Goal: Task Accomplishment & Management: Use online tool/utility

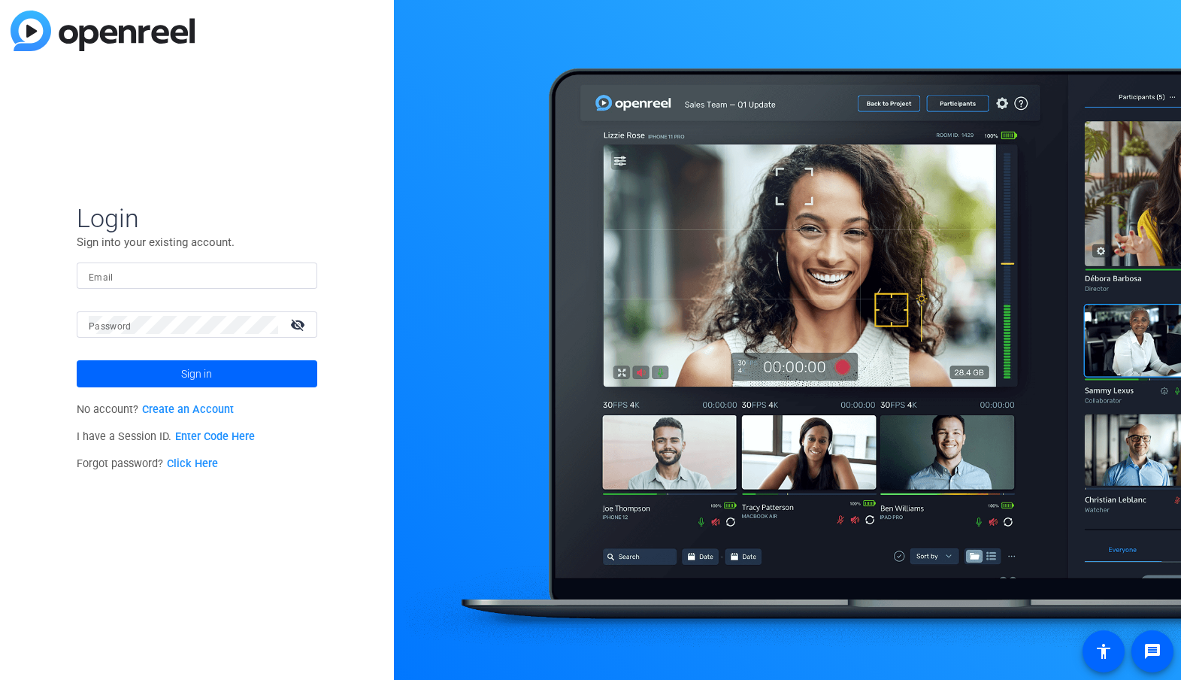
click at [142, 275] on input "Email" at bounding box center [197, 276] width 216 height 18
type input "raymond.hemson@thomsonreuters.com"
click at [219, 382] on span at bounding box center [197, 374] width 241 height 36
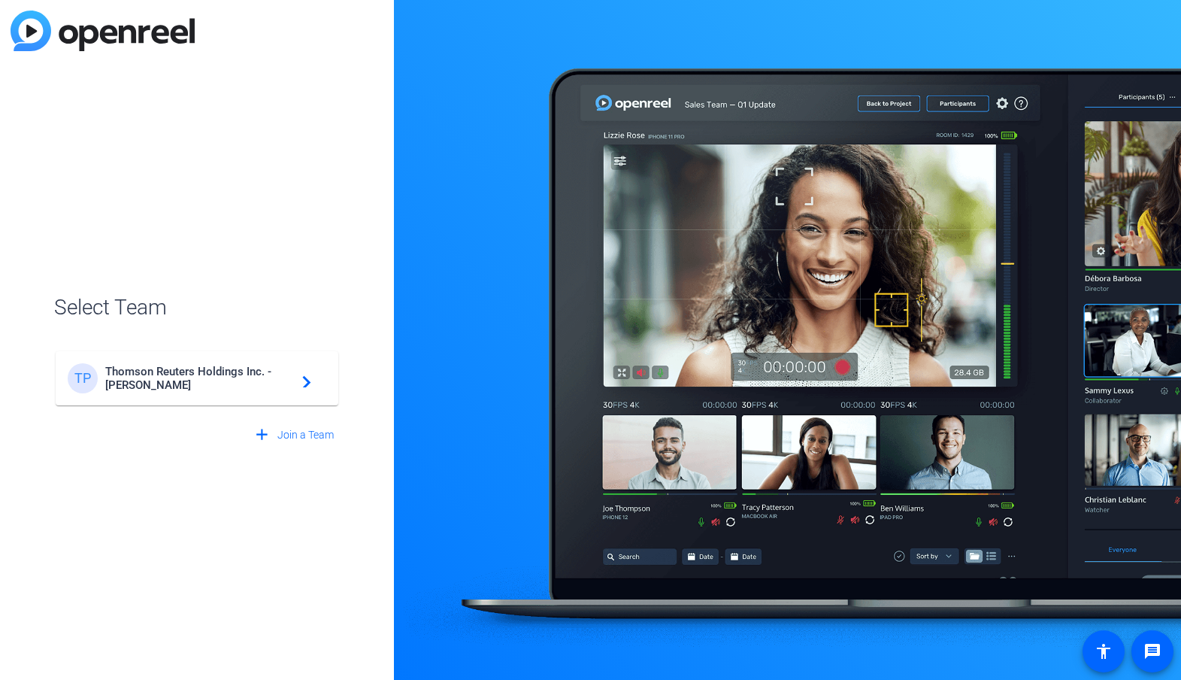
click at [229, 381] on span "Thomson Reuters Holdings Inc. - Steven Pritt" at bounding box center [199, 378] width 188 height 27
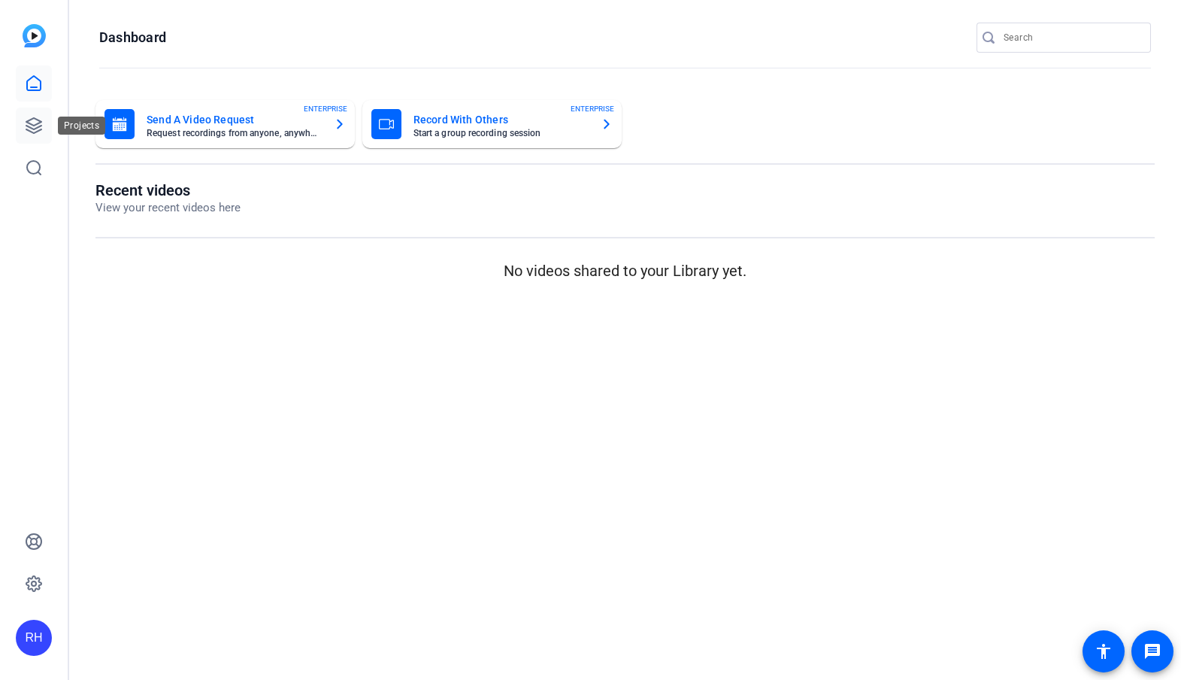
click at [22, 130] on link at bounding box center [34, 125] width 36 height 36
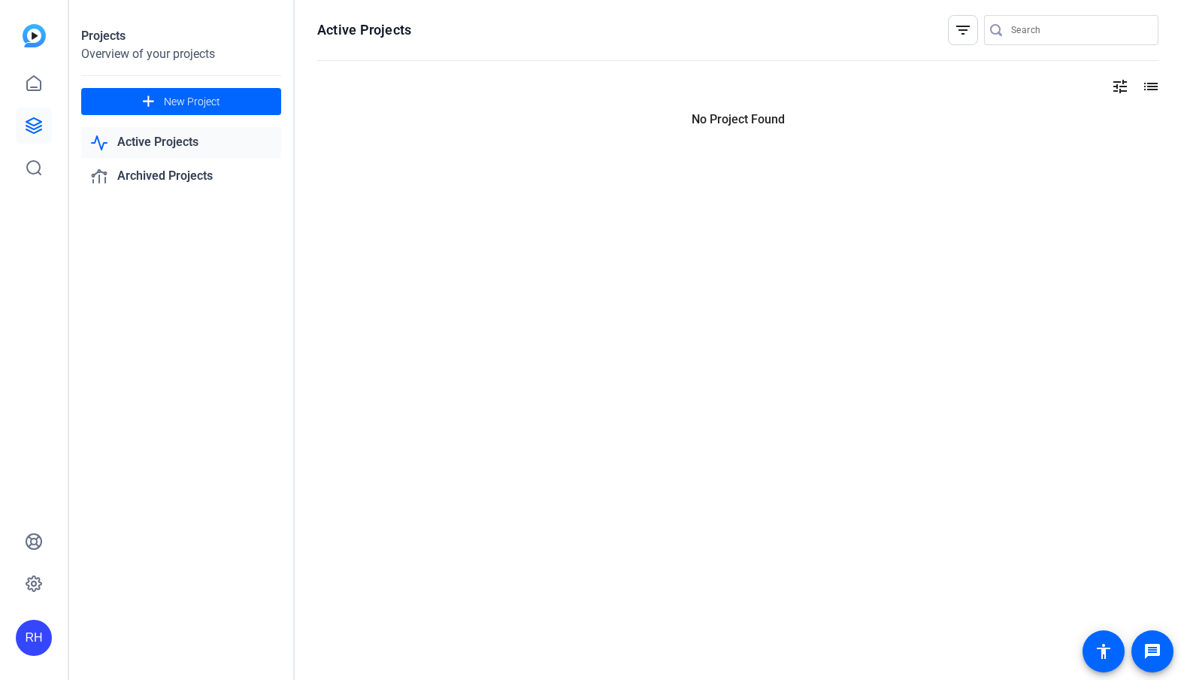
click at [21, 126] on link at bounding box center [34, 125] width 36 height 36
click at [194, 104] on span "New Project" at bounding box center [192, 102] width 56 height 16
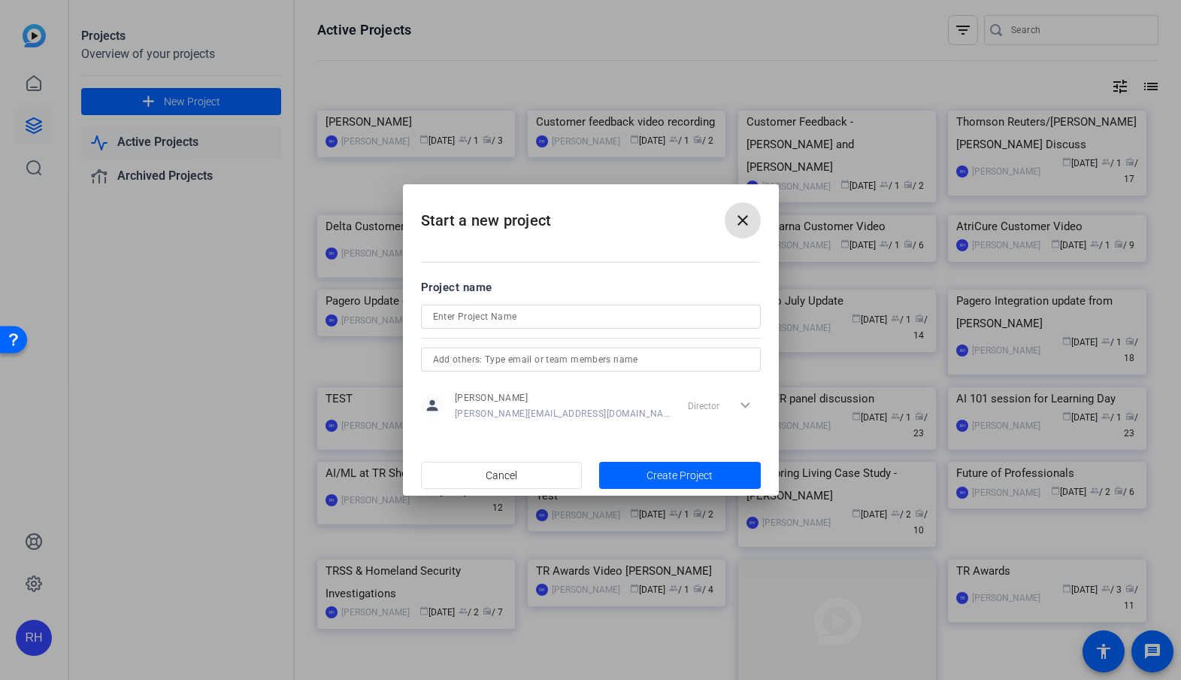
click at [471, 322] on input at bounding box center [591, 316] width 316 height 18
paste input "FedRAMP Video Series Risk & Fraud Video |TR6255950"
type input "FedRAMP Video Series Risk & Fraud Video - [PERSON_NAME]"
click at [746, 402] on div "Director expand_more" at bounding box center [721, 405] width 79 height 27
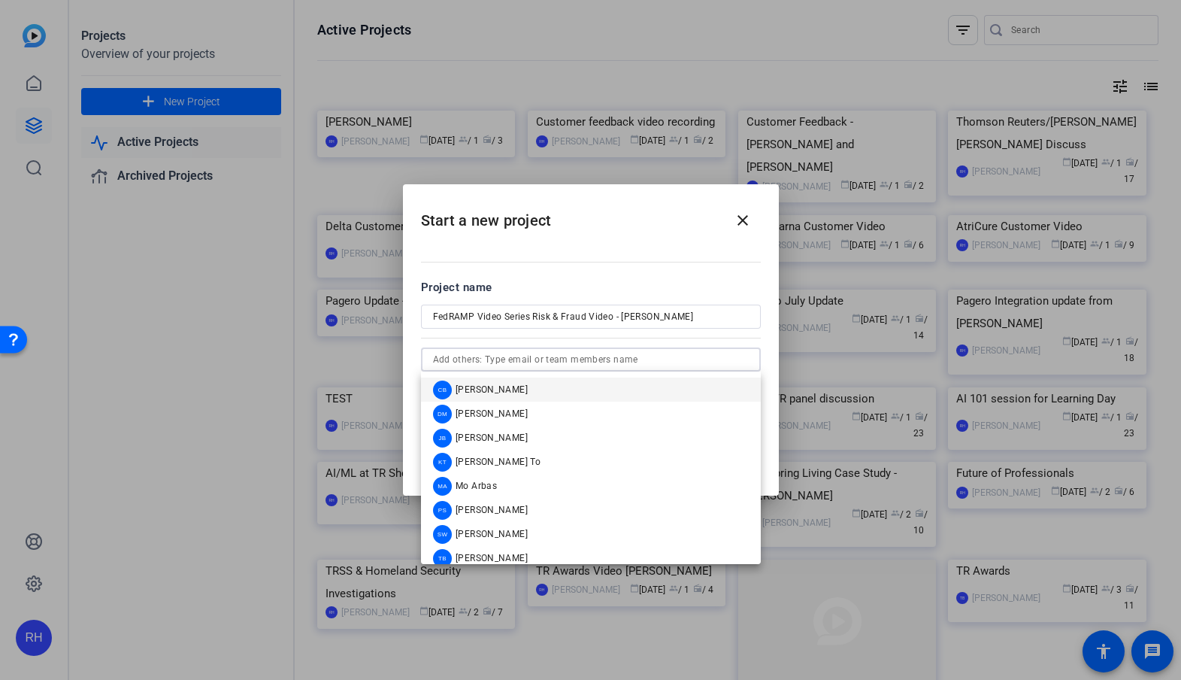
click at [525, 362] on input "text" at bounding box center [591, 359] width 316 height 18
click at [439, 368] on input "text" at bounding box center [591, 359] width 316 height 18
click at [440, 365] on input "text" at bounding box center [591, 359] width 316 height 18
click at [562, 267] on mat-dialog-content "Project name FedRAMP Video Series Risk & Fraud Video - Karen Terrell person Ray…" at bounding box center [591, 349] width 376 height 209
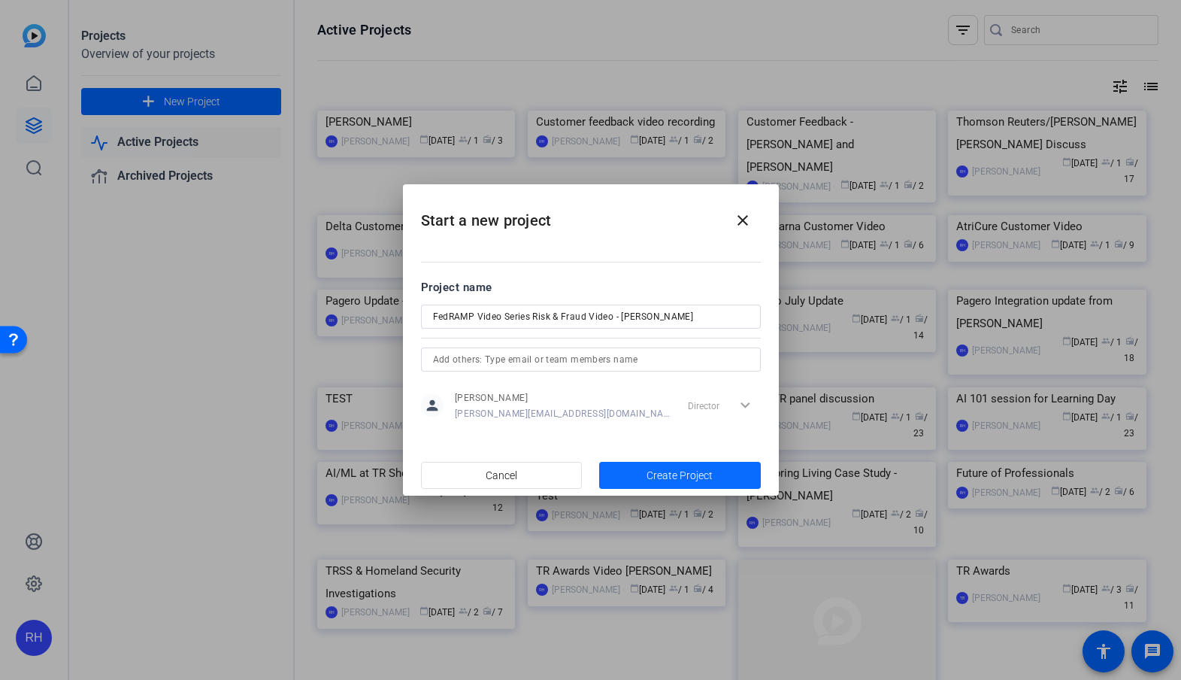
click at [641, 473] on span "button" at bounding box center [680, 475] width 162 height 36
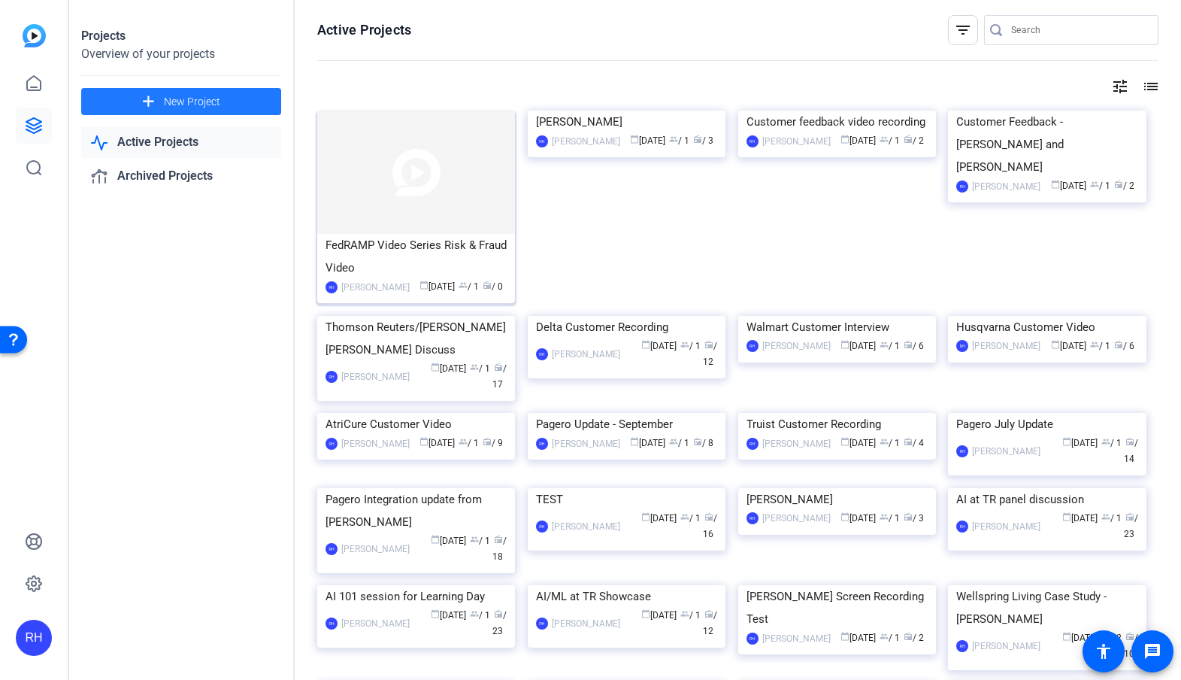
click at [411, 132] on img at bounding box center [416, 171] width 198 height 123
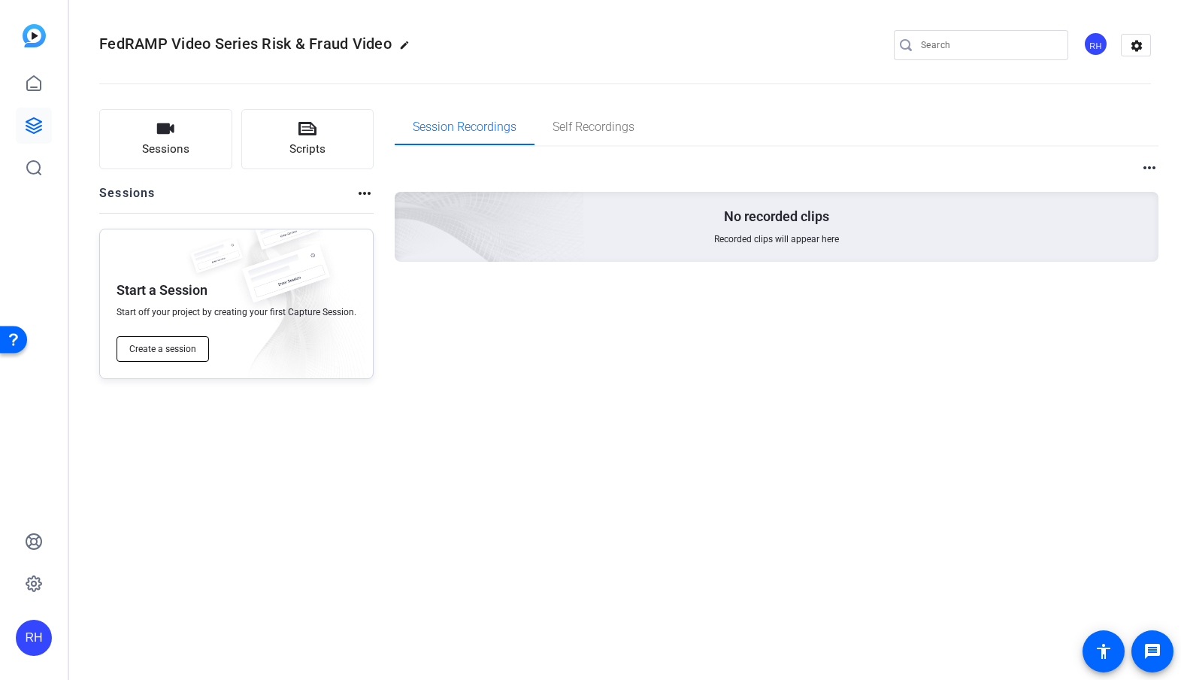
click at [171, 345] on span "Create a session" at bounding box center [162, 349] width 67 height 12
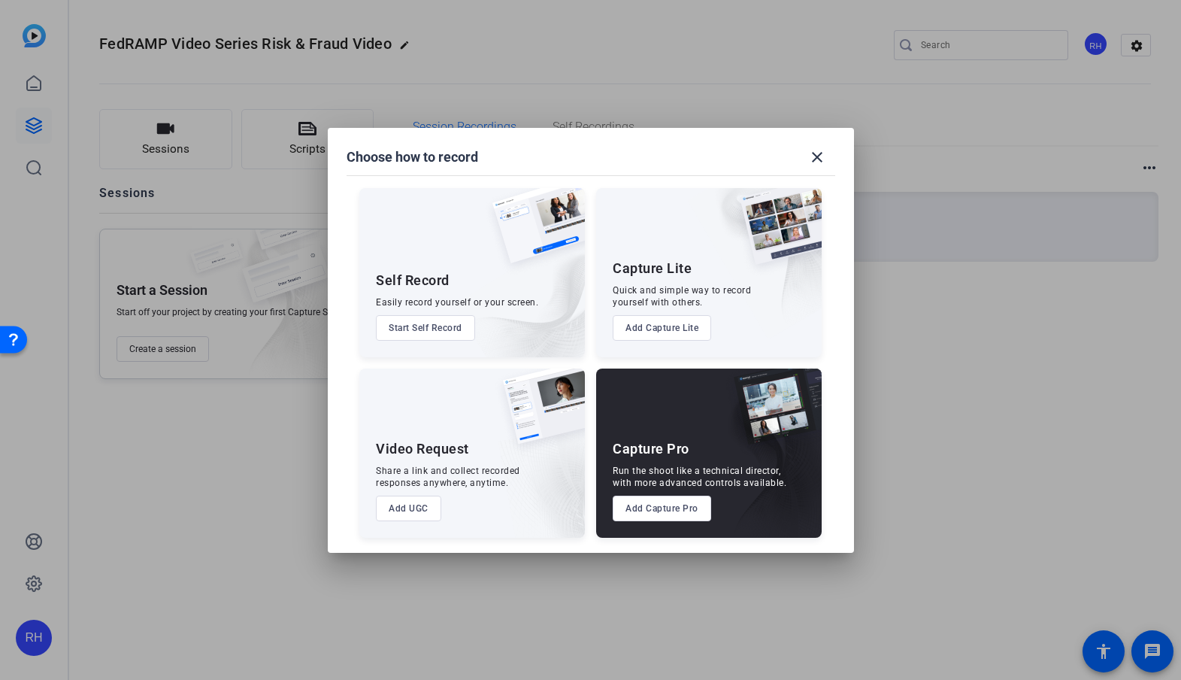
click at [651, 503] on button "Add Capture Pro" at bounding box center [662, 508] width 98 height 26
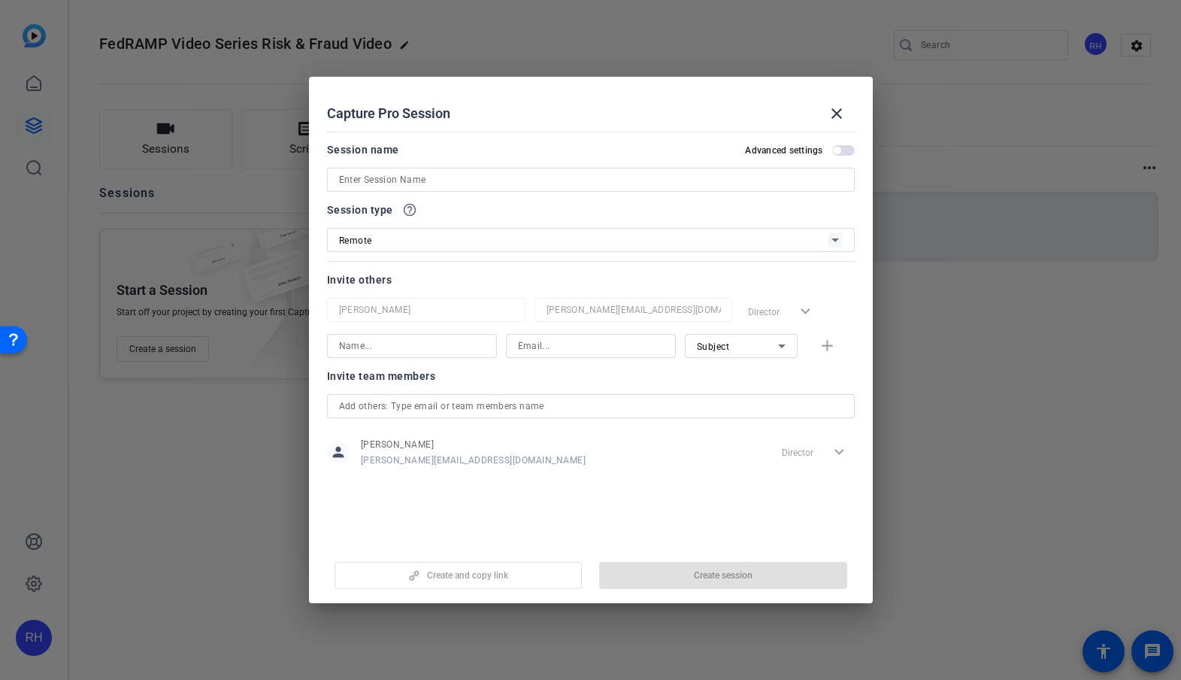
click at [368, 180] on input at bounding box center [591, 180] width 504 height 18
click at [95, 50] on div at bounding box center [590, 340] width 1181 height 680
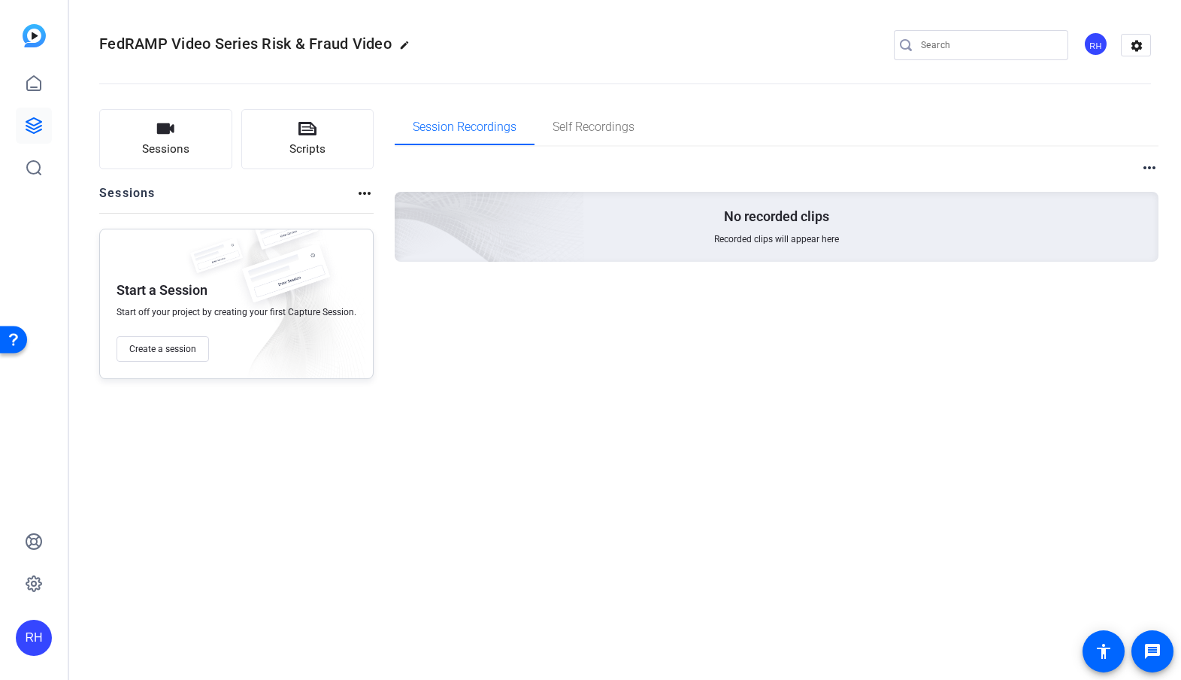
click at [105, 44] on span "FedRAMP Video Series Risk & Fraud Video" at bounding box center [245, 44] width 292 height 18
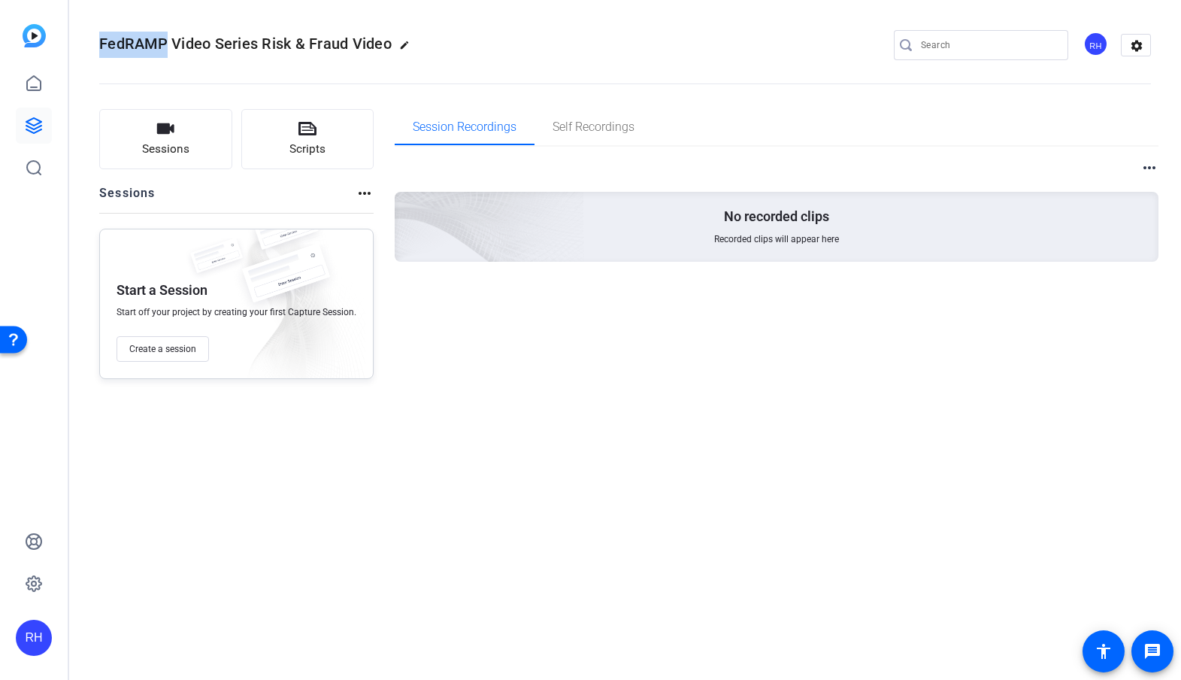
click at [105, 44] on span "FedRAMP Video Series Risk & Fraud Video" at bounding box center [245, 44] width 292 height 18
click at [156, 344] on span "Create a session" at bounding box center [162, 349] width 67 height 12
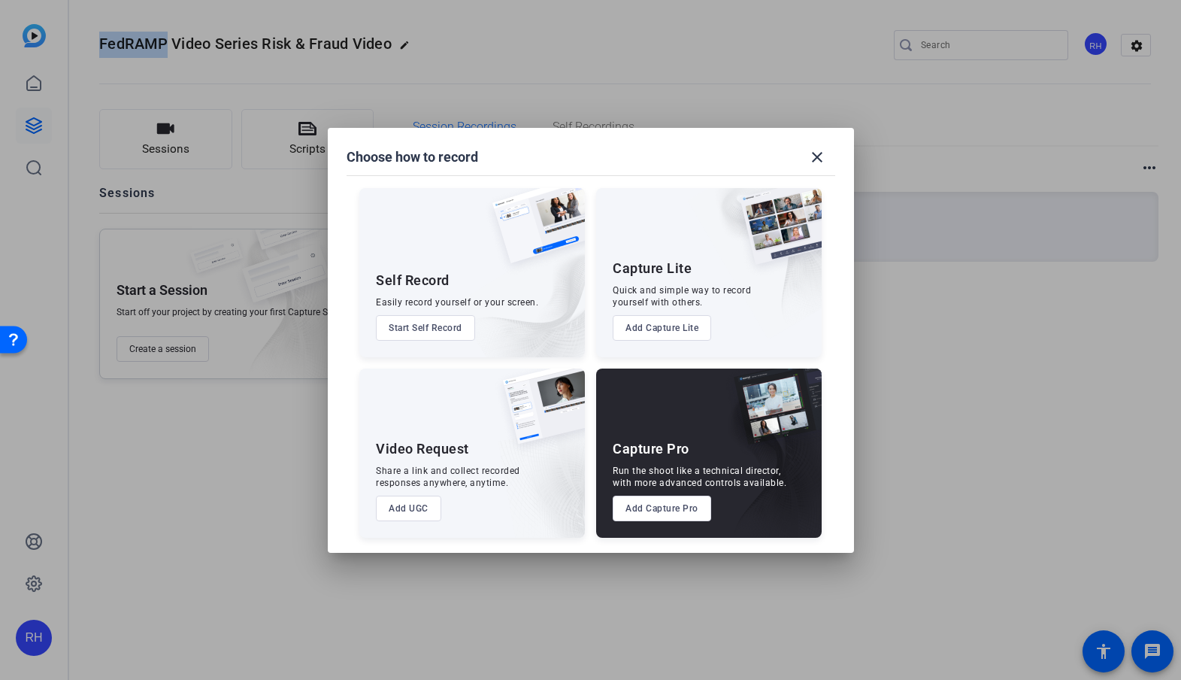
click at [657, 508] on button "Add Capture Pro" at bounding box center [662, 508] width 98 height 26
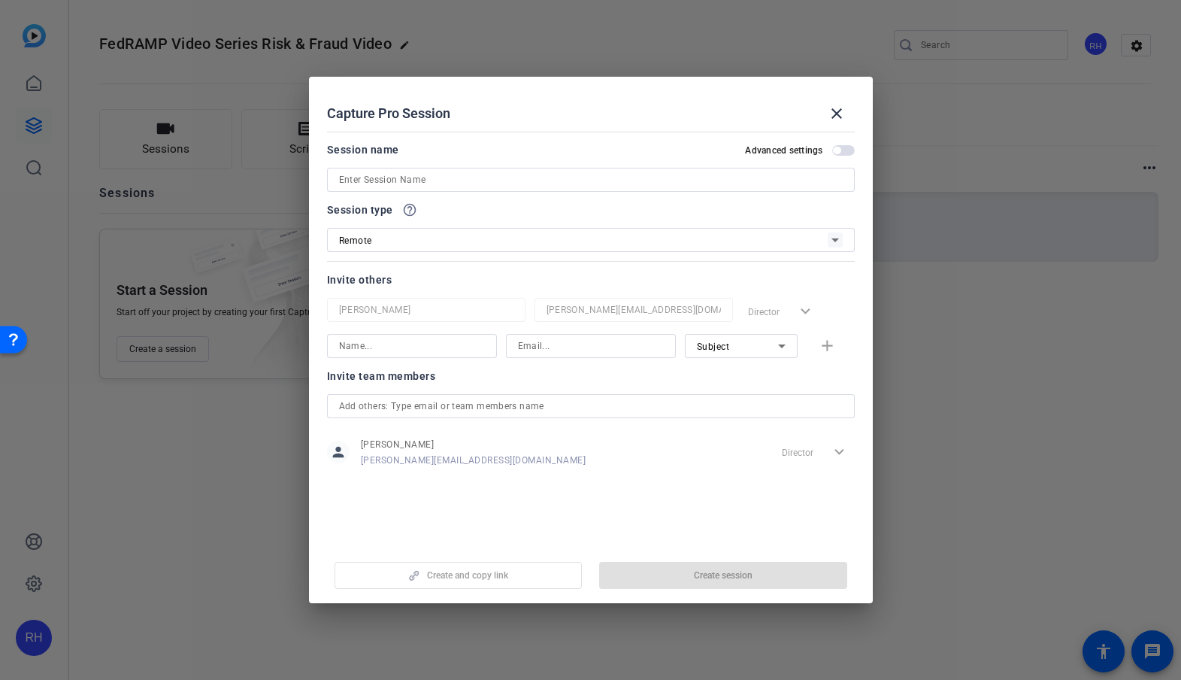
click at [391, 168] on div at bounding box center [591, 180] width 504 height 24
paste input "FedRAMP Video Series Risk & Fraud Video"
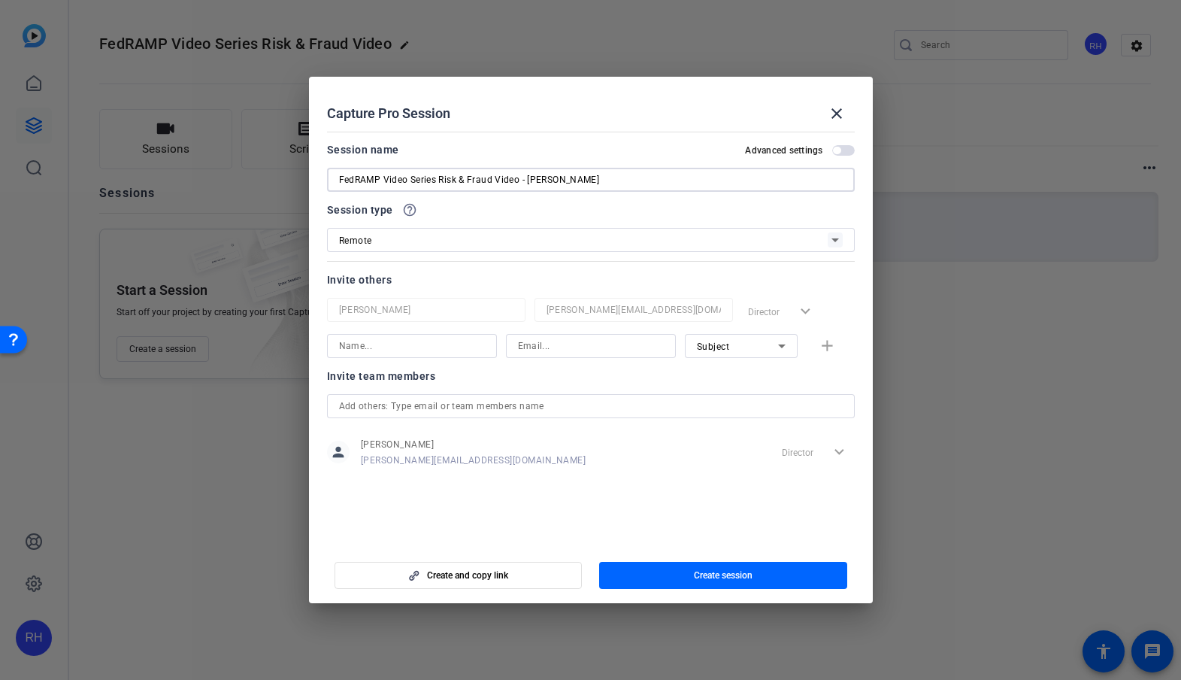
type input "FedRAMP Video Series Risk & Fraud Video - [PERSON_NAME]"
click at [382, 356] on div at bounding box center [412, 346] width 146 height 24
type input "<"
type input "[PERSON_NAME]"
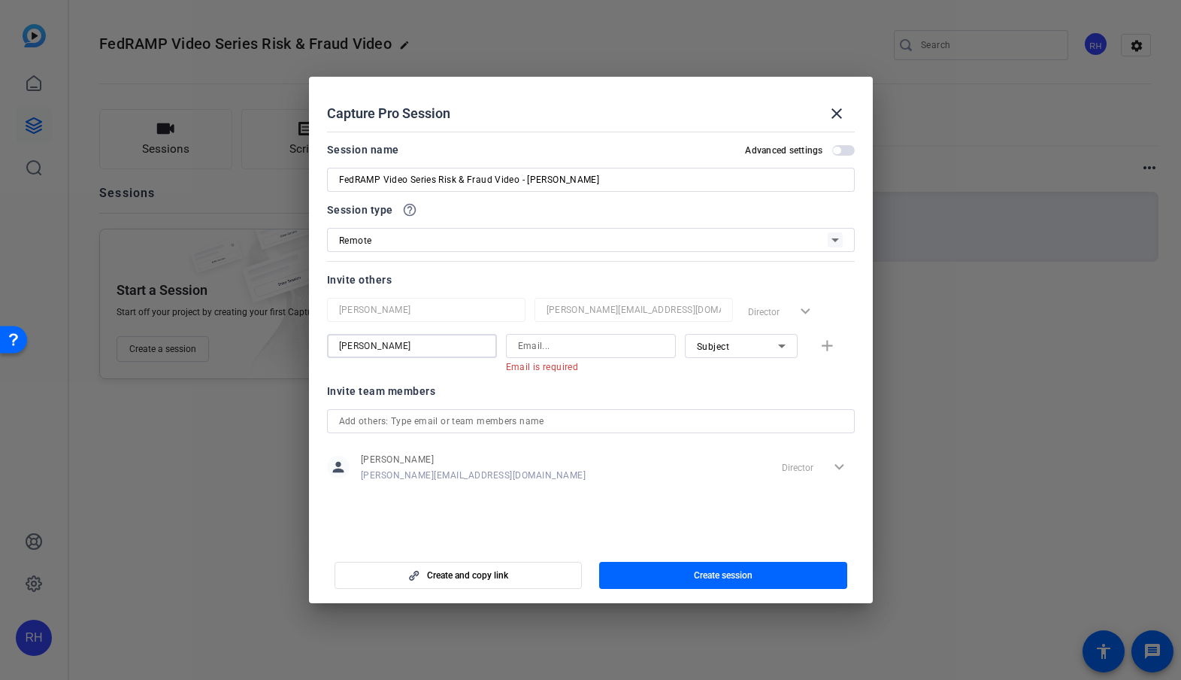
drag, startPoint x: 414, startPoint y: 347, endPoint x: 331, endPoint y: 349, distance: 82.7
click at [311, 356] on mat-dialog-content "Session name Advanced settings FedRAMP Video Series Risk & Fraud Video - Karen …" at bounding box center [591, 334] width 564 height 417
drag, startPoint x: 424, startPoint y: 344, endPoint x: 298, endPoint y: 335, distance: 126.6
click at [298, 338] on div "Choose how to record close Self Record Easily record yourself or your screen. S…" at bounding box center [590, 340] width 1181 height 680
click at [770, 347] on div "Subject" at bounding box center [737, 346] width 81 height 19
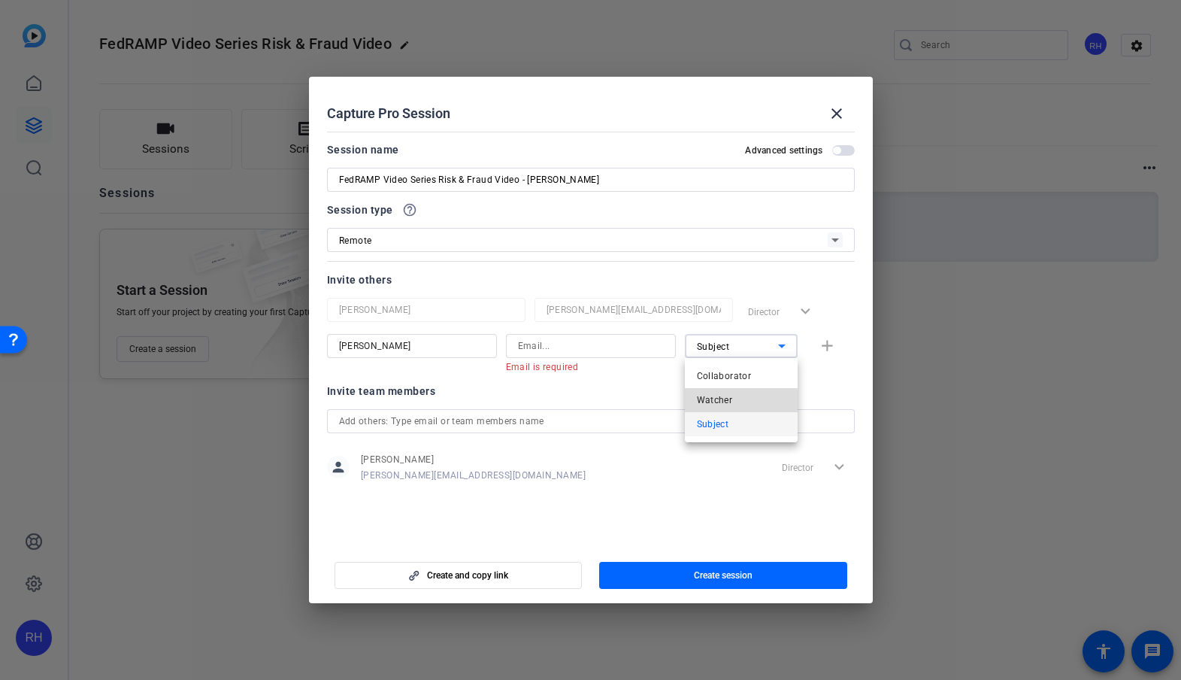
click at [714, 401] on span "Watcher" at bounding box center [715, 400] width 36 height 18
click at [536, 346] on input at bounding box center [591, 346] width 146 height 18
paste input "Megan.McGarvey@thomsonreuters.com"
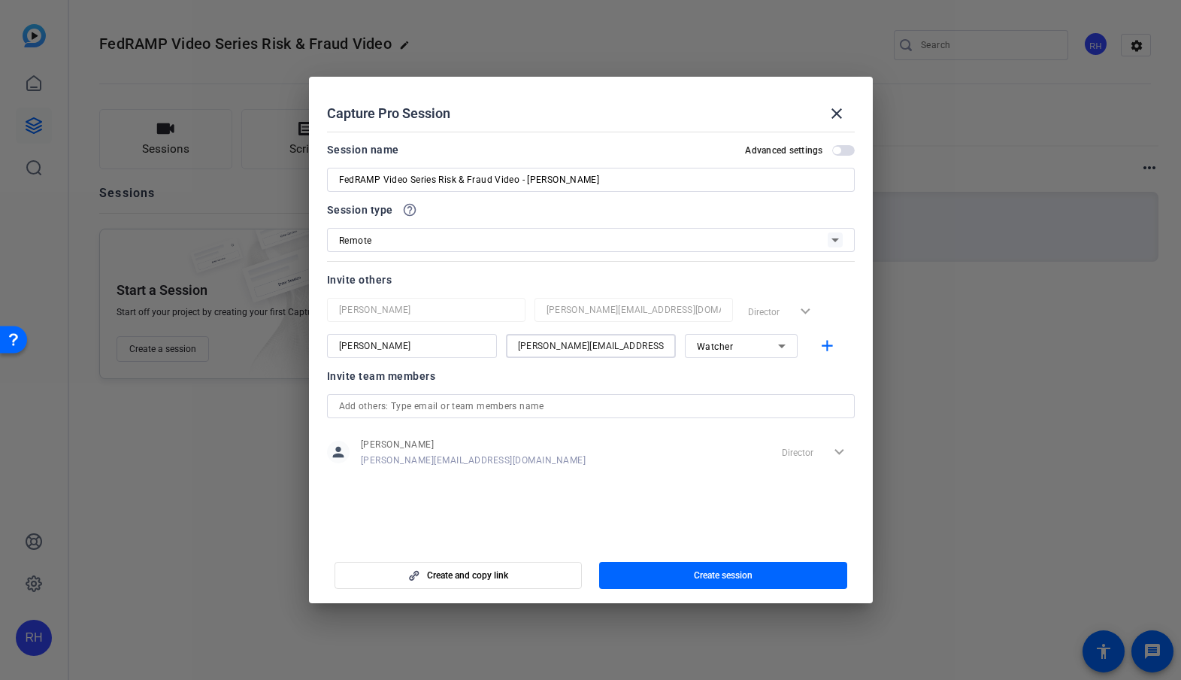
type input "Megan.McGarvey@thomsonreuters.com"
click at [819, 344] on mat-icon "add" at bounding box center [827, 346] width 19 height 19
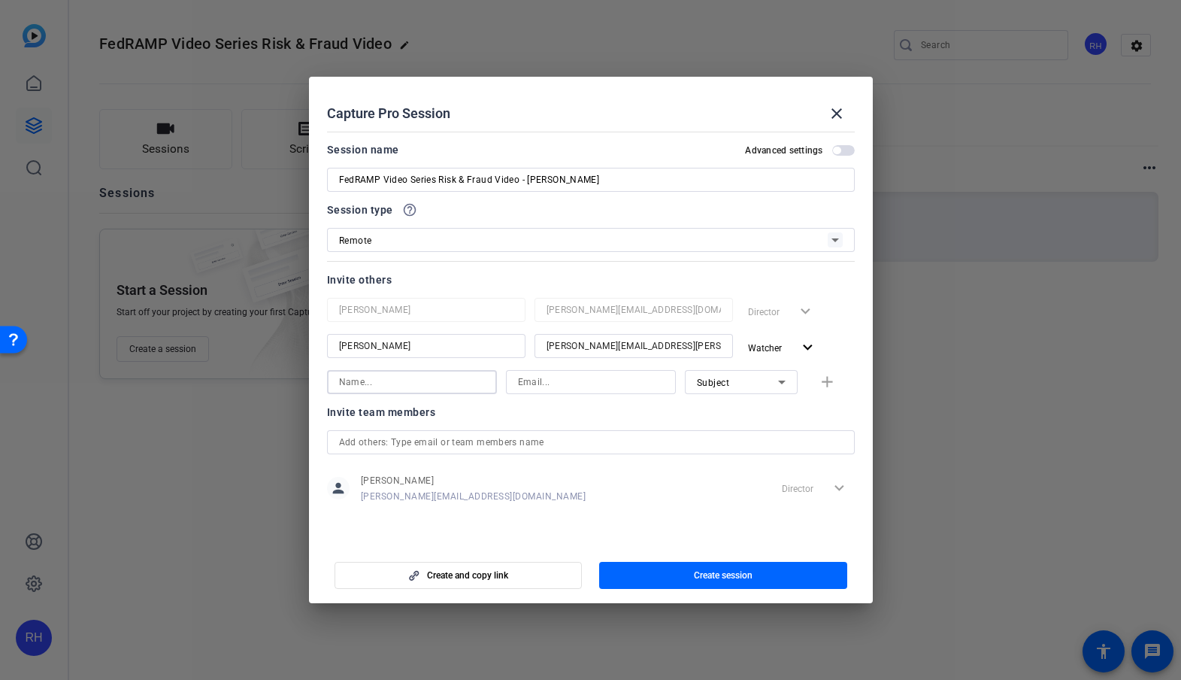
click at [404, 389] on input at bounding box center [412, 382] width 146 height 18
type input "[PERSON_NAME]"
paste input "Karen.Terrell@thomsonreuters.com"
type input "Karen.Terrell@thomsonreuters.com"
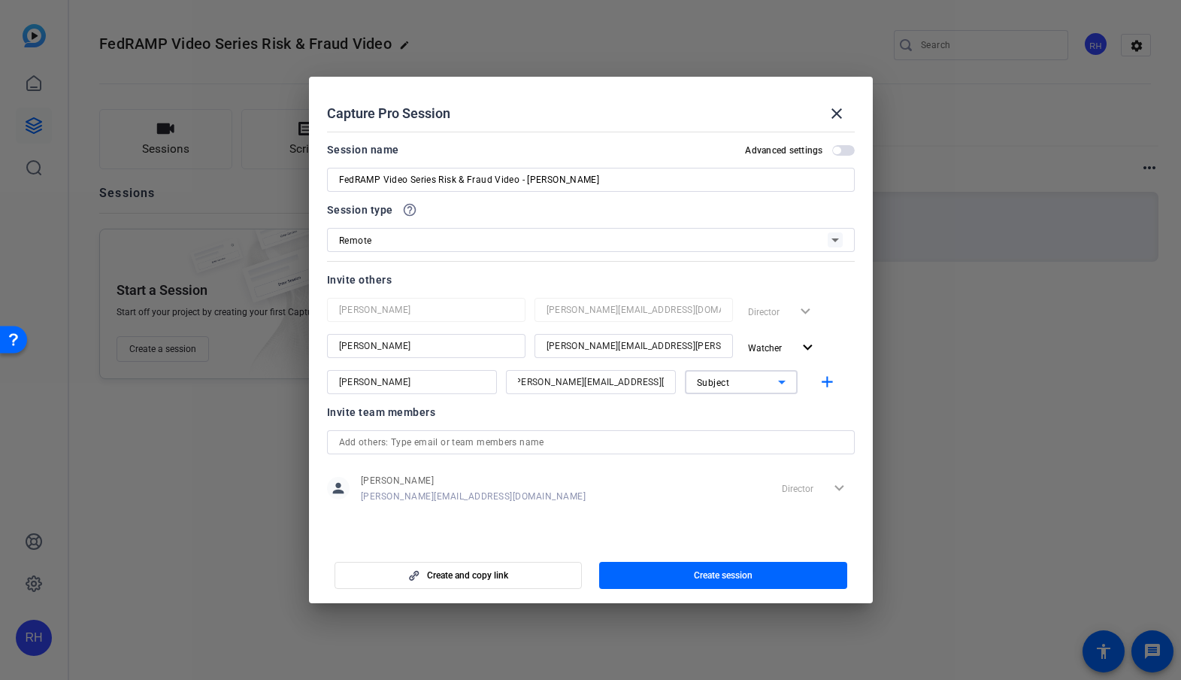
scroll to position [0, 0]
drag, startPoint x: 831, startPoint y: 376, endPoint x: 758, endPoint y: 410, distance: 80.4
click at [831, 378] on mat-icon "add" at bounding box center [827, 382] width 19 height 19
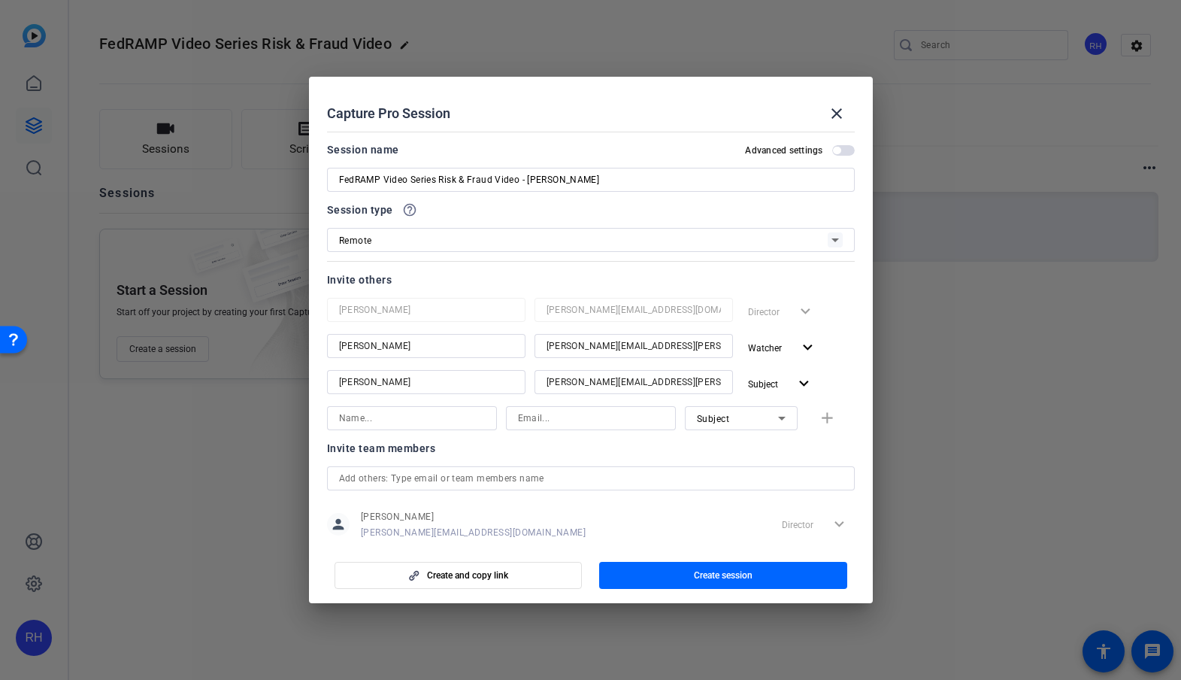
click at [404, 421] on input at bounding box center [412, 418] width 146 height 18
type input "Amy Offner"
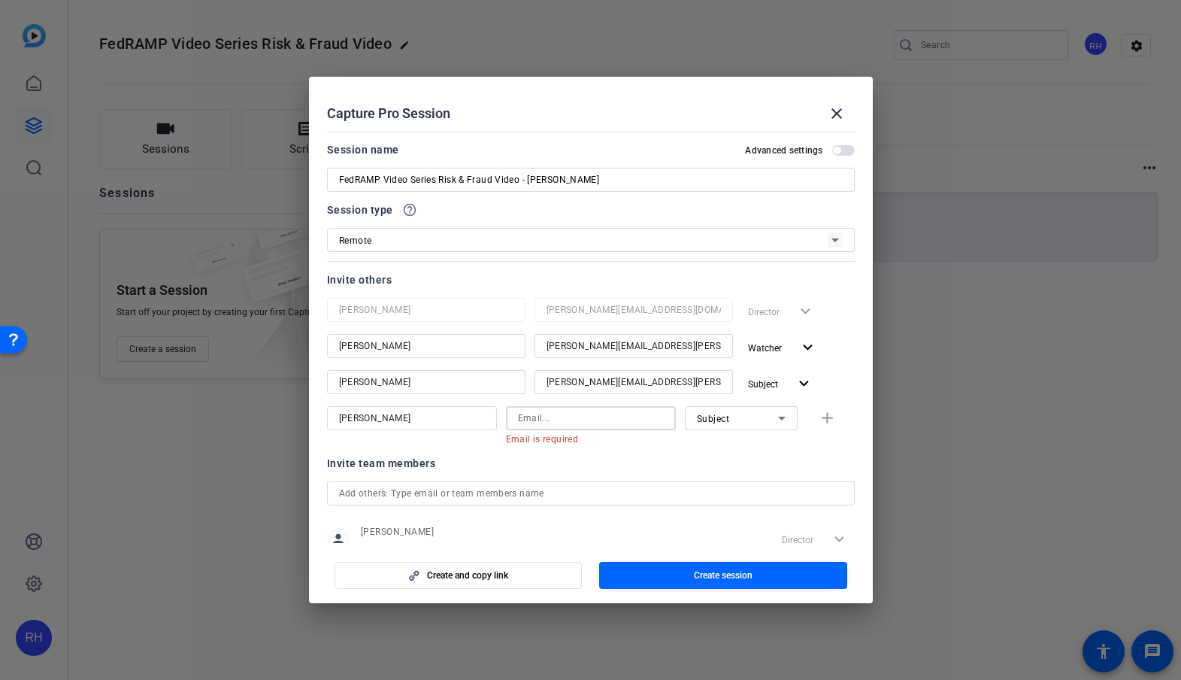
click at [534, 419] on input at bounding box center [591, 418] width 146 height 18
paste input "Amy.Offner@thomsonreuters.com"
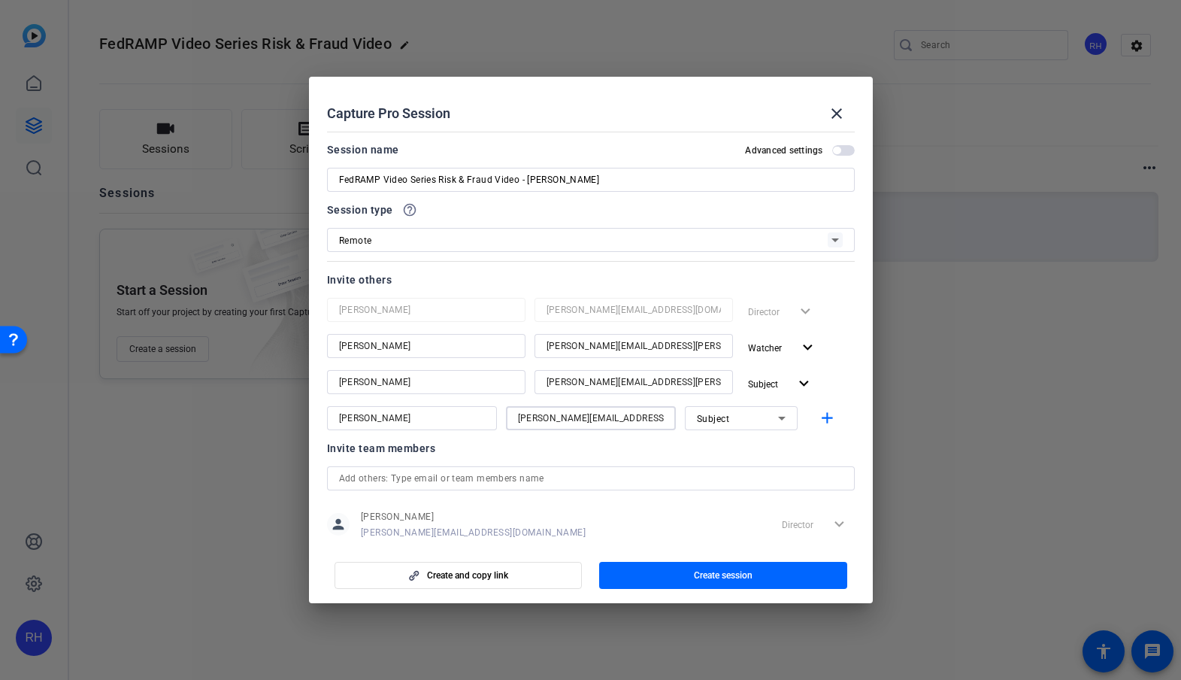
type input "Amy.Offner@thomsonreuters.com"
click at [775, 419] on icon at bounding box center [782, 418] width 18 height 18
click at [725, 476] on span "Watcher" at bounding box center [715, 472] width 36 height 18
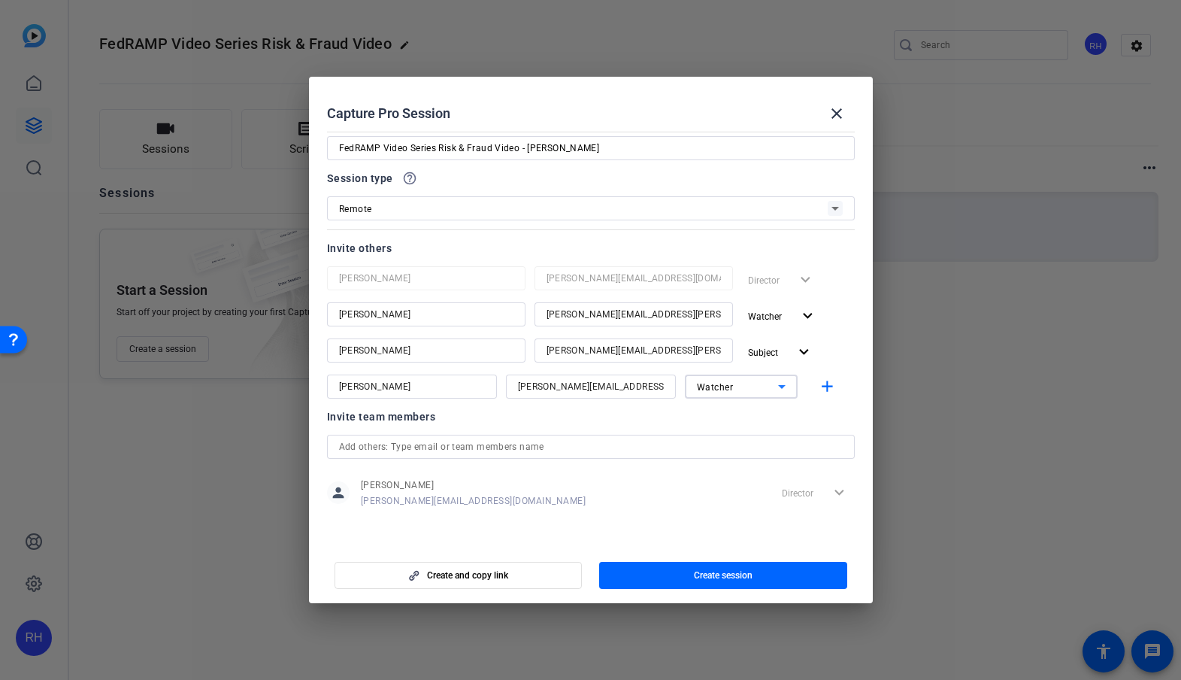
click at [387, 450] on input "text" at bounding box center [591, 446] width 504 height 18
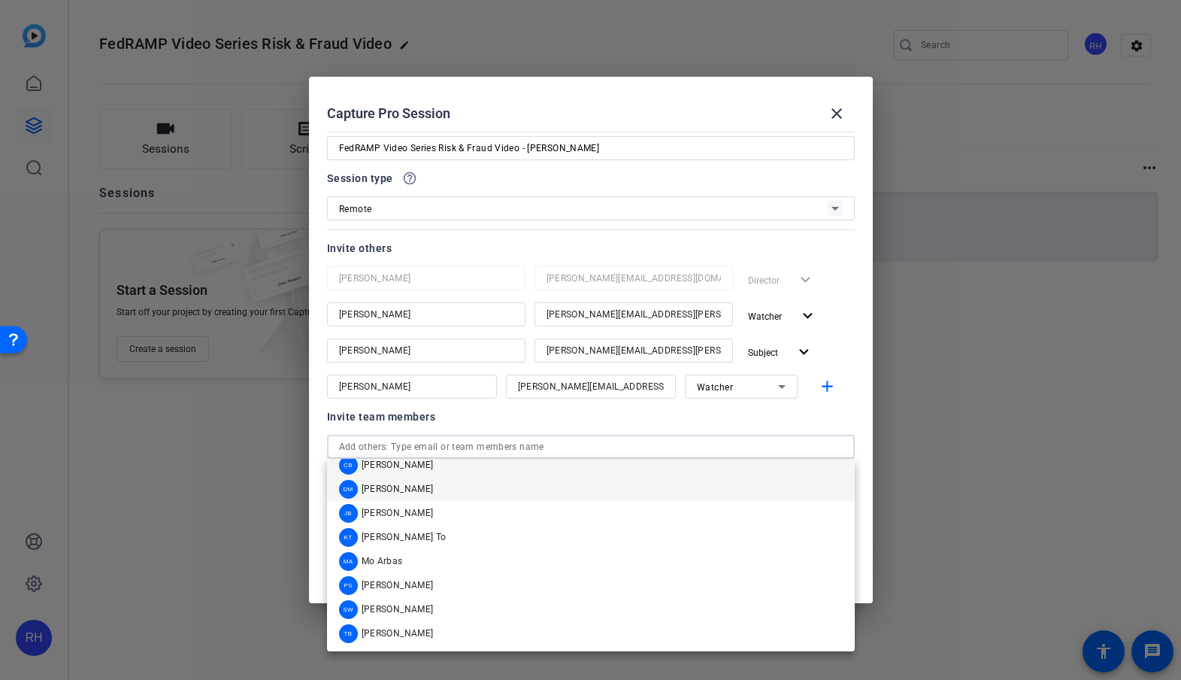
scroll to position [0, 0]
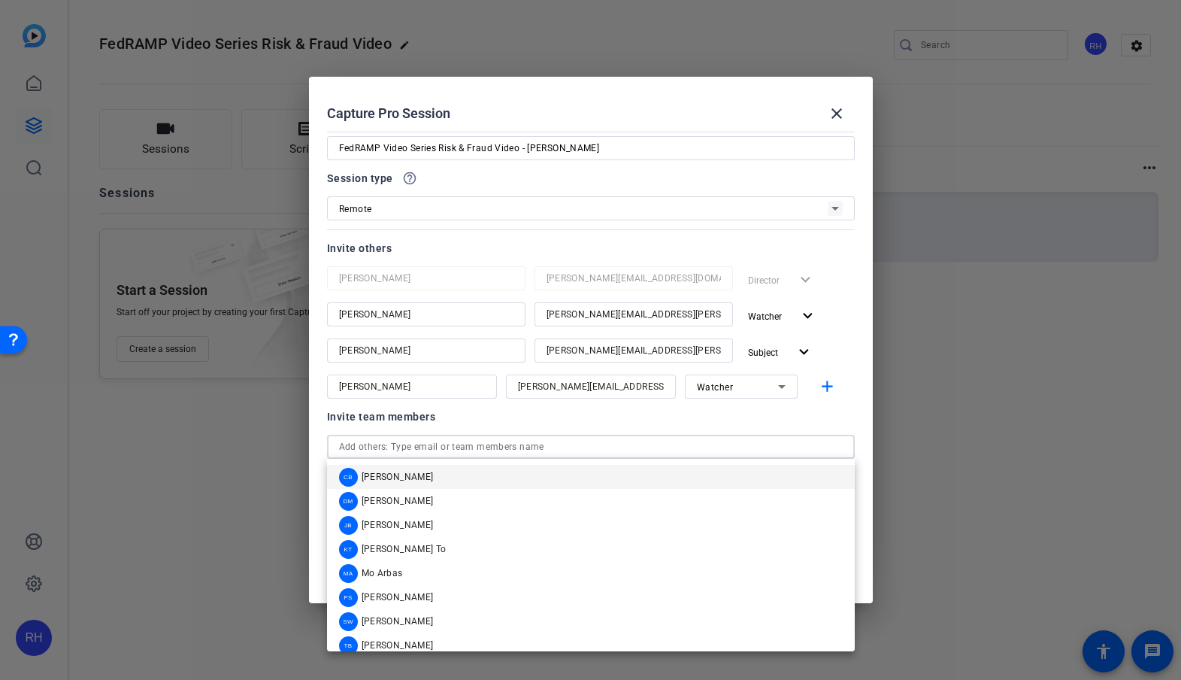
click at [490, 179] on div "Session type help_outline" at bounding box center [591, 178] width 528 height 18
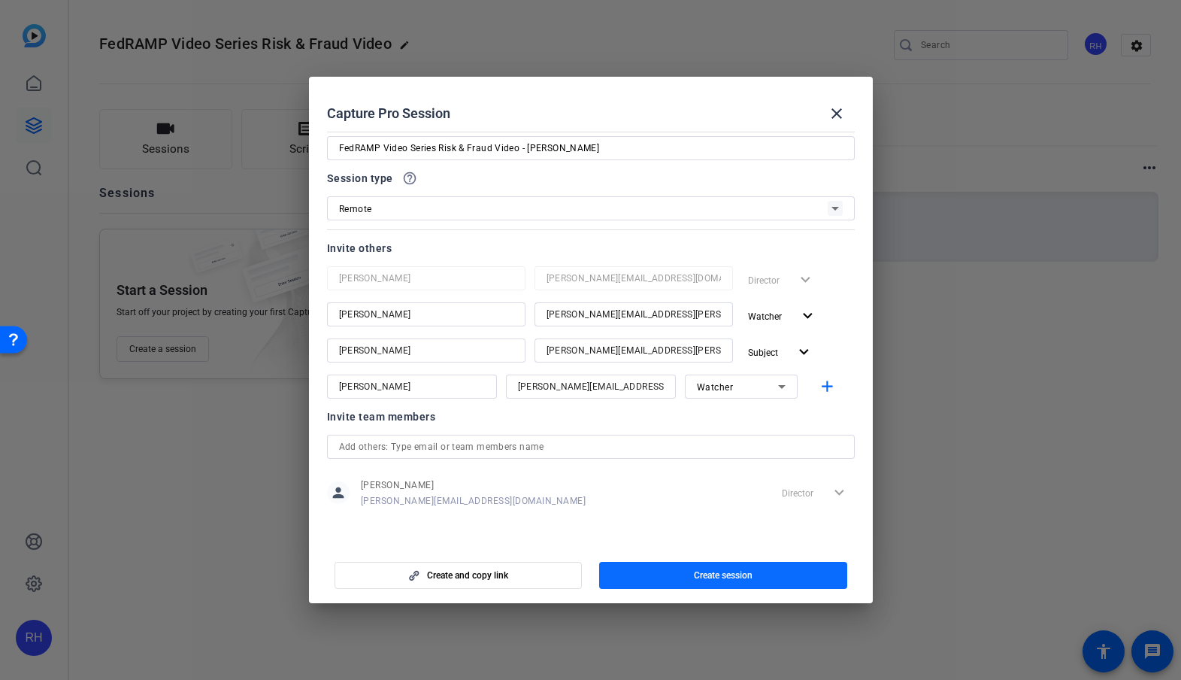
click at [704, 574] on span "Create session" at bounding box center [723, 575] width 59 height 12
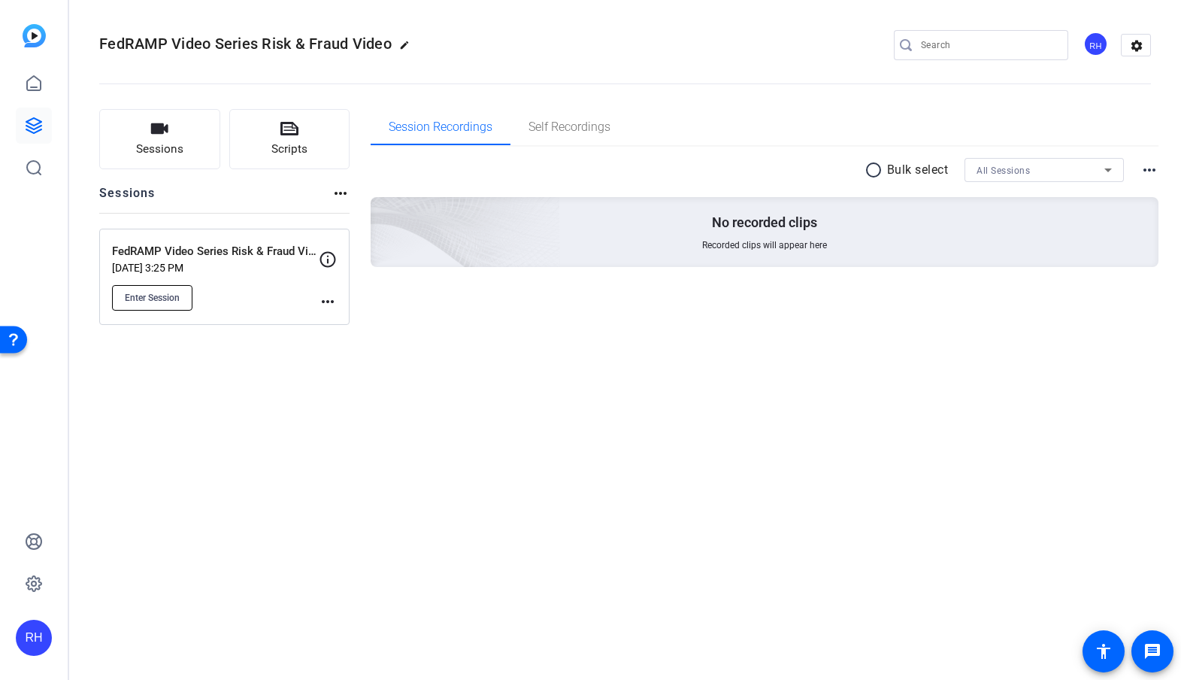
click at [143, 297] on span "Enter Session" at bounding box center [152, 298] width 55 height 12
click at [141, 301] on span "Enter Session" at bounding box center [152, 298] width 55 height 12
click at [172, 296] on span "Enter Session" at bounding box center [152, 298] width 55 height 12
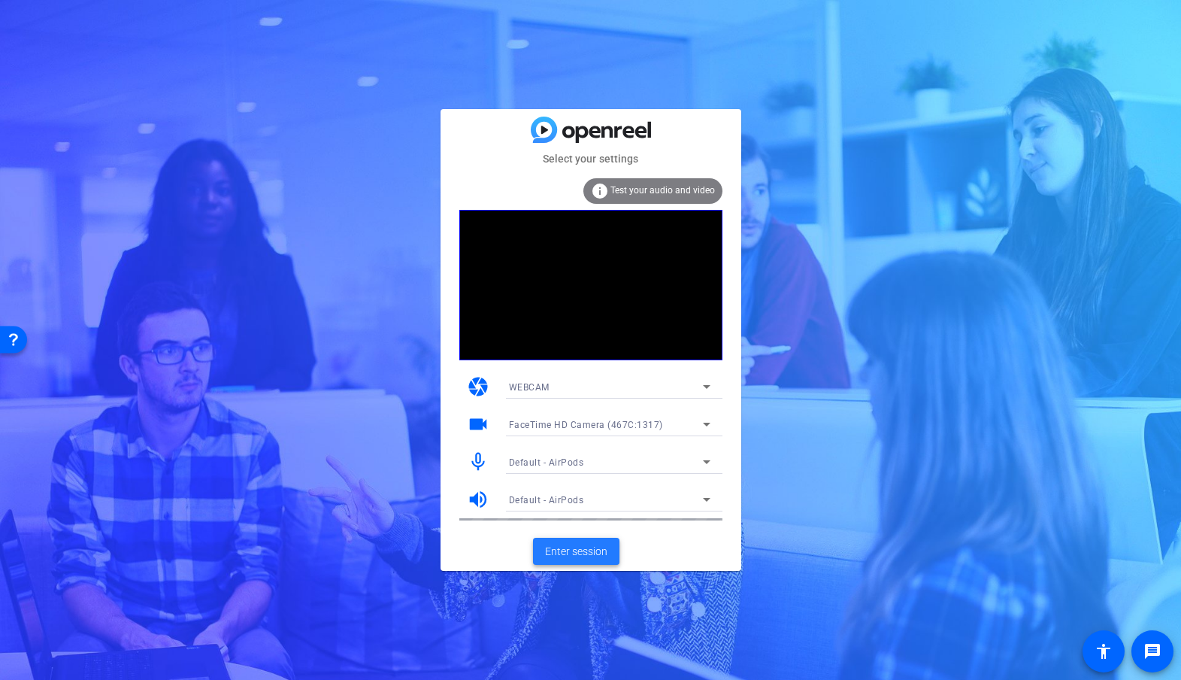
click at [571, 546] on span "Enter session" at bounding box center [576, 551] width 62 height 16
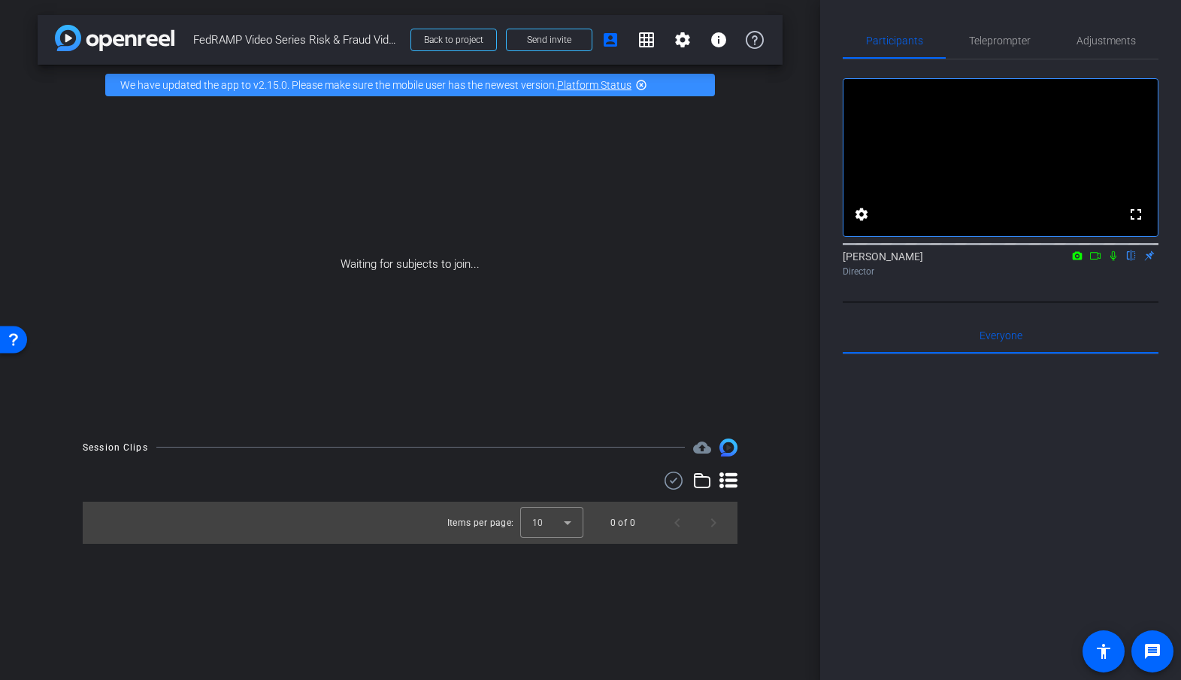
click at [1078, 259] on icon at bounding box center [1078, 255] width 10 height 8
click at [1092, 277] on div at bounding box center [590, 340] width 1181 height 680
click at [1095, 261] on icon at bounding box center [1095, 255] width 12 height 11
click at [1131, 278] on div "Raymond Hemson Director" at bounding box center [1001, 263] width 316 height 29
click at [1132, 261] on icon at bounding box center [1131, 256] width 6 height 10
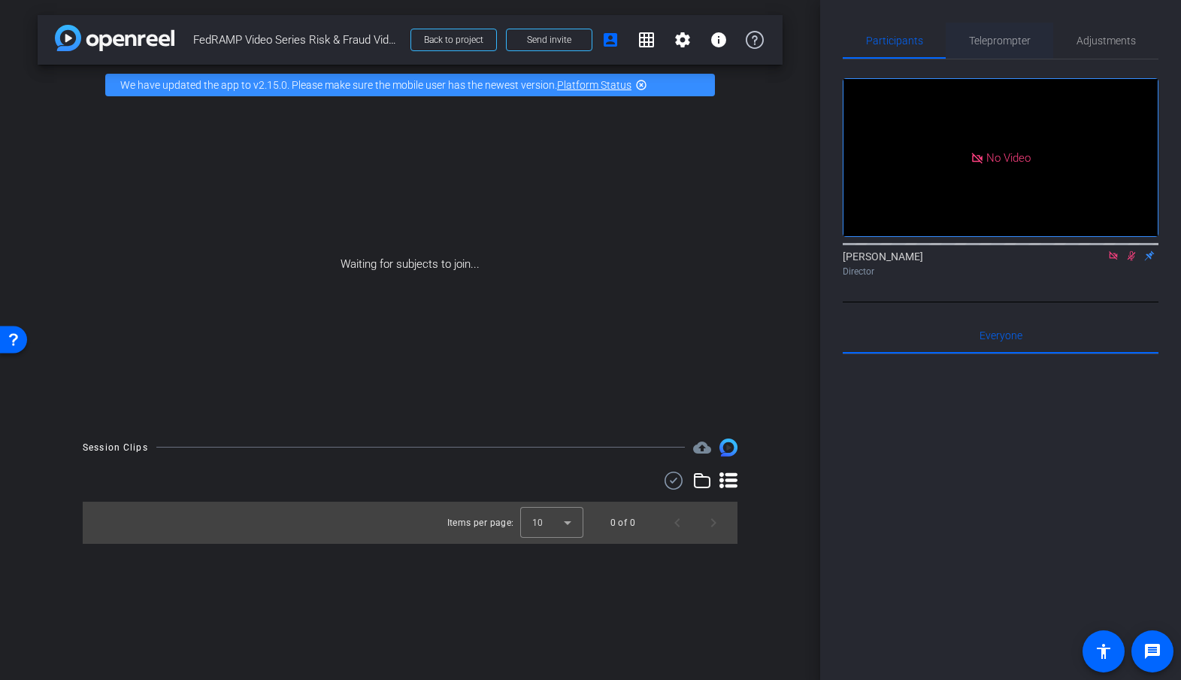
click at [995, 45] on span "Teleprompter" at bounding box center [1000, 40] width 62 height 11
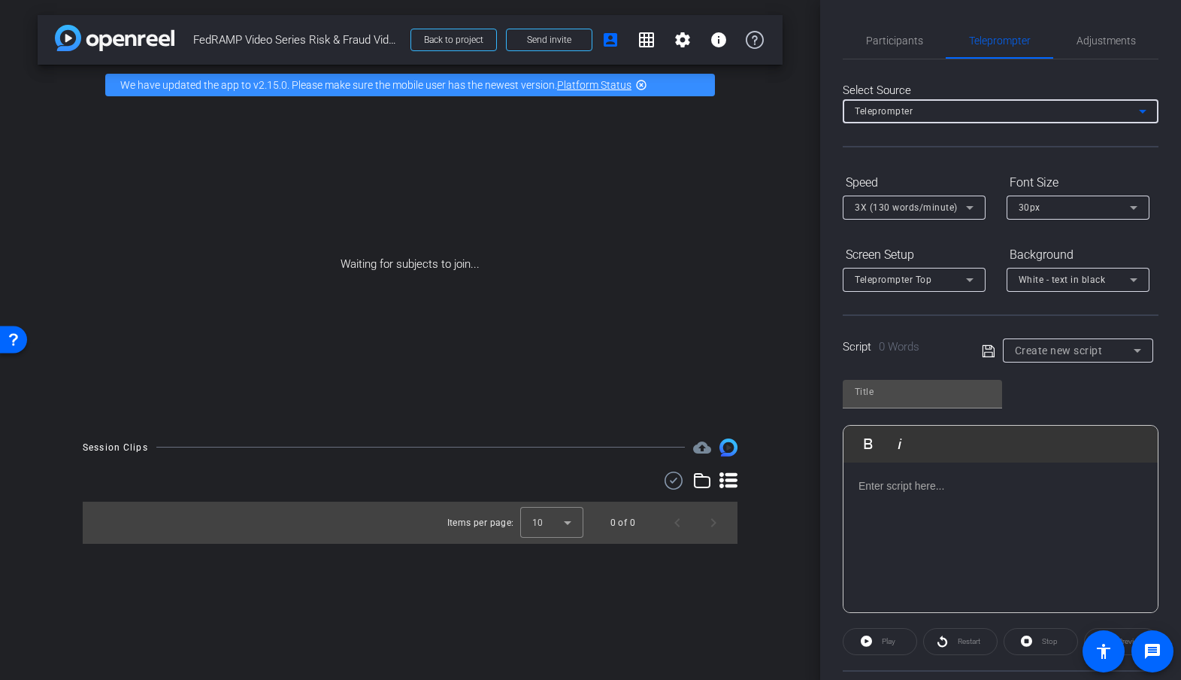
click at [893, 106] on span "Teleprompter" at bounding box center [884, 111] width 58 height 11
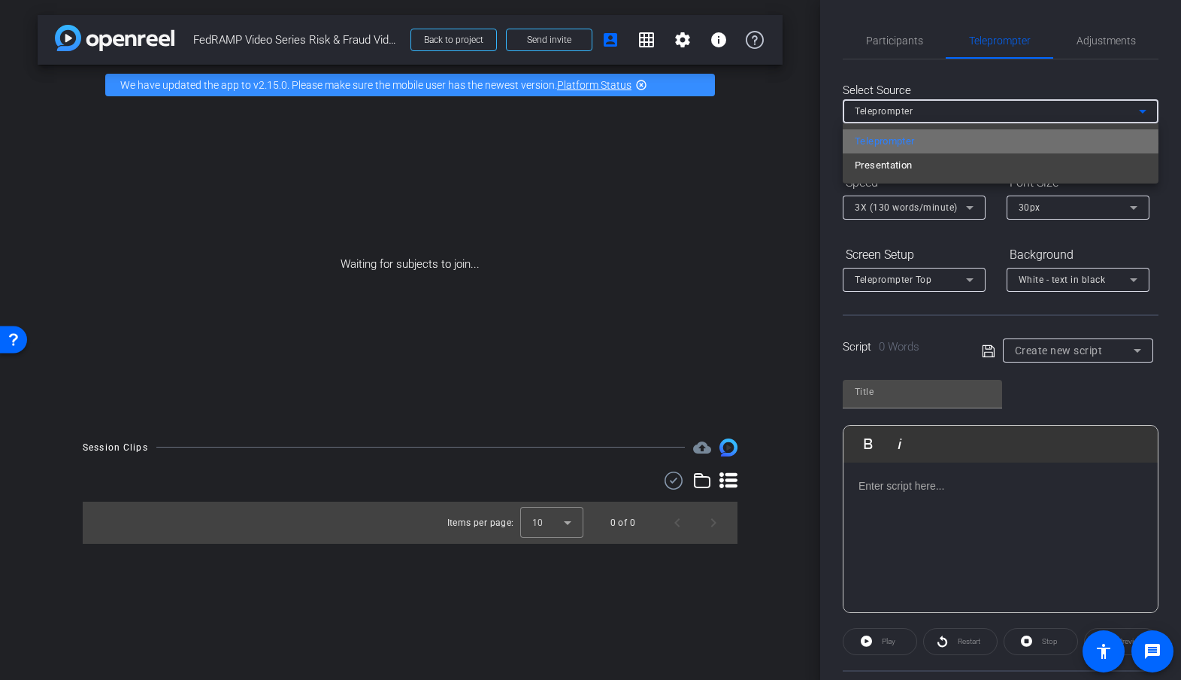
click at [887, 143] on span "Teleprompter" at bounding box center [885, 141] width 60 height 18
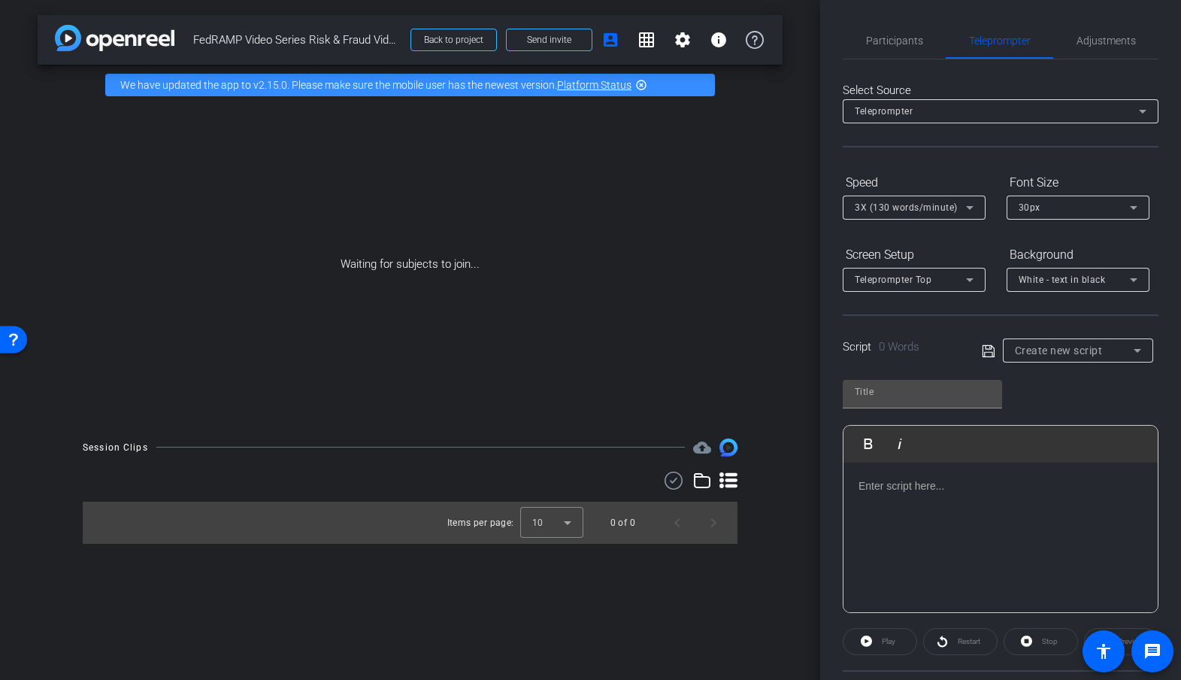
click at [894, 498] on div at bounding box center [1000, 537] width 314 height 150
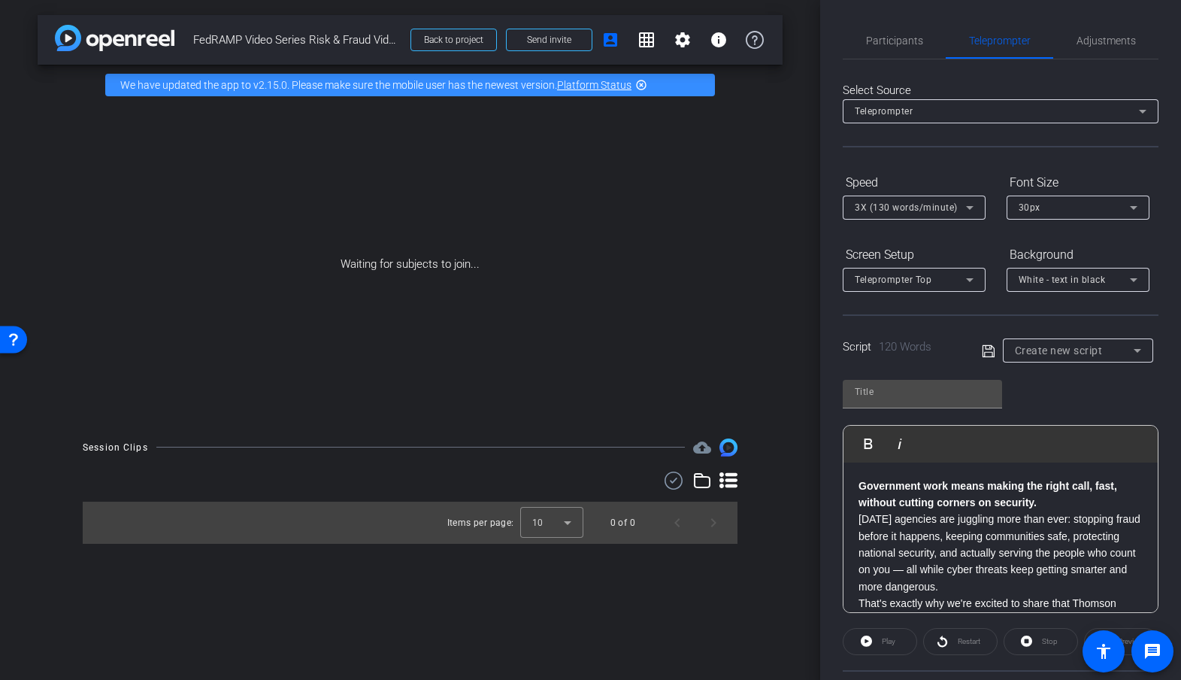
click at [1052, 504] on p "Government work means making the right call, fast, without cutting corners on s…" at bounding box center [1000, 494] width 284 height 34
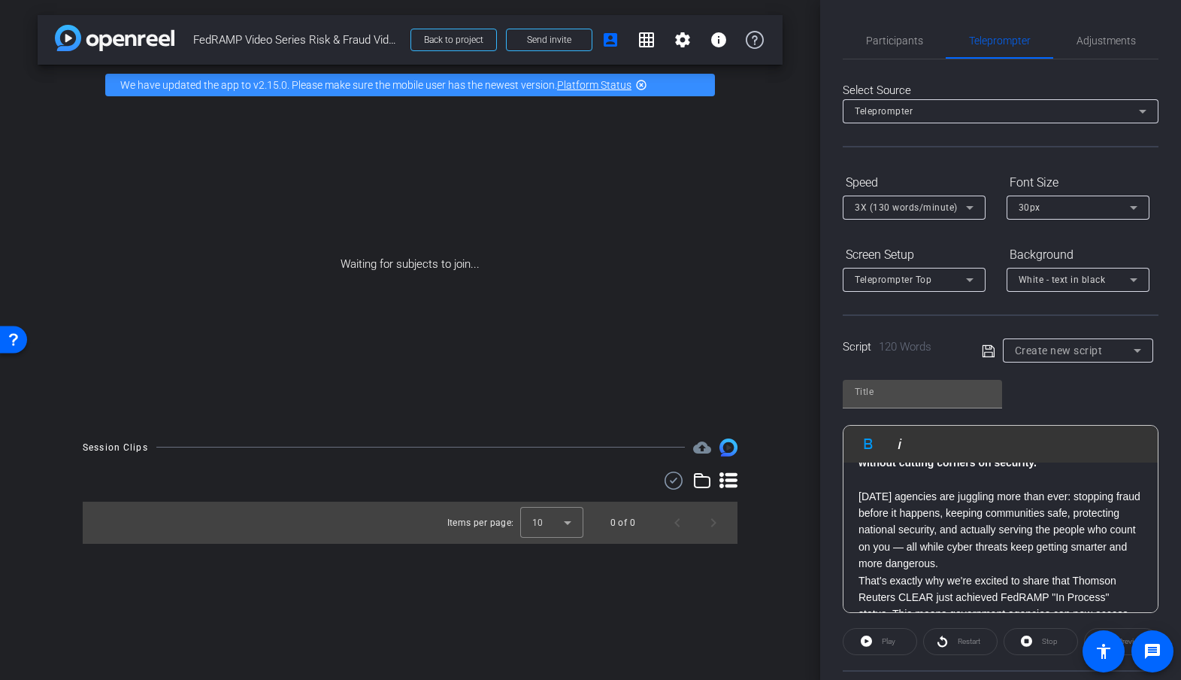
scroll to position [41, 0]
click at [1013, 559] on p "Today's agencies are juggling more than ever: stopping fraud before it happens,…" at bounding box center [1000, 529] width 284 height 84
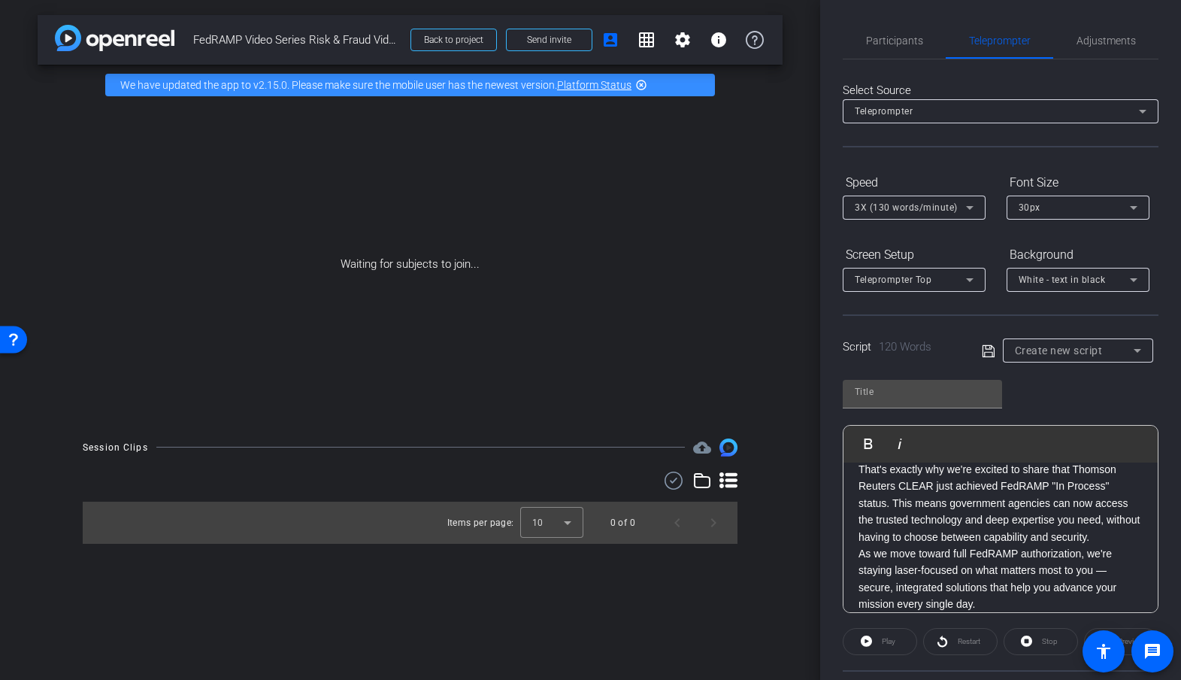
scroll to position [157, 0]
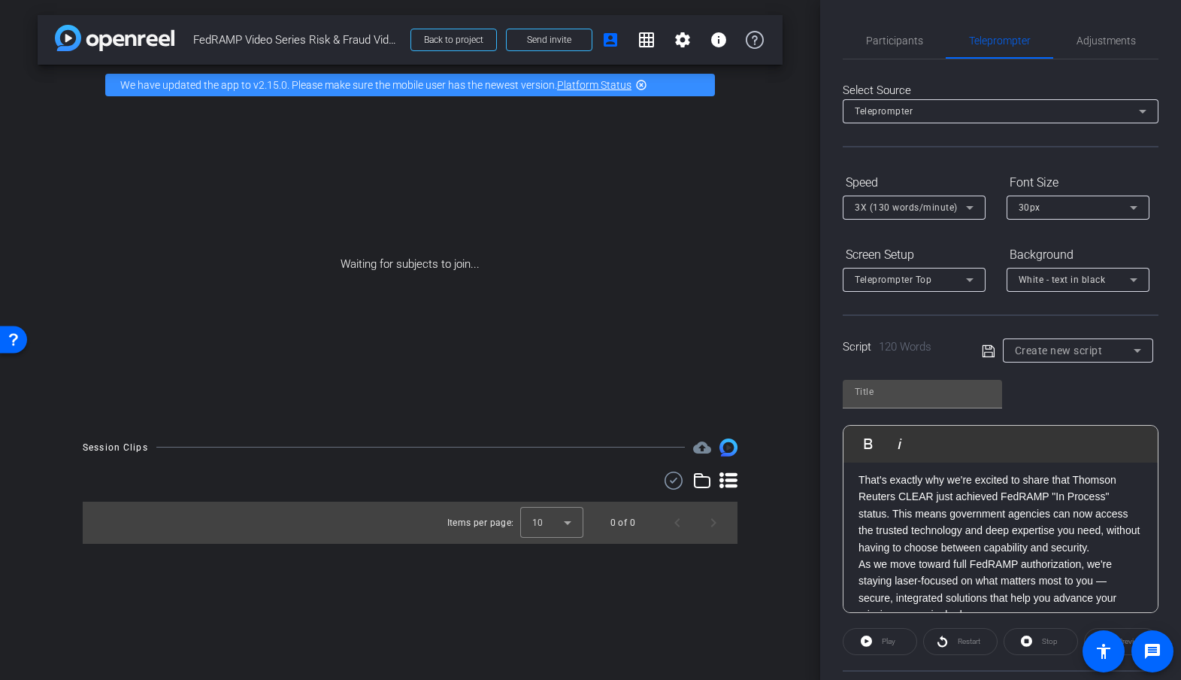
drag, startPoint x: 1155, startPoint y: 646, endPoint x: 1233, endPoint y: 454, distance: 206.7
click at [1180, 454] on html "menu arrow_forward_ios keyboard_return Close forward_to_inbox Send invite accou…" at bounding box center [590, 340] width 1181 height 680
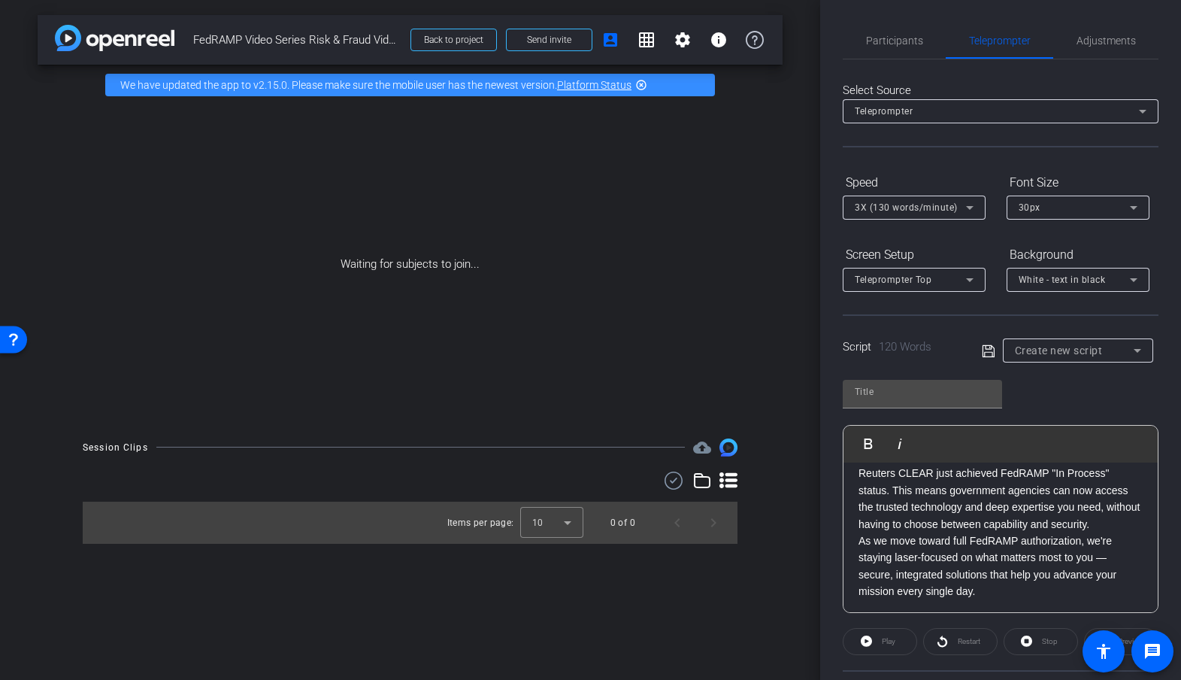
scroll to position [183, 0]
click at [1106, 523] on p "That's exactly why we're excited to share that Thomson Reuters CLEAR just achie…" at bounding box center [1000, 488] width 284 height 84
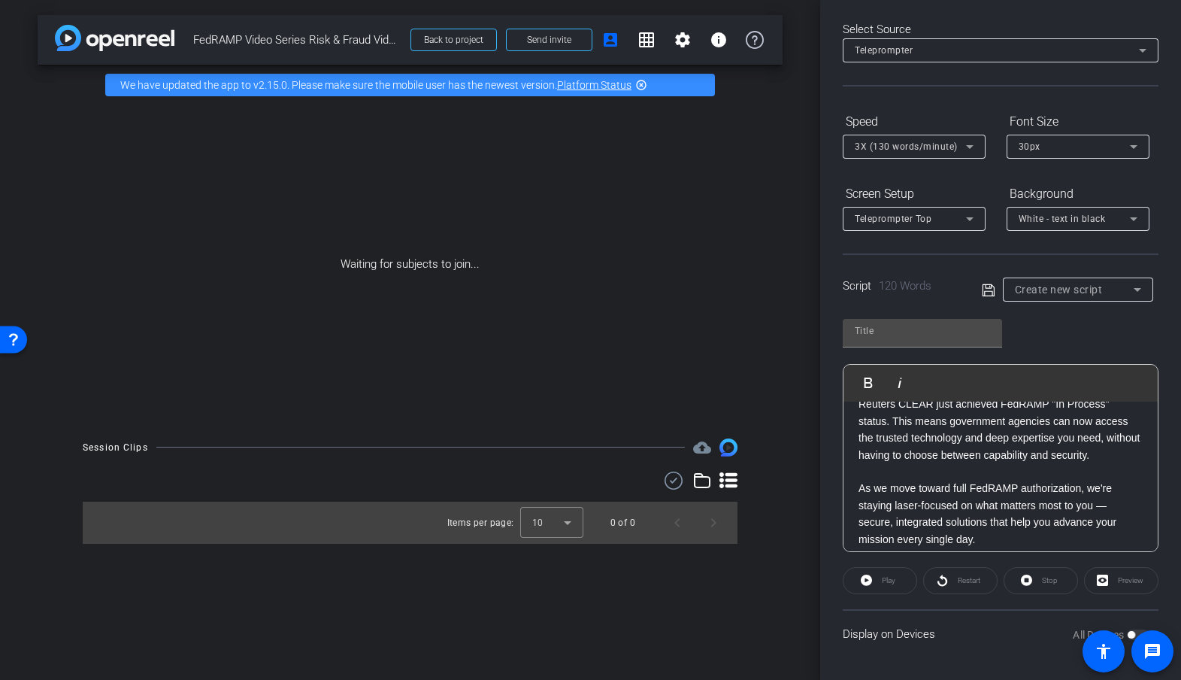
scroll to position [199, 0]
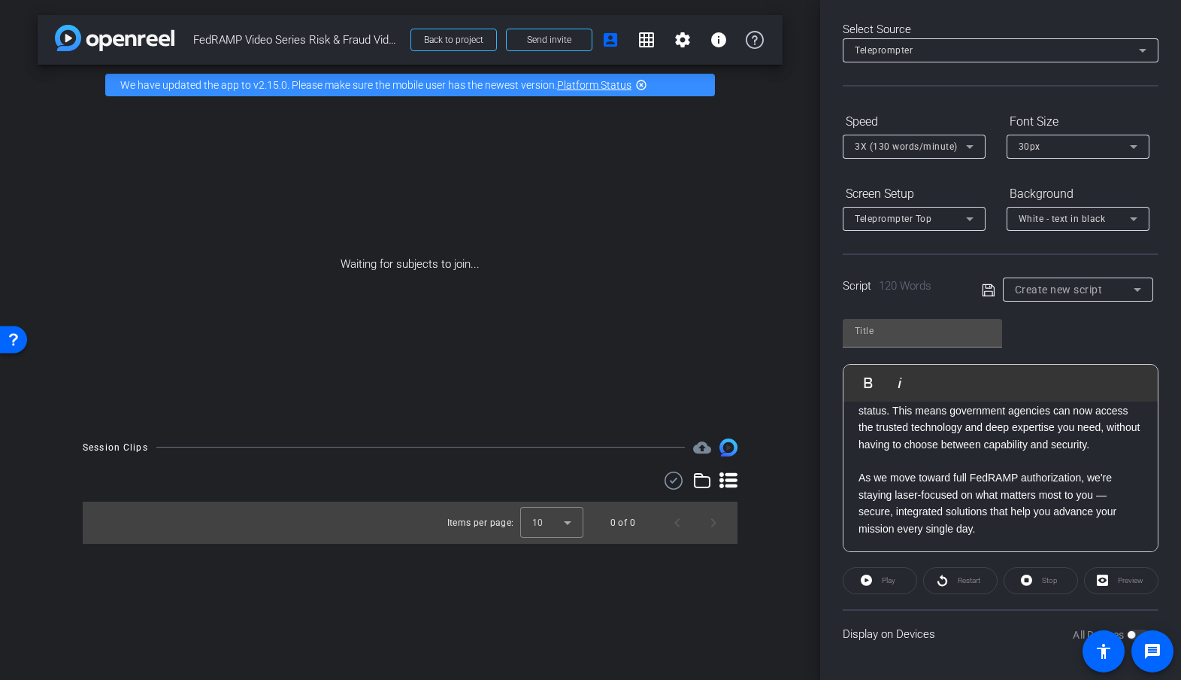
click at [1119, 585] on div "Preview" at bounding box center [1121, 580] width 74 height 27
click at [1103, 580] on div "Preview" at bounding box center [1121, 580] width 74 height 27
click at [895, 283] on span "120 Words" at bounding box center [905, 286] width 53 height 14
click at [849, 286] on div "Script 120 Words" at bounding box center [902, 285] width 118 height 17
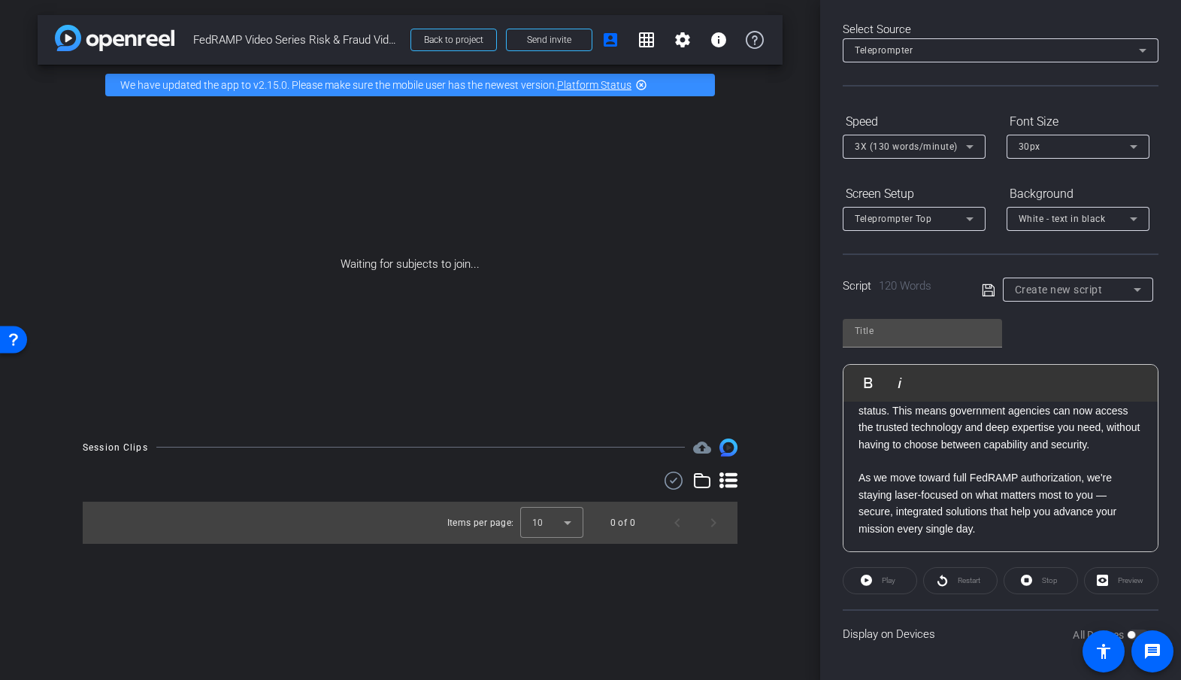
scroll to position [0, 0]
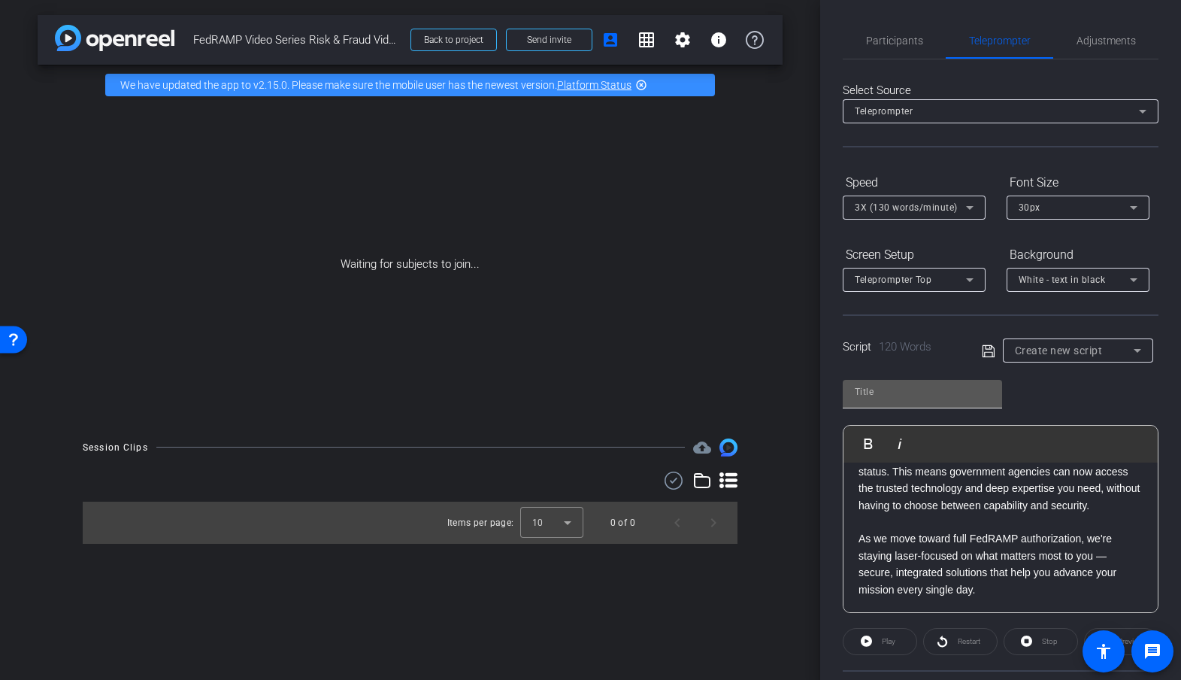
click at [869, 388] on input "text" at bounding box center [922, 392] width 135 height 18
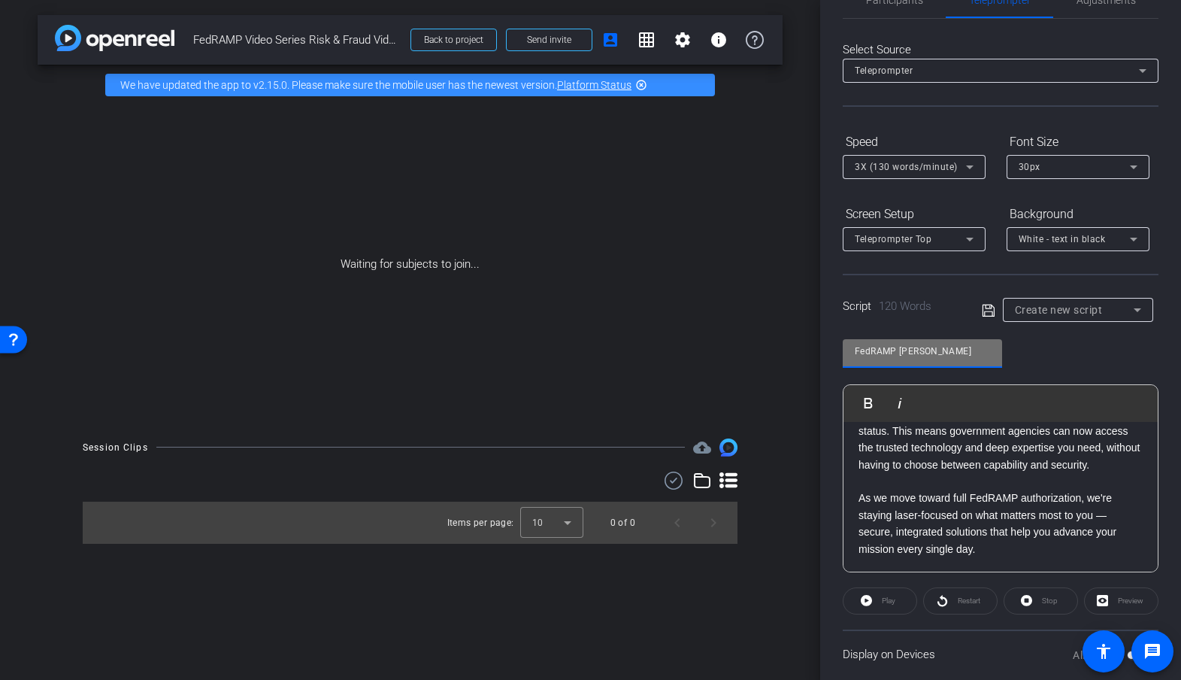
scroll to position [50, 0]
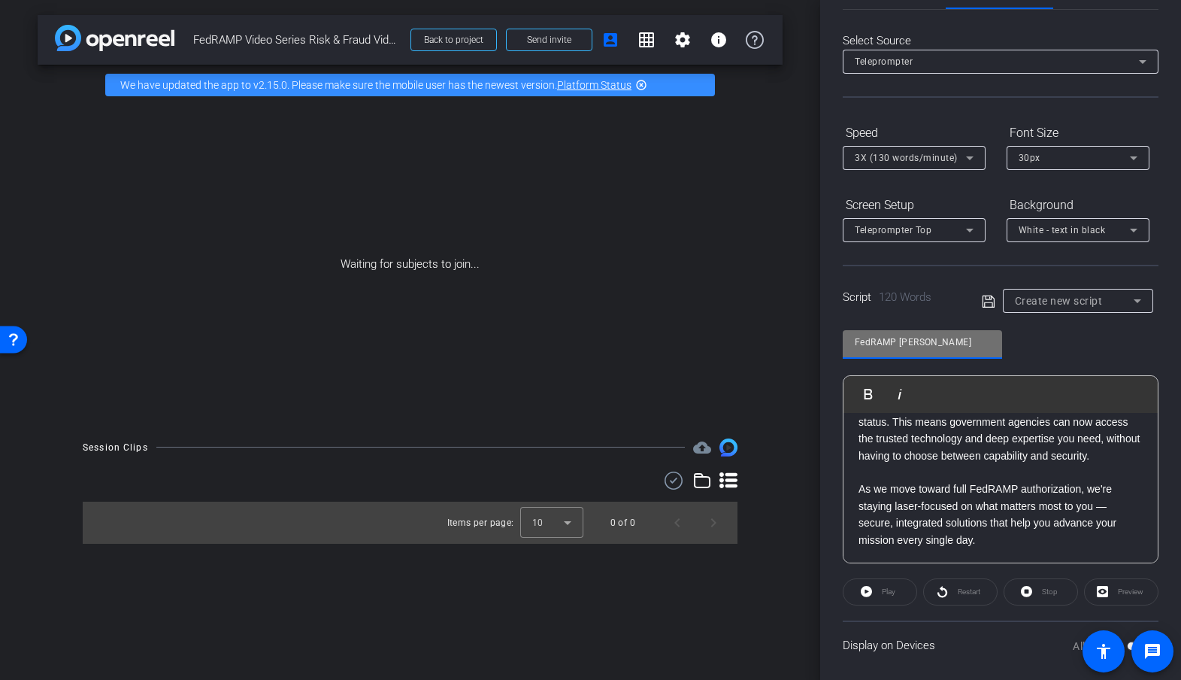
type input "FedRAMP Karen"
click at [1126, 159] on icon at bounding box center [1134, 158] width 18 height 18
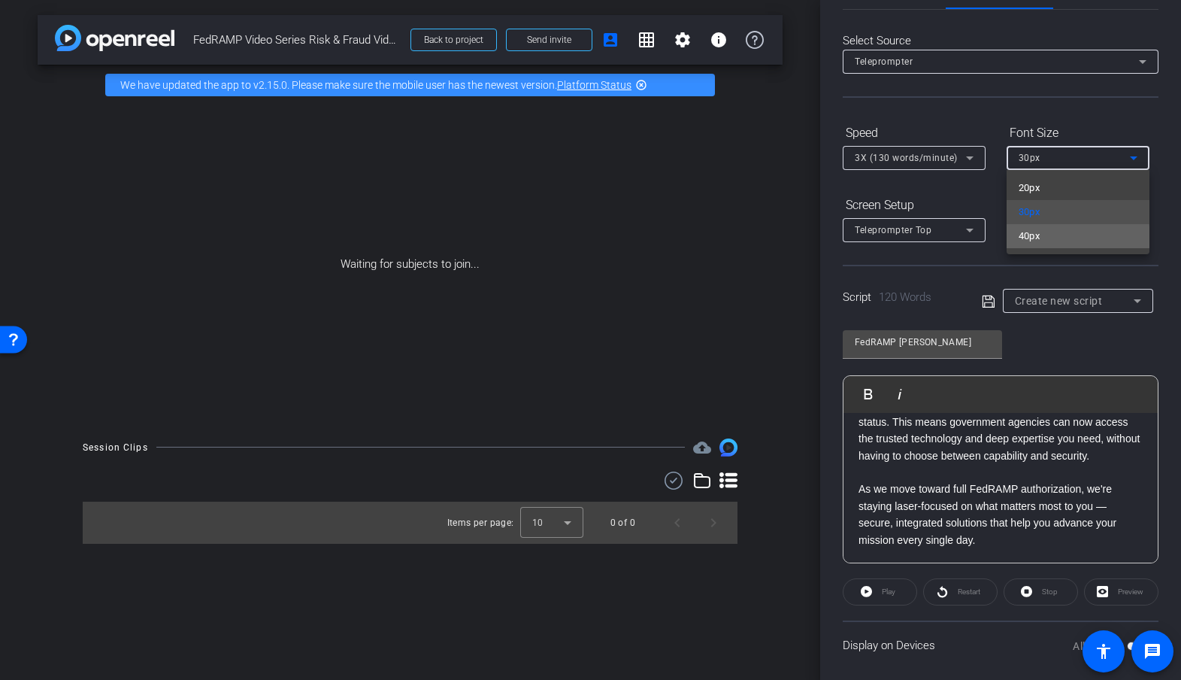
click at [1035, 239] on span "40px" at bounding box center [1030, 236] width 22 height 18
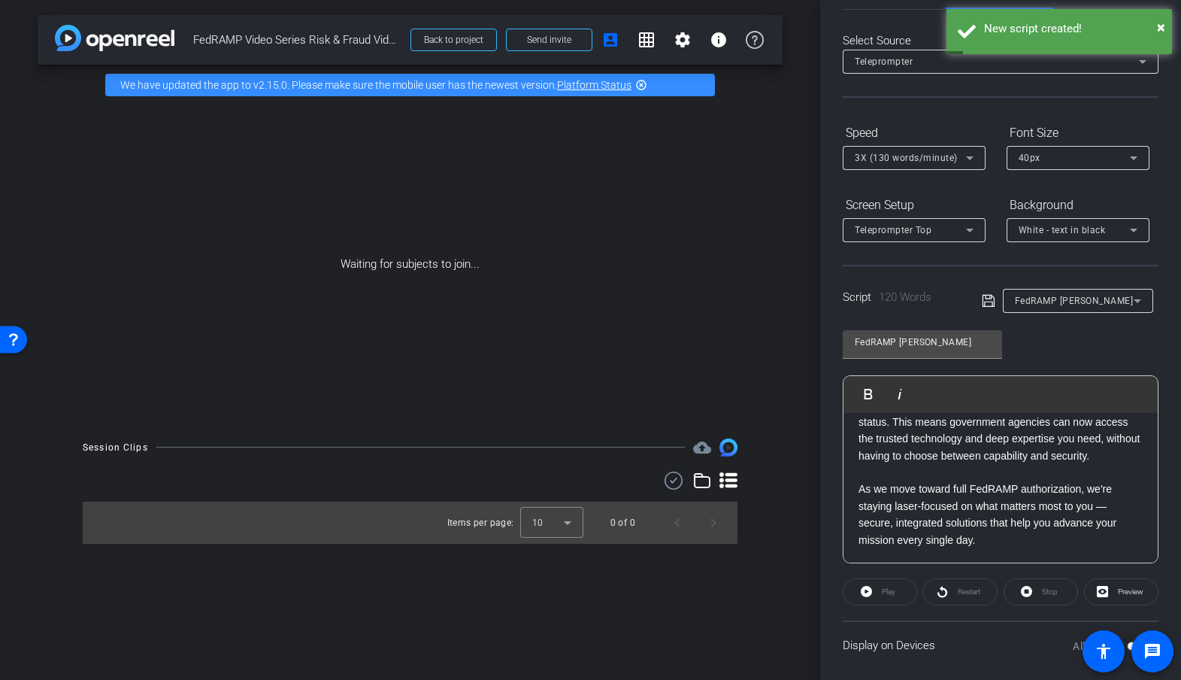
click at [987, 304] on icon at bounding box center [989, 301] width 14 height 18
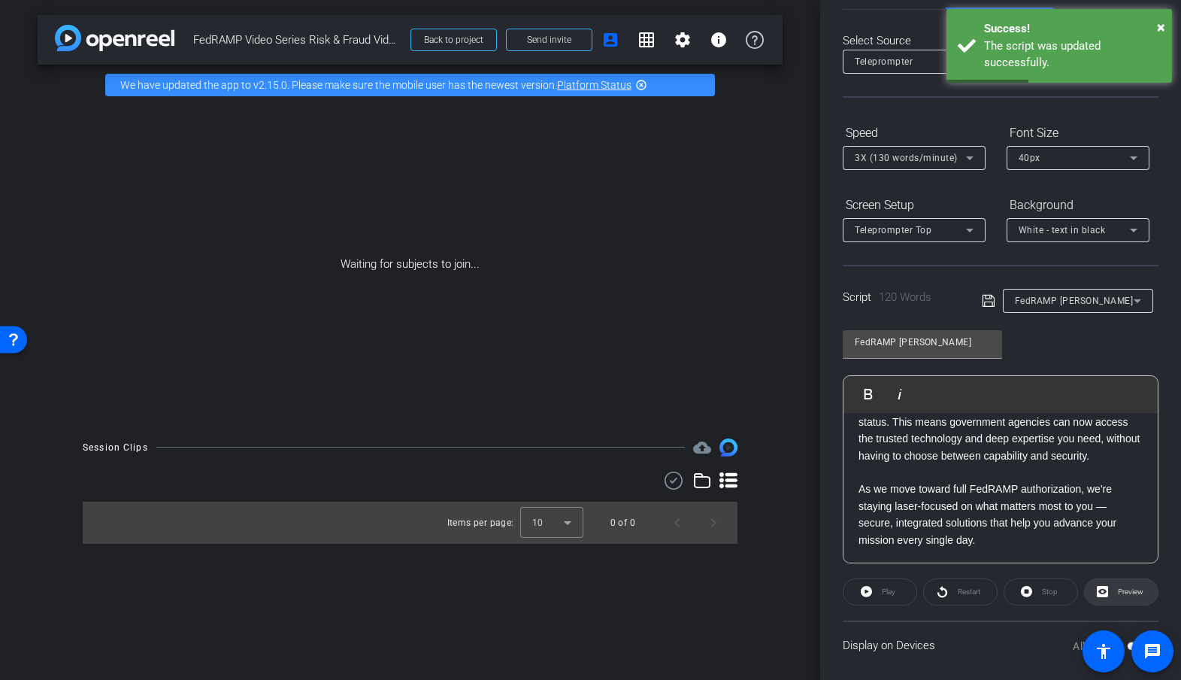
click at [1126, 595] on span "Preview" at bounding box center [1131, 591] width 26 height 8
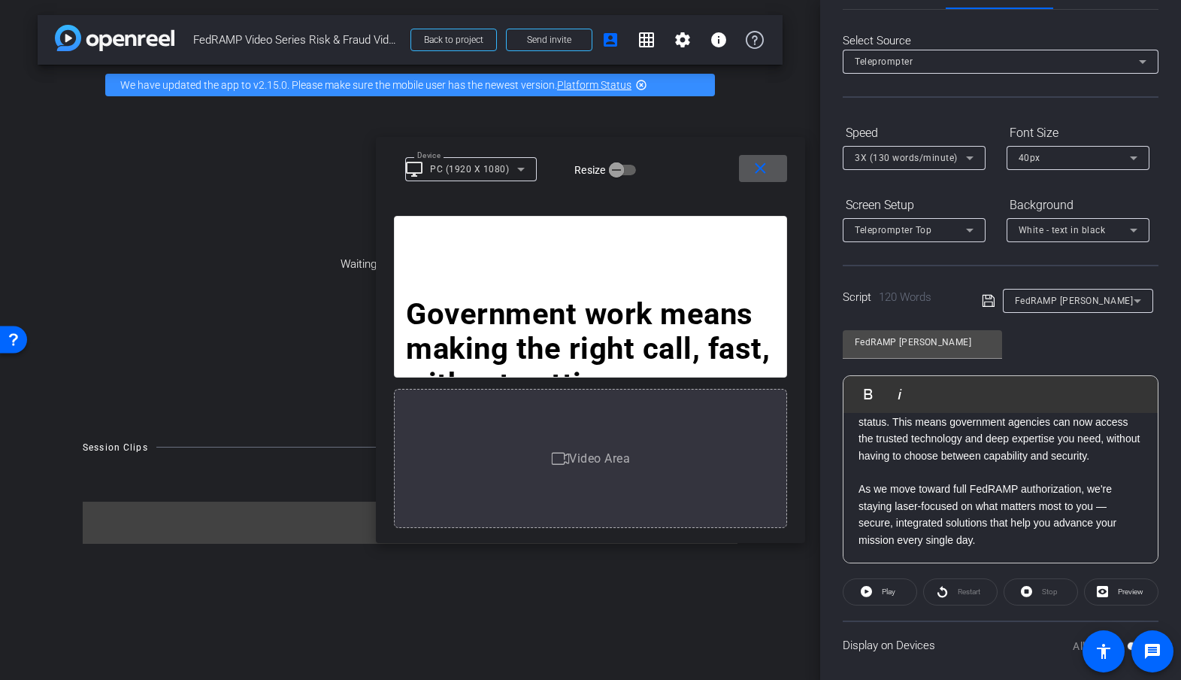
click at [1049, 165] on div "40px" at bounding box center [1074, 157] width 111 height 19
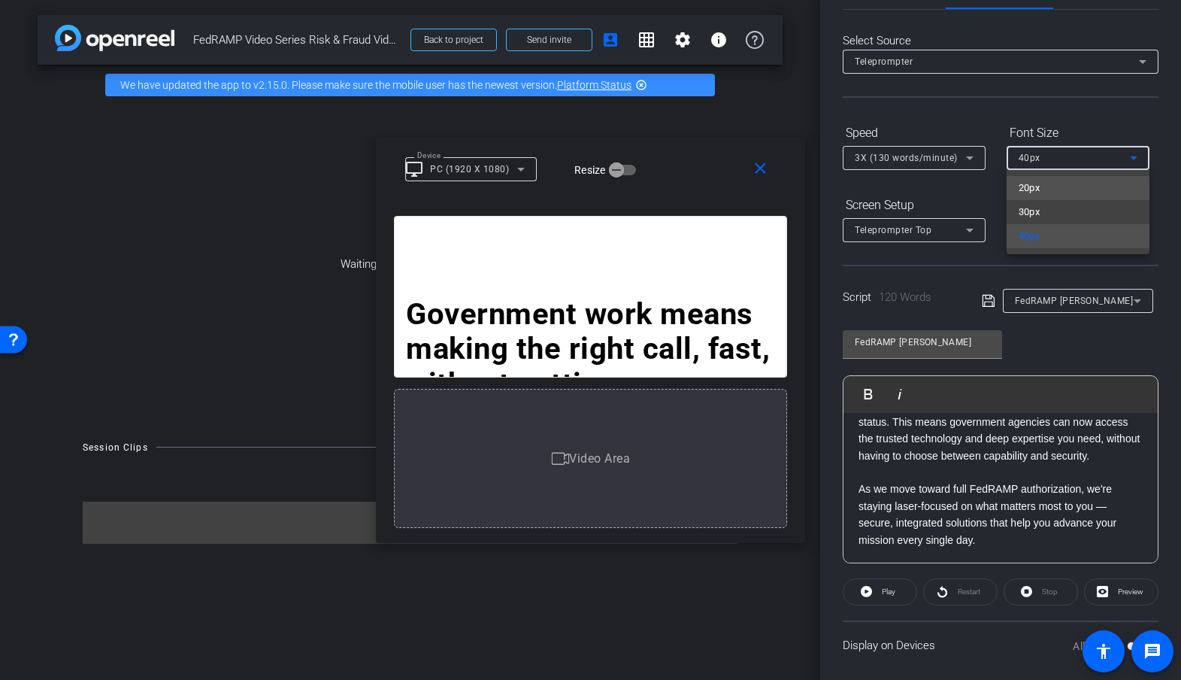
click at [1041, 189] on mat-option "20px" at bounding box center [1078, 188] width 143 height 24
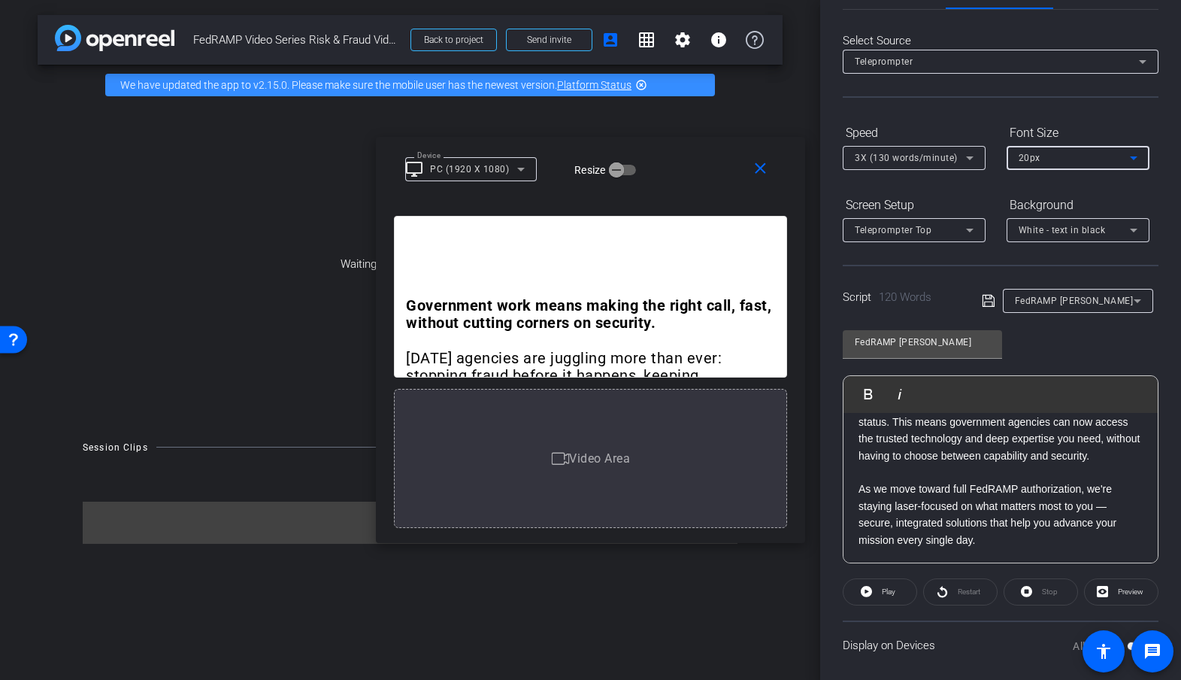
click at [1051, 164] on div "20px" at bounding box center [1074, 157] width 111 height 19
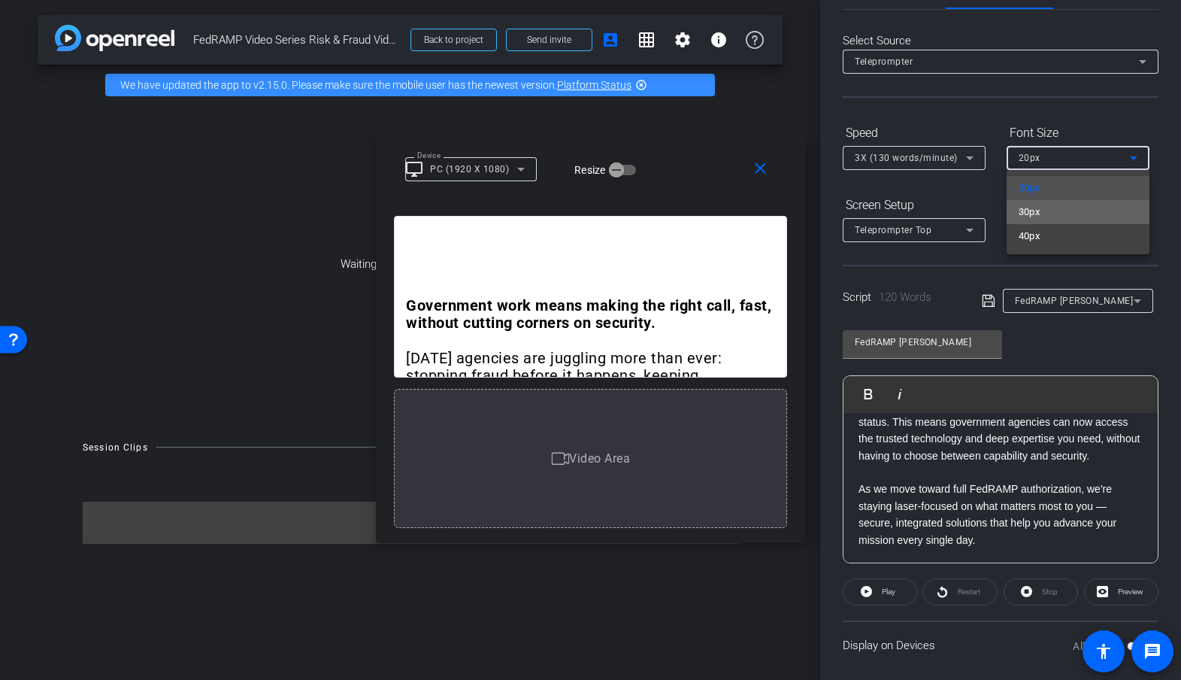
click at [1039, 210] on span "30px" at bounding box center [1030, 212] width 22 height 18
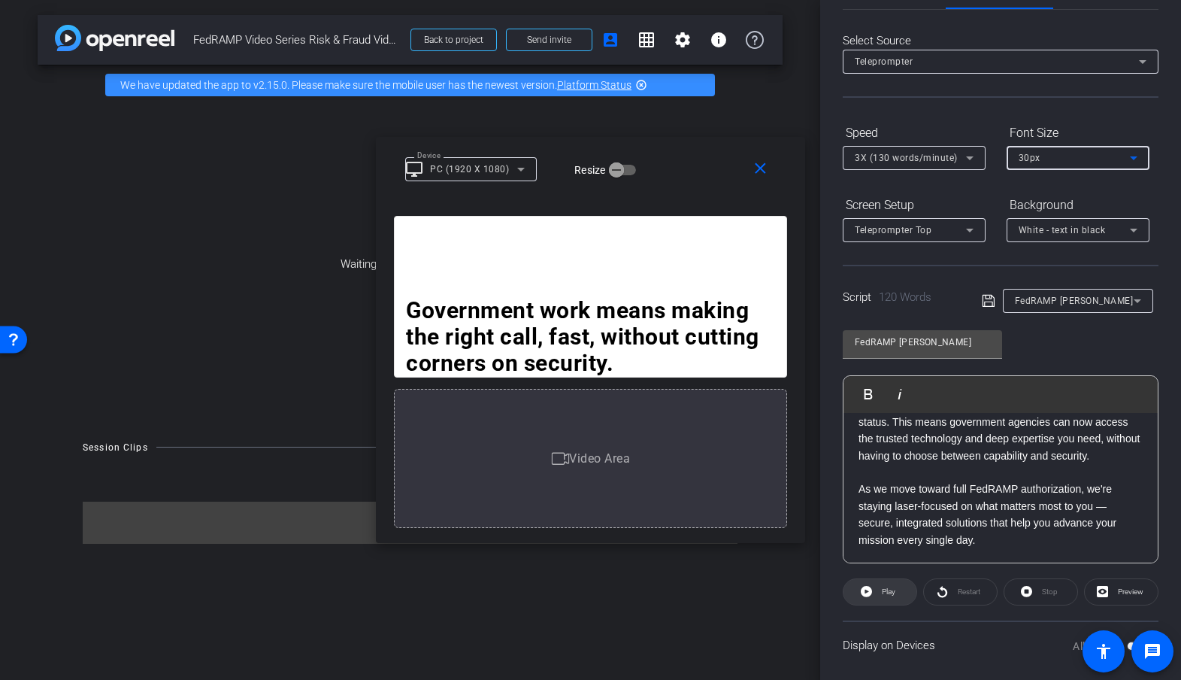
click at [867, 595] on icon at bounding box center [866, 591] width 11 height 11
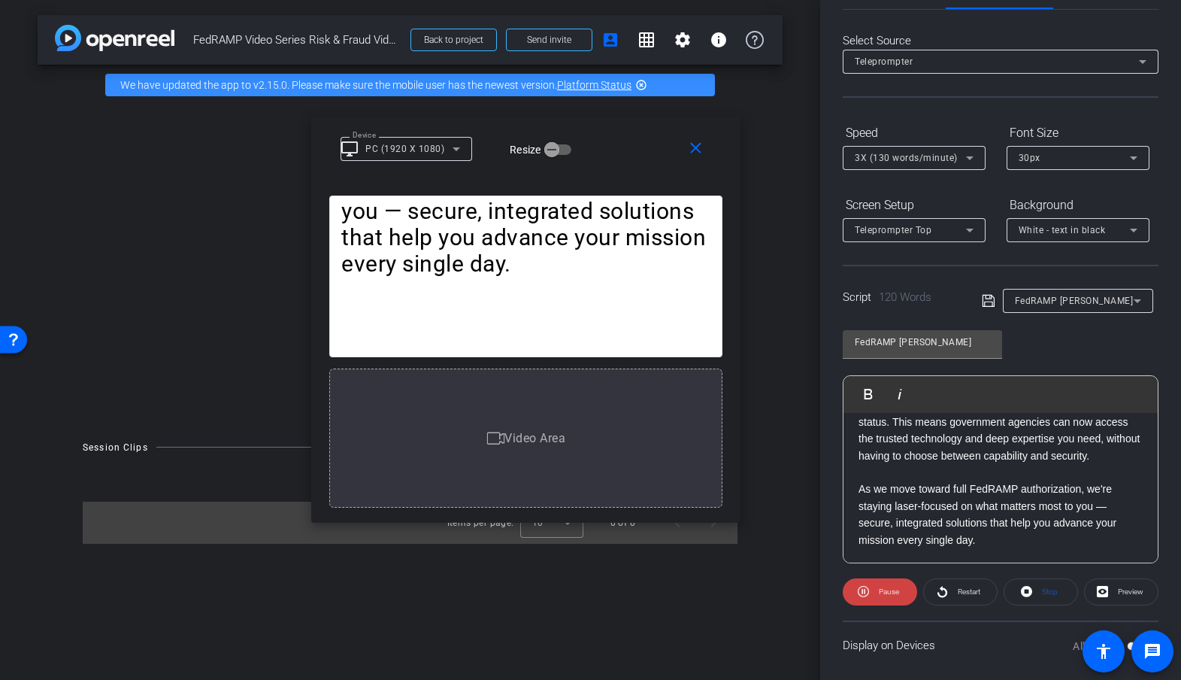
drag, startPoint x: 690, startPoint y: 162, endPoint x: 625, endPoint y: 141, distance: 67.8
click at [625, 141] on div "Device desktop_windows PC (1920 X 1080) Resize" at bounding box center [532, 148] width 382 height 26
click at [973, 156] on icon at bounding box center [970, 158] width 18 height 18
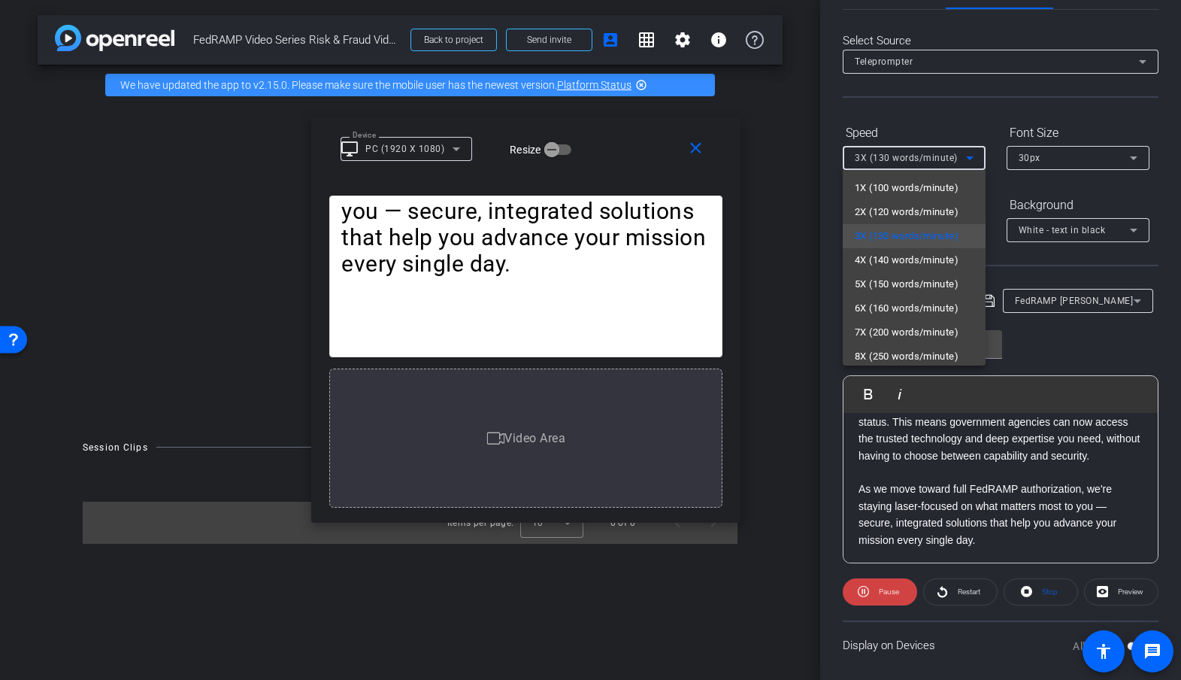
click at [552, 307] on div at bounding box center [590, 340] width 1181 height 680
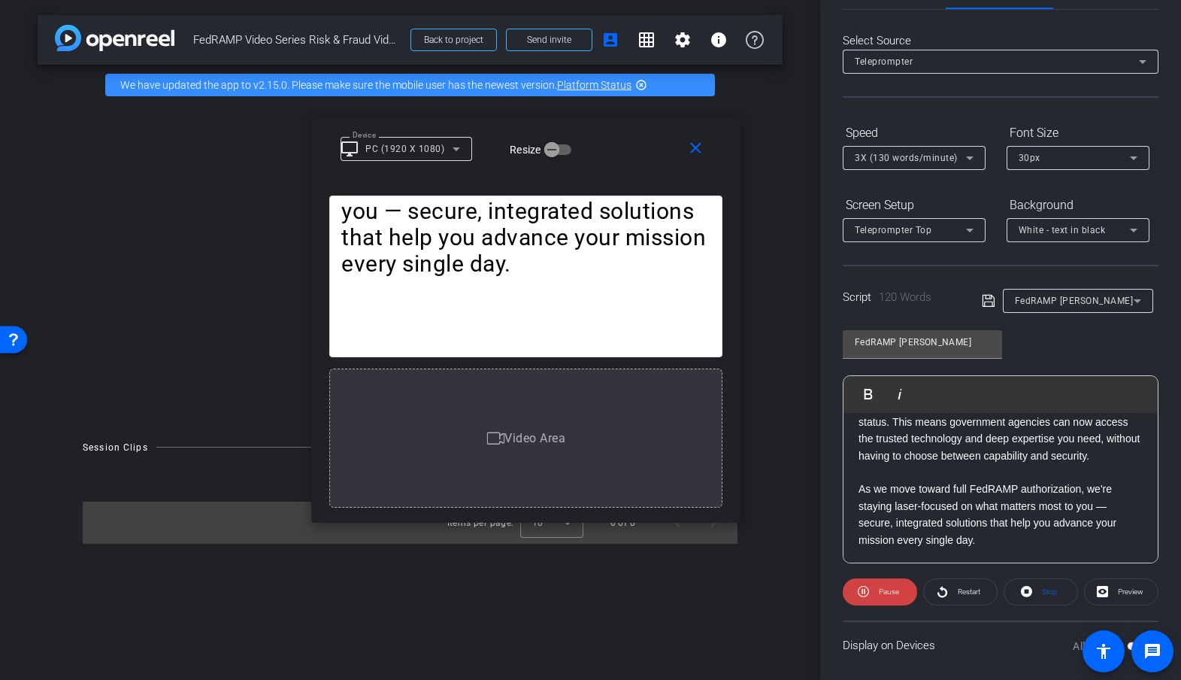
click at [925, 153] on span "3X (130 words/minute)" at bounding box center [906, 158] width 103 height 11
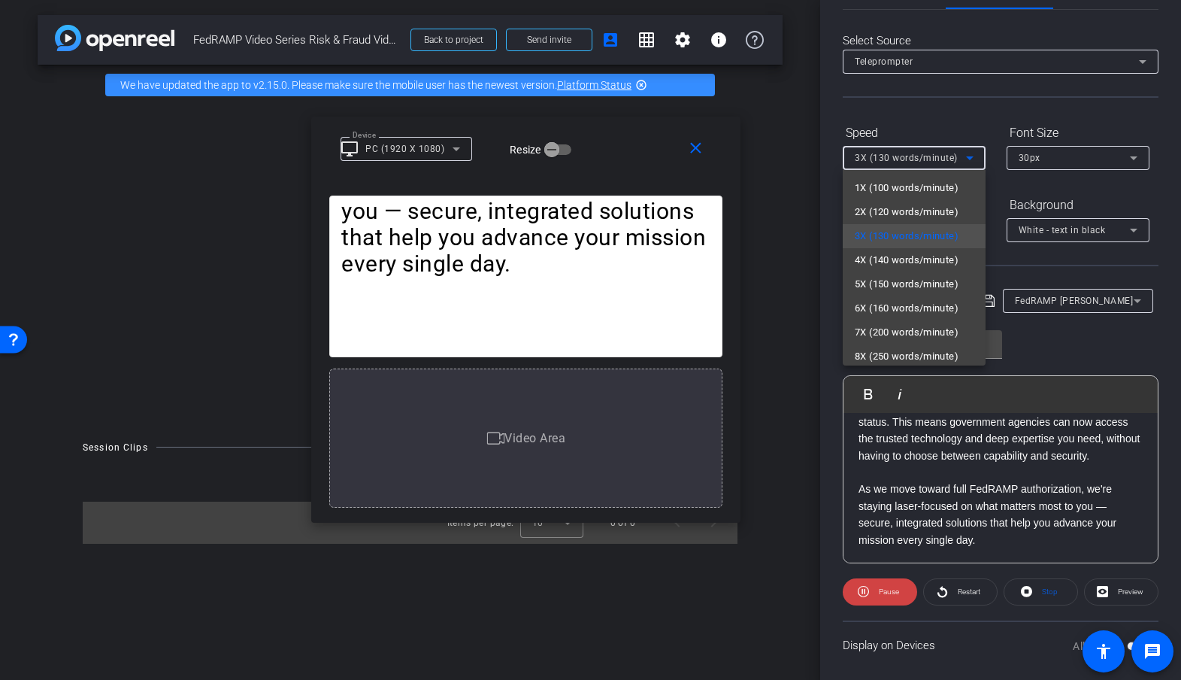
click at [834, 243] on div at bounding box center [590, 340] width 1181 height 680
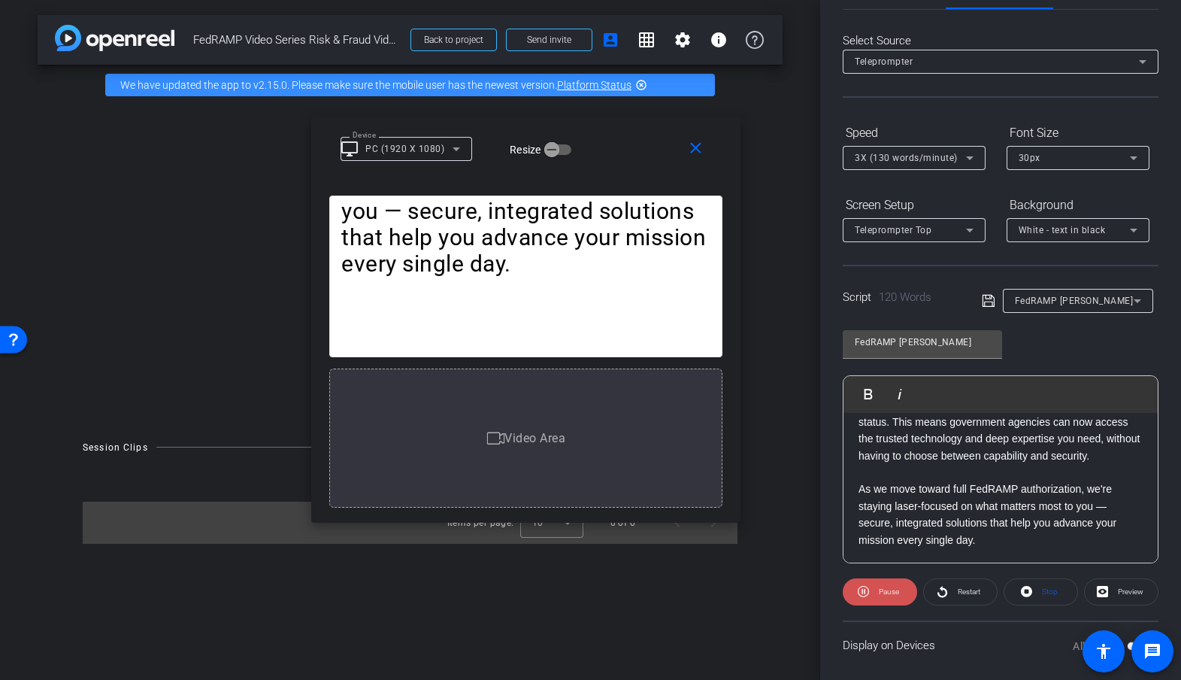
click at [888, 597] on span "Pause" at bounding box center [887, 591] width 24 height 21
click at [1095, 300] on div "FedRAMP Karen" at bounding box center [1074, 300] width 119 height 19
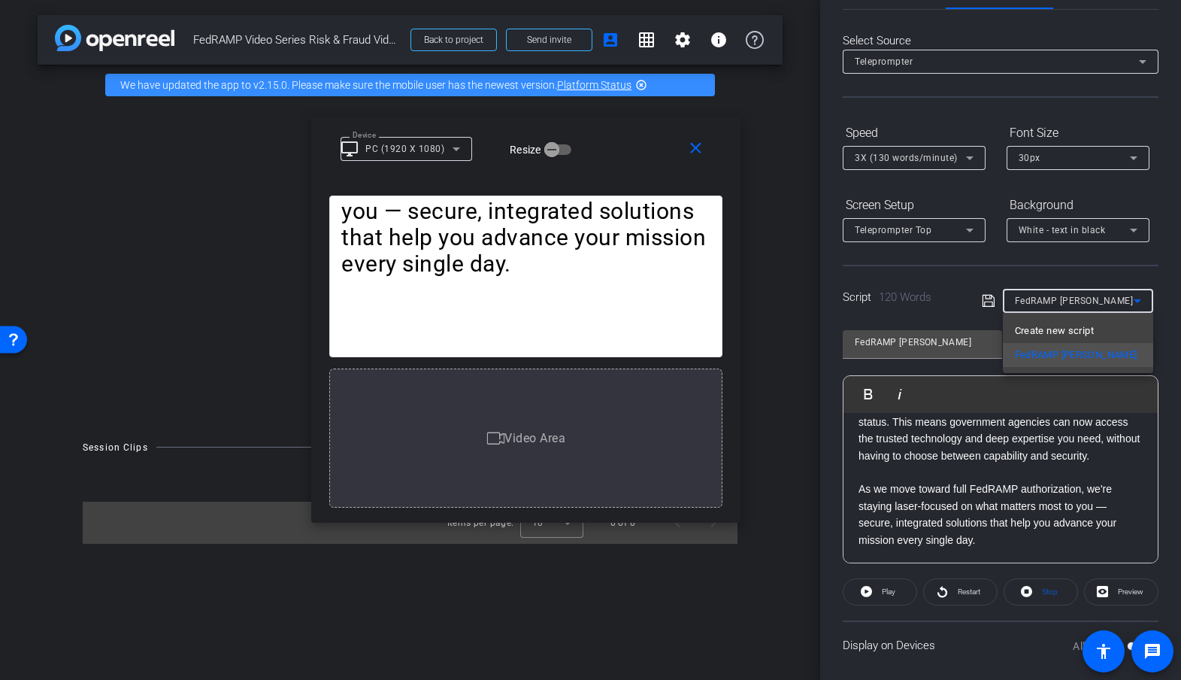
click at [1091, 274] on div at bounding box center [590, 340] width 1181 height 680
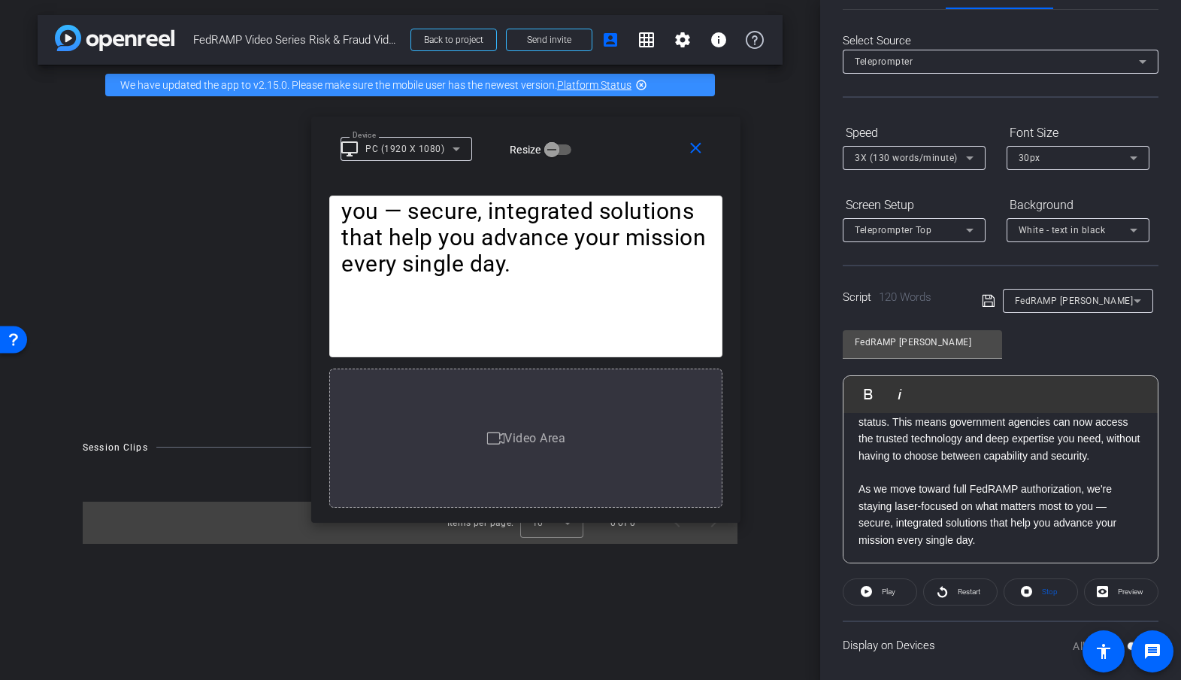
click at [973, 236] on icon at bounding box center [970, 230] width 18 height 18
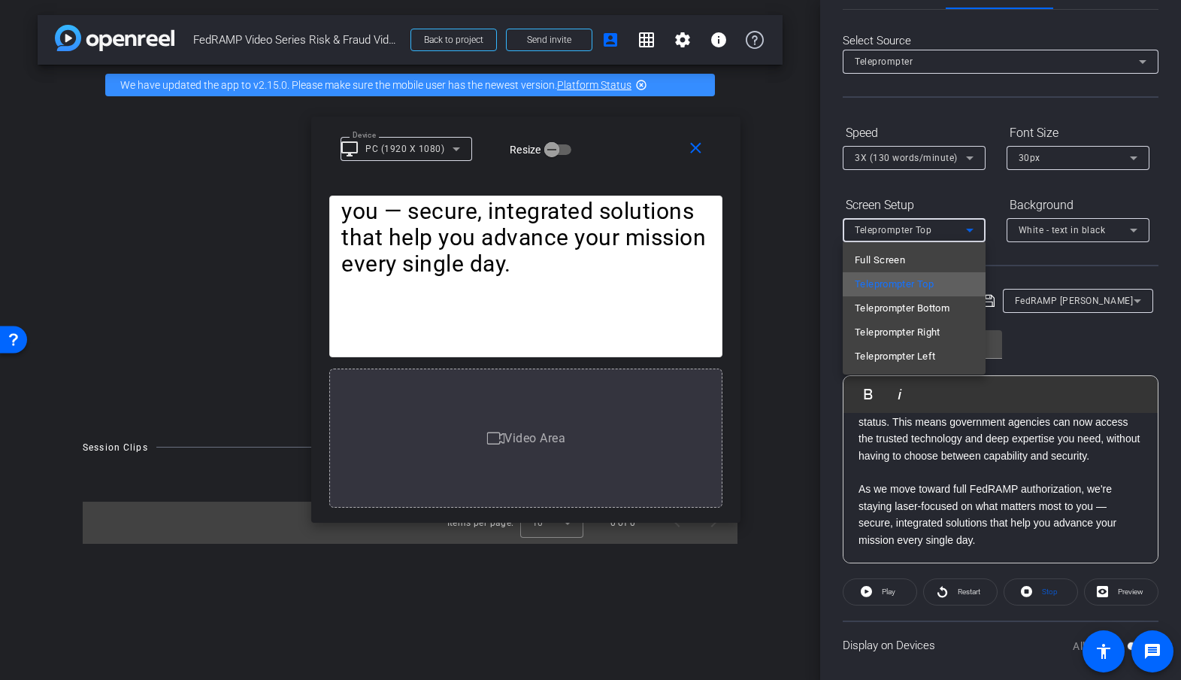
click at [949, 288] on mat-option "Teleprompter Top" at bounding box center [914, 284] width 143 height 24
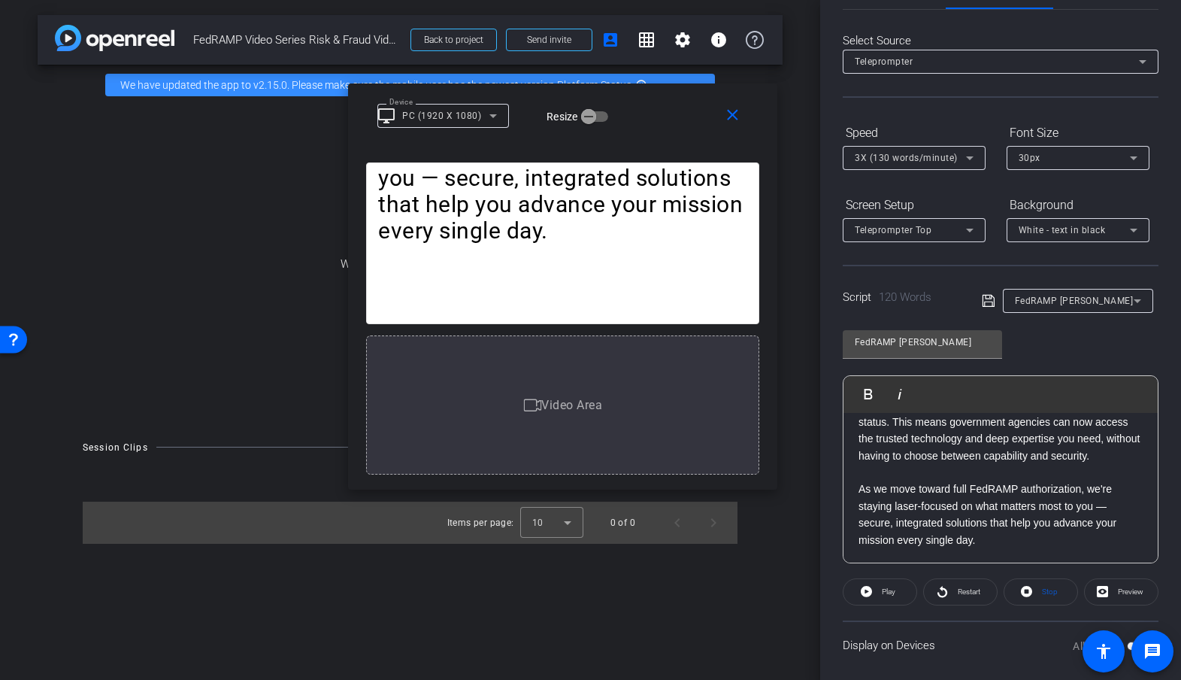
drag, startPoint x: 592, startPoint y: 126, endPoint x: 628, endPoint y: 93, distance: 49.5
click at [628, 93] on div "close Device desktop_windows PC (1920 X 1080) Resize" at bounding box center [562, 117] width 429 height 68
click at [593, 118] on icon "button" at bounding box center [589, 117] width 14 height 14
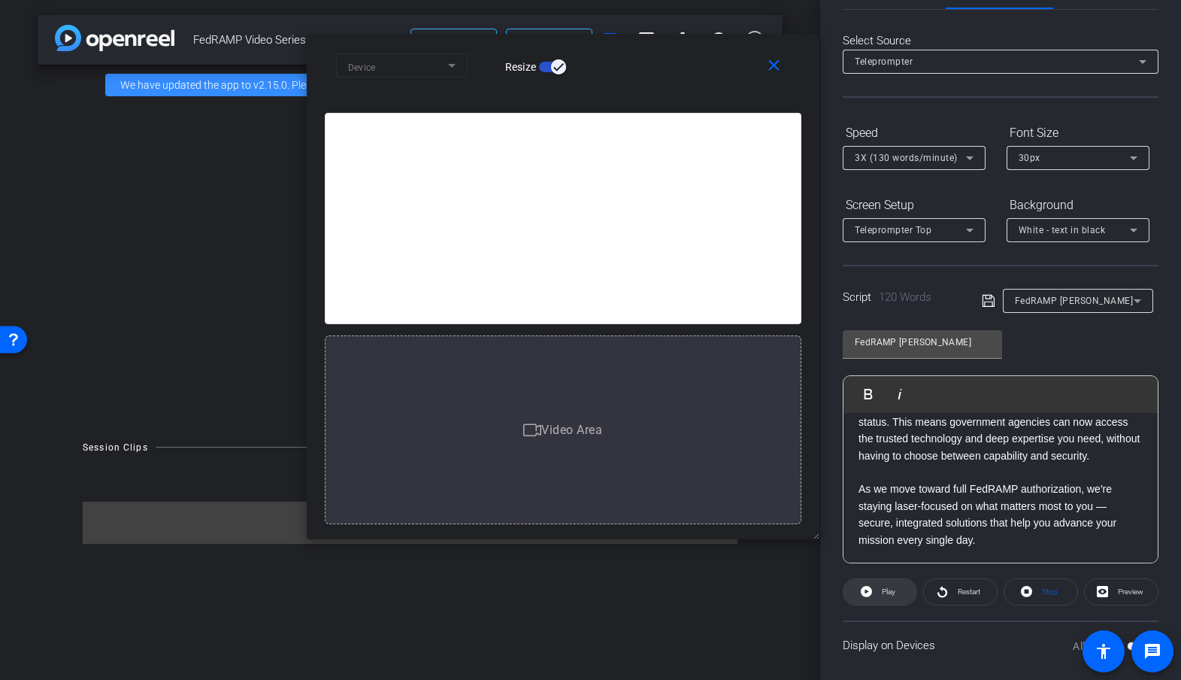
drag, startPoint x: 772, startPoint y: 487, endPoint x: 856, endPoint y: 586, distance: 130.1
click at [856, 586] on body "menu arrow_forward_ios keyboard_return Close forward_to_inbox Send invite accou…" at bounding box center [590, 340] width 1181 height 680
click at [946, 595] on icon at bounding box center [942, 591] width 11 height 19
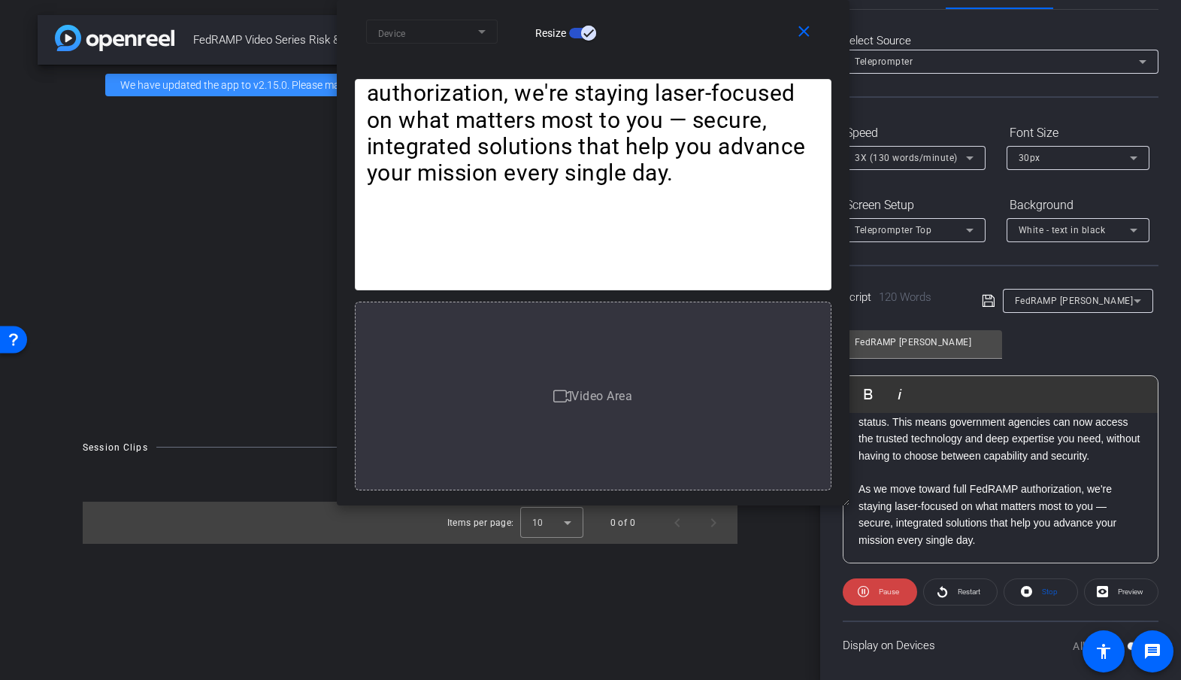
drag, startPoint x: 622, startPoint y: 54, endPoint x: 652, endPoint y: -107, distance: 163.6
click at [652, 0] on html "menu arrow_forward_ios keyboard_return Close forward_to_inbox Send invite accou…" at bounding box center [590, 340] width 1181 height 680
click at [481, 38] on mat-form-field "Device" at bounding box center [432, 32] width 132 height 24
click at [481, 32] on mat-form-field "Device" at bounding box center [432, 32] width 132 height 24
click at [634, 440] on div "Video Area" at bounding box center [593, 395] width 477 height 189
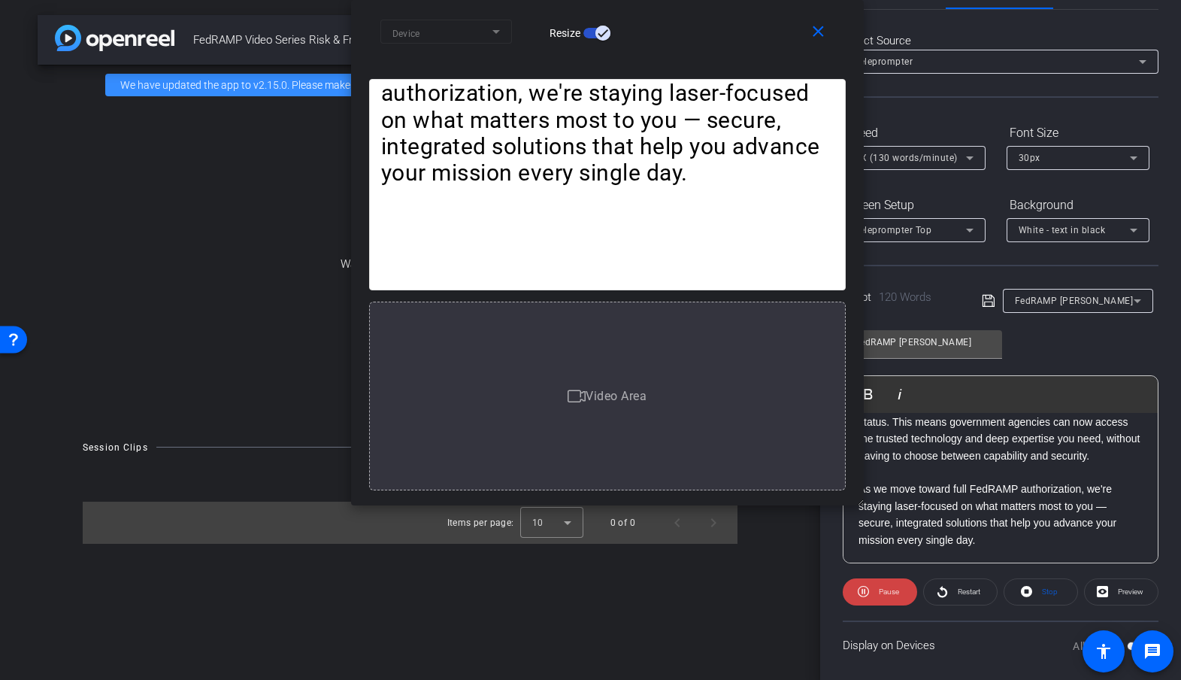
drag, startPoint x: 602, startPoint y: 404, endPoint x: 616, endPoint y: 390, distance: 20.2
click at [616, 390] on div "Video Area" at bounding box center [607, 395] width 477 height 189
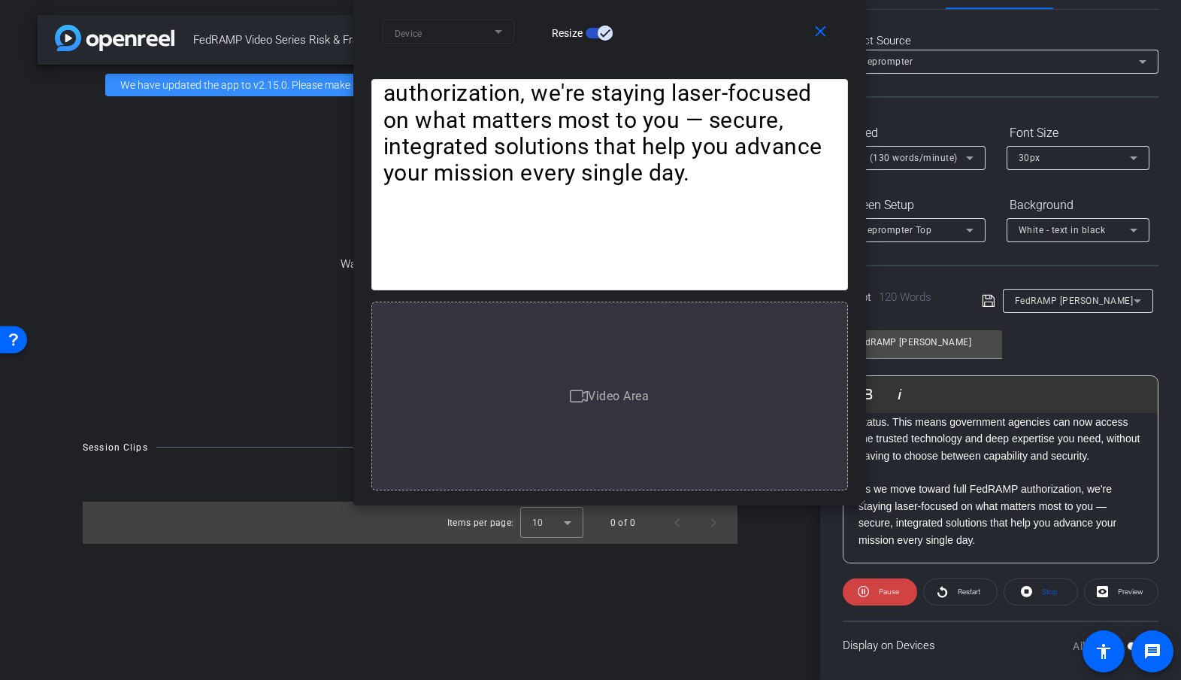
drag, startPoint x: 649, startPoint y: 26, endPoint x: 646, endPoint y: -16, distance: 41.5
click at [646, 0] on html "menu arrow_forward_ios keyboard_return Close forward_to_inbox Send invite accou…" at bounding box center [590, 340] width 1181 height 680
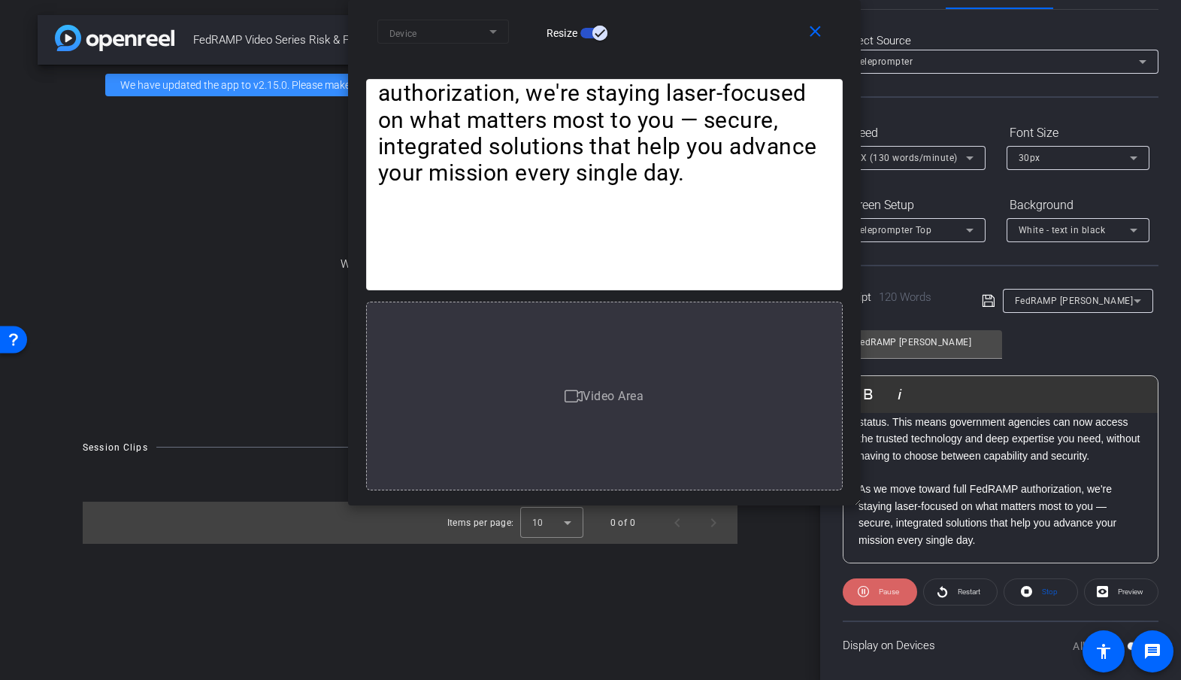
click at [881, 589] on span "Pause" at bounding box center [889, 591] width 20 height 8
click at [1028, 595] on icon at bounding box center [1026, 591] width 11 height 11
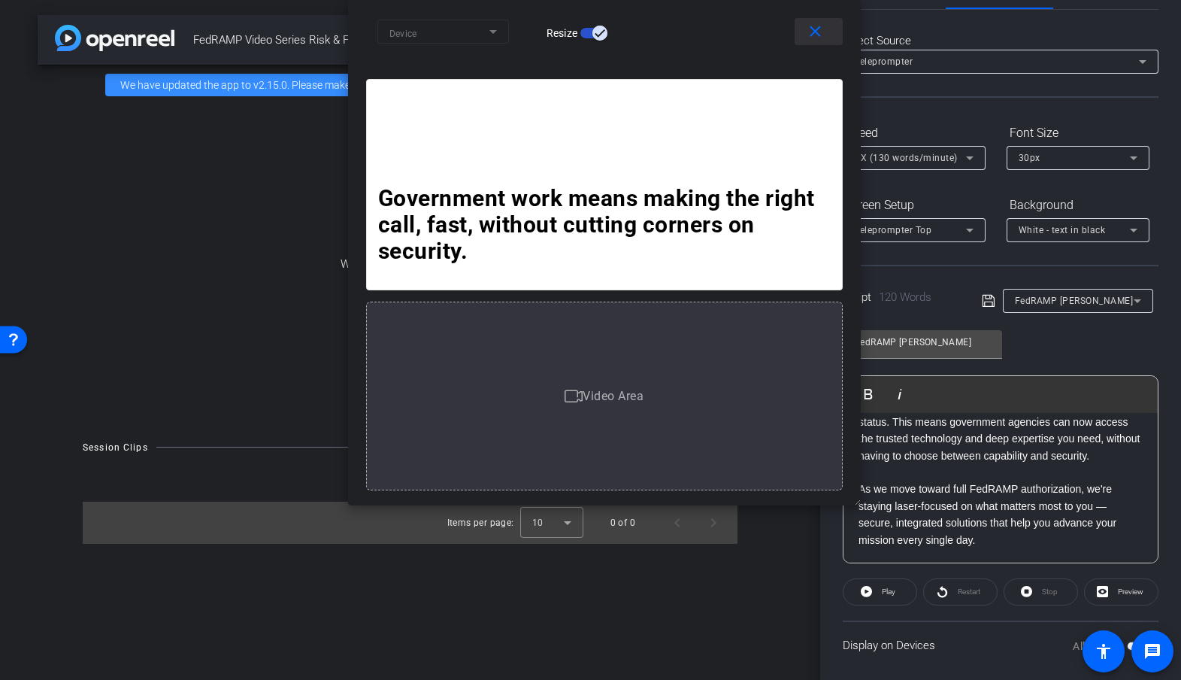
click at [808, 34] on mat-icon "close" at bounding box center [815, 32] width 19 height 19
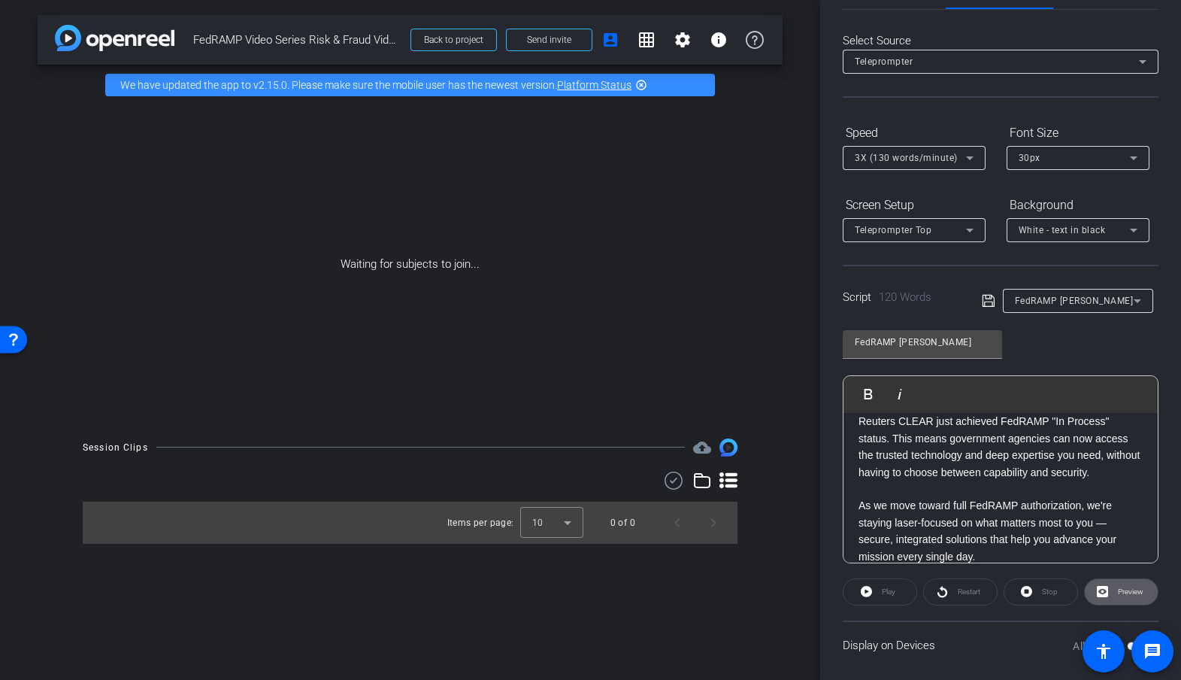
scroll to position [199, 0]
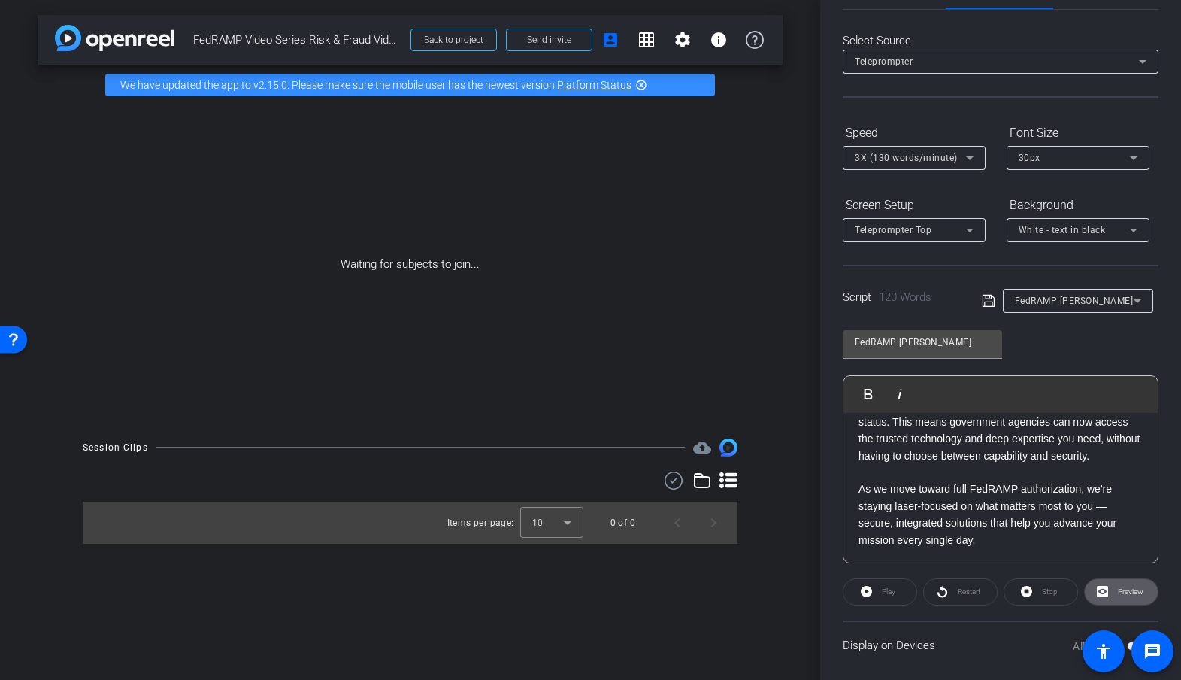
click at [955, 462] on p "That's exactly why we're excited to share that Thomson Reuters CLEAR just achie…" at bounding box center [1000, 422] width 284 height 84
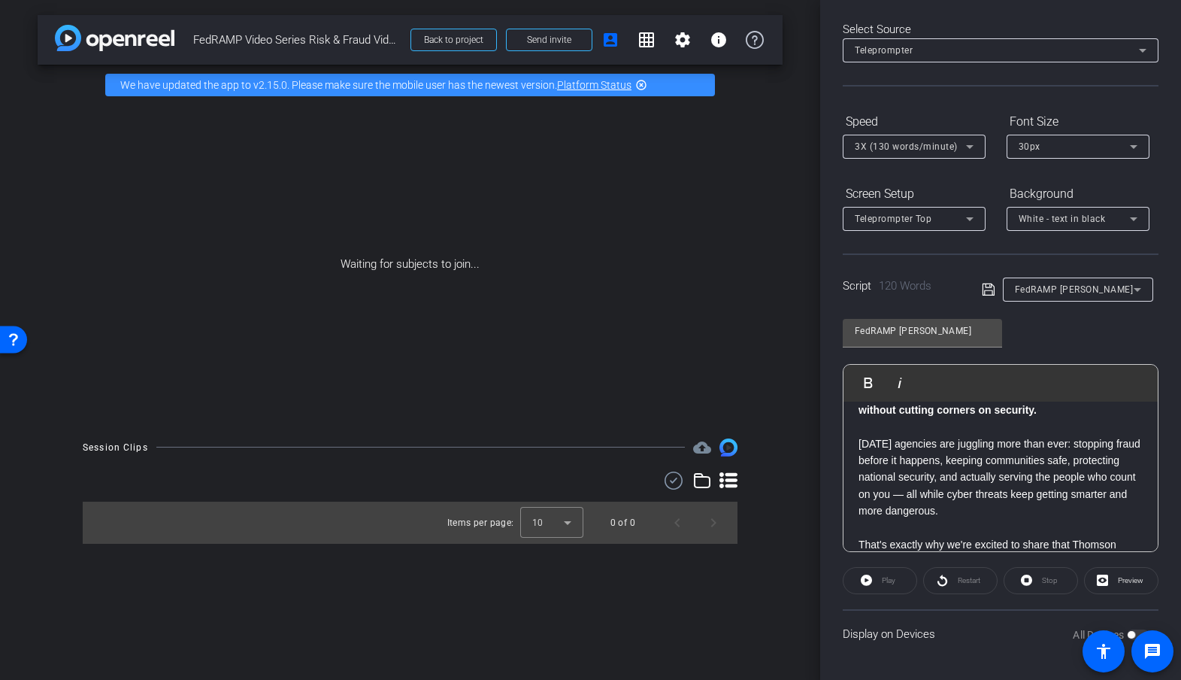
scroll to position [0, 0]
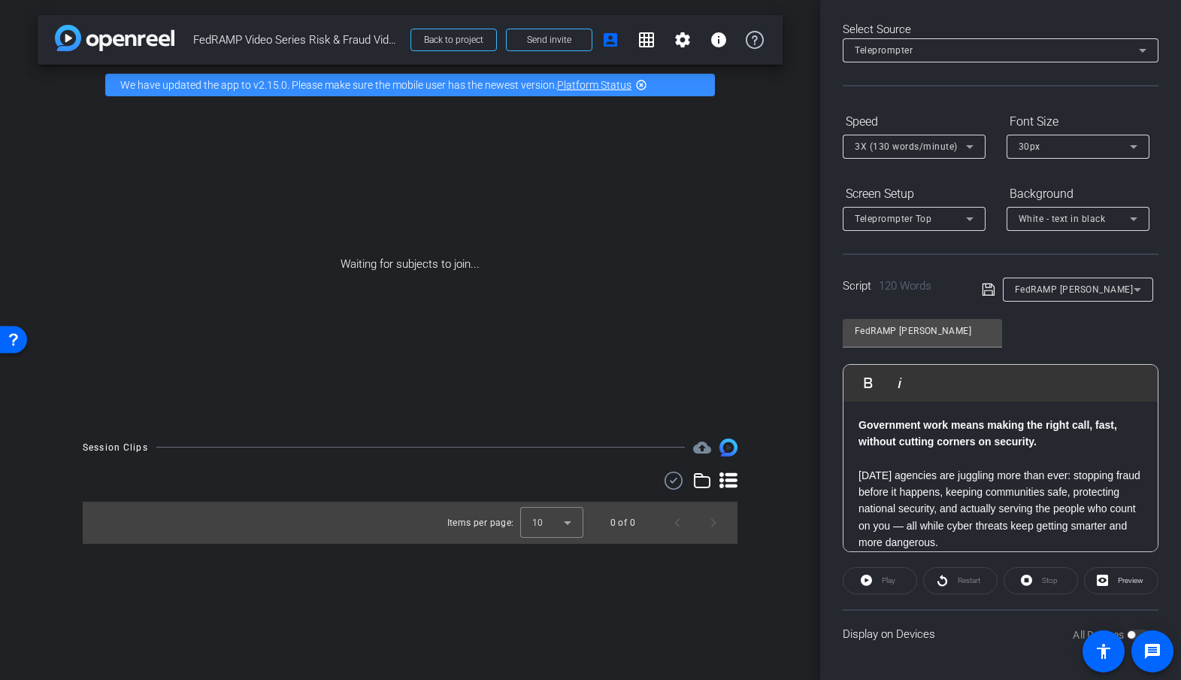
click at [858, 480] on div "Government work means making the right call, fast, without cutting corners on s…" at bounding box center [1000, 576] width 314 height 350
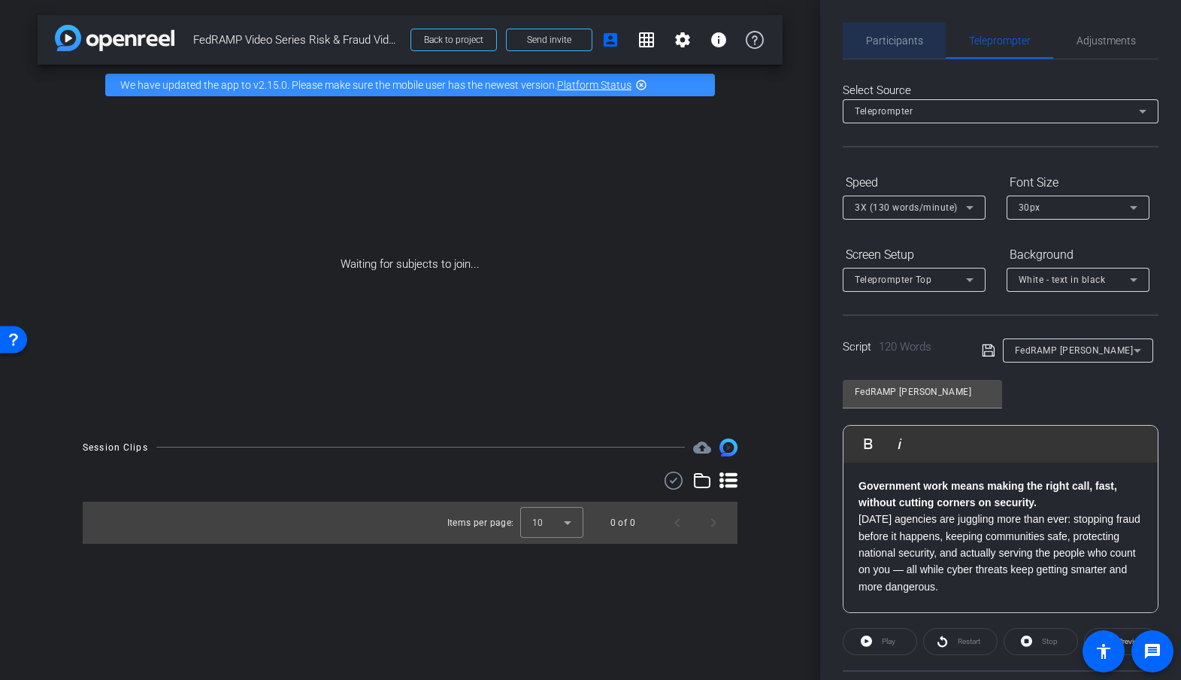
click at [882, 44] on span "Participants" at bounding box center [894, 40] width 57 height 11
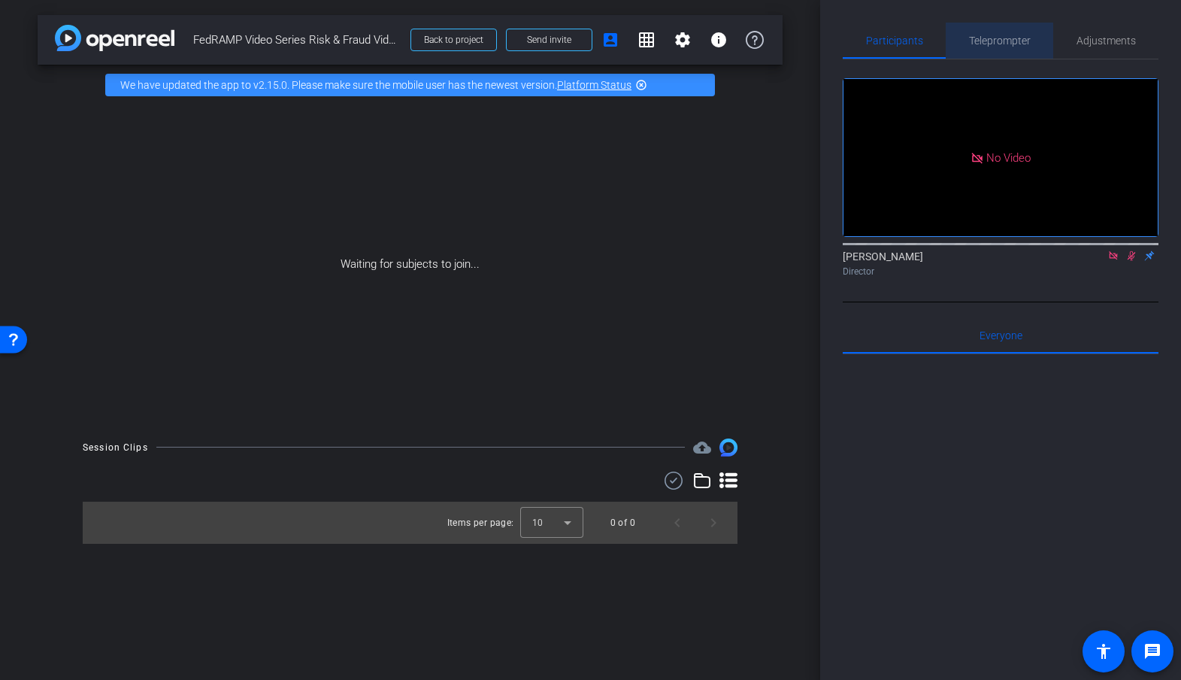
click at [1001, 38] on span "Teleprompter" at bounding box center [1000, 40] width 62 height 11
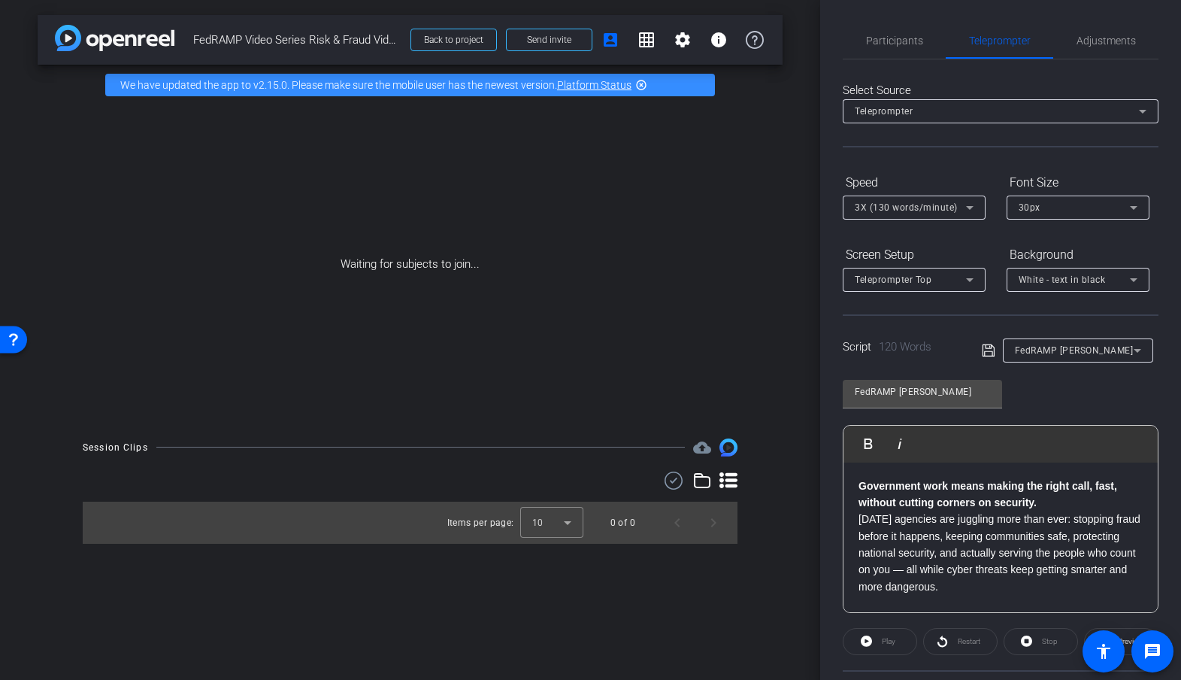
click at [1063, 397] on div "FedRAMP Karen Play Play from this location Play Selected Play and display the s…" at bounding box center [1001, 490] width 316 height 244
click at [982, 347] on icon at bounding box center [988, 350] width 12 height 12
click at [861, 519] on p "Today's agencies are juggling more than ever: stopping fraud before it happens,…" at bounding box center [1000, 552] width 284 height 84
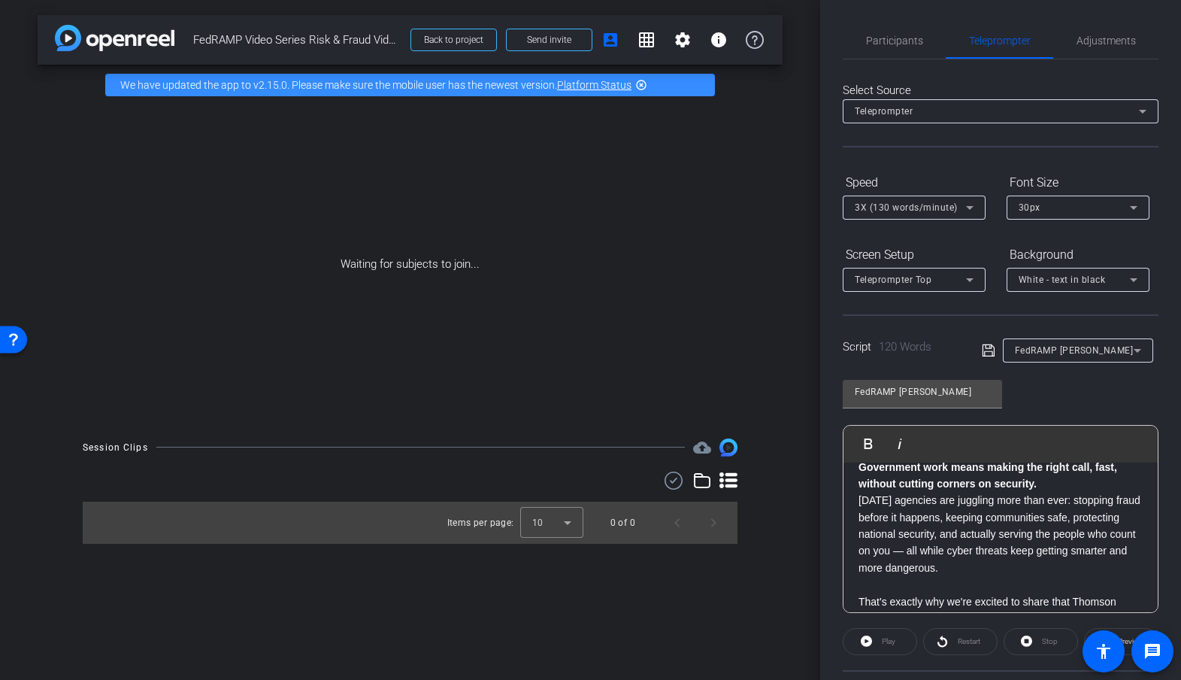
scroll to position [5, 0]
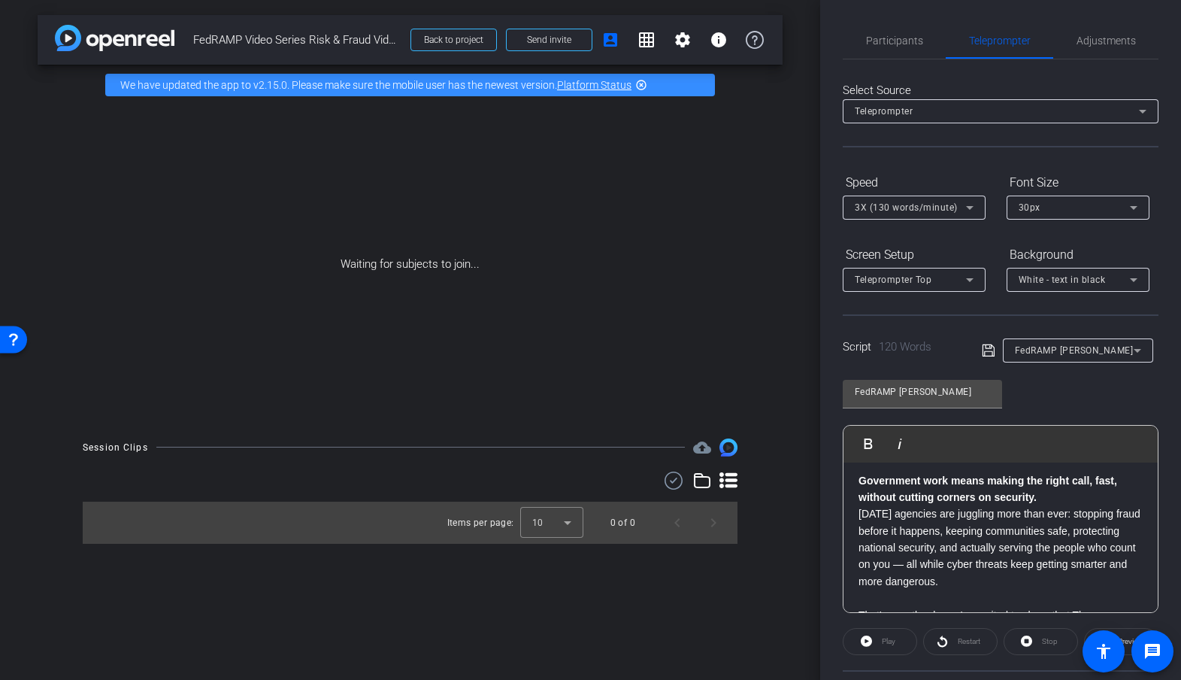
click at [1051, 504] on p "Government work means making the right call, fast, without cutting corners on s…" at bounding box center [1000, 489] width 284 height 34
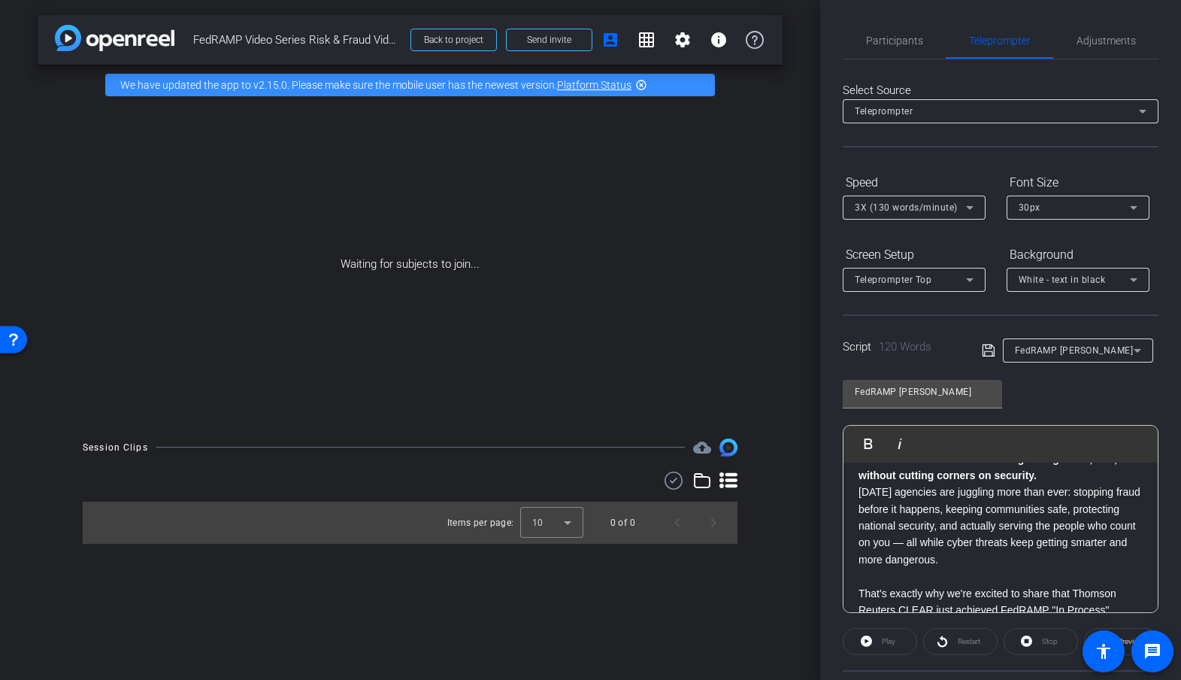
scroll to position [0, 0]
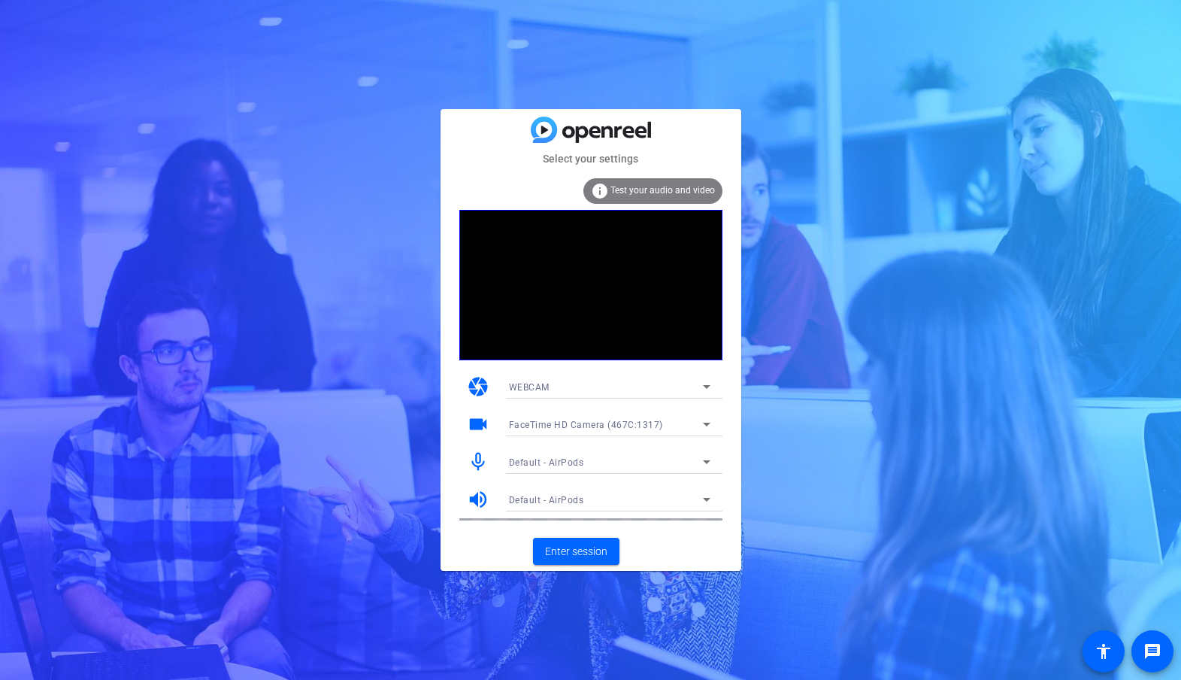
click at [628, 191] on span "Test your audio and video" at bounding box center [662, 190] width 104 height 11
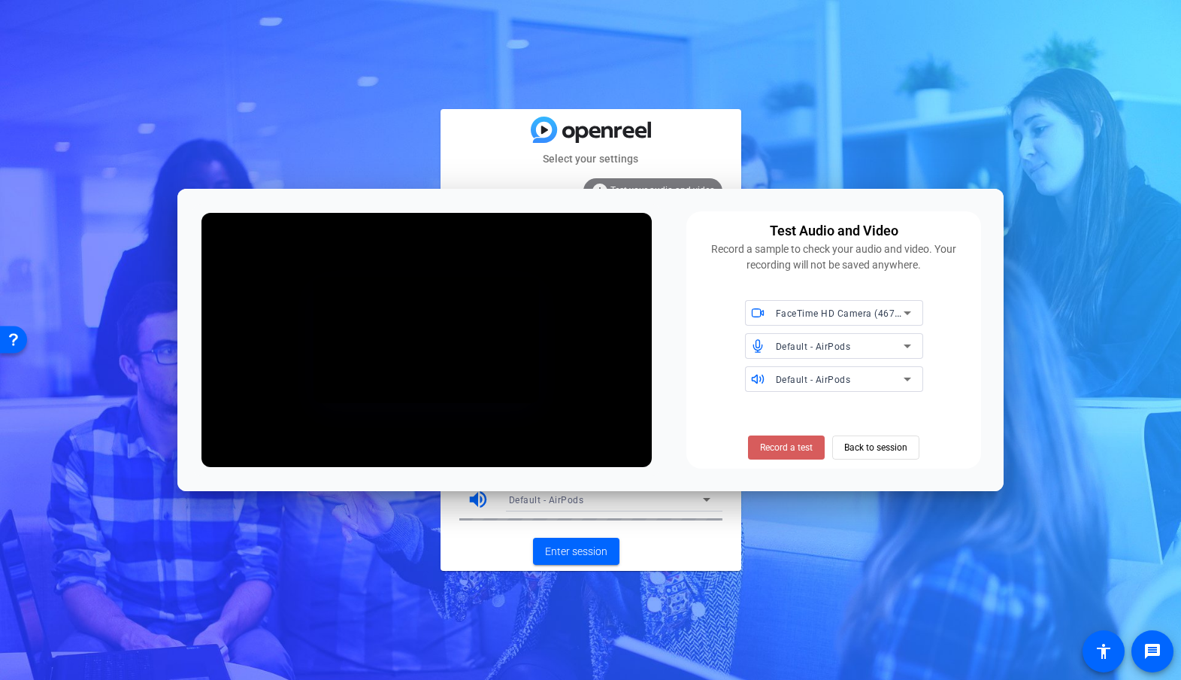
click at [789, 452] on span "Record a test" at bounding box center [786, 447] width 53 height 14
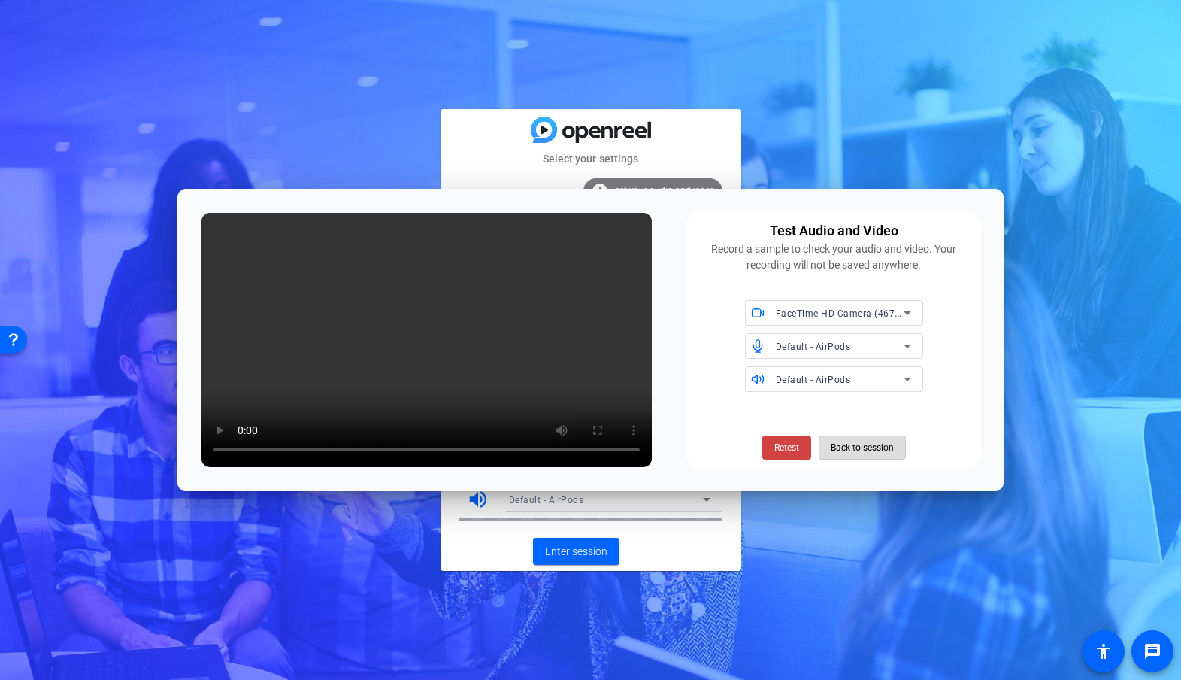
click at [846, 450] on span "Back to session" at bounding box center [862, 447] width 63 height 29
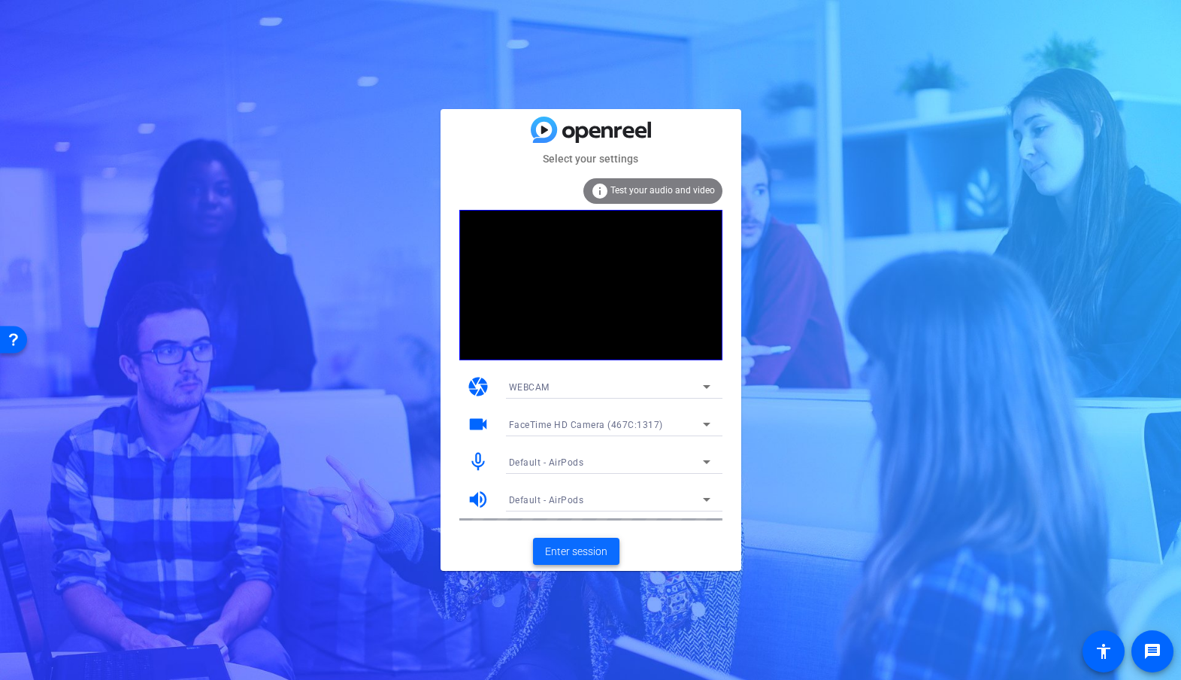
click at [585, 548] on span "Enter session" at bounding box center [576, 551] width 62 height 16
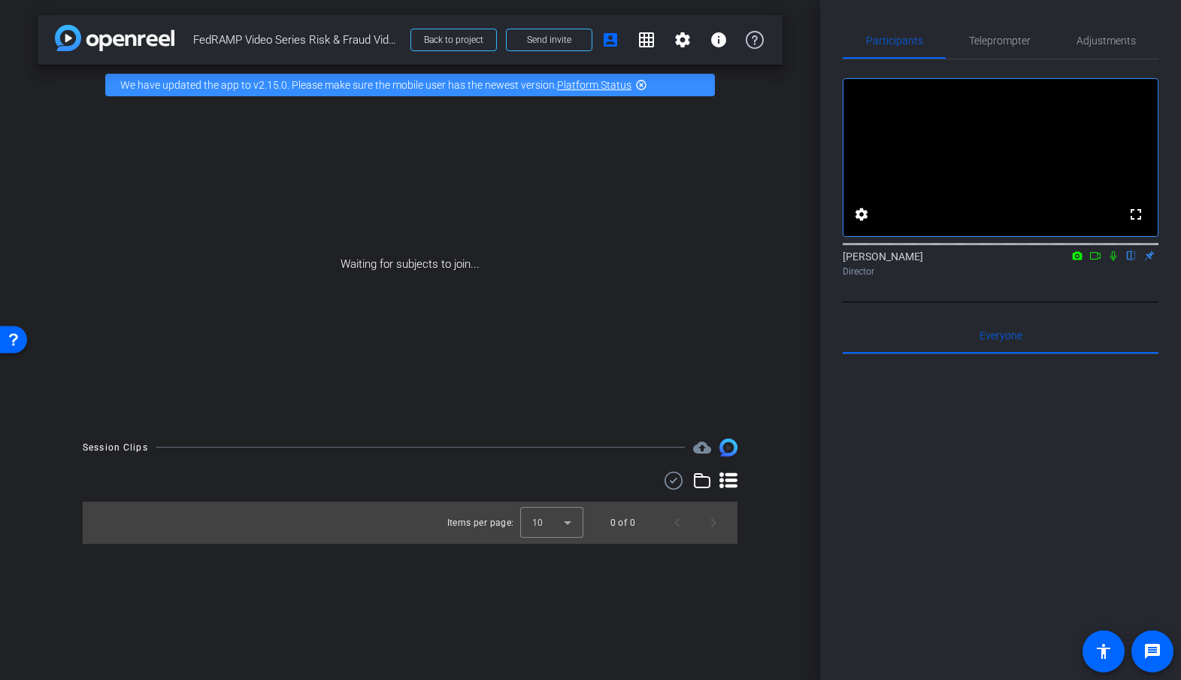
click at [1111, 261] on icon at bounding box center [1113, 255] width 12 height 11
click at [1091, 278] on div "[PERSON_NAME] Director" at bounding box center [1001, 263] width 316 height 29
click at [998, 43] on span "Teleprompter" at bounding box center [1000, 40] width 62 height 11
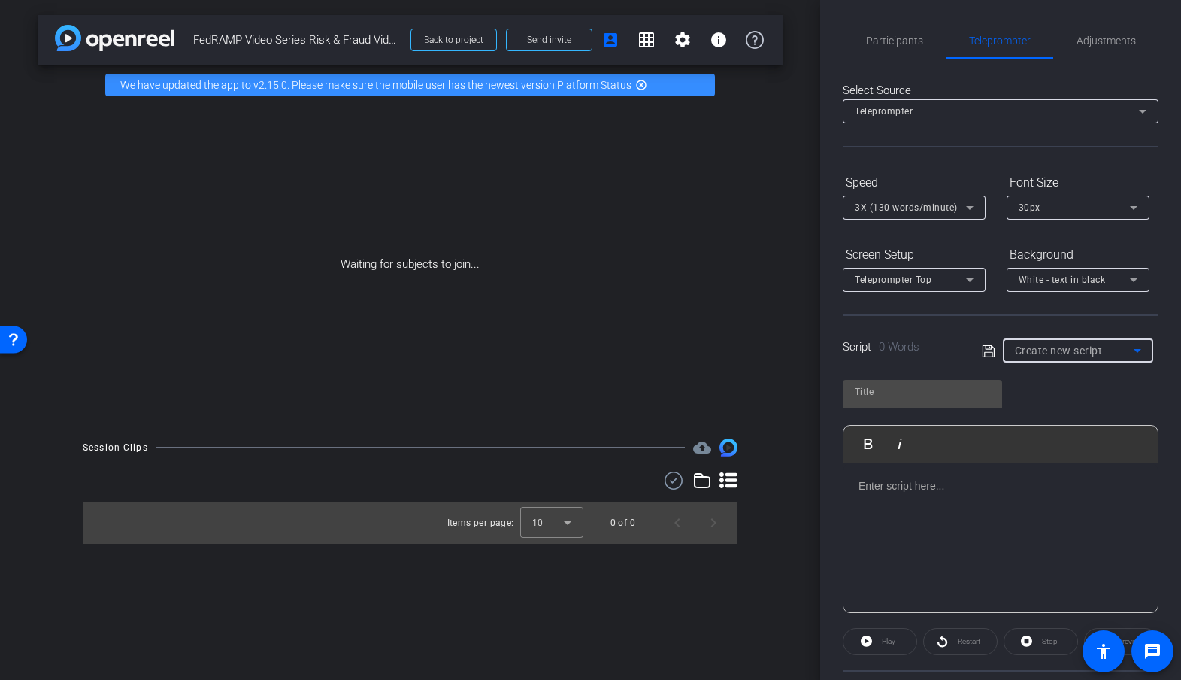
click at [1136, 350] on icon at bounding box center [1138, 351] width 8 height 4
click at [1066, 401] on span "FedRAMP Karen" at bounding box center [1076, 404] width 123 height 18
type input "FedRAMP Karen"
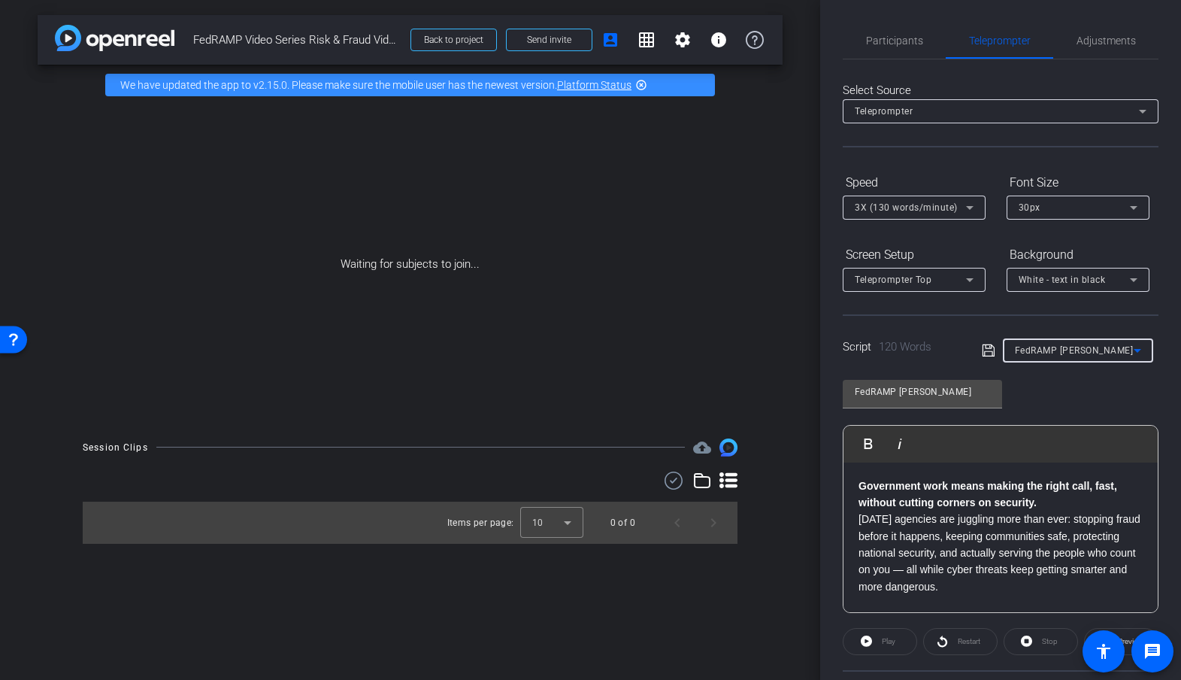
click at [861, 522] on p "Today's agencies are juggling more than ever: stopping fraud before it happens,…" at bounding box center [1000, 552] width 284 height 84
click at [1057, 389] on div "FedRAMP Karen Play Play from this location Play Selected Play and display the s…" at bounding box center [1001, 490] width 316 height 244
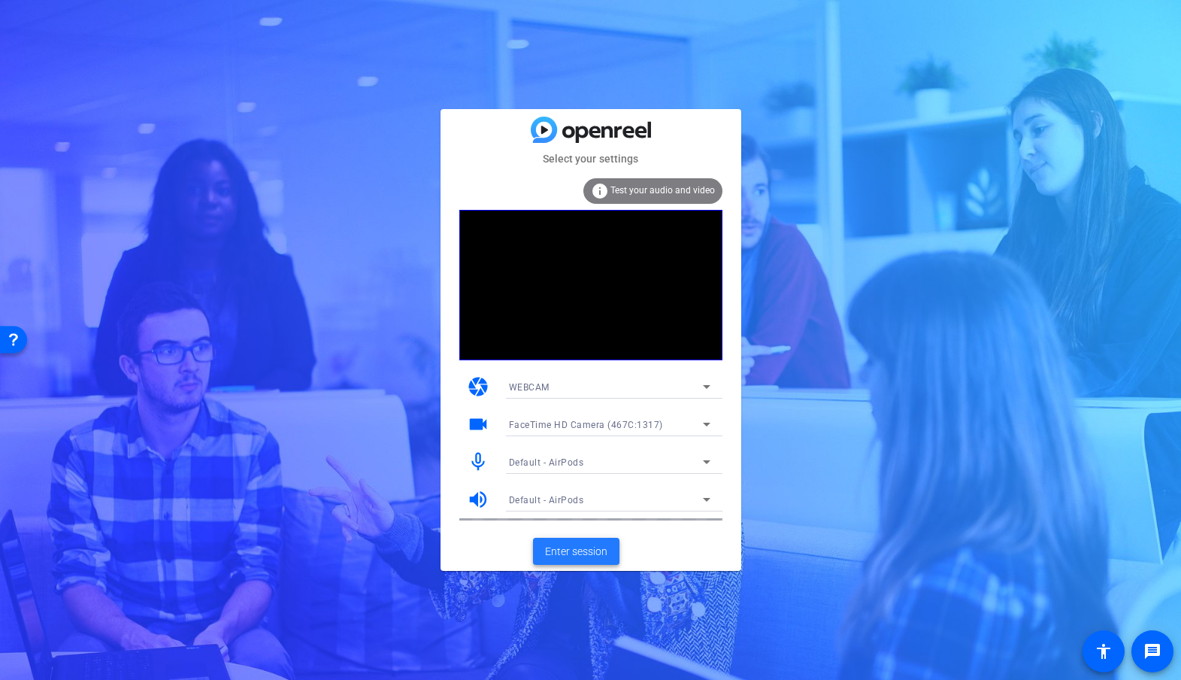
click at [571, 556] on span "Enter session" at bounding box center [576, 551] width 62 height 16
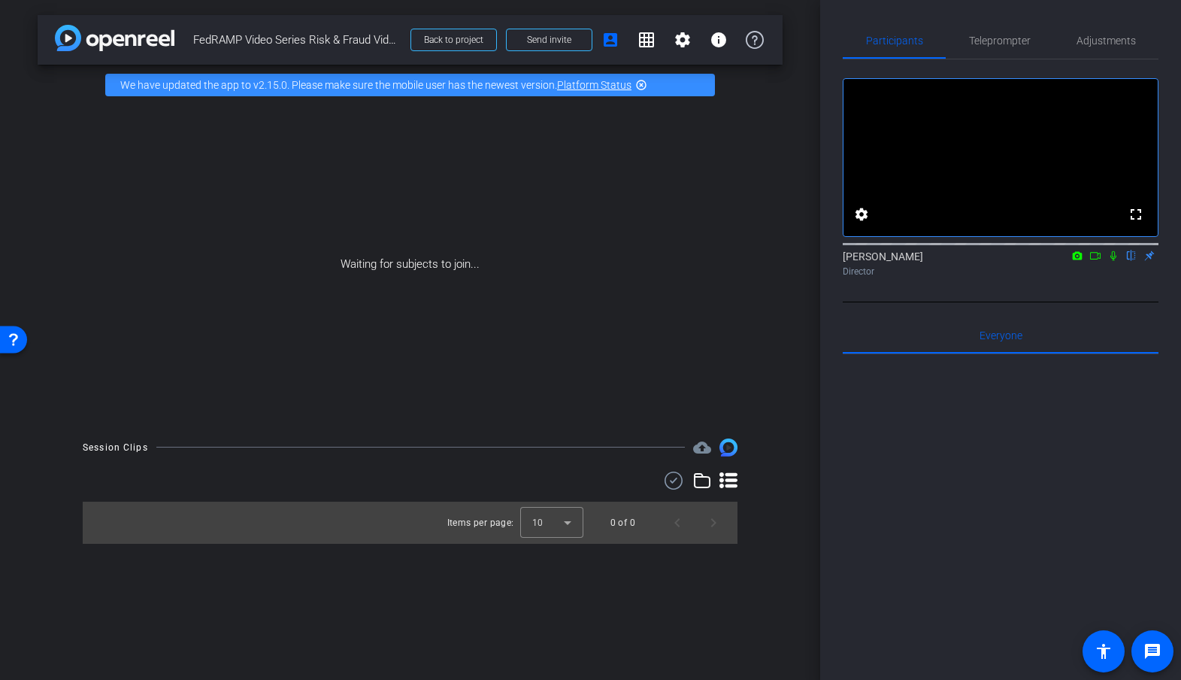
click at [1094, 262] on mat-icon at bounding box center [1095, 256] width 18 height 14
click at [537, 42] on span "Send invite" at bounding box center [549, 40] width 44 height 12
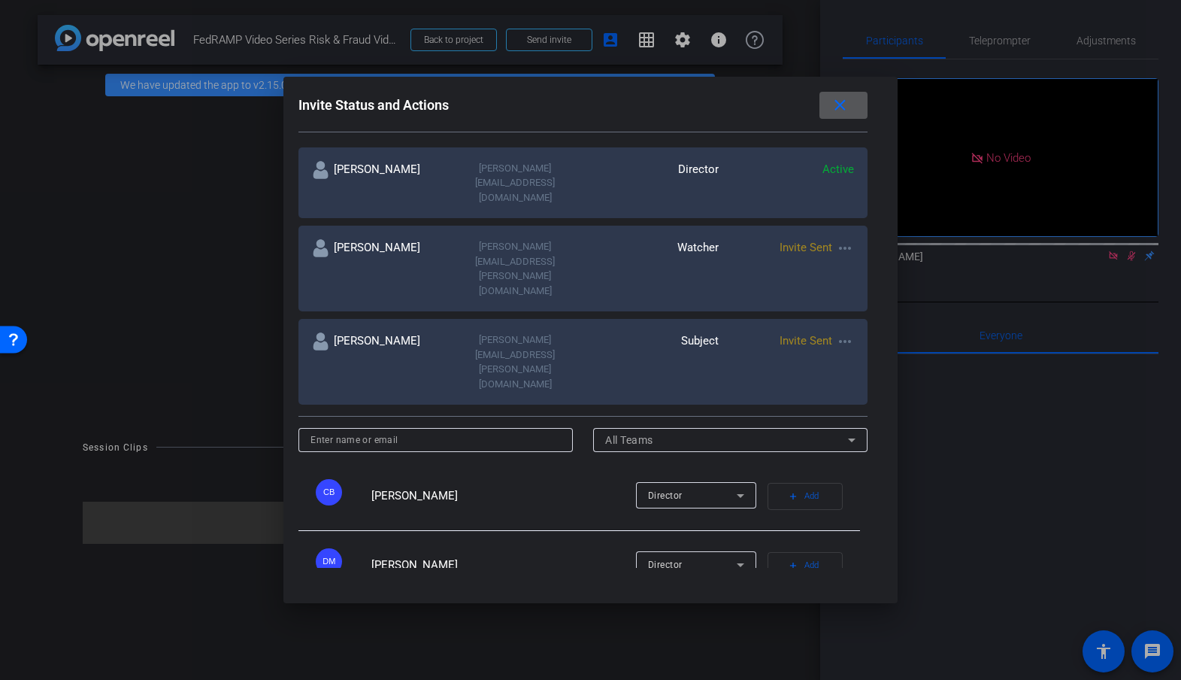
scroll to position [252, 0]
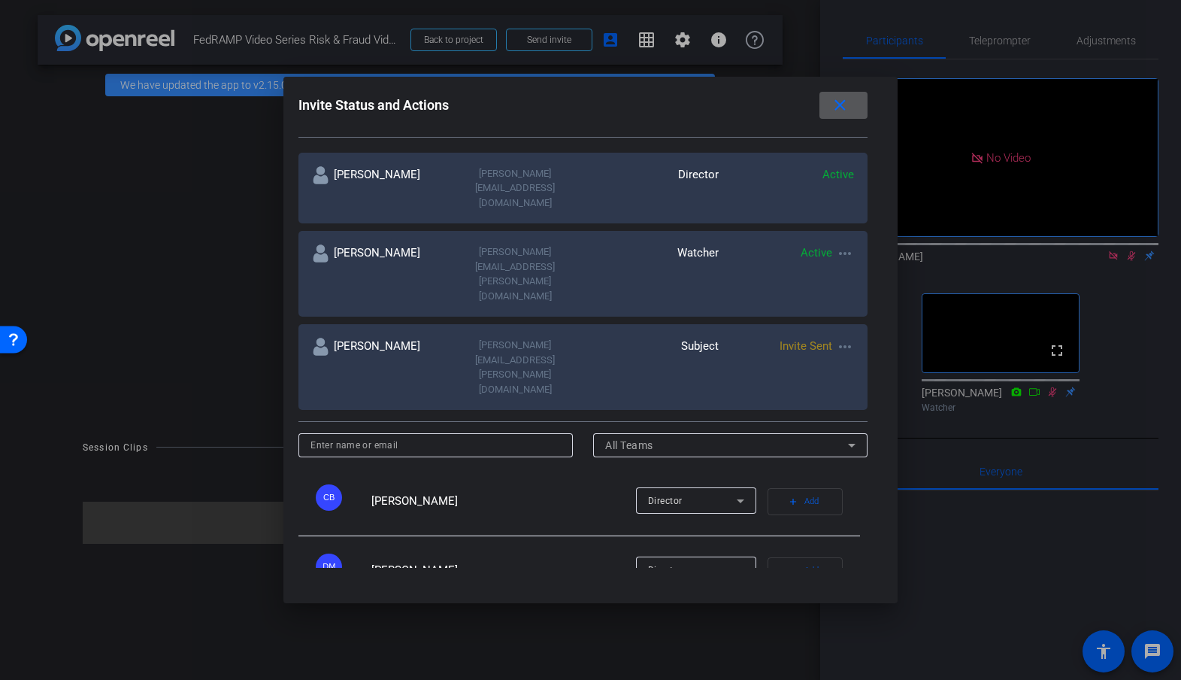
click at [1141, 380] on div at bounding box center [590, 340] width 1181 height 680
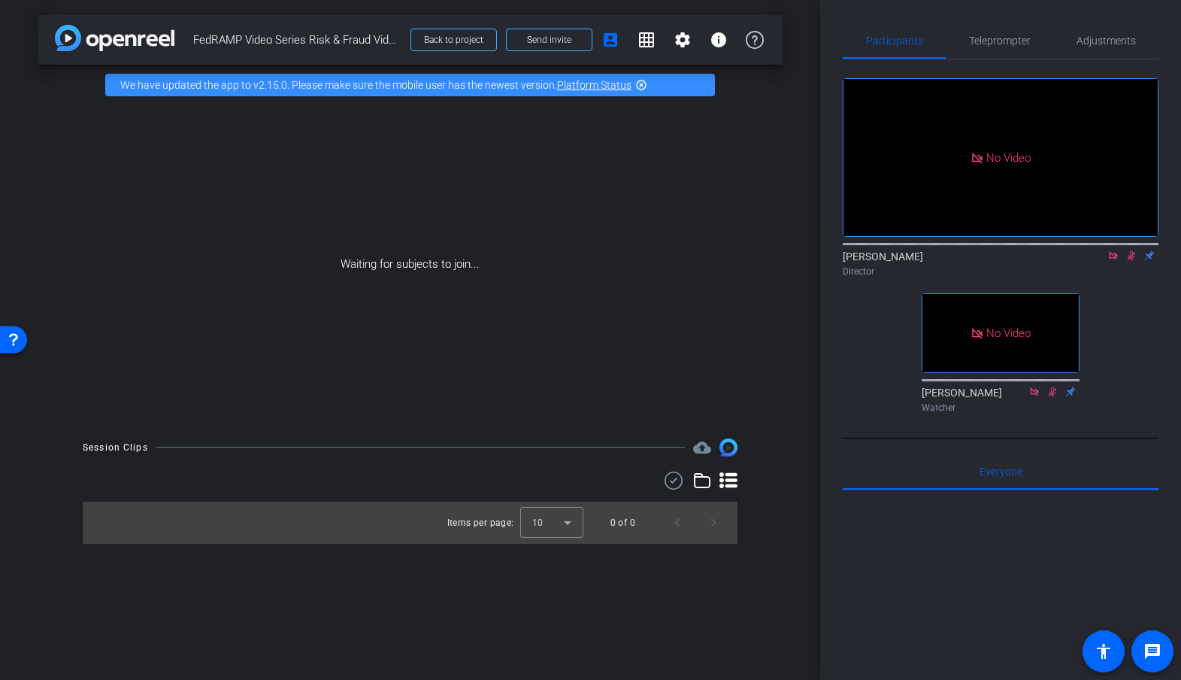
click at [1115, 261] on icon at bounding box center [1113, 255] width 12 height 11
click at [1020, 372] on div "No Video" at bounding box center [1000, 333] width 156 height 78
click at [1109, 262] on mat-icon at bounding box center [1113, 256] width 18 height 14
click at [546, 41] on span "Send invite" at bounding box center [549, 40] width 44 height 12
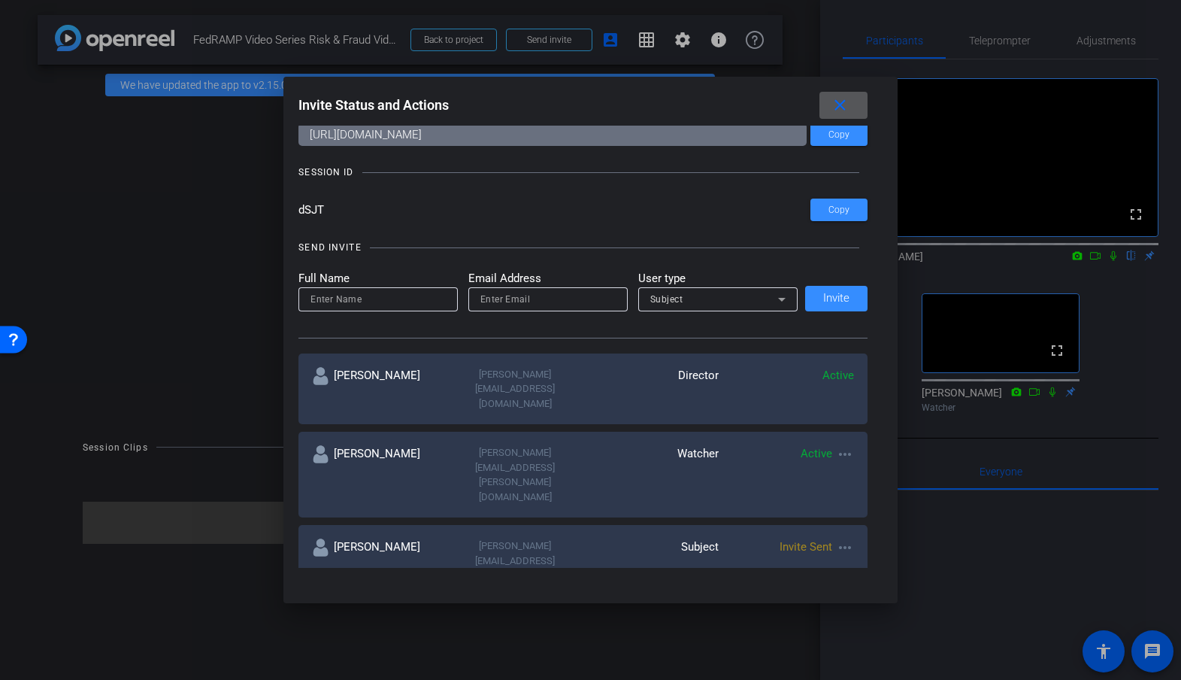
scroll to position [67, 0]
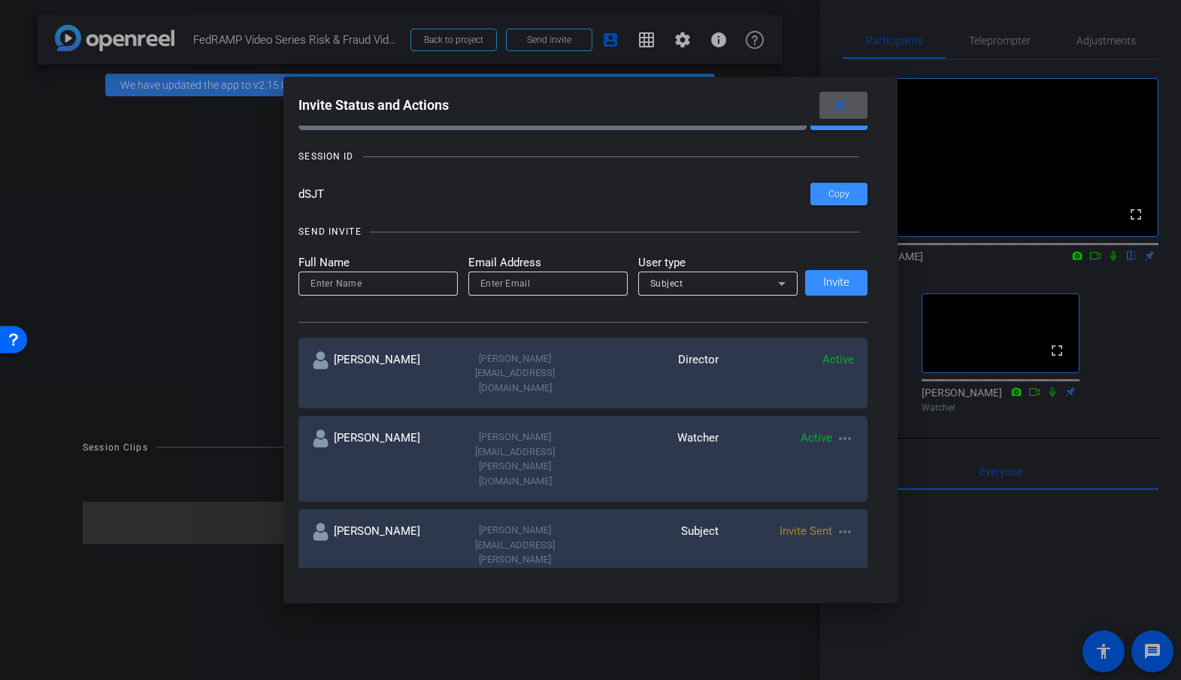
click at [338, 621] on input at bounding box center [435, 630] width 250 height 18
type input "Stephanie Krause"
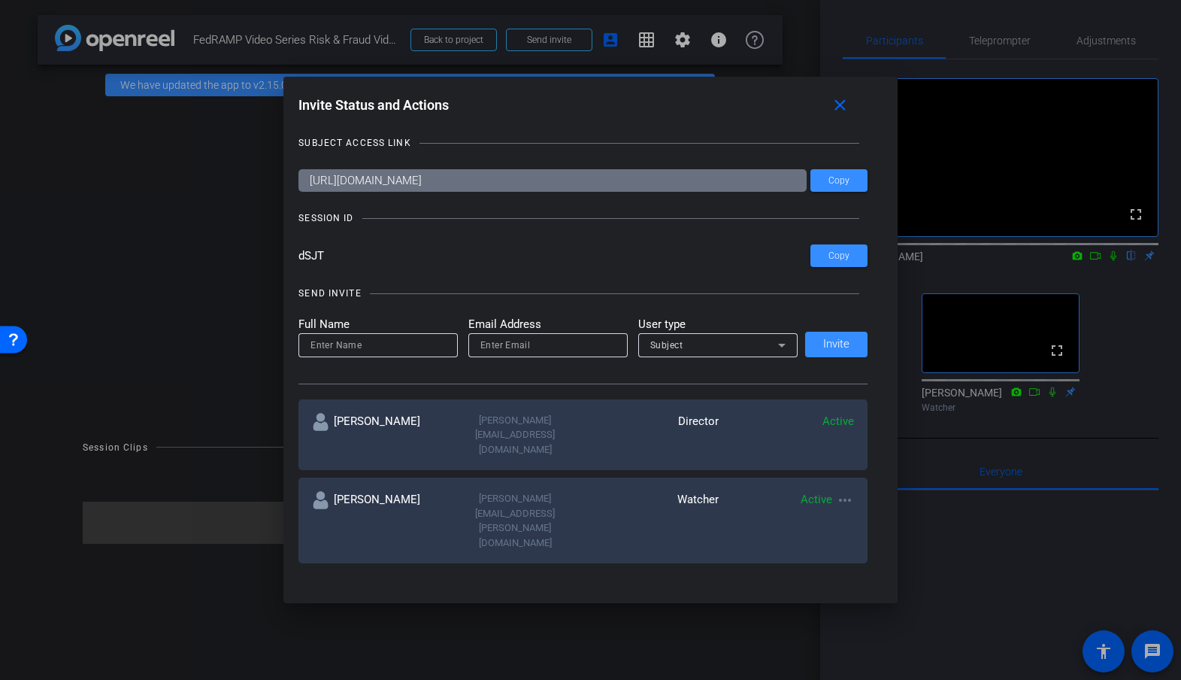
scroll to position [0, 0]
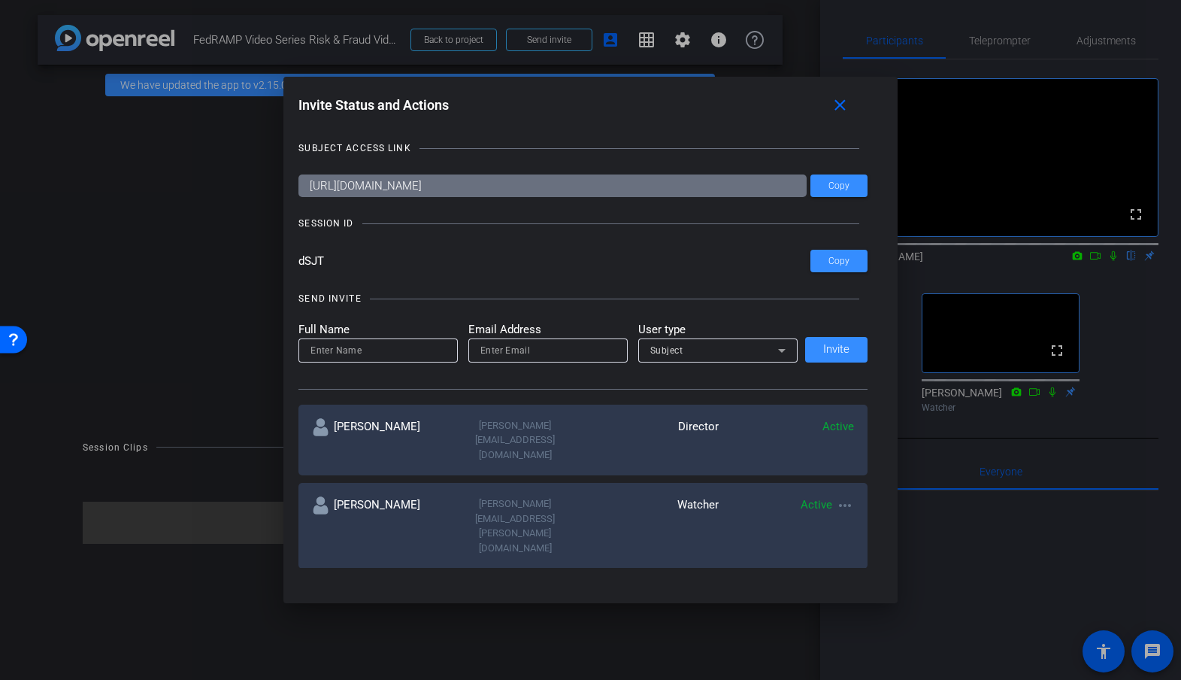
click at [496, 355] on input "email" at bounding box center [547, 350] width 135 height 18
paste input "stephanie.krause@thomsonreuters.com"
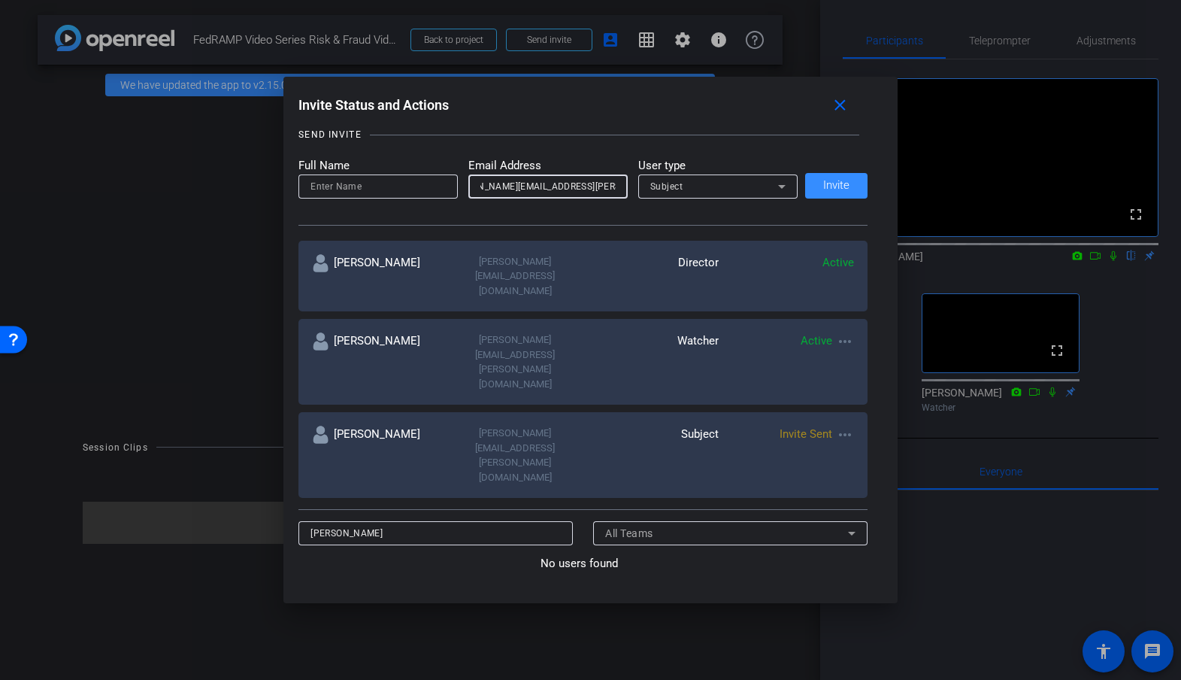
scroll to position [169, 0]
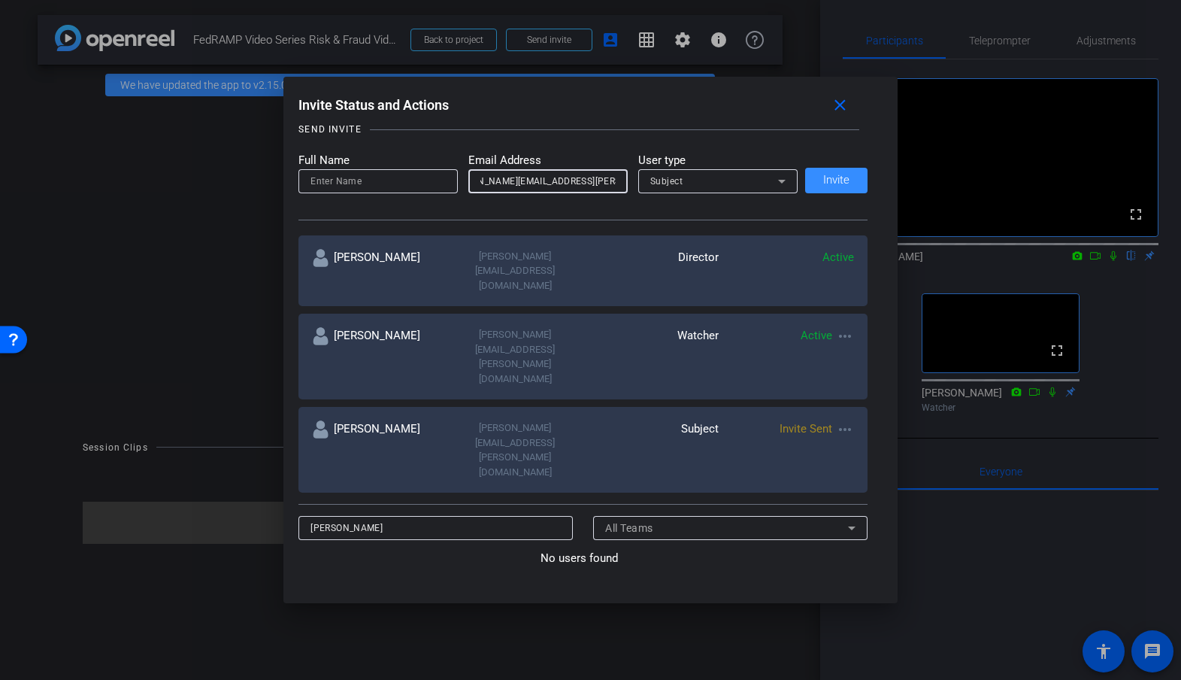
type input "stephanie.krause@thomsonreuters.com"
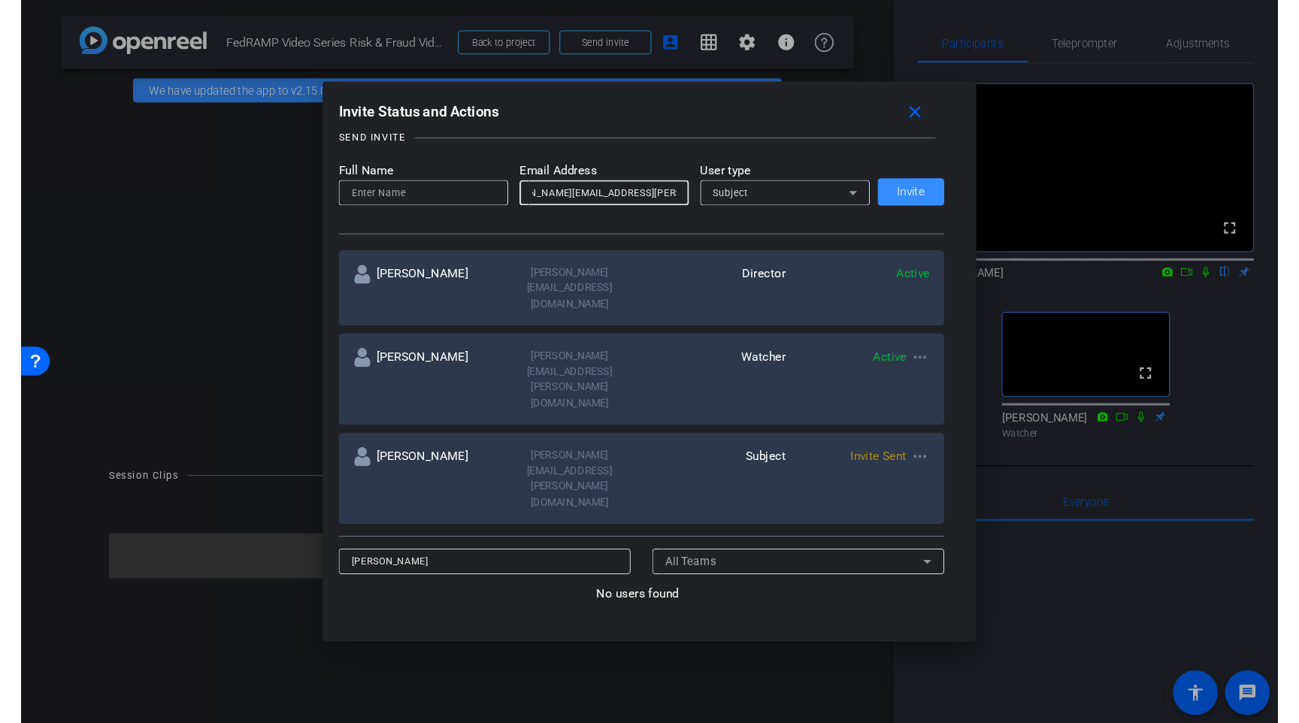
scroll to position [0, 0]
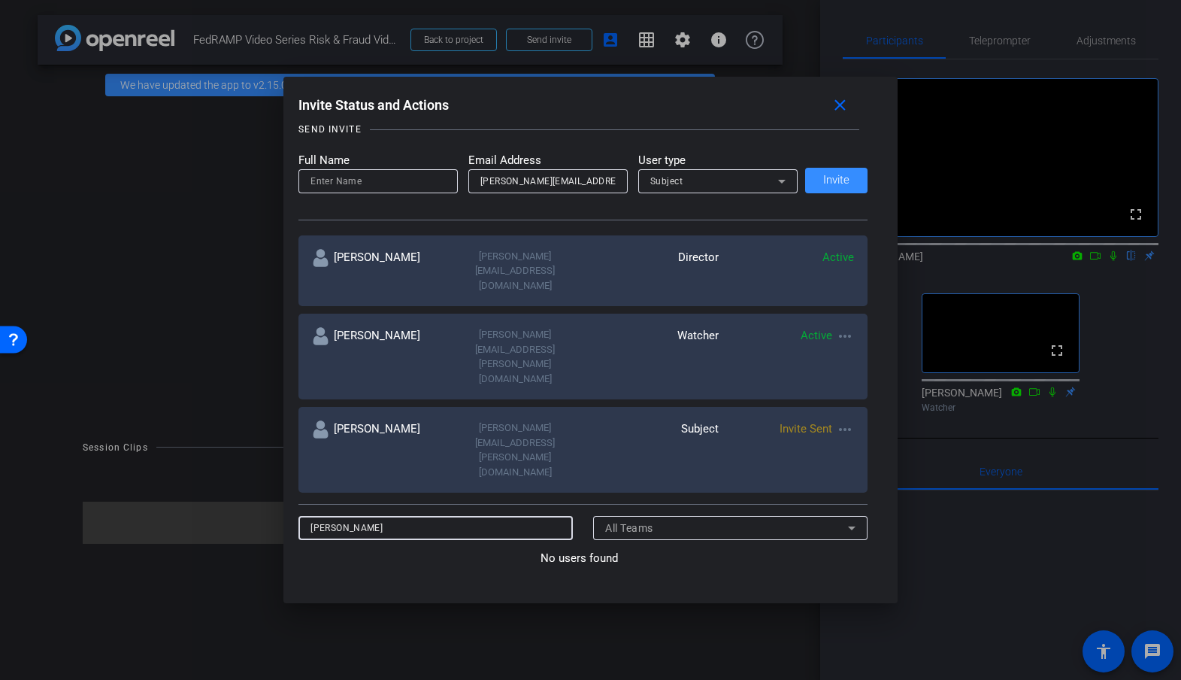
drag, startPoint x: 385, startPoint y: 421, endPoint x: 295, endPoint y: 420, distance: 90.2
click at [295, 420] on div "Invite Status and Actions close SUBJECT ACCESS LINK https://capture.openreel.co…" at bounding box center [590, 330] width 614 height 506
click at [320, 183] on input at bounding box center [377, 181] width 135 height 18
paste input "Stephanie Krause"
type input "Stephanie Krause"
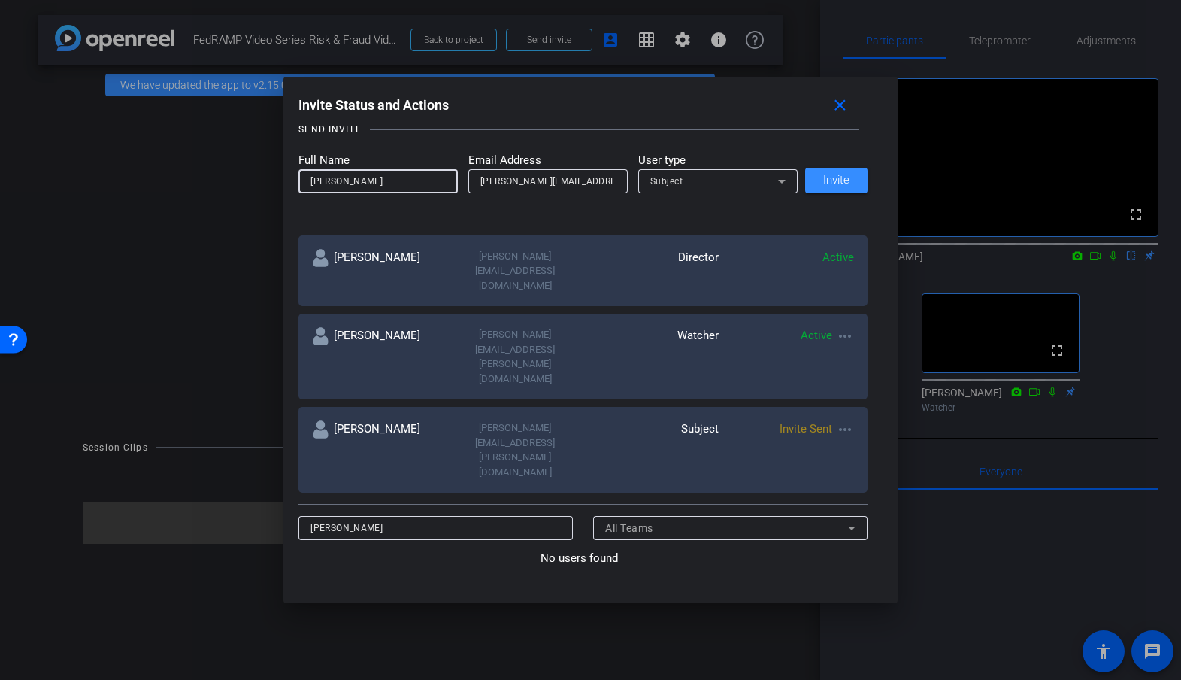
click at [734, 177] on div "Subject" at bounding box center [714, 180] width 128 height 19
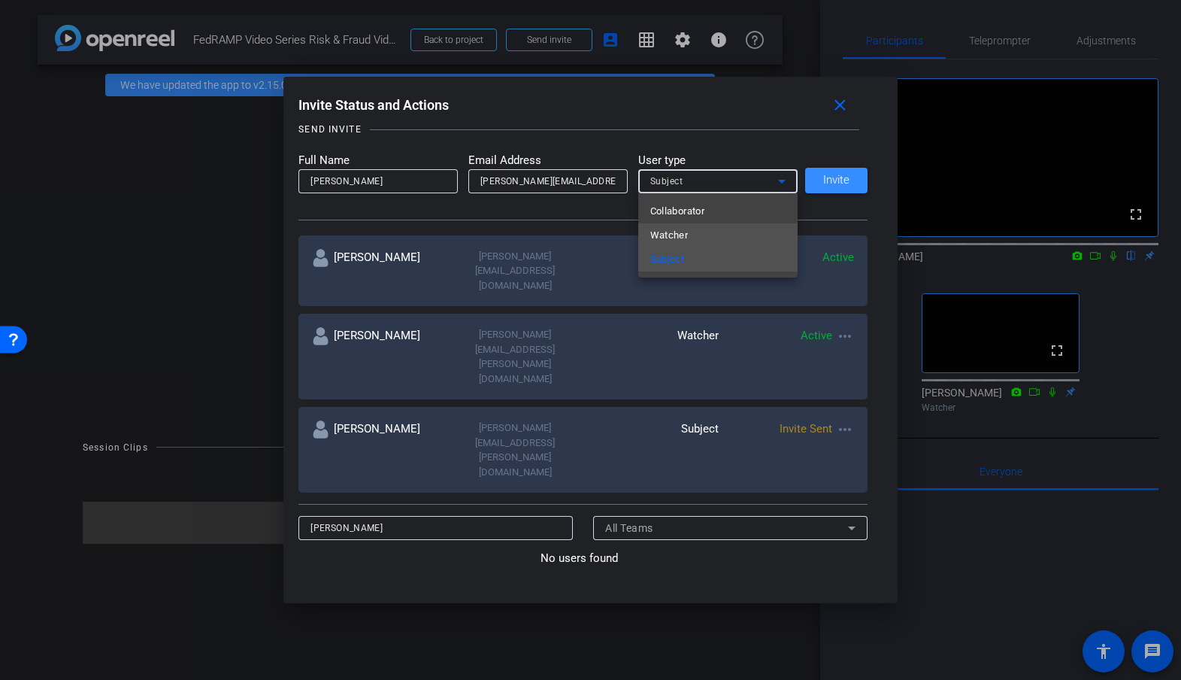
click at [694, 229] on mat-option "Watcher" at bounding box center [717, 235] width 159 height 24
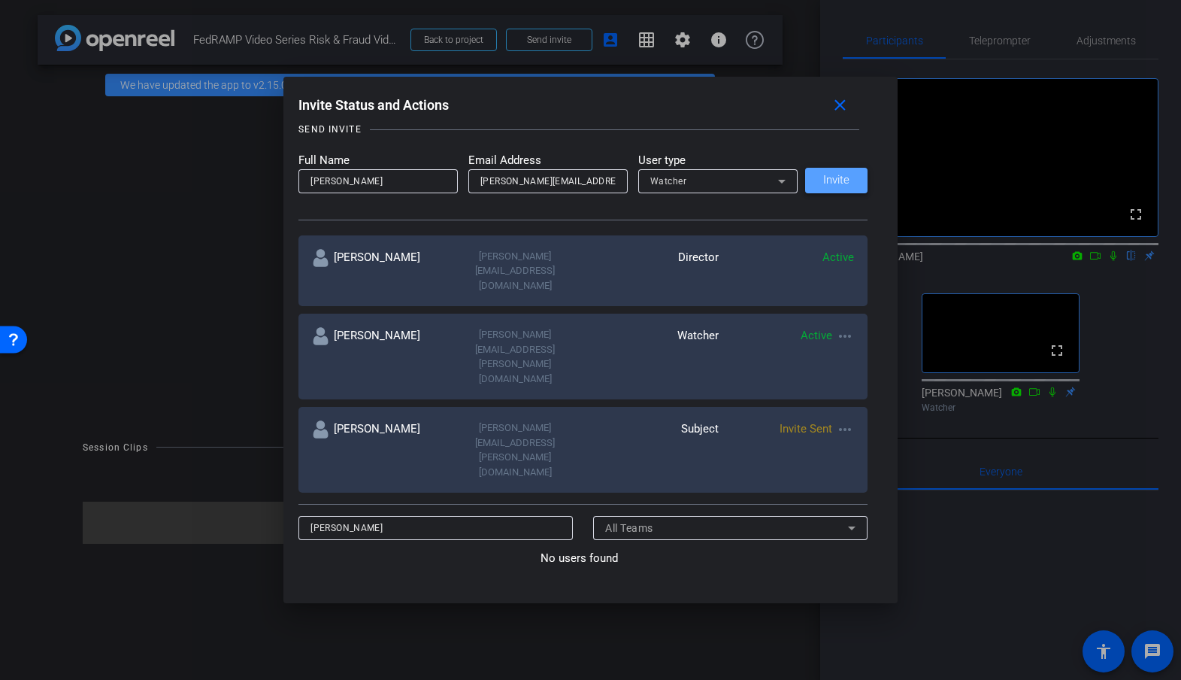
click at [830, 177] on span "Invite" at bounding box center [836, 179] width 26 height 11
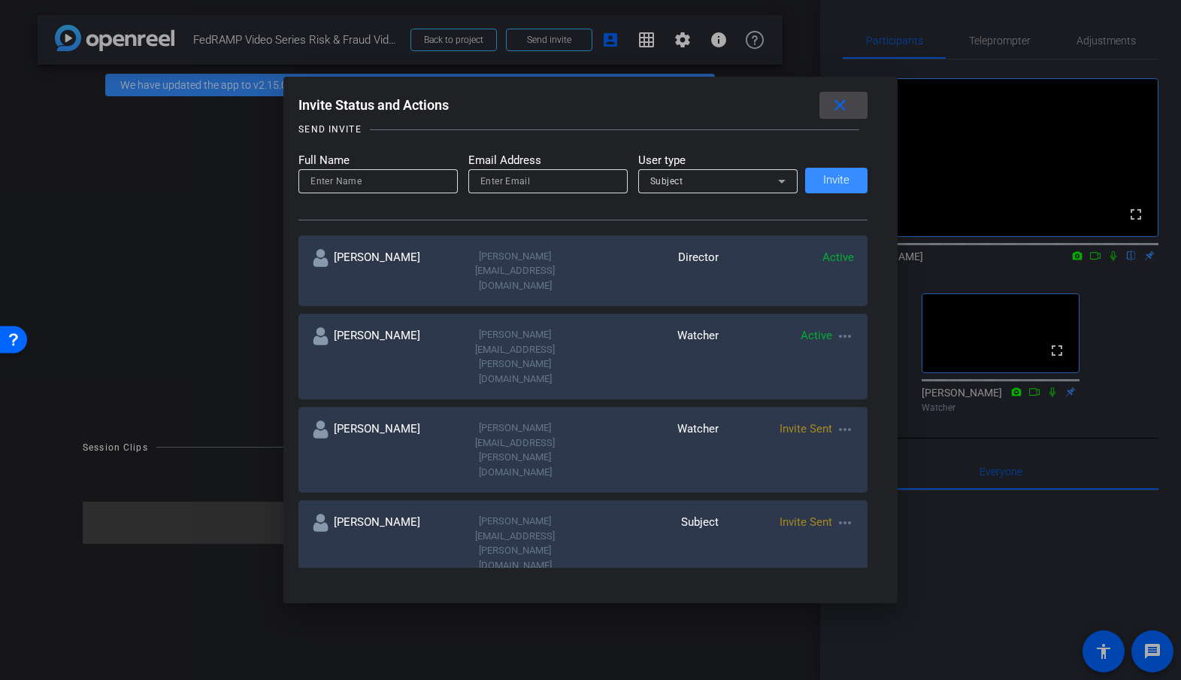
click at [837, 112] on mat-icon "close" at bounding box center [840, 105] width 19 height 19
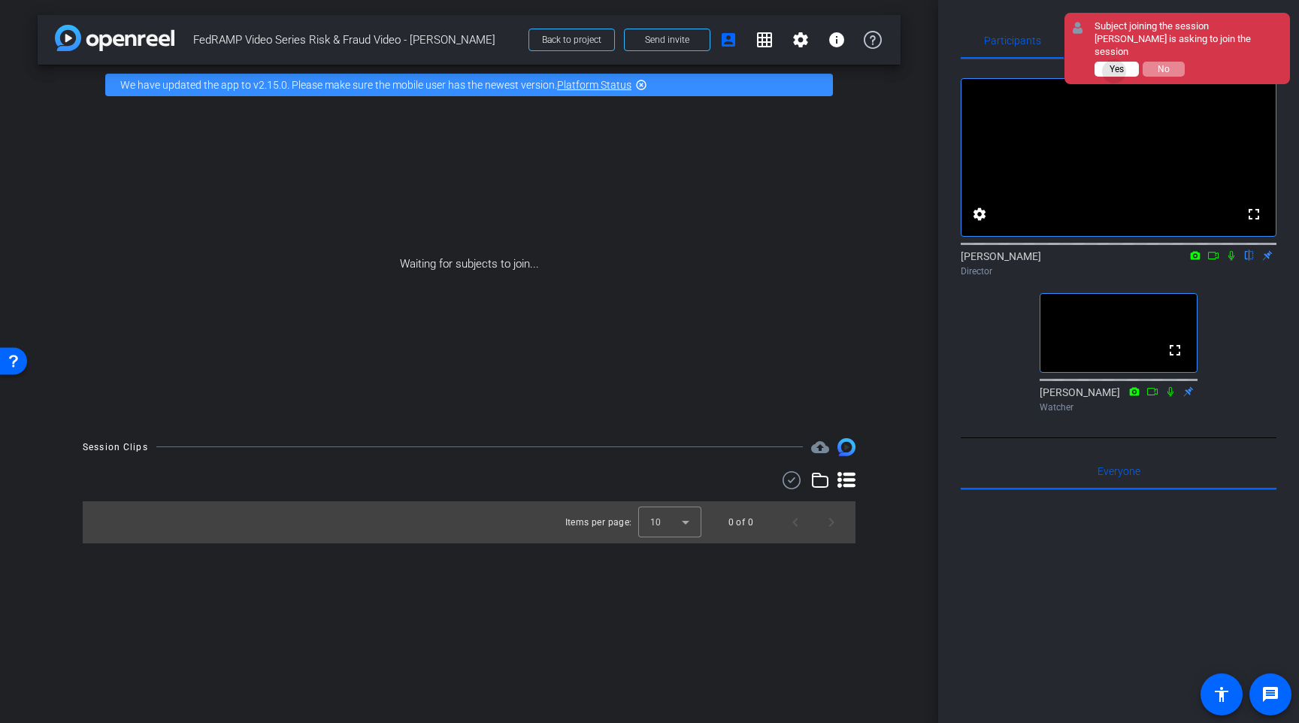
click at [1114, 64] on span "Yes" at bounding box center [1116, 69] width 14 height 11
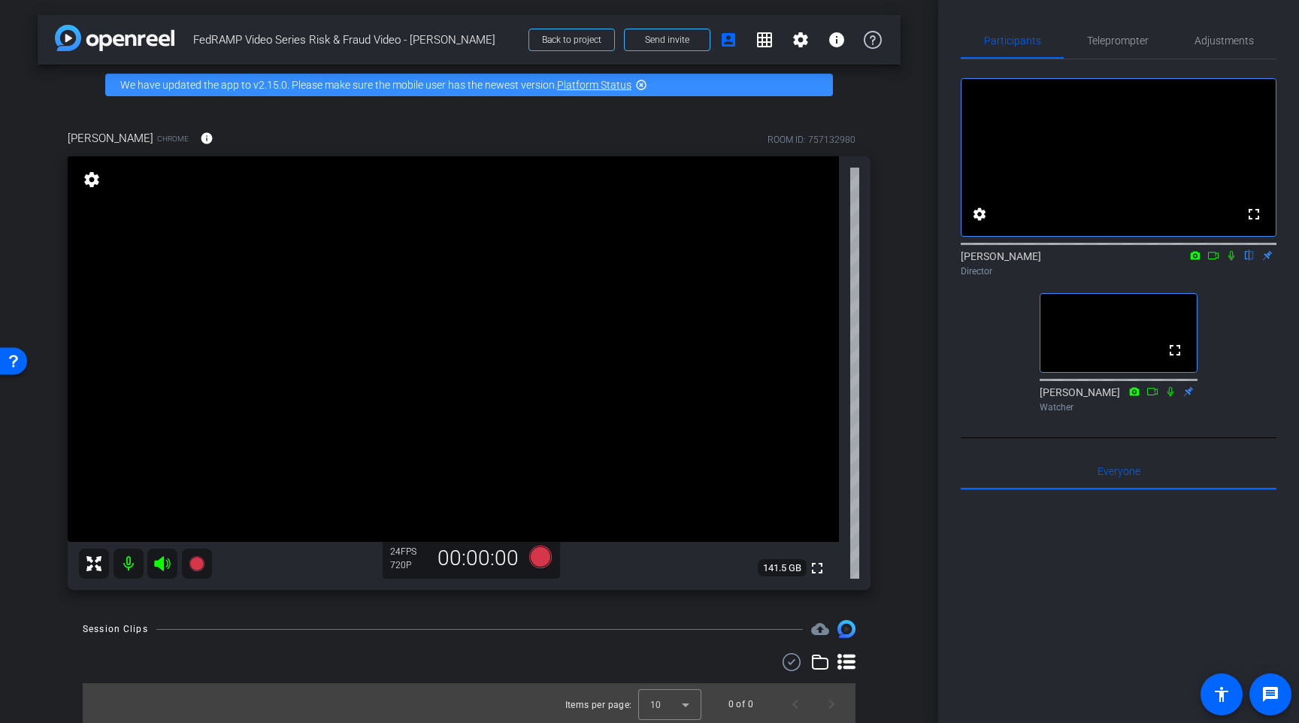
scroll to position [2, 0]
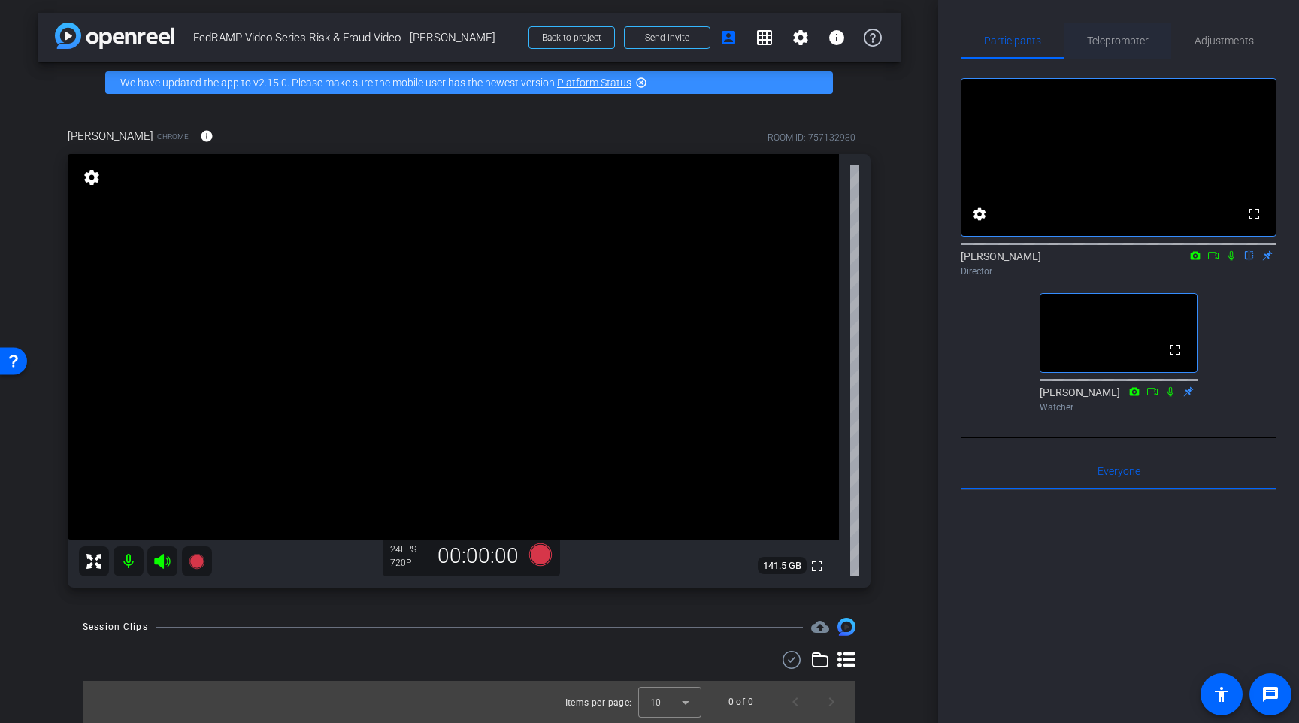
click at [1109, 44] on span "Teleprompter" at bounding box center [1118, 40] width 62 height 11
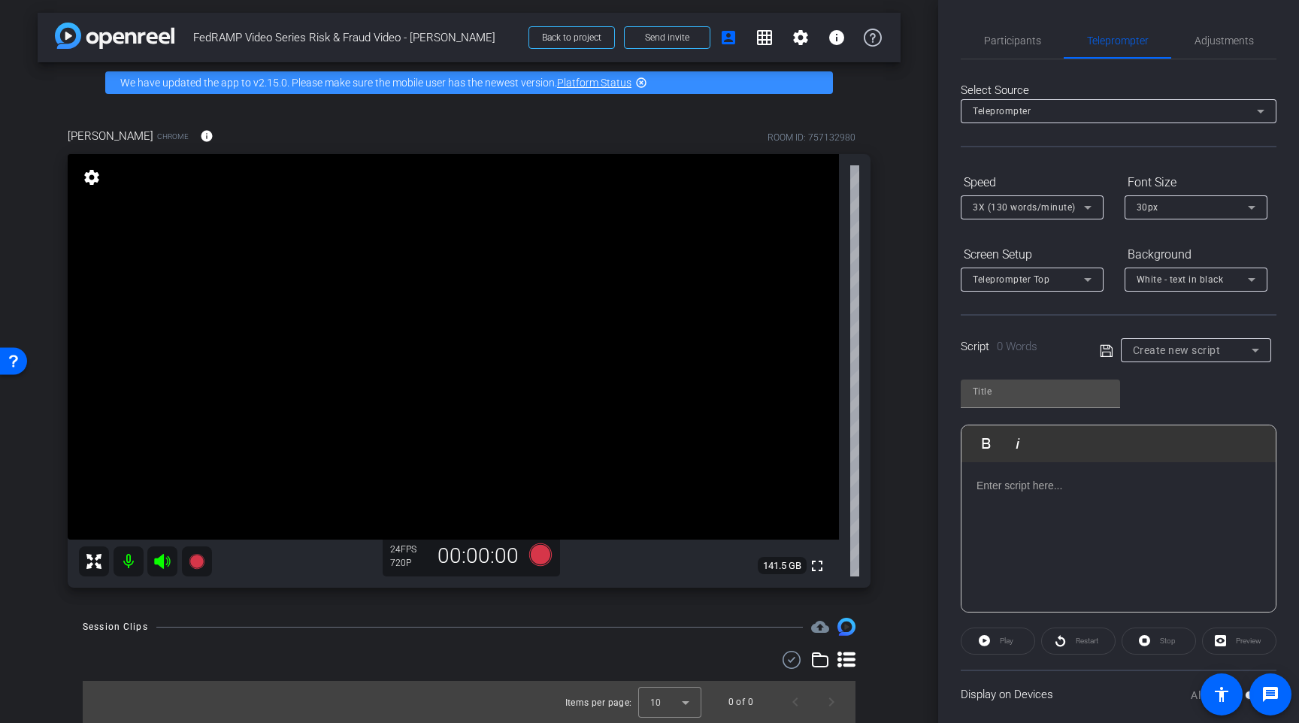
click at [1012, 499] on div at bounding box center [1118, 537] width 314 height 150
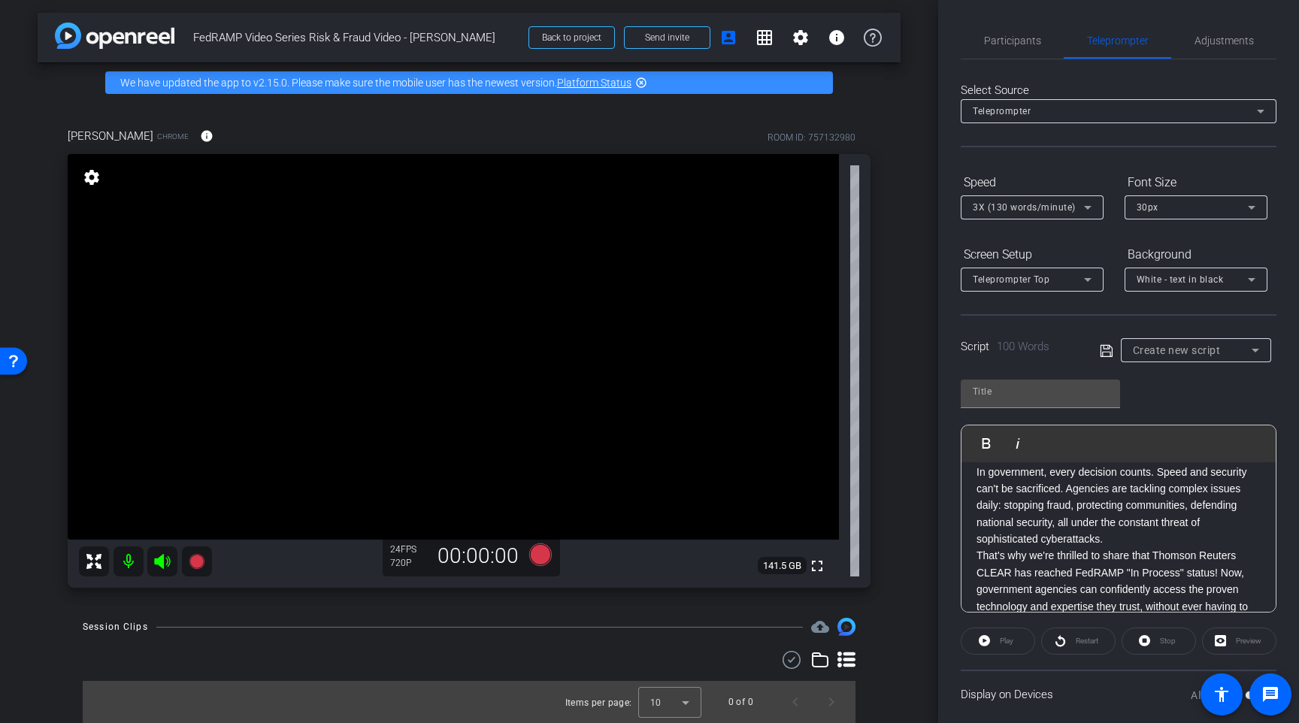
scroll to position [19, 0]
click at [992, 366] on openreel-capture-teleprompter "Speed 3X (130 words/minute) Font Size 30px Screen Setup Teleprompter Top Backgr…" at bounding box center [1119, 485] width 316 height 630
click at [1002, 392] on input "text" at bounding box center [1040, 392] width 135 height 18
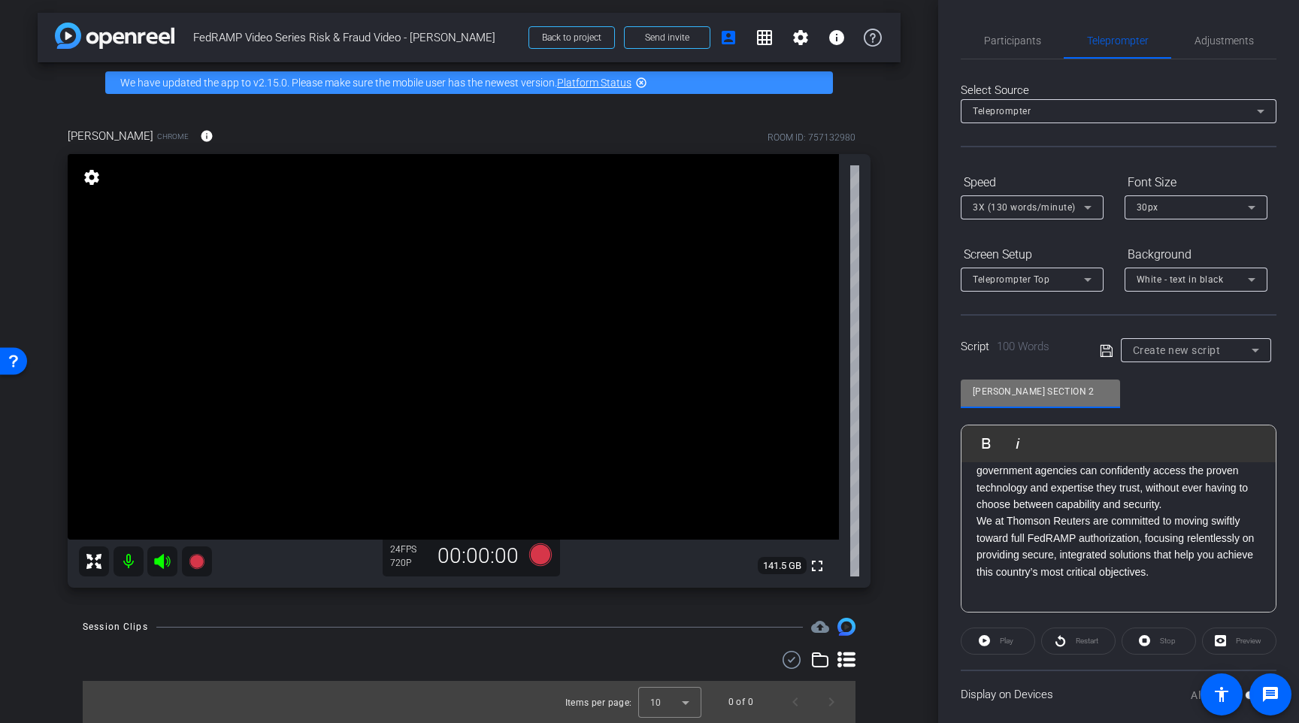
scroll to position [0, 0]
type input "KAREN SECTION 2"
click at [1103, 357] on icon at bounding box center [1107, 351] width 14 height 18
click at [1180, 651] on div "Preview" at bounding box center [1239, 641] width 74 height 27
click at [1018, 159] on div "Select Source Teleprompter Speed 3X (130 words/minute) Font Size 30px Screen Se…" at bounding box center [1119, 429] width 316 height 740
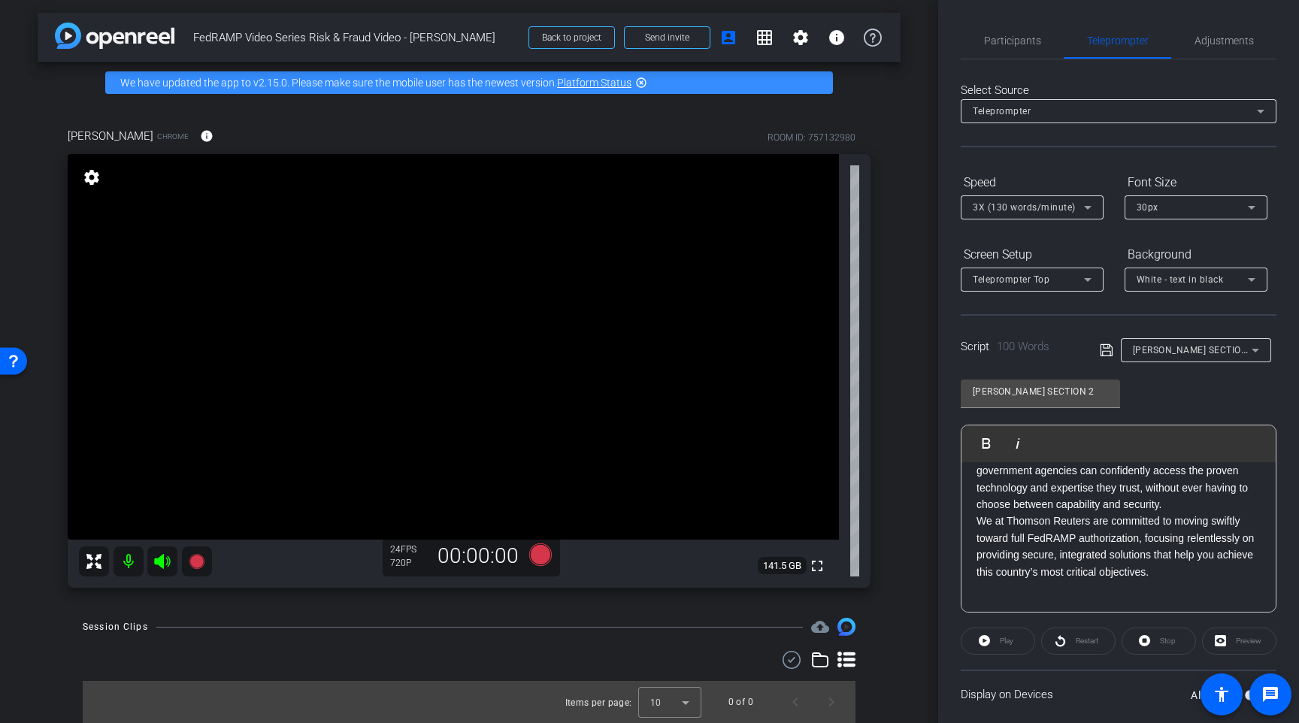
click at [1180, 644] on div "Preview" at bounding box center [1239, 641] width 74 height 27
click at [1180, 639] on div "Preview" at bounding box center [1239, 641] width 74 height 27
click at [1103, 356] on icon at bounding box center [1107, 350] width 14 height 18
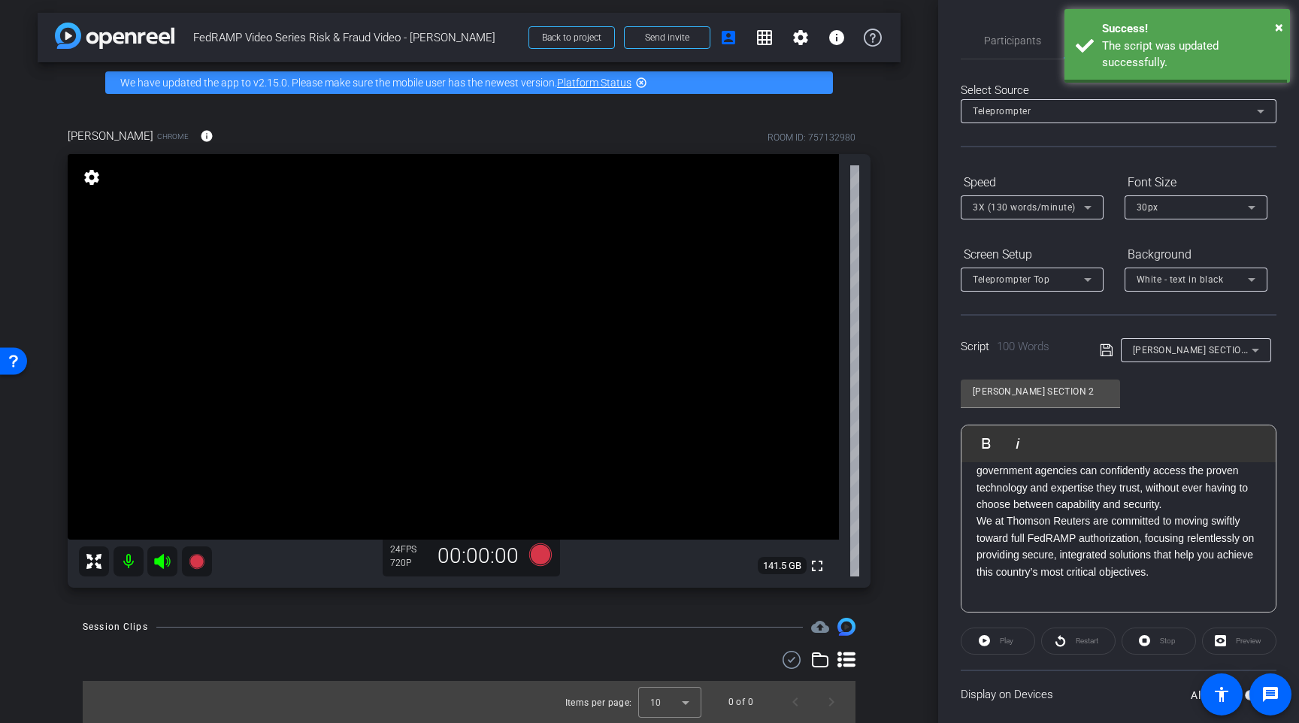
click at [1103, 349] on icon at bounding box center [1107, 350] width 14 height 18
click at [1180, 649] on div "Preview" at bounding box center [1239, 641] width 74 height 27
click at [1180, 643] on div "Preview" at bounding box center [1239, 641] width 74 height 27
click at [882, 440] on div "Karen Terrell Chrome info ROOM ID: 757132980 fullscreen settings 141.5 GB 24 FP…" at bounding box center [469, 353] width 863 height 500
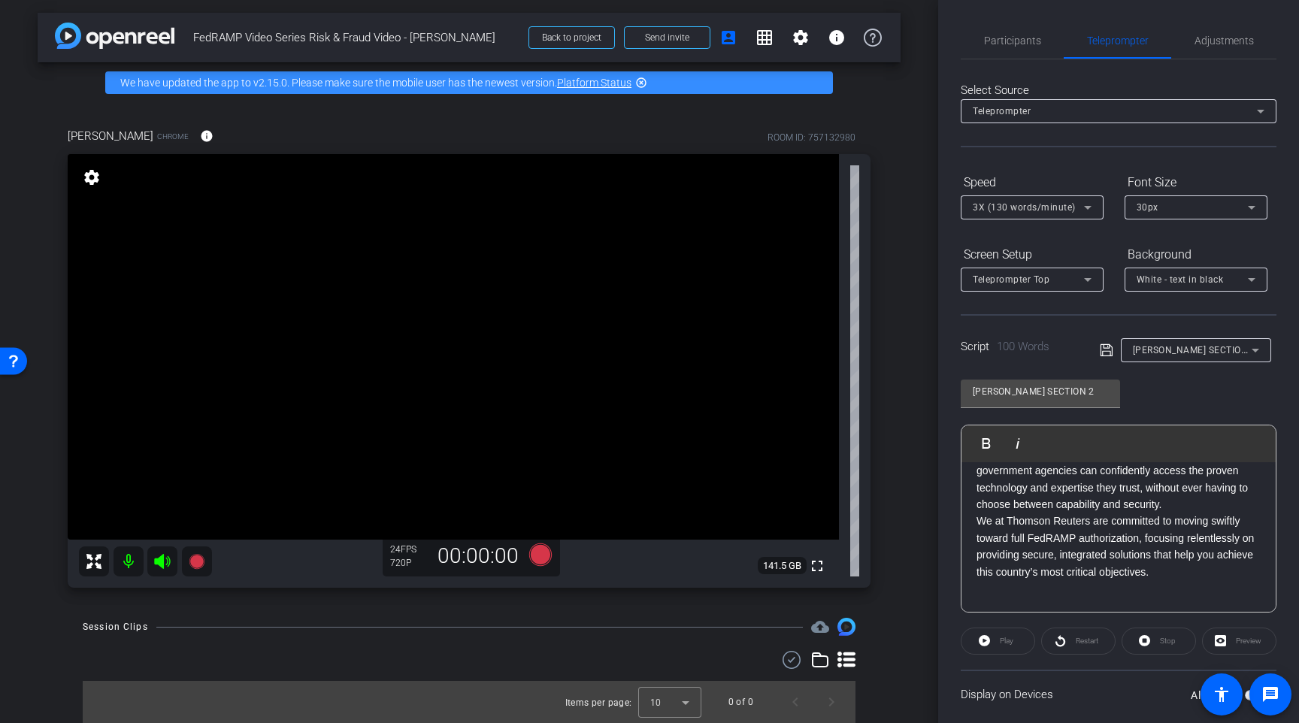
click at [891, 464] on div "Karen Terrell Chrome info ROOM ID: 757132980 fullscreen settings 141.5 GB 24 FP…" at bounding box center [469, 353] width 863 height 500
click at [996, 44] on span "Participants" at bounding box center [1012, 40] width 57 height 11
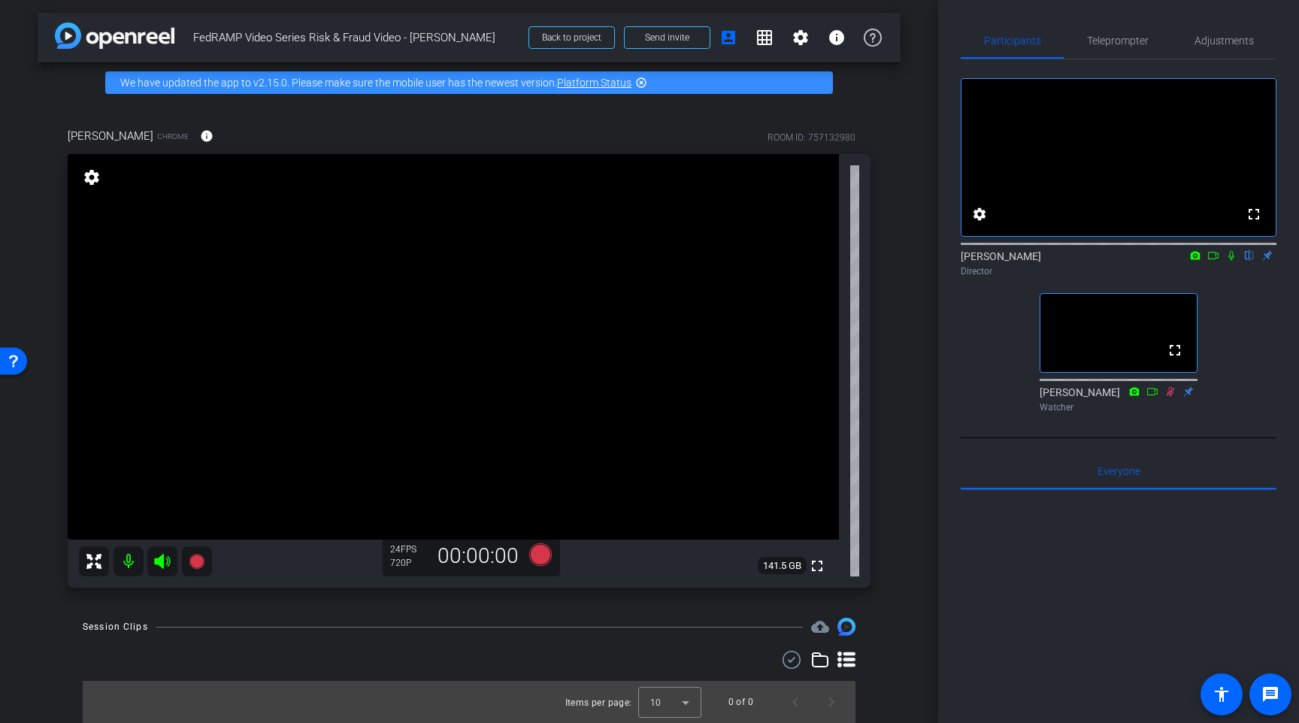
click at [899, 405] on div "Karen Terrell Chrome info ROOM ID: 757132980 fullscreen settings 141.5 GB 24 FP…" at bounding box center [469, 353] width 863 height 500
click at [895, 392] on div "Karen Terrell Chrome info ROOM ID: 757132980 fullscreen settings 141.5 GB 24 FP…" at bounding box center [469, 353] width 863 height 500
click at [540, 560] on icon at bounding box center [540, 554] width 23 height 23
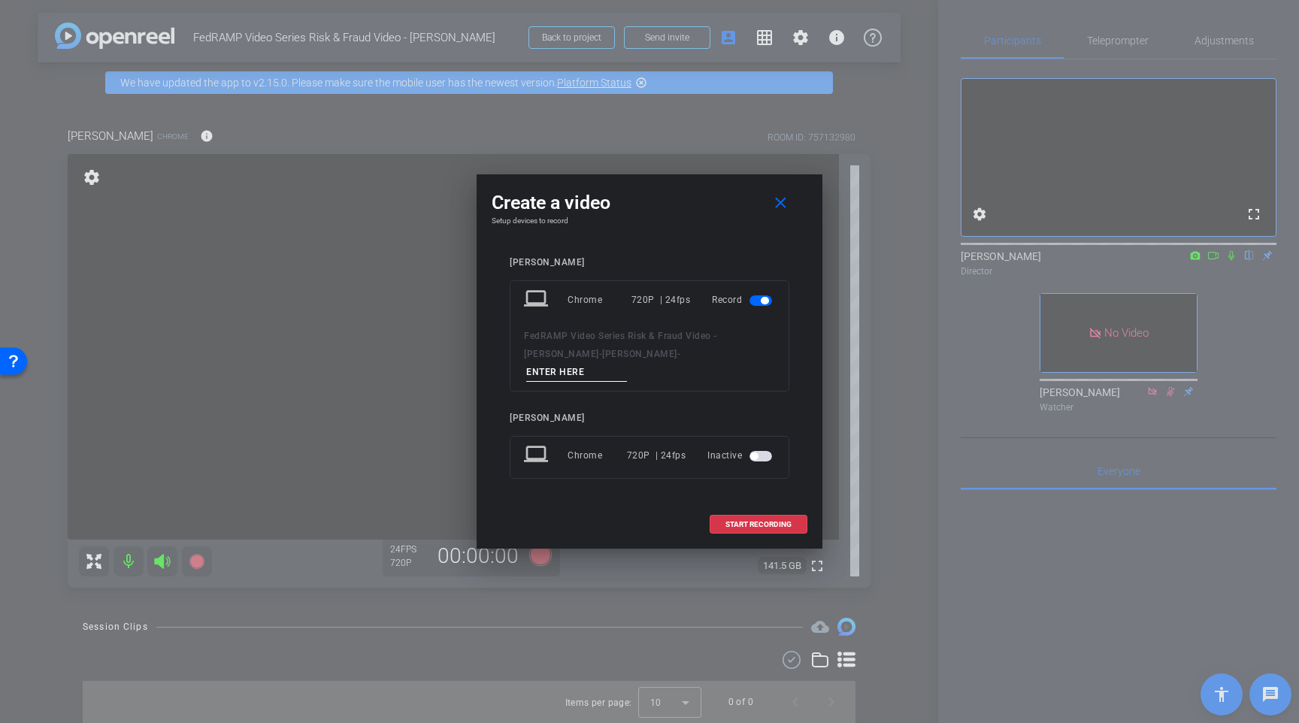
drag, startPoint x: 652, startPoint y: 363, endPoint x: 592, endPoint y: 356, distance: 60.5
click at [592, 356] on div "FedRAMP Video Series Risk & Fraud Video - Karen Terrell - Karen Terrell -" at bounding box center [649, 354] width 251 height 55
type input "TEST"
click at [762, 520] on span at bounding box center [758, 525] width 96 height 36
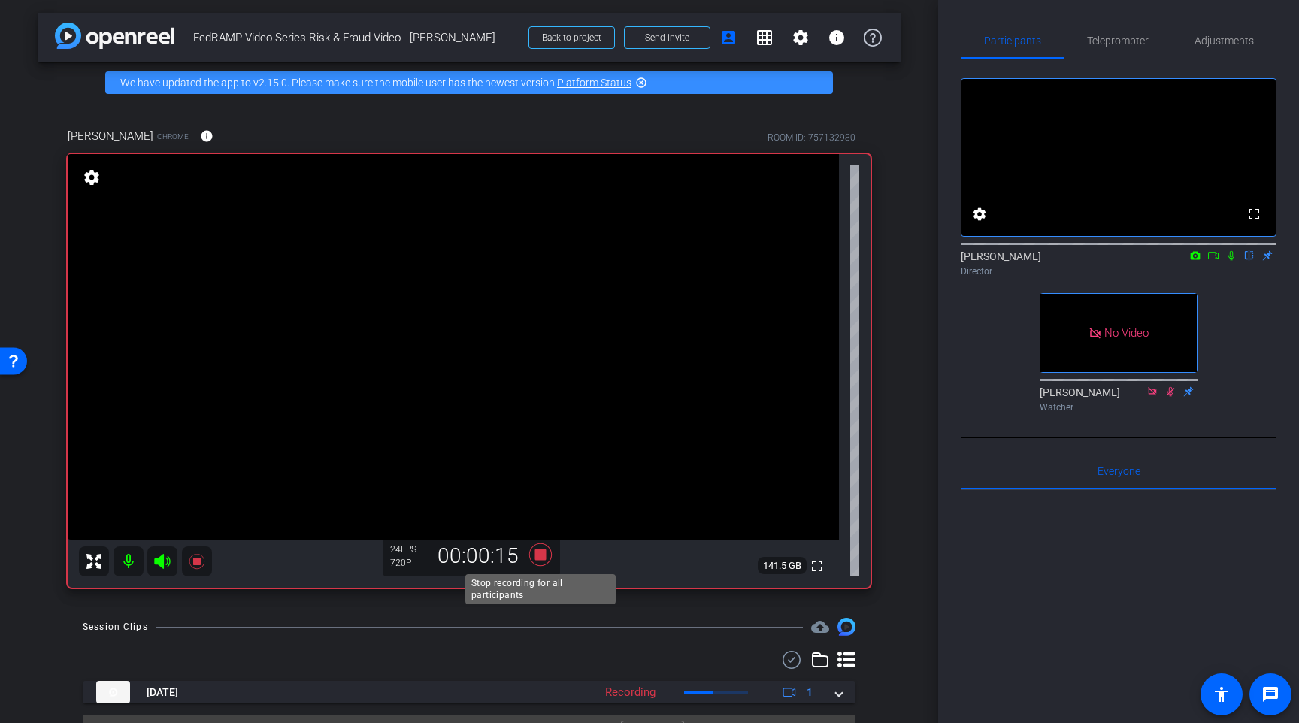
click at [540, 552] on icon at bounding box center [540, 554] width 23 height 23
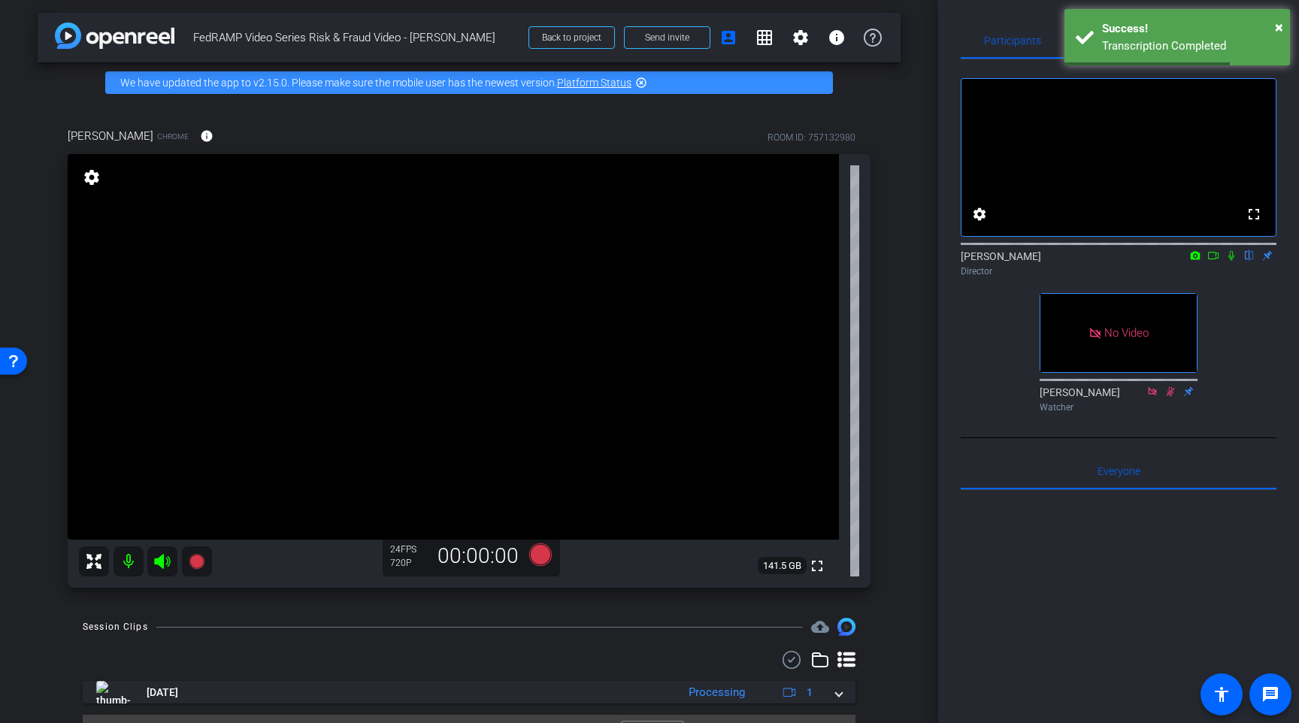
scroll to position [36, 0]
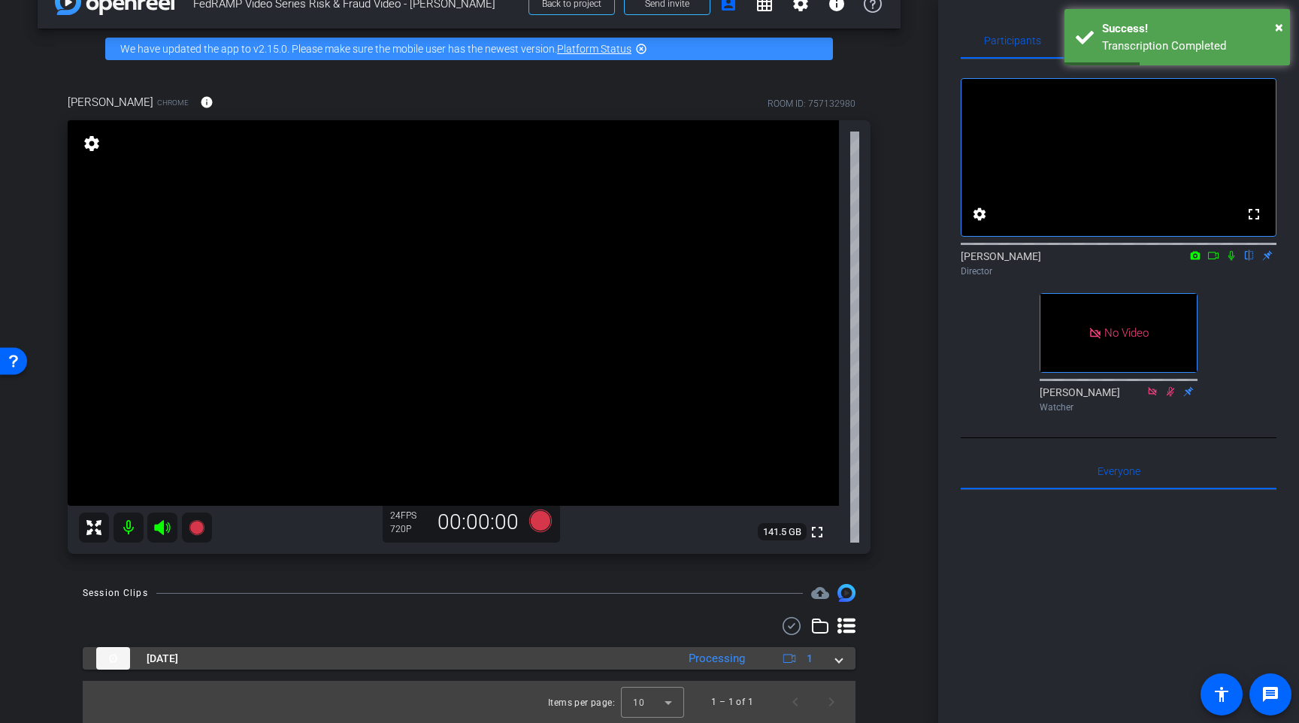
click at [833, 663] on div "Oct 6, 2025 Processing 1" at bounding box center [466, 658] width 740 height 23
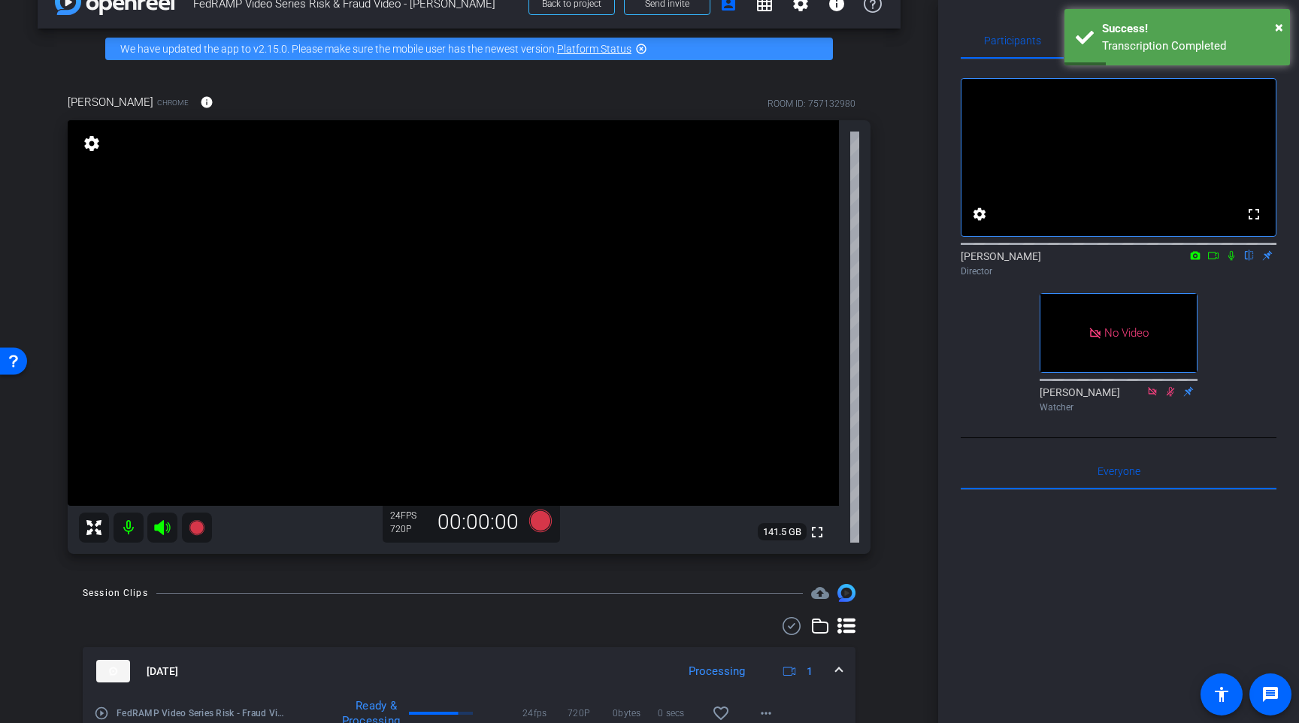
scroll to position [114, 0]
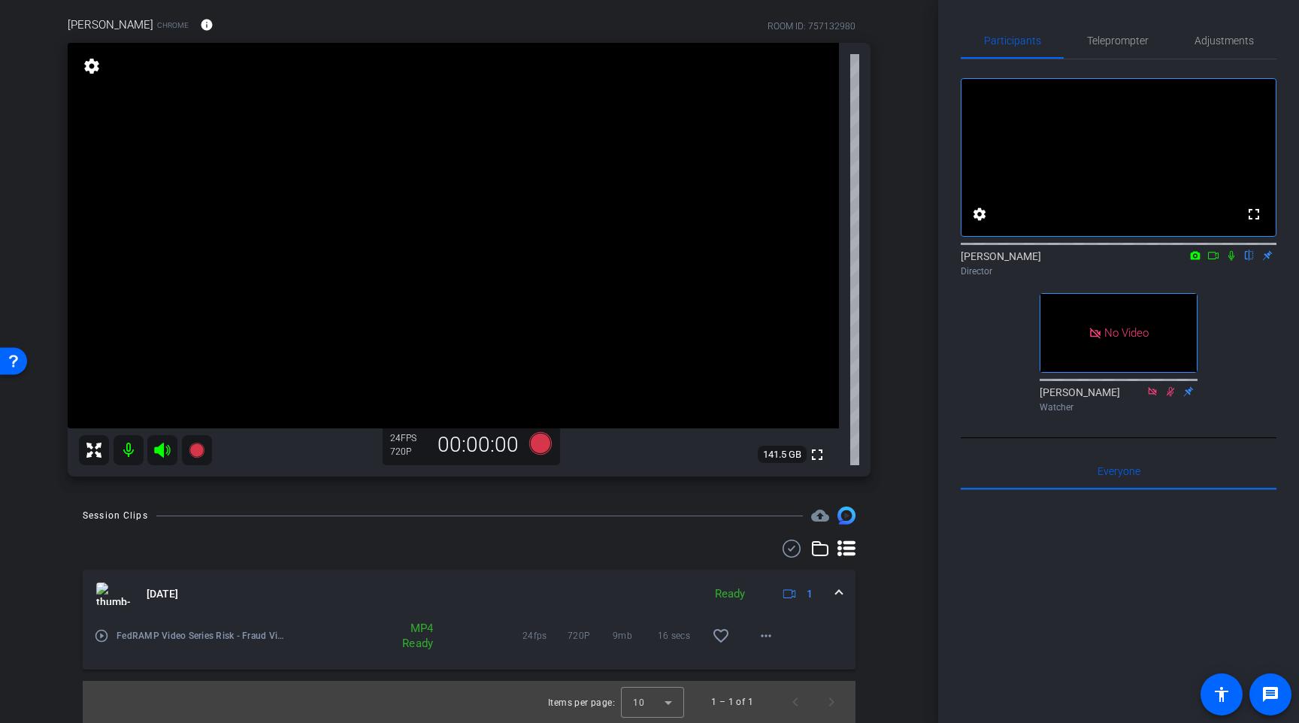
click at [101, 639] on mat-icon "play_circle_outline" at bounding box center [101, 635] width 15 height 15
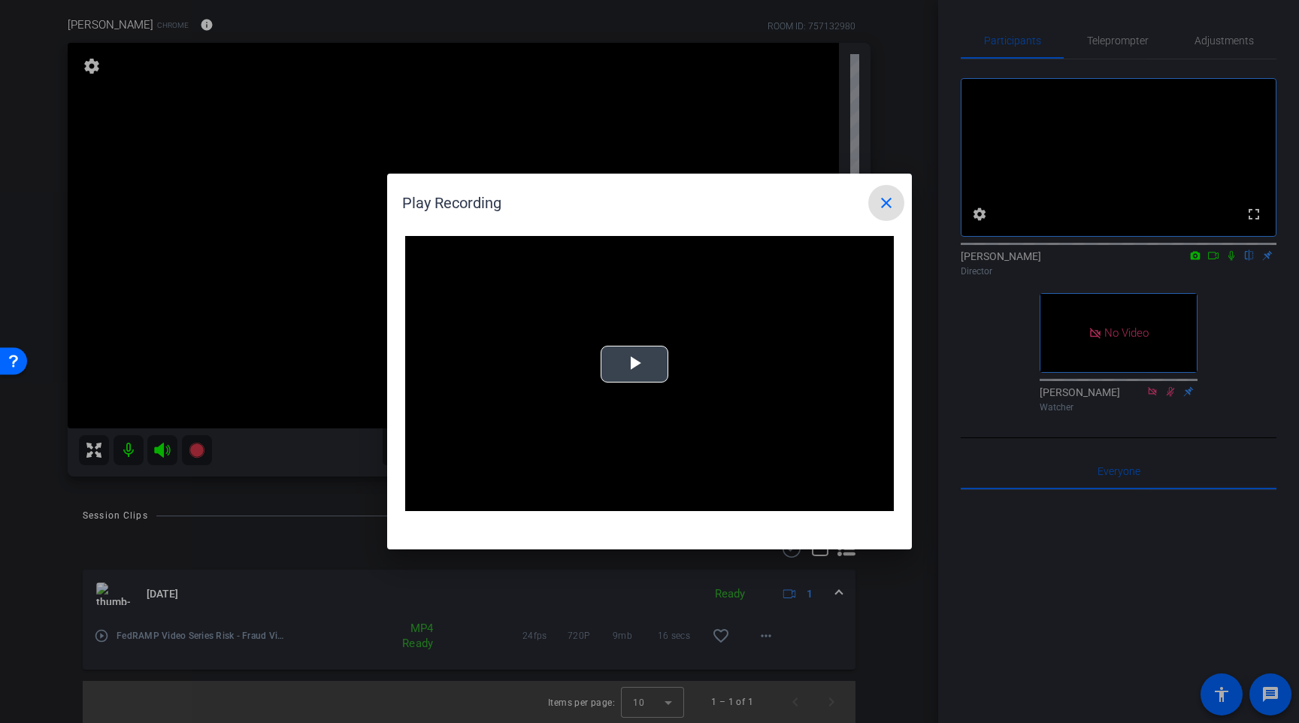
click at [634, 365] on span "Video Player" at bounding box center [634, 365] width 0 height 0
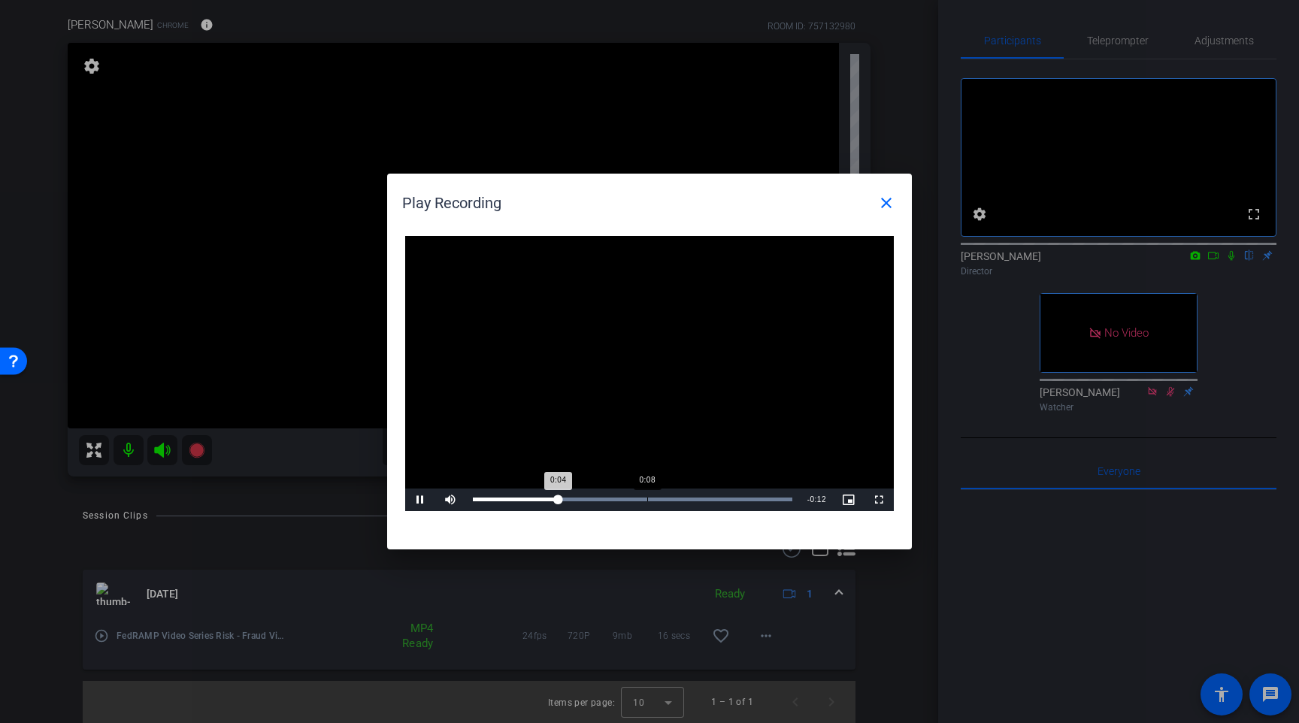
click at [647, 493] on div "Loaded : 100.00% 0:08 0:04" at bounding box center [632, 500] width 335 height 23
click at [886, 204] on mat-icon "close" at bounding box center [886, 203] width 18 height 18
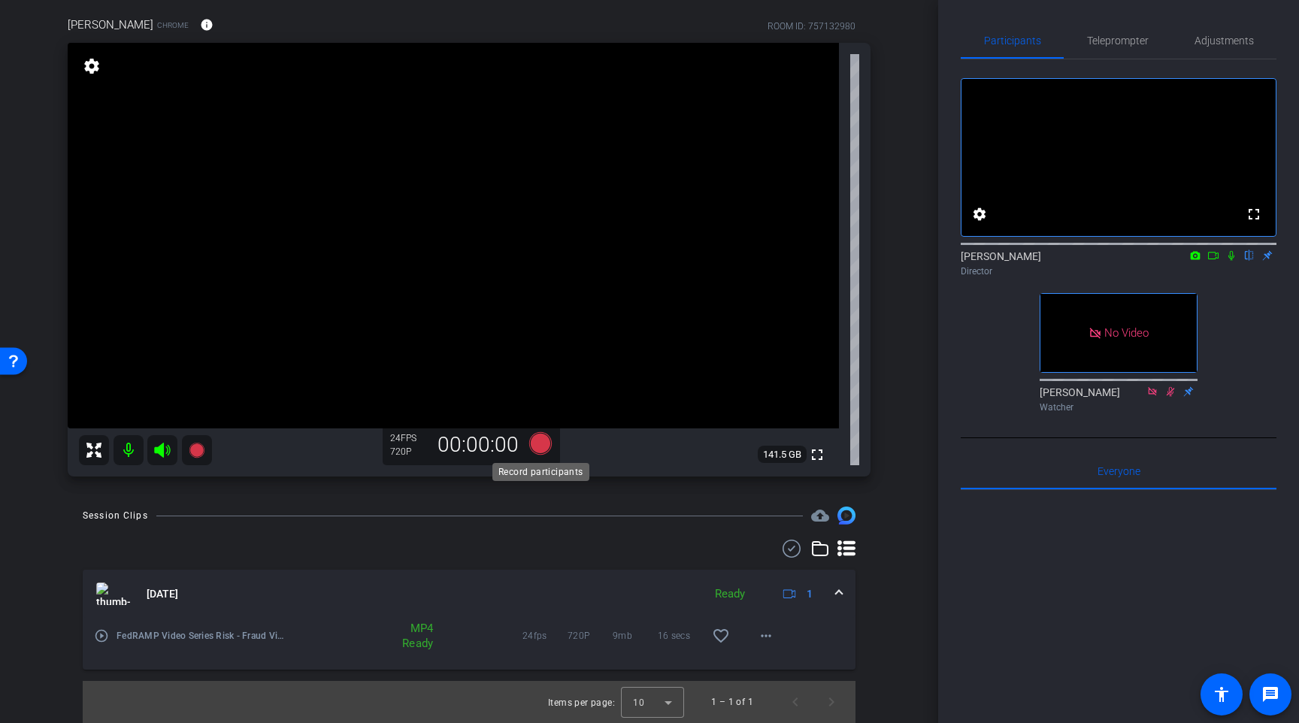
click at [543, 447] on icon at bounding box center [540, 443] width 23 height 23
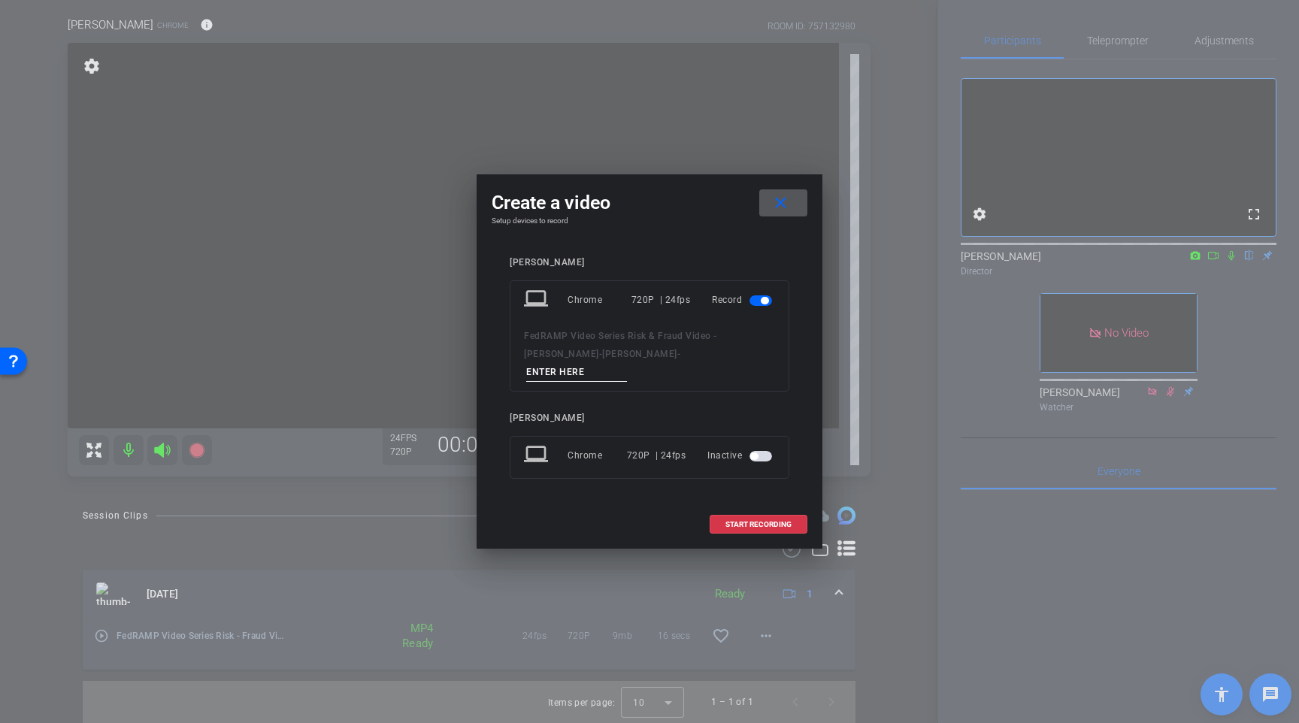
click at [612, 363] on input at bounding box center [576, 372] width 101 height 19
type input "TAKE 01"
drag, startPoint x: 742, startPoint y: 515, endPoint x: 760, endPoint y: 514, distance: 18.1
click at [760, 521] on span "START RECORDING" at bounding box center [758, 525] width 66 height 8
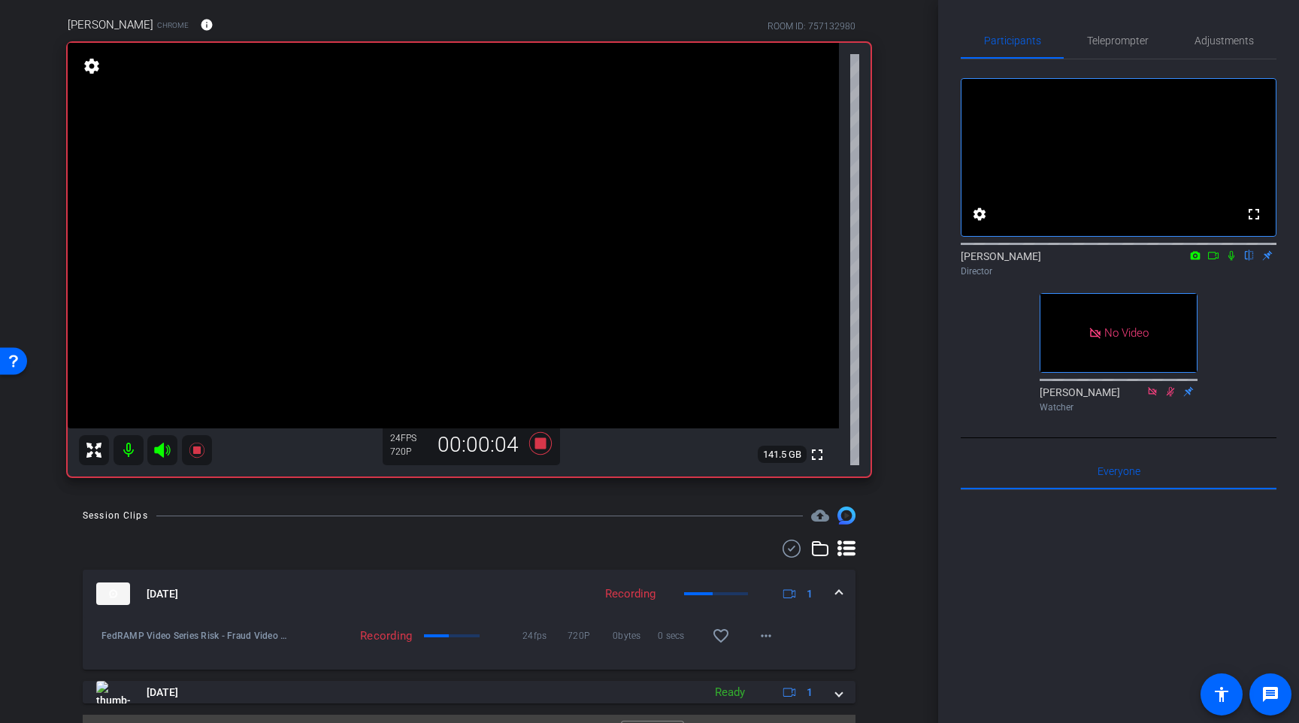
click at [1180, 259] on icon at bounding box center [1213, 256] width 11 height 8
click at [1180, 261] on icon at bounding box center [1249, 255] width 12 height 11
click at [1180, 259] on icon at bounding box center [1231, 255] width 8 height 8
click at [530, 445] on icon at bounding box center [540, 443] width 36 height 27
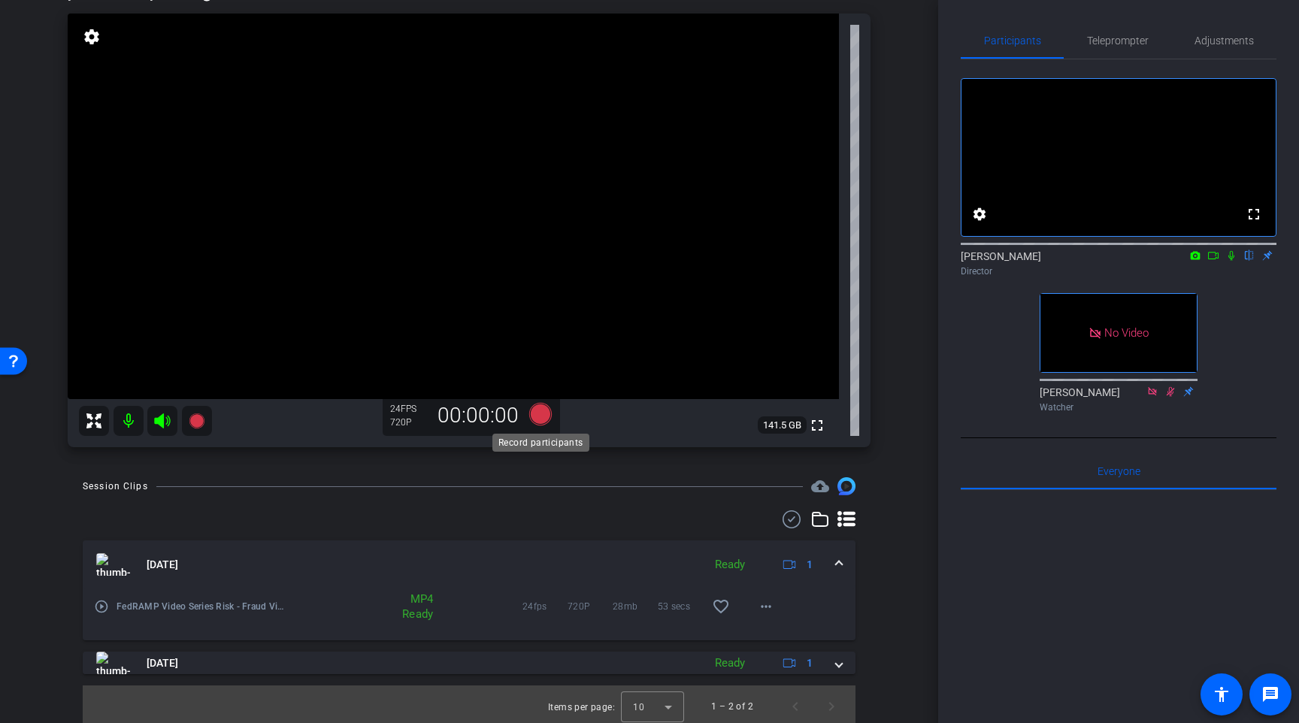
scroll to position [147, 0]
click at [537, 415] on icon at bounding box center [540, 410] width 23 height 23
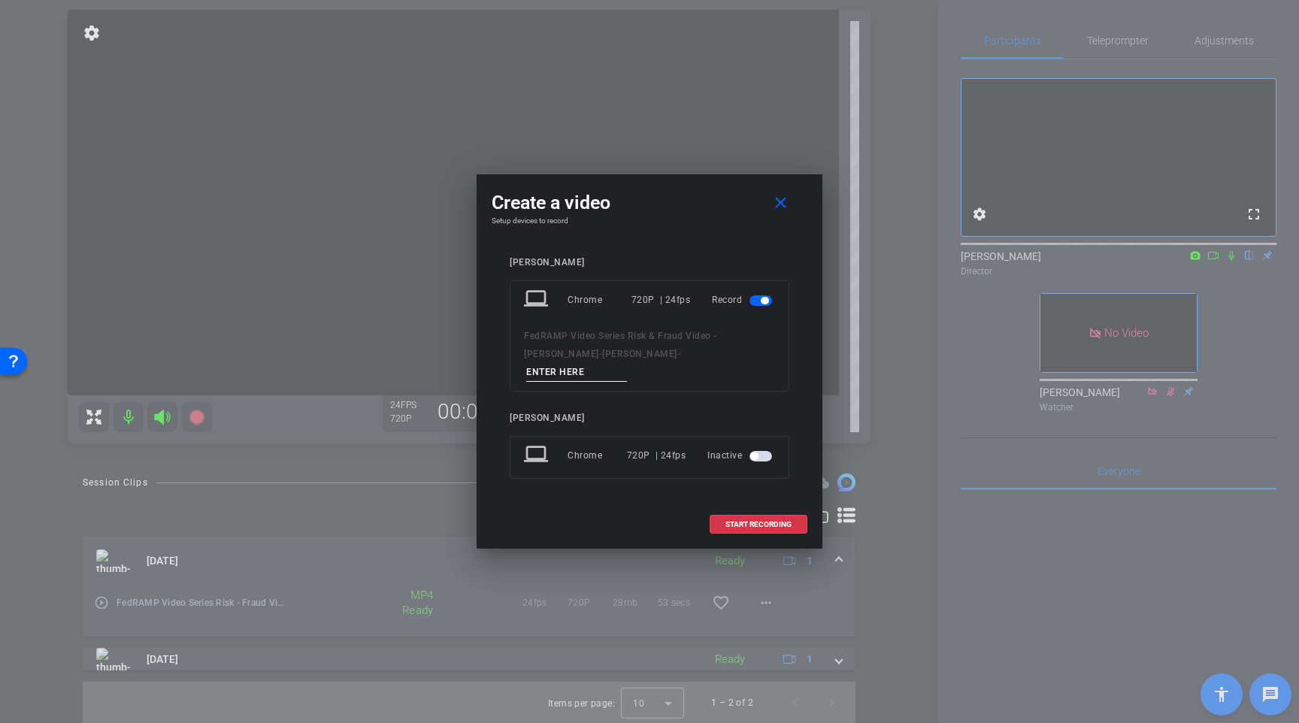
click at [627, 363] on input at bounding box center [576, 372] width 101 height 19
type input "Take 02"
click at [767, 521] on span "START RECORDING" at bounding box center [758, 525] width 66 height 8
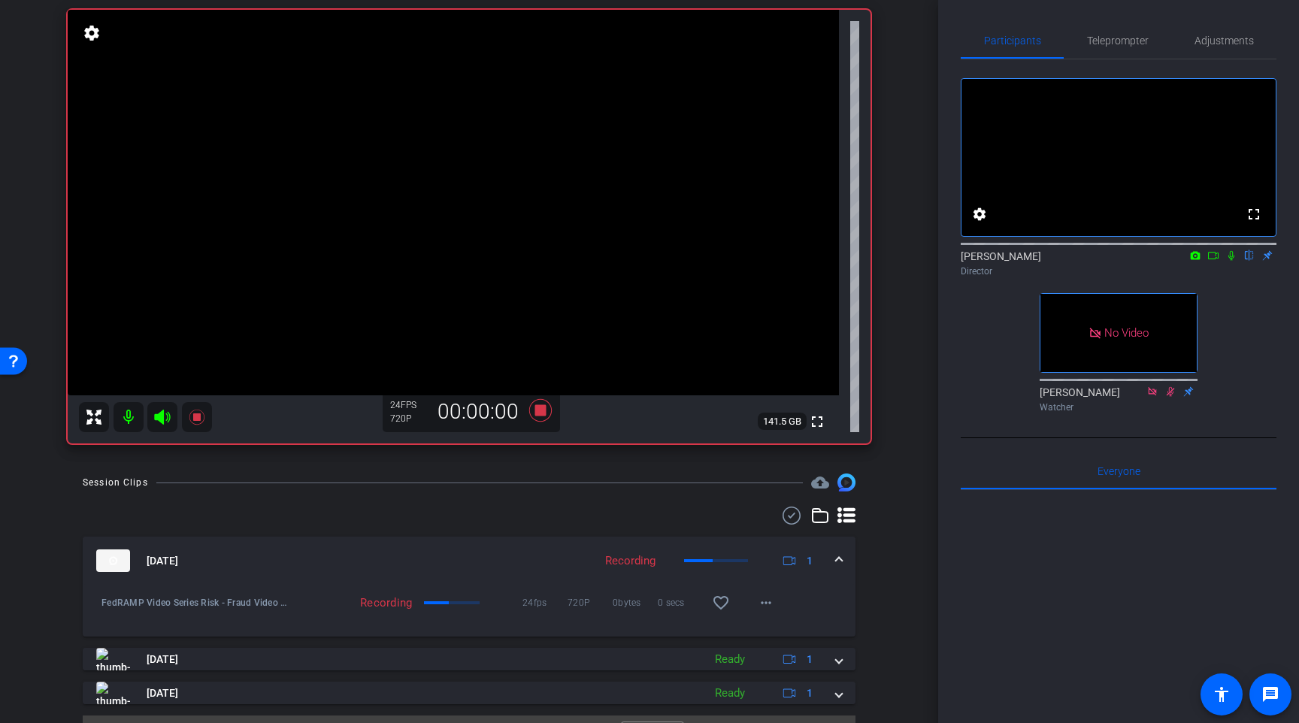
click at [1180, 259] on icon at bounding box center [1213, 256] width 11 height 8
click at [1180, 261] on icon at bounding box center [1249, 255] width 12 height 11
click at [1180, 261] on icon at bounding box center [1231, 255] width 12 height 11
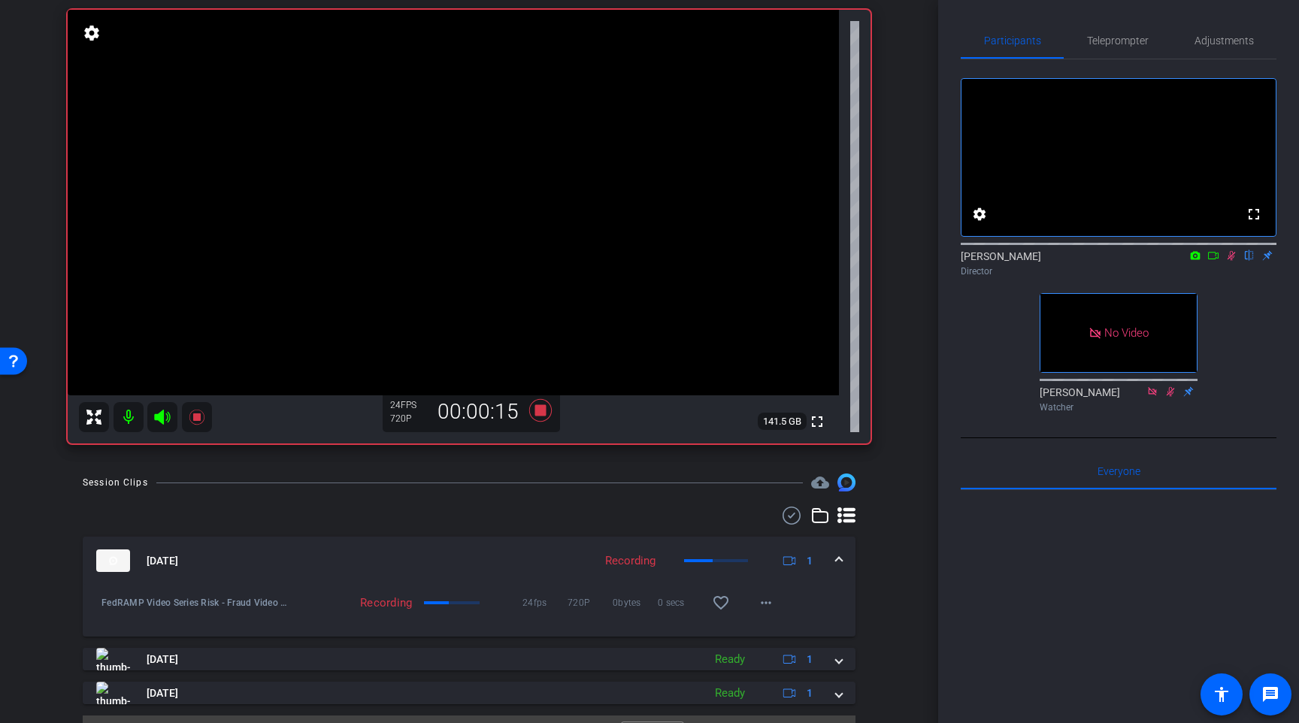
click at [1180, 261] on icon at bounding box center [1231, 255] width 12 height 11
click at [1180, 261] on icon at bounding box center [1213, 255] width 12 height 11
click at [1180, 261] on icon at bounding box center [1249, 255] width 12 height 11
click at [1180, 261] on icon at bounding box center [1231, 255] width 12 height 11
click at [1180, 262] on mat-icon at bounding box center [1231, 256] width 18 height 14
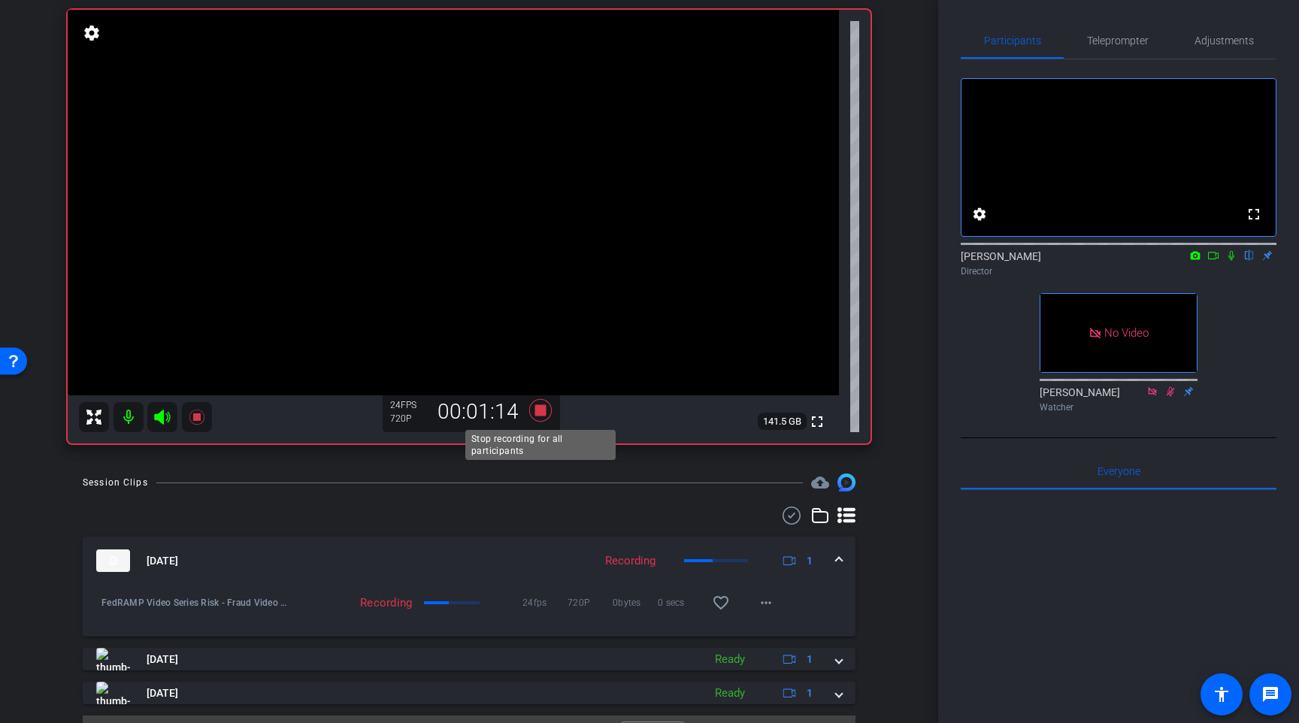
click at [534, 414] on icon at bounding box center [540, 410] width 36 height 27
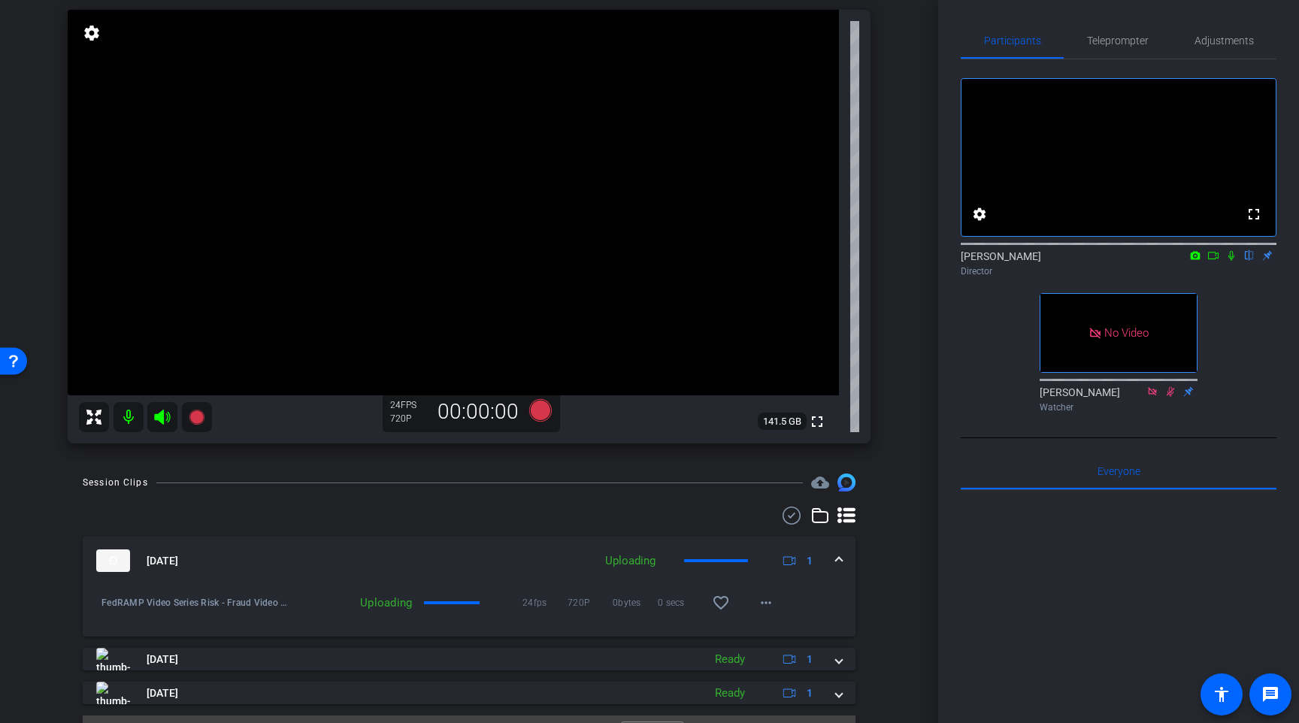
click at [908, 359] on div "arrow_back FedRAMP Video Series Risk & Fraud Video - Karen Terrell Back to proj…" at bounding box center [469, 214] width 938 height 723
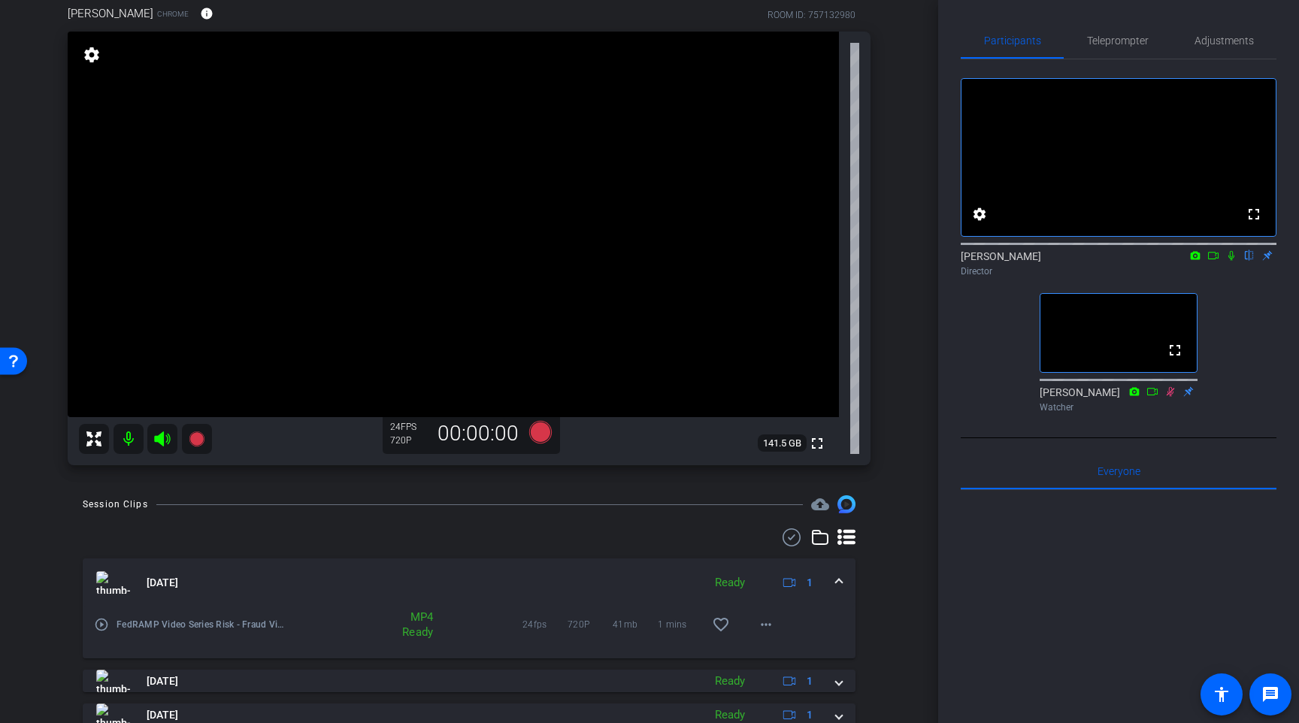
scroll to position [124, 0]
click at [539, 435] on icon at bounding box center [540, 433] width 23 height 23
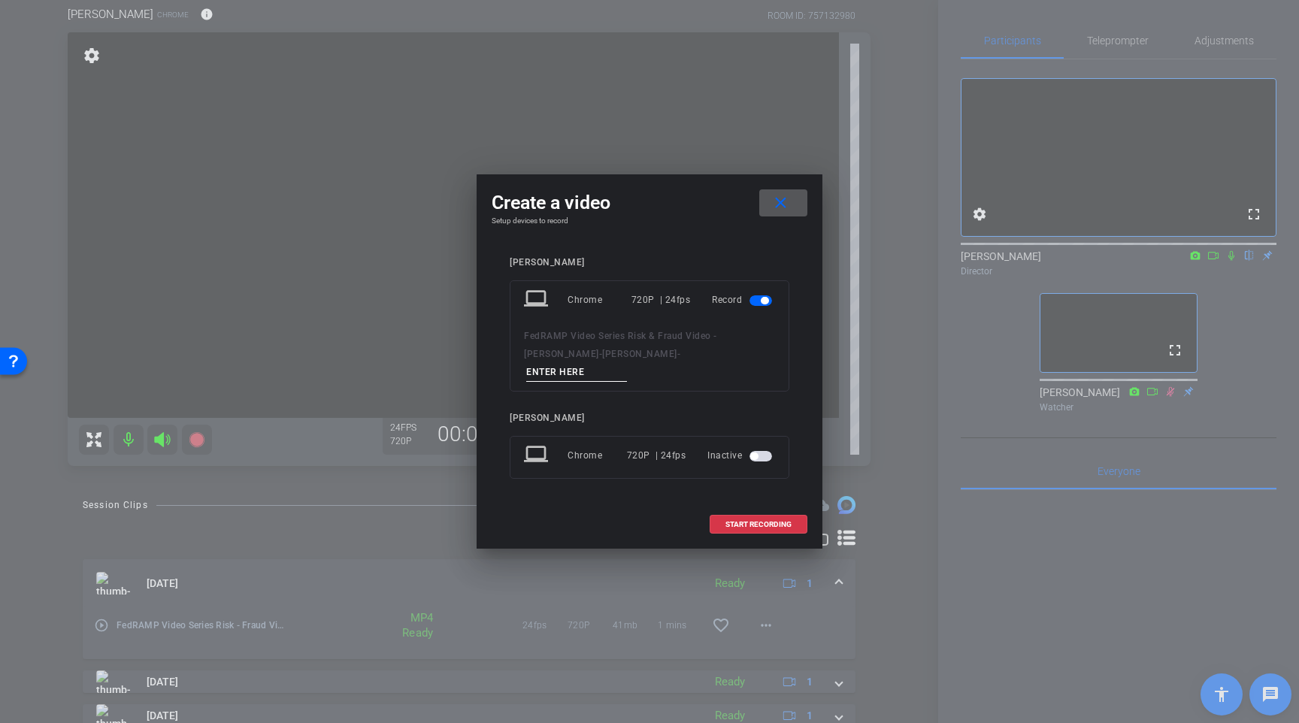
click at [608, 363] on input at bounding box center [576, 372] width 101 height 19
type input "TAKE 03"
click at [746, 521] on span "START RECORDING" at bounding box center [758, 525] width 66 height 8
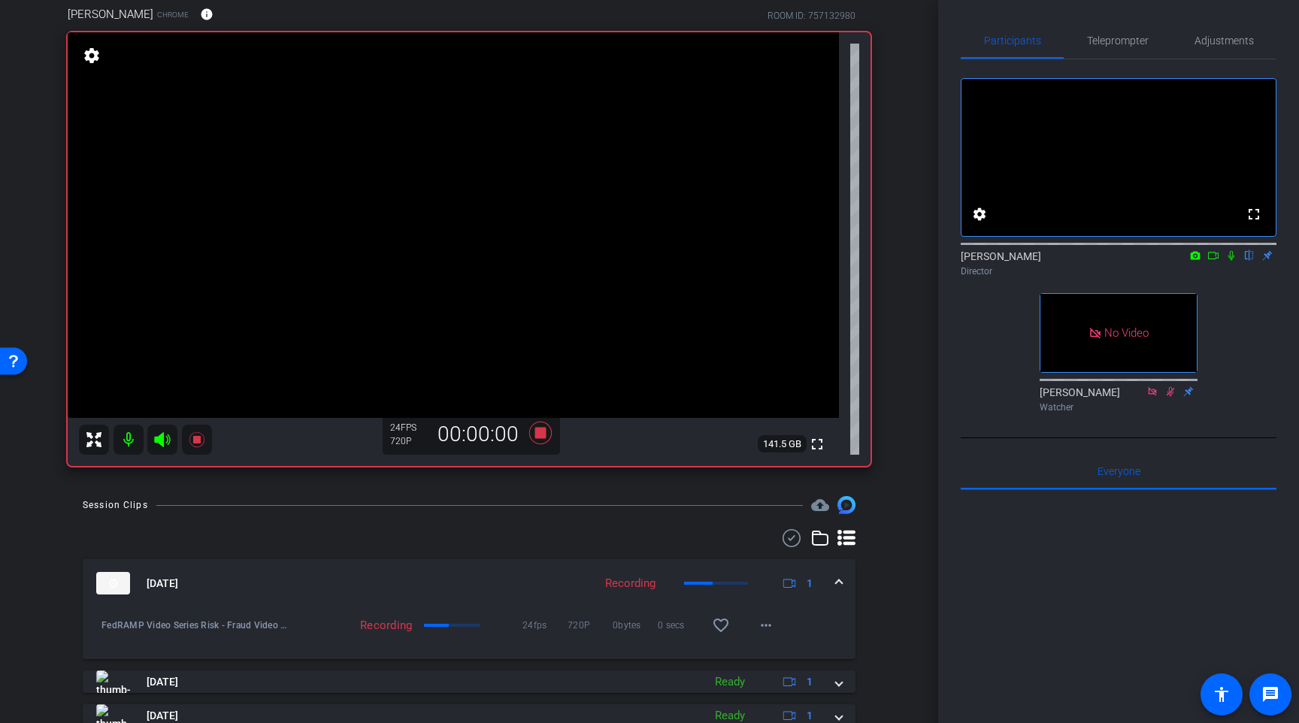
click at [1180, 261] on icon at bounding box center [1213, 255] width 12 height 11
click at [1180, 261] on icon at bounding box center [1249, 256] width 6 height 10
click at [1180, 278] on div "Raymond Hemson Director" at bounding box center [1119, 263] width 316 height 29
click at [1180, 261] on icon at bounding box center [1231, 255] width 12 height 11
click at [1180, 262] on mat-icon "flip" at bounding box center [1249, 255] width 18 height 14
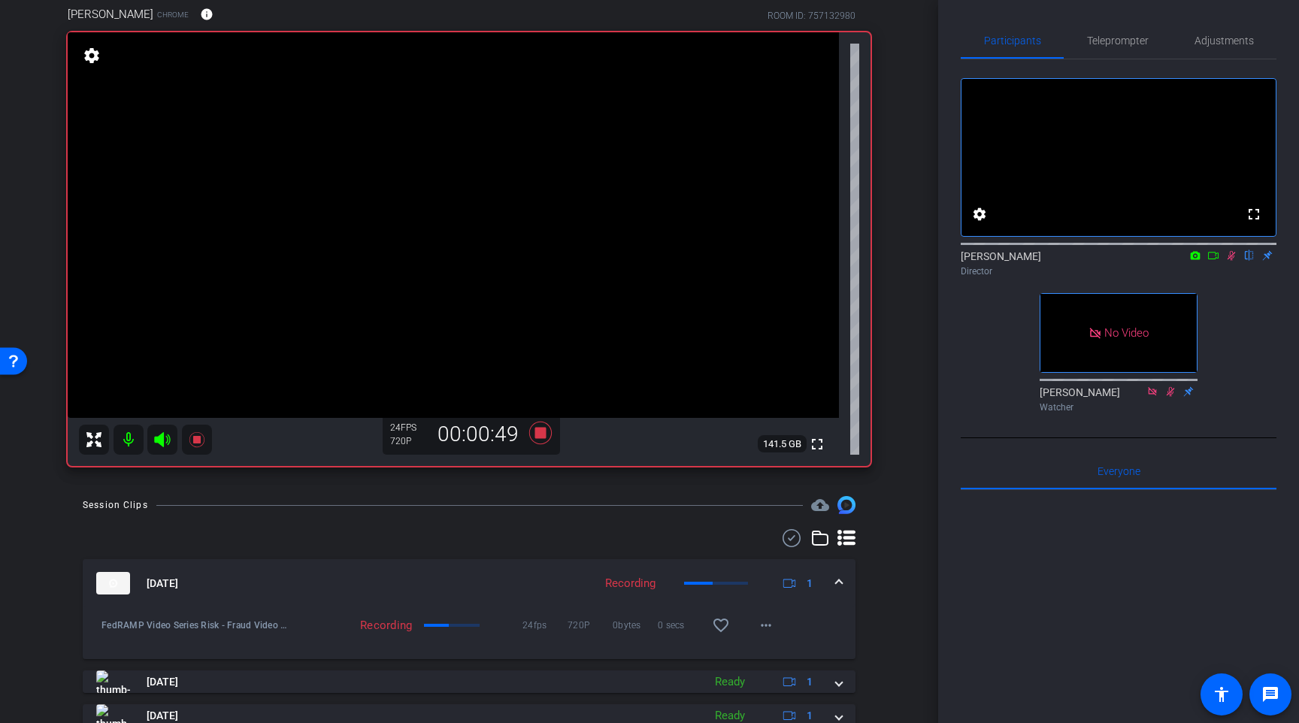
click at [1180, 261] on icon at bounding box center [1231, 255] width 12 height 11
click at [536, 435] on icon at bounding box center [540, 433] width 23 height 23
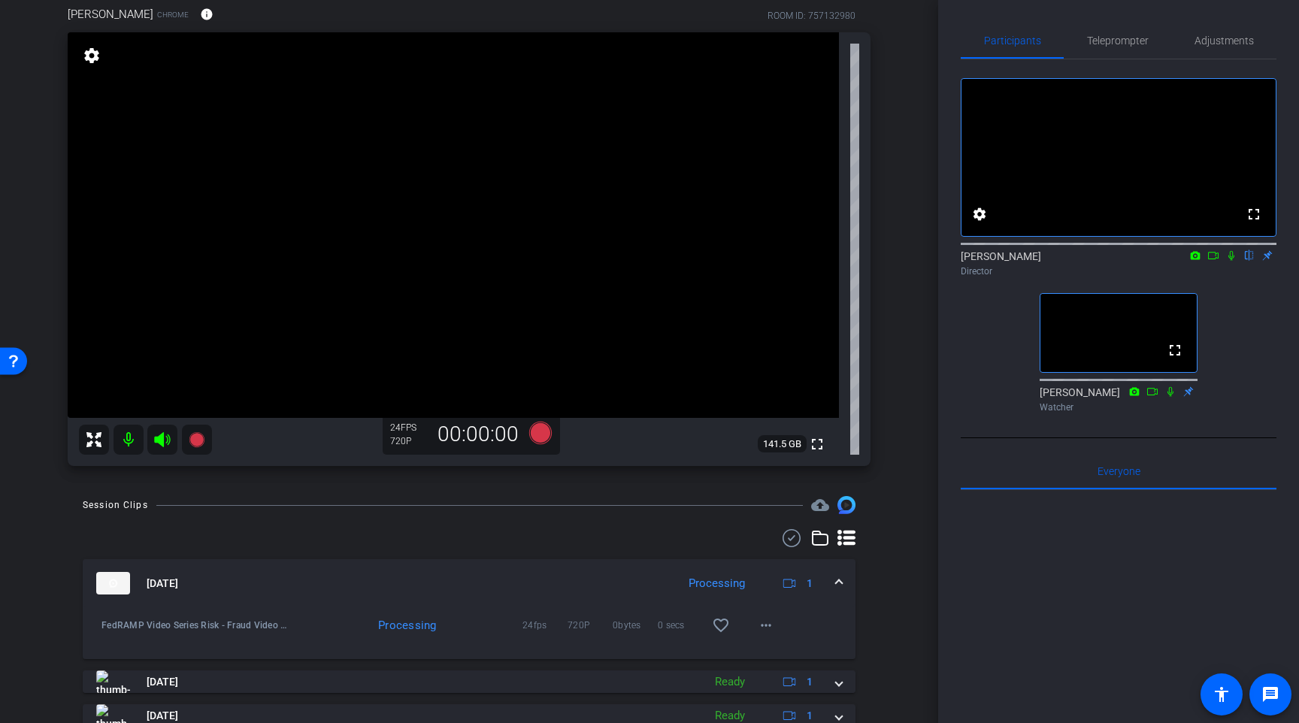
click at [985, 372] on div "fullscreen settings Raymond Hemson flip Director fullscreen Megan McGarvey Watc…" at bounding box center [1119, 238] width 316 height 359
click at [1105, 40] on span "Teleprompter" at bounding box center [1118, 40] width 62 height 11
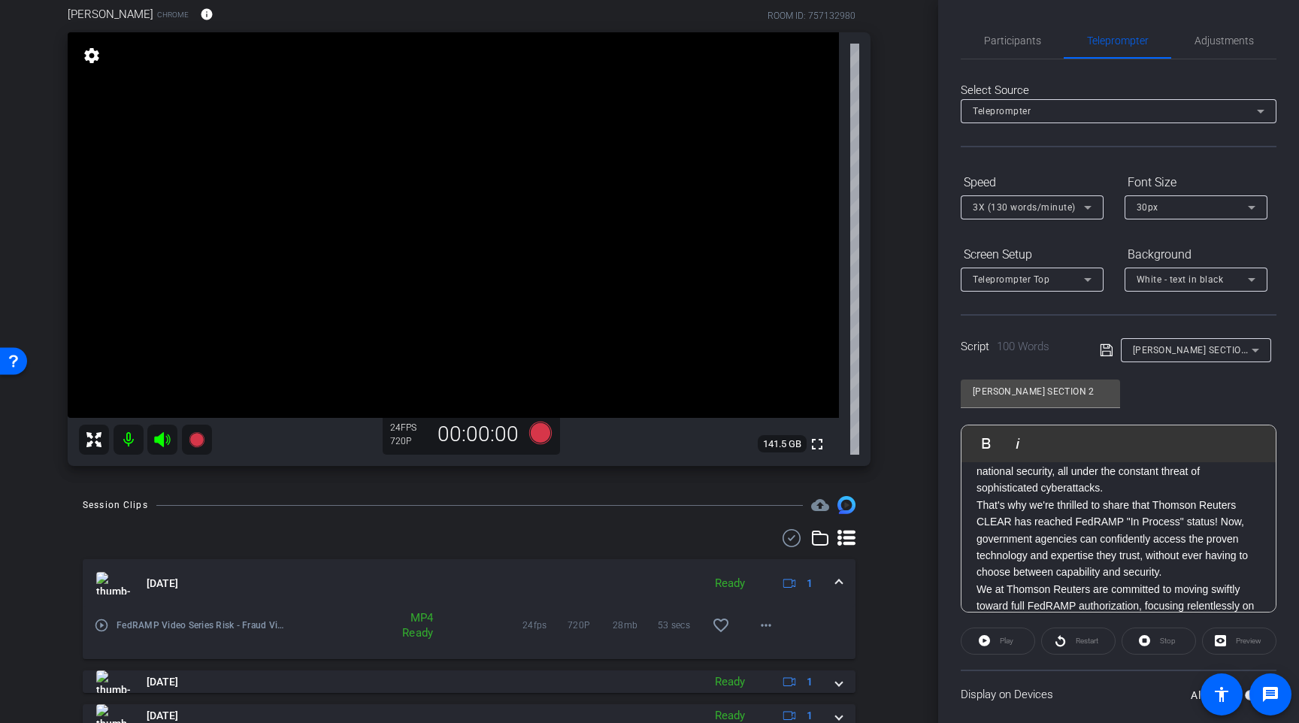
scroll to position [80, 0]
click at [1010, 47] on span "Participants" at bounding box center [1012, 41] width 57 height 36
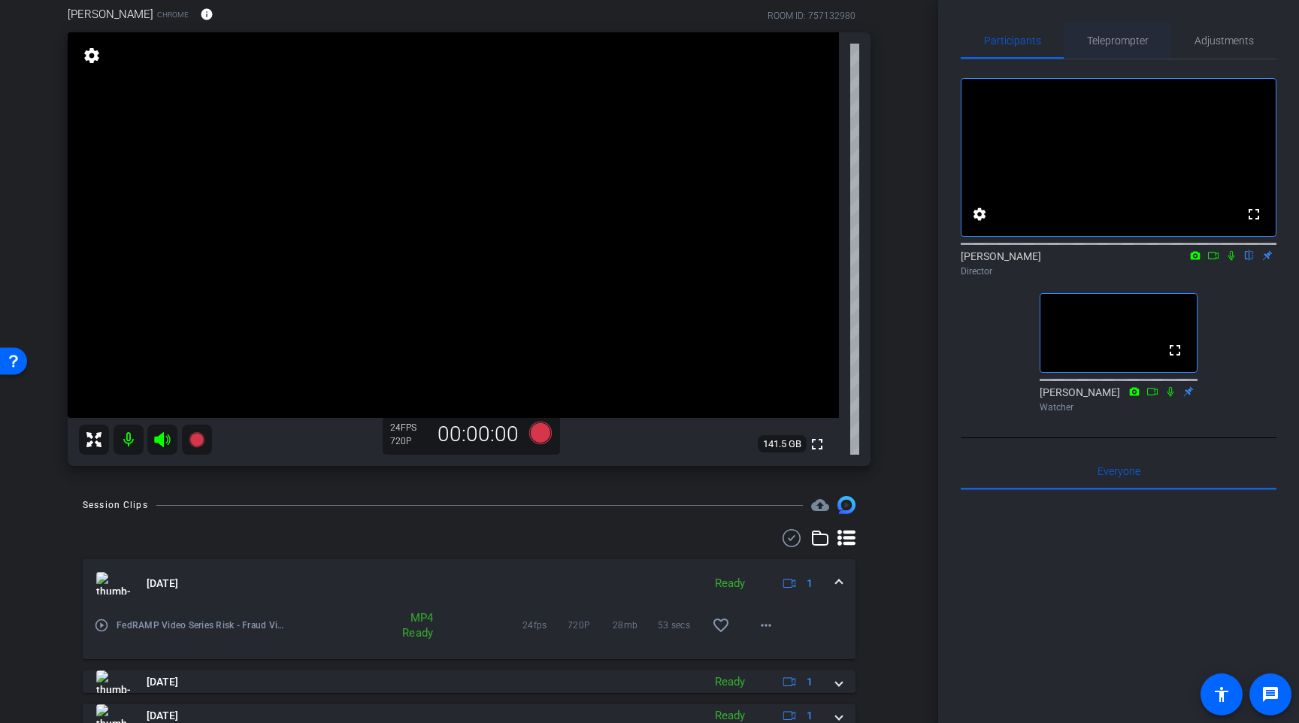
click at [1107, 47] on span "Teleprompter" at bounding box center [1118, 41] width 62 height 36
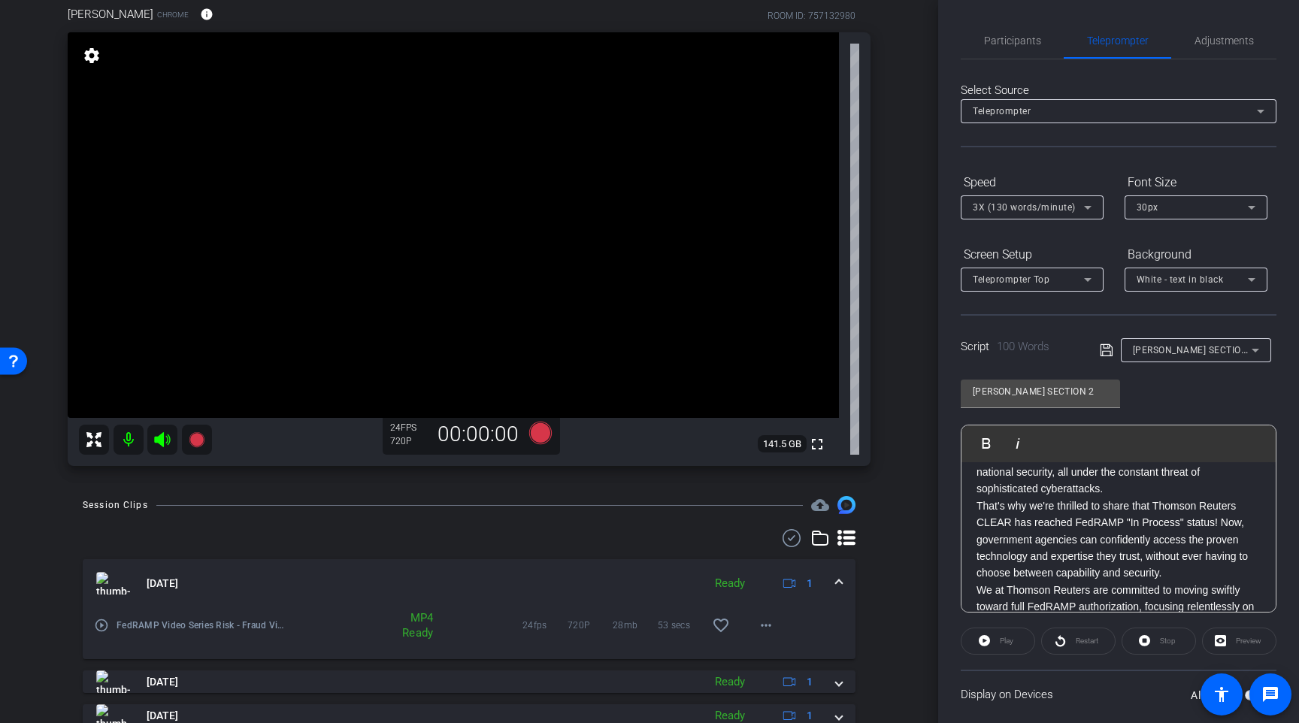
click at [1180, 646] on div "Preview" at bounding box center [1239, 641] width 74 height 27
drag, startPoint x: 1076, startPoint y: 487, endPoint x: 1070, endPoint y: 474, distance: 14.5
click at [1076, 488] on p "In government, every decision counts. Speed and security can't be sacrificed. A…" at bounding box center [1118, 455] width 284 height 84
click at [1103, 356] on icon at bounding box center [1107, 350] width 14 height 18
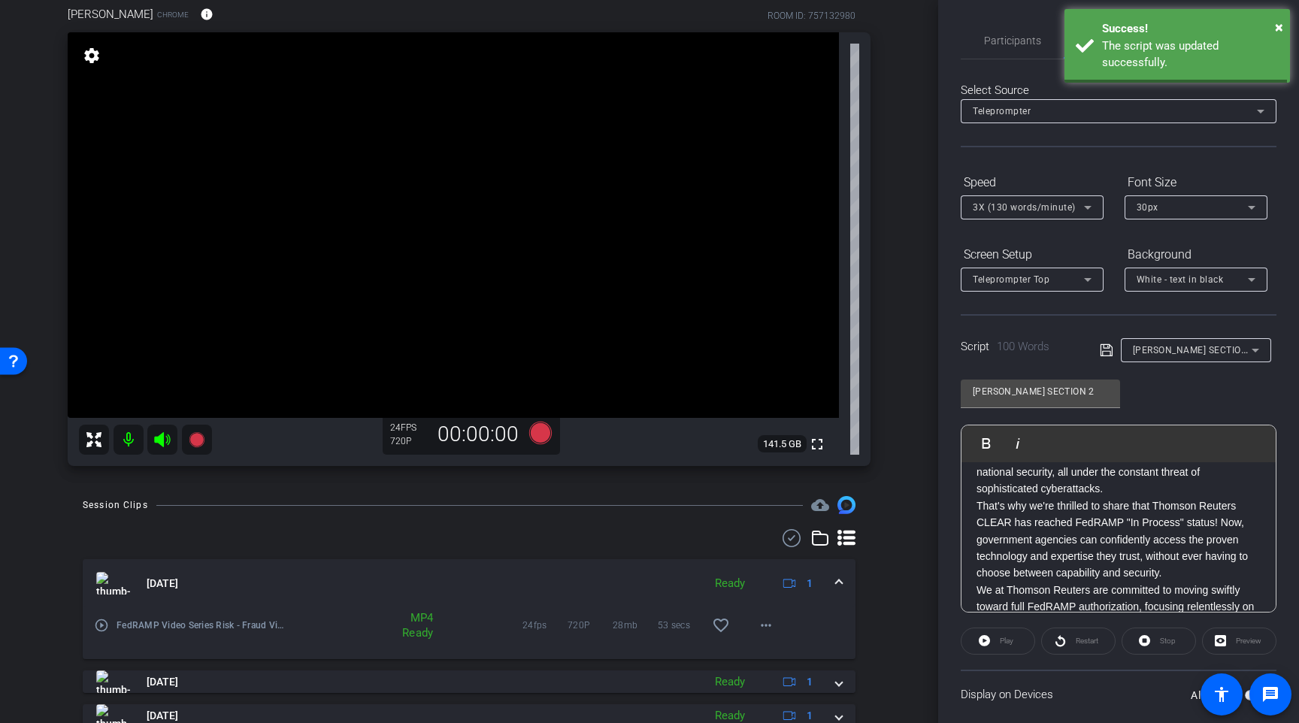
click at [1105, 348] on icon at bounding box center [1106, 350] width 12 height 12
click at [1146, 515] on p "That's why we're thrilled to share that Thomson Reuters CLEAR has reached FedRA…" at bounding box center [1118, 540] width 284 height 84
click at [1180, 637] on div "Preview" at bounding box center [1239, 641] width 74 height 27
click at [1180, 640] on div "Preview" at bounding box center [1239, 641] width 74 height 27
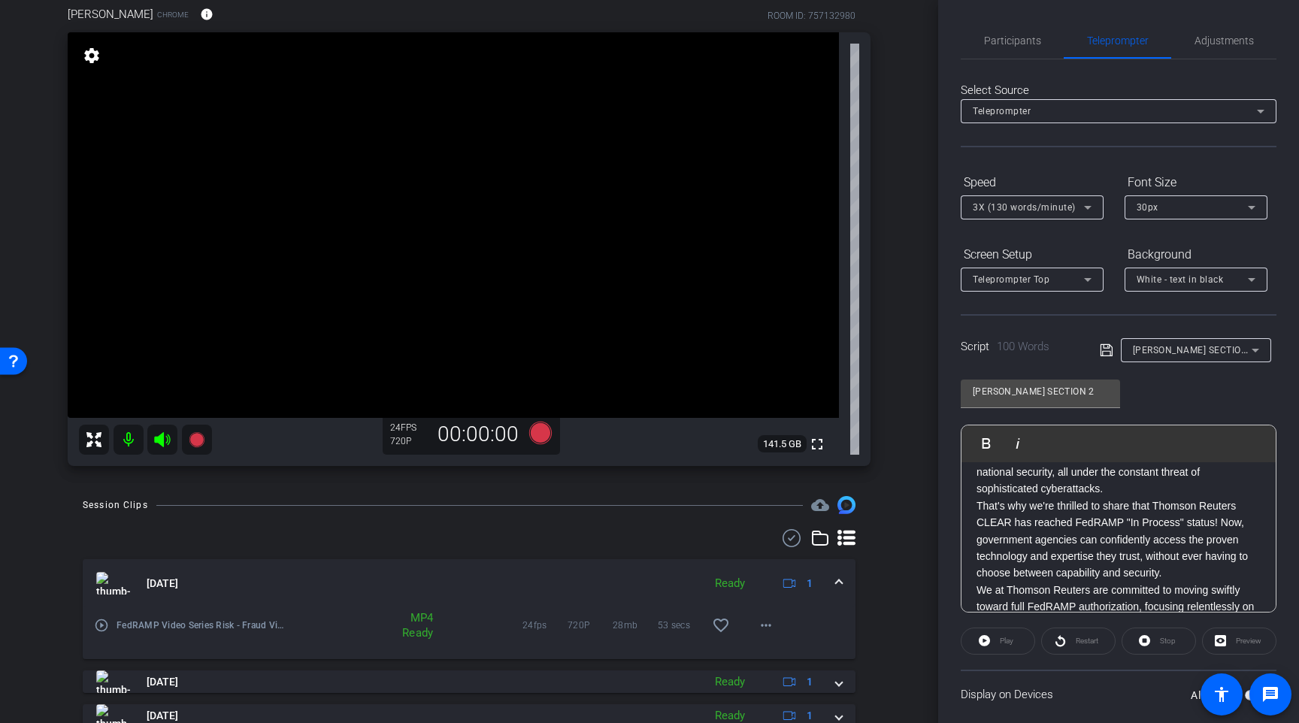
click at [1180, 448] on div "Participants Teleprompter Adjustments settings Raymond Hemson flip Director Meg…" at bounding box center [1118, 361] width 361 height 723
click at [1180, 383] on div "KAREN SECTION 2 Play Play from this location Play Selected Play and display the…" at bounding box center [1119, 490] width 316 height 244
click at [1180, 638] on div "Preview" at bounding box center [1239, 641] width 74 height 27
click at [915, 476] on div "arrow_back FedRAMP Video Series Risk & Fraud Video - Karen Terrell Back to proj…" at bounding box center [469, 237] width 938 height 723
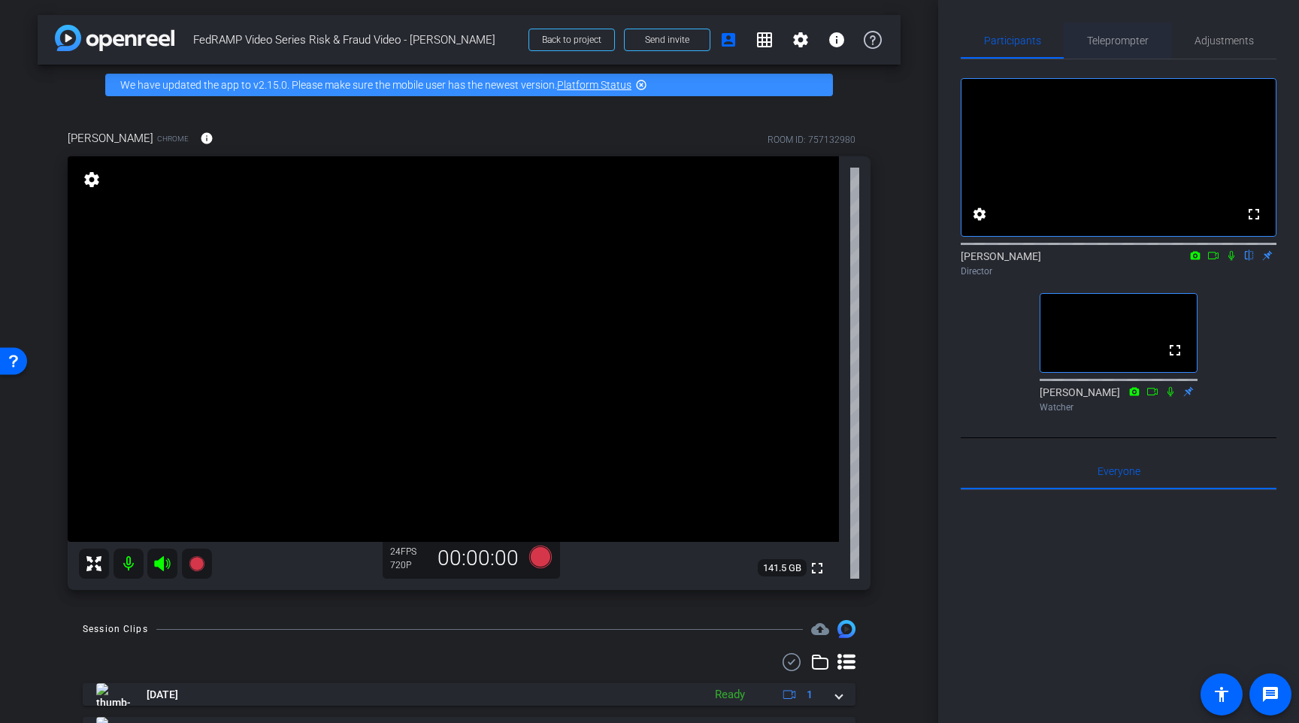
click at [1109, 31] on span "Teleprompter" at bounding box center [1118, 41] width 62 height 36
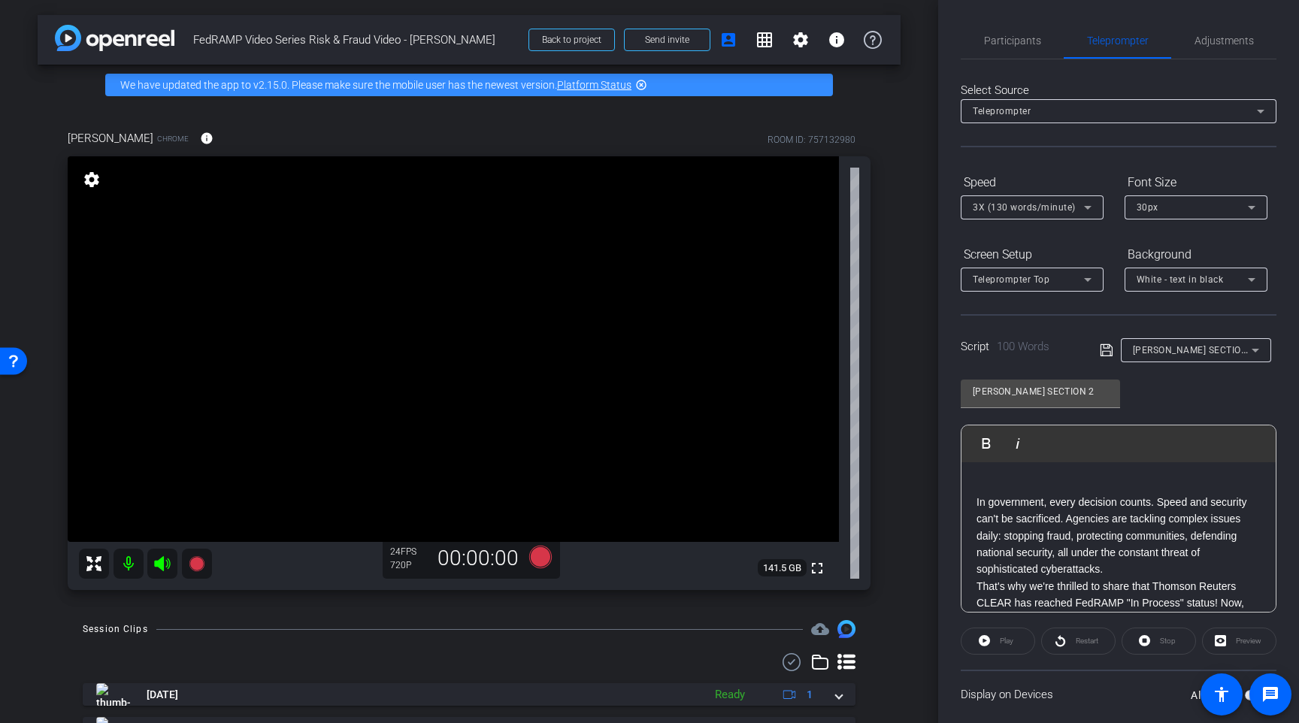
scroll to position [2, 0]
click at [990, 503] on p "In government, every decision counts. Speed and security can't be sacrificed. A…" at bounding box center [1118, 534] width 284 height 84
click at [974, 504] on div "In government, every decision counts. Speed and security can't be sacrificed. A…" at bounding box center [1118, 619] width 314 height 316
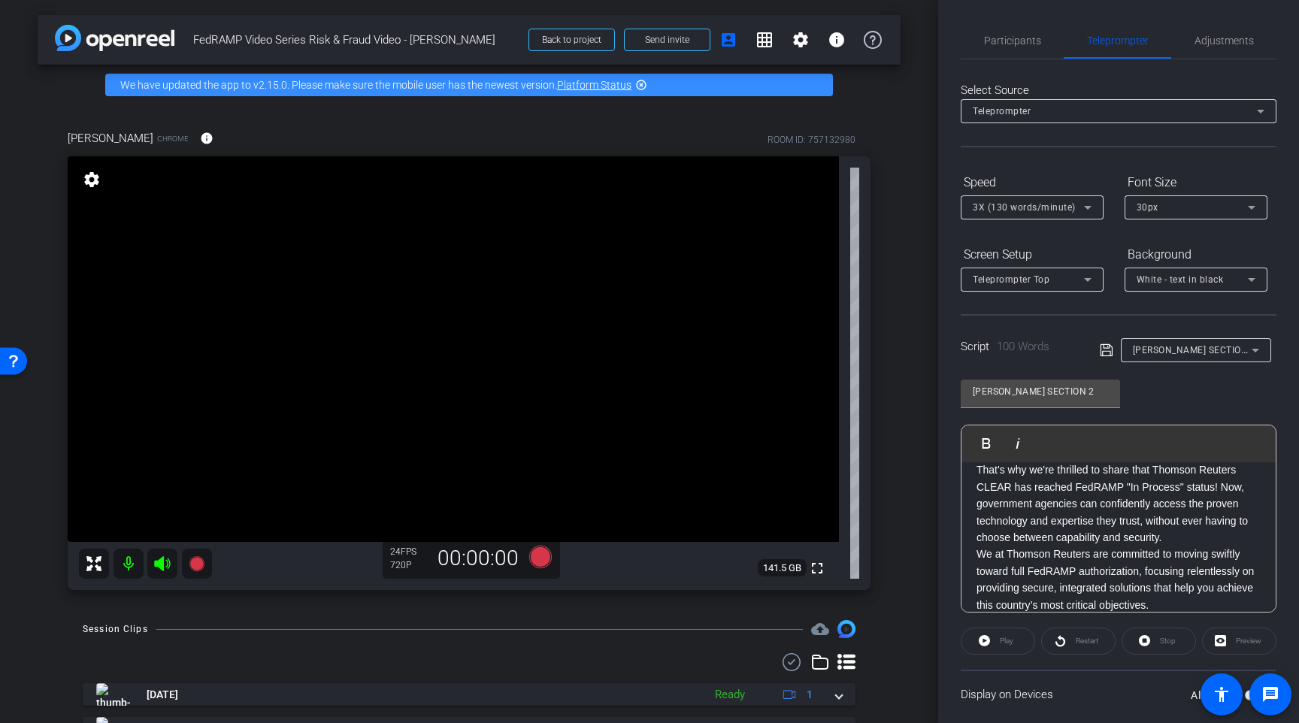
scroll to position [97, 0]
click at [1228, 643] on div "Preview" at bounding box center [1239, 641] width 74 height 27
click at [1218, 642] on div "Preview" at bounding box center [1239, 641] width 74 height 27
click at [1040, 531] on p "That's why we're thrilled to share that Thomson Reuters CLEAR has reached FedRA…" at bounding box center [1118, 506] width 284 height 84
click at [1040, 111] on div "Teleprompter" at bounding box center [1115, 110] width 284 height 19
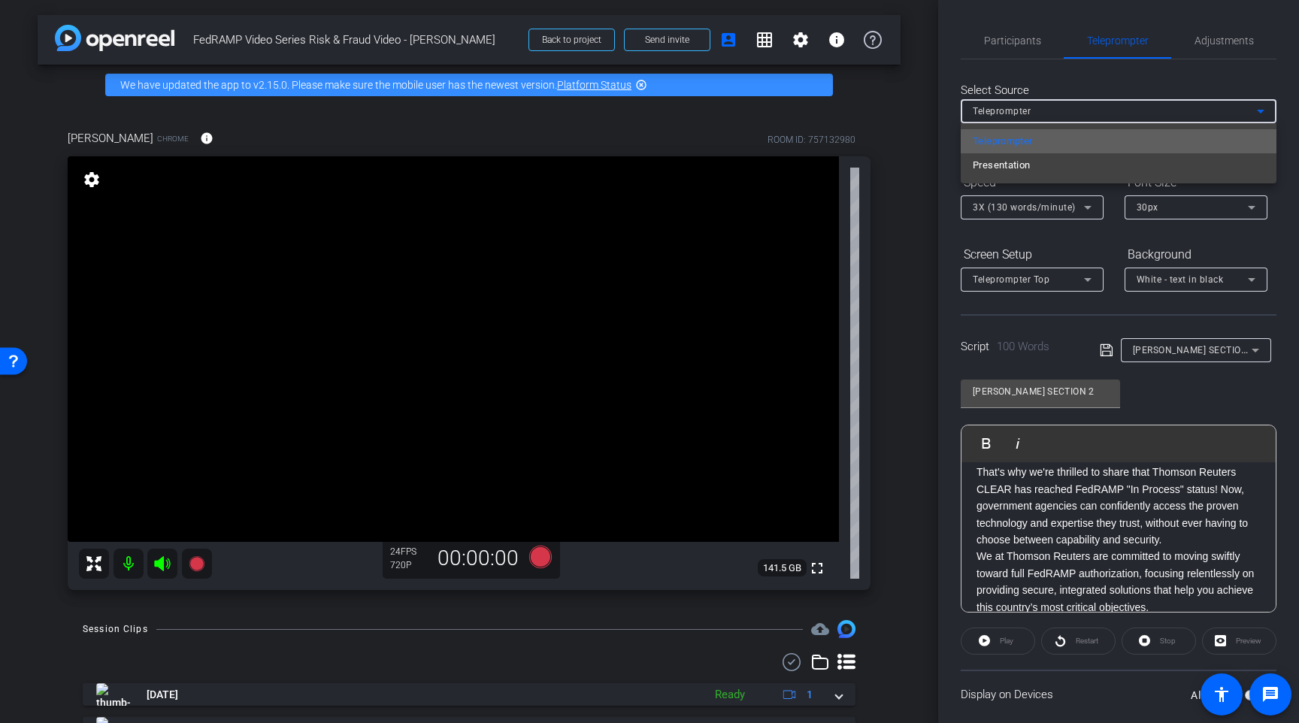
click at [1037, 137] on mat-option "Teleprompter" at bounding box center [1119, 141] width 316 height 24
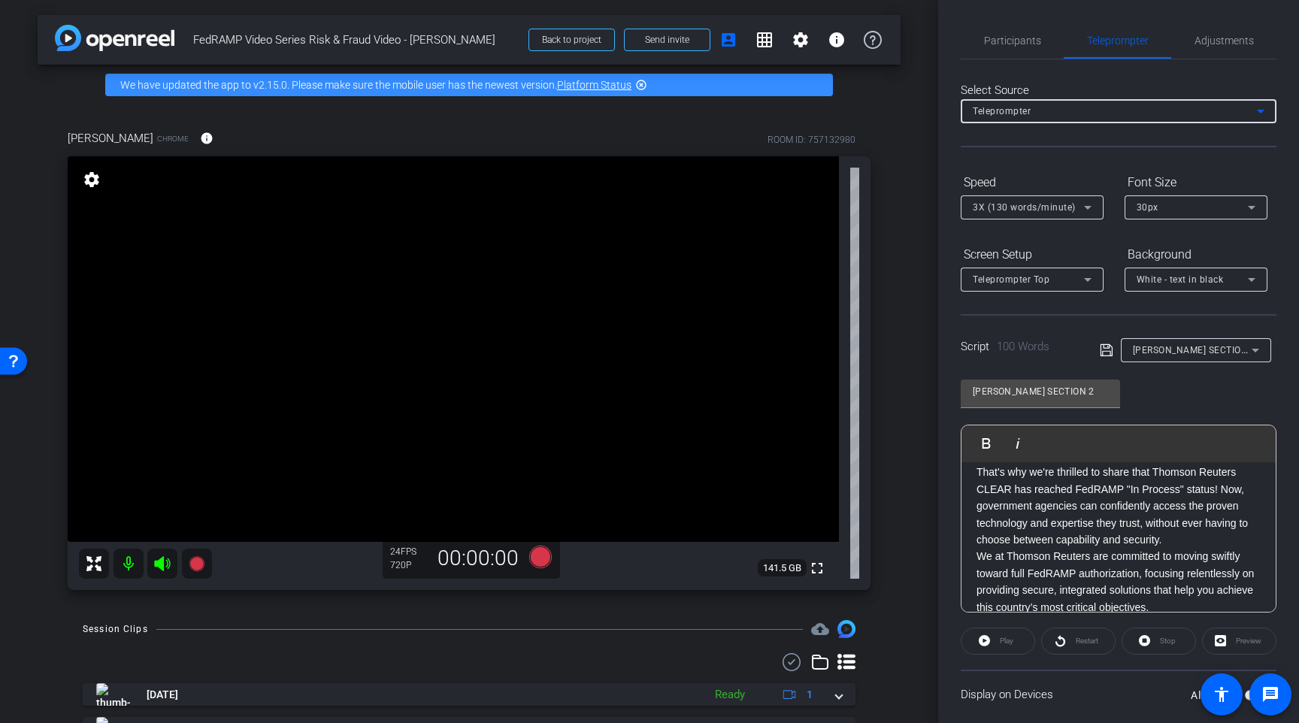
click at [1024, 110] on span "Teleprompter" at bounding box center [1002, 111] width 58 height 11
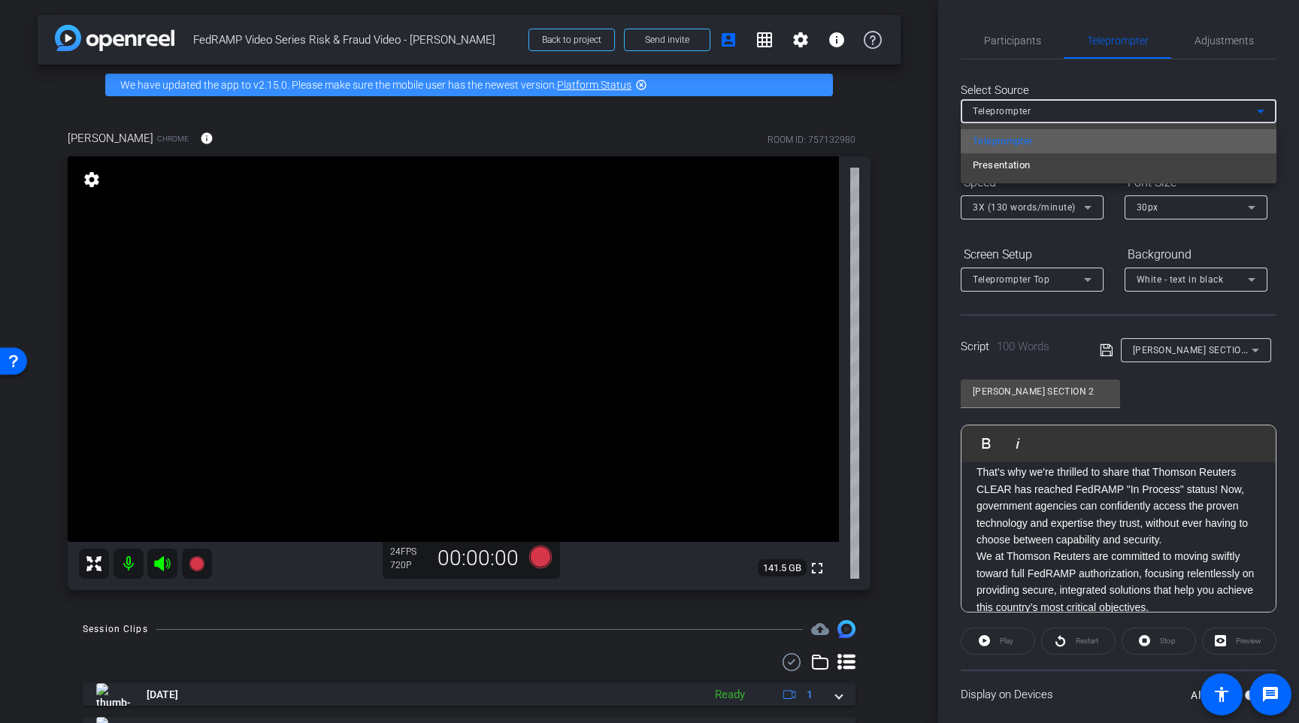
click at [1035, 143] on mat-option "Teleprompter" at bounding box center [1119, 141] width 316 height 24
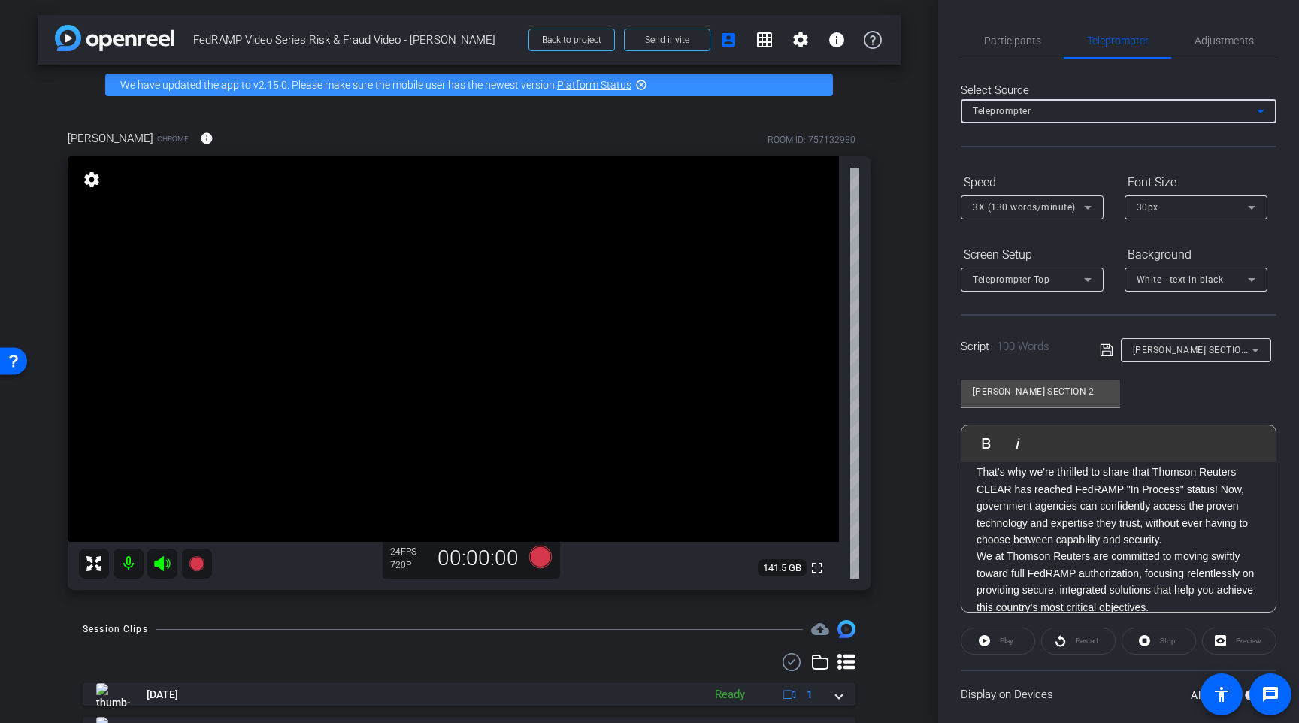
click at [1094, 247] on div "Screen Setup" at bounding box center [1032, 255] width 143 height 26
click at [1187, 434] on div "Play Play from this location Play Selected Play and display the selected text o…" at bounding box center [1118, 443] width 314 height 37
click at [1236, 634] on div "Preview" at bounding box center [1239, 641] width 74 height 27
click at [1221, 636] on div "Preview" at bounding box center [1239, 641] width 74 height 27
click at [1221, 640] on div "Preview" at bounding box center [1239, 641] width 74 height 27
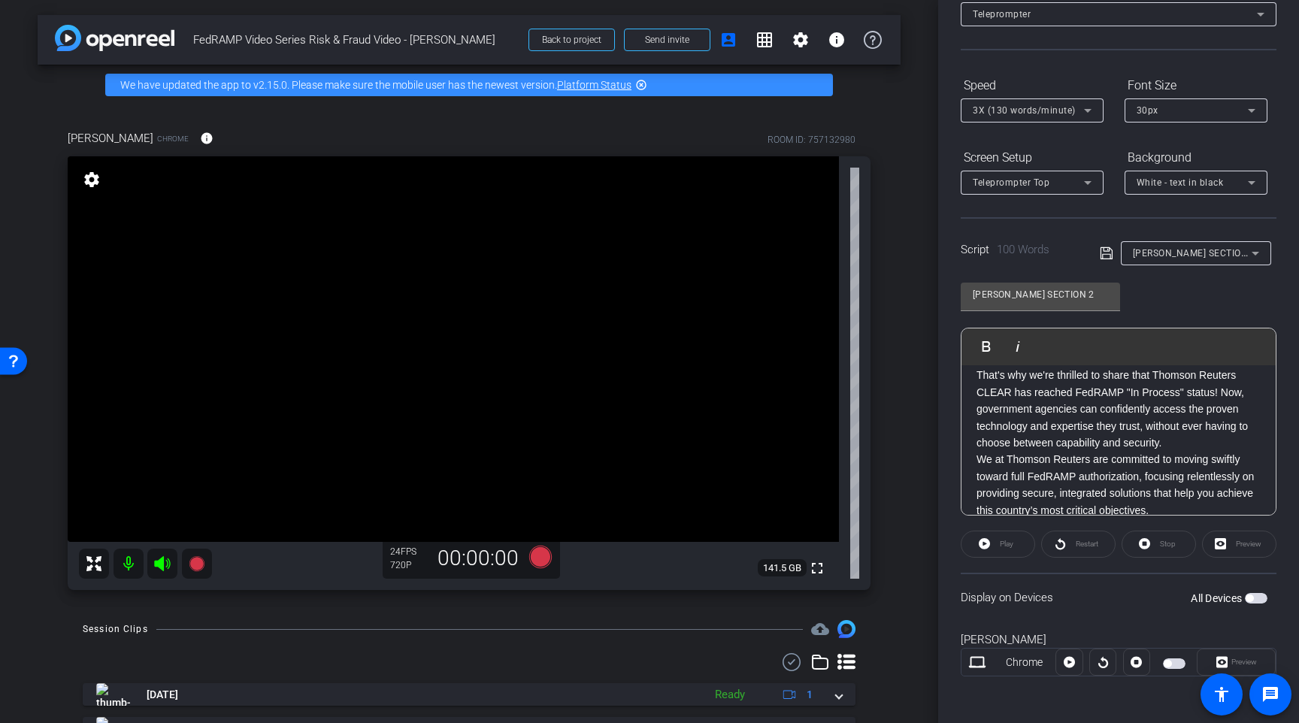
click at [1249, 595] on button "All Devices" at bounding box center [1256, 598] width 23 height 11
click at [1224, 545] on div "Preview" at bounding box center [1239, 544] width 74 height 27
click at [1221, 658] on icon at bounding box center [1221, 660] width 11 height 23
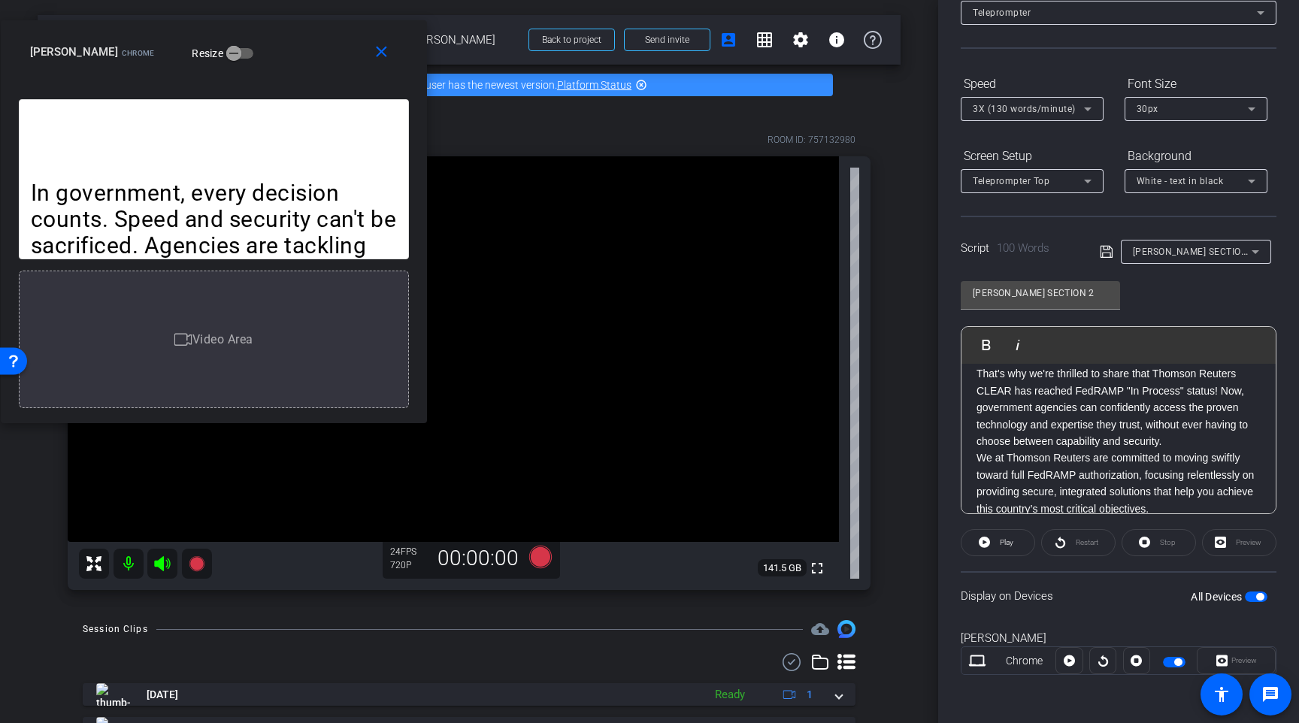
drag, startPoint x: 737, startPoint y: 198, endPoint x: 255, endPoint y: 59, distance: 501.7
click at [255, 59] on div "Karen Terrell Chrome Resize" at bounding box center [219, 51] width 379 height 27
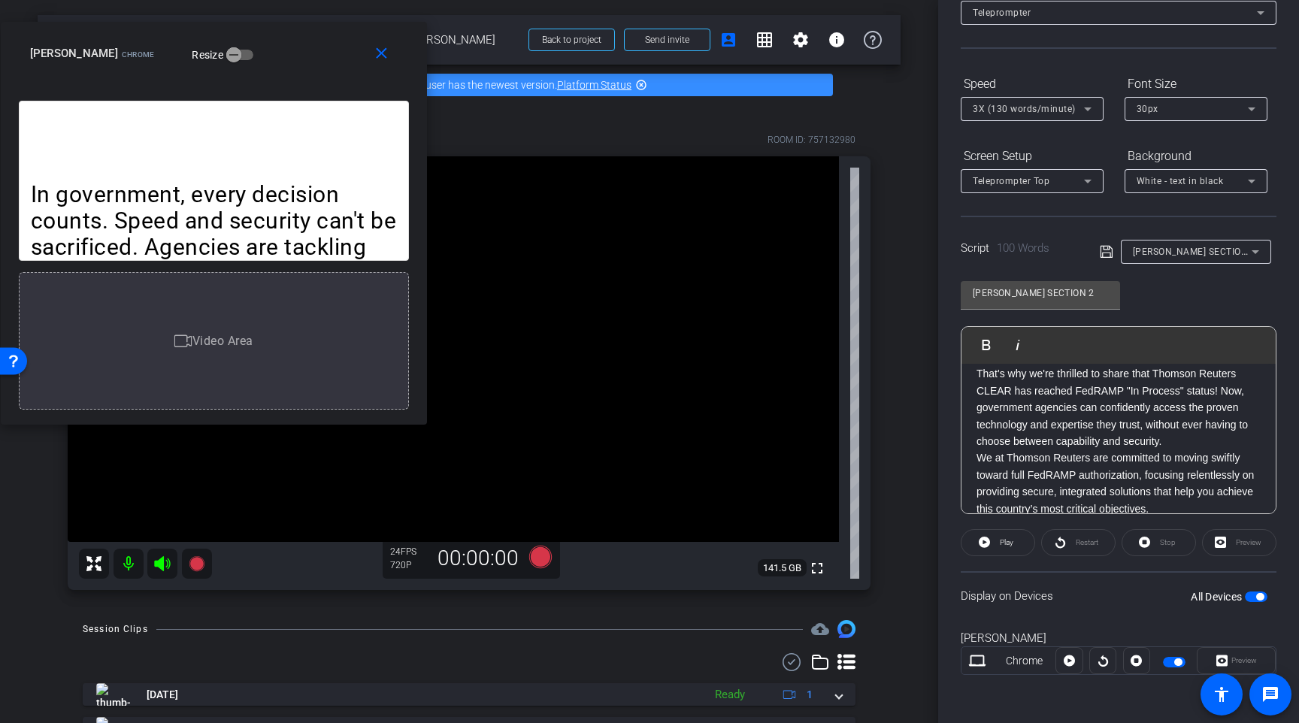
drag, startPoint x: 294, startPoint y: 59, endPoint x: 270, endPoint y: 60, distance: 24.1
click at [270, 60] on div "Karen Terrell Chrome Resize" at bounding box center [219, 53] width 379 height 27
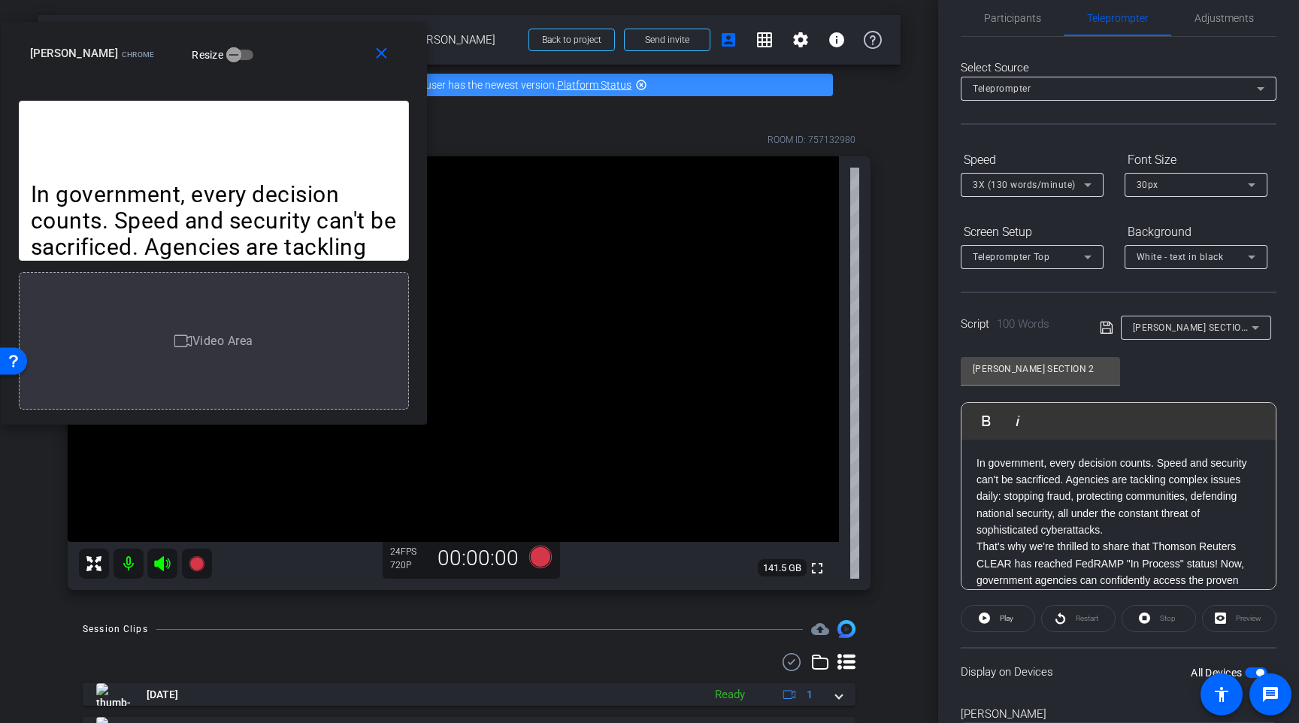
scroll to position [22, 0]
click at [981, 467] on p "In government, every decision counts. Speed and security can't be sacrificed. A…" at bounding box center [1118, 498] width 284 height 84
click at [227, 56] on icon "button" at bounding box center [234, 55] width 14 height 14
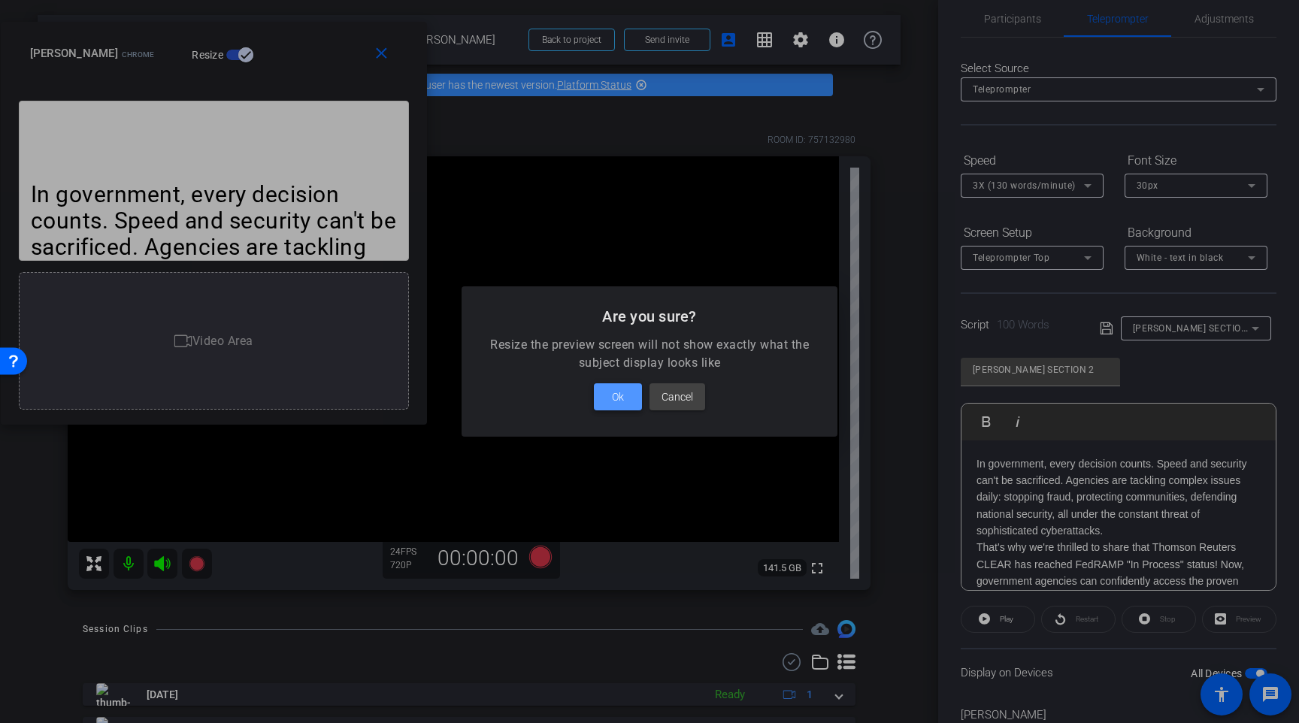
click at [618, 409] on span at bounding box center [618, 397] width 48 height 36
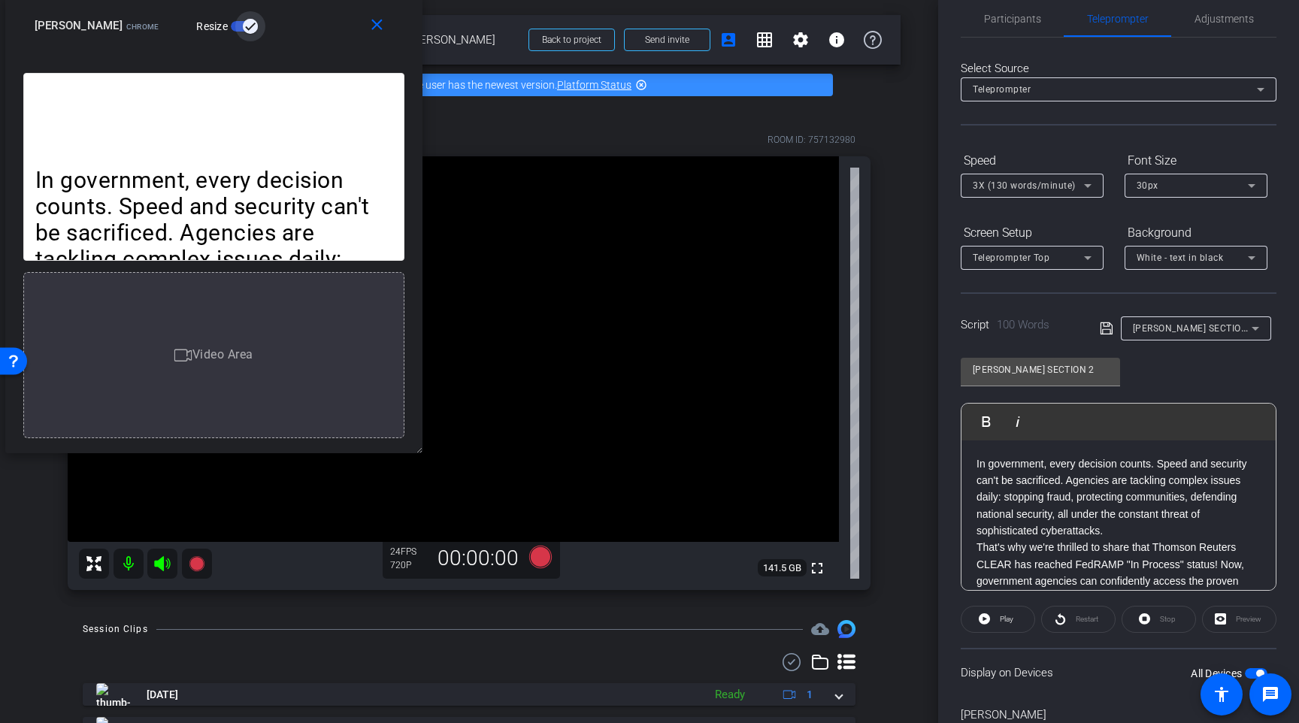
drag, startPoint x: 417, startPoint y: 416, endPoint x: 408, endPoint y: 472, distance: 57.1
click at [408, 472] on body "menu arrow_forward_ios keyboard_return Close forward_to_inbox Send invite accou…" at bounding box center [649, 361] width 1299 height 723
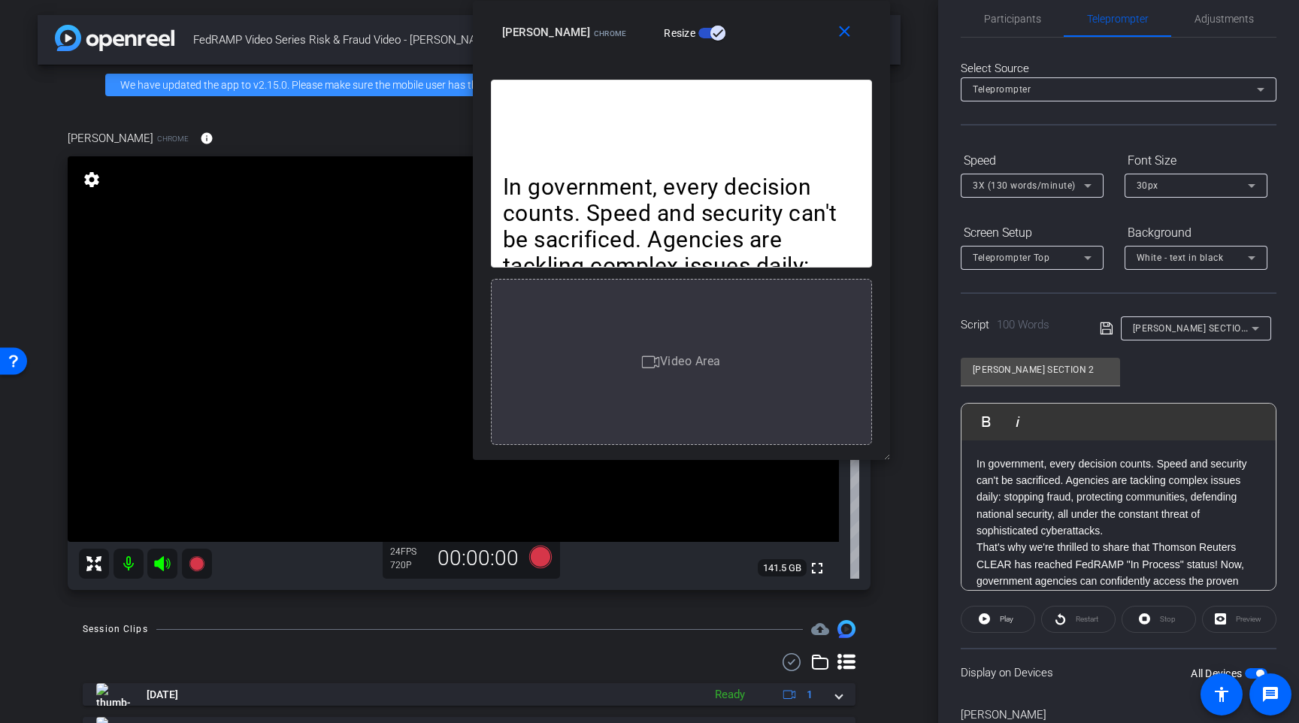
drag, startPoint x: 286, startPoint y: 46, endPoint x: 756, endPoint y: 14, distance: 470.9
click at [756, 14] on div "close Karen Terrell Chrome Resize" at bounding box center [681, 35] width 417 height 68
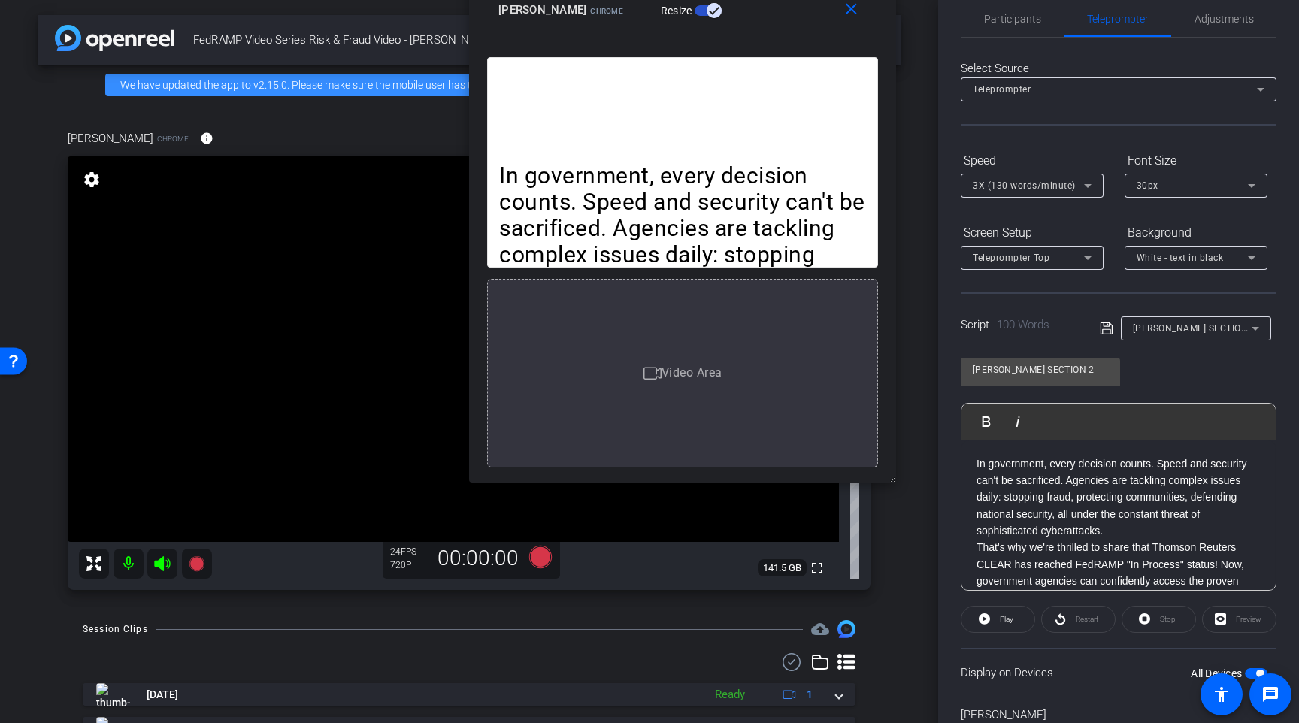
drag, startPoint x: 883, startPoint y: 454, endPoint x: 895, endPoint y: 499, distance: 46.7
click at [895, 499] on body "menu arrow_forward_ios keyboard_return Close forward_to_inbox Send invite accou…" at bounding box center [649, 361] width 1299 height 723
click at [1237, 622] on div "Preview" at bounding box center [1239, 619] width 74 height 27
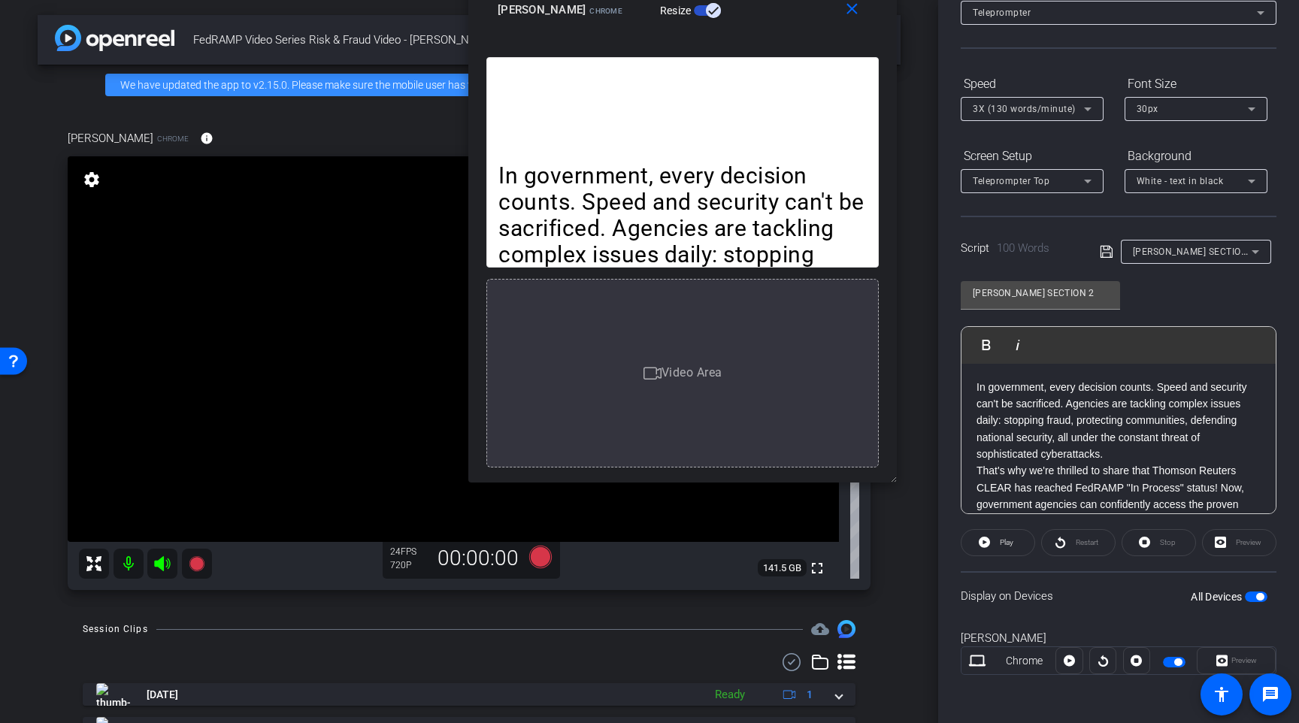
scroll to position [97, 0]
click at [1103, 669] on div at bounding box center [1102, 662] width 27 height 27
click at [1103, 666] on div at bounding box center [1102, 662] width 27 height 27
click at [1223, 663] on div "Preview" at bounding box center [1236, 662] width 79 height 27
click at [1212, 663] on div "Preview" at bounding box center [1236, 662] width 79 height 27
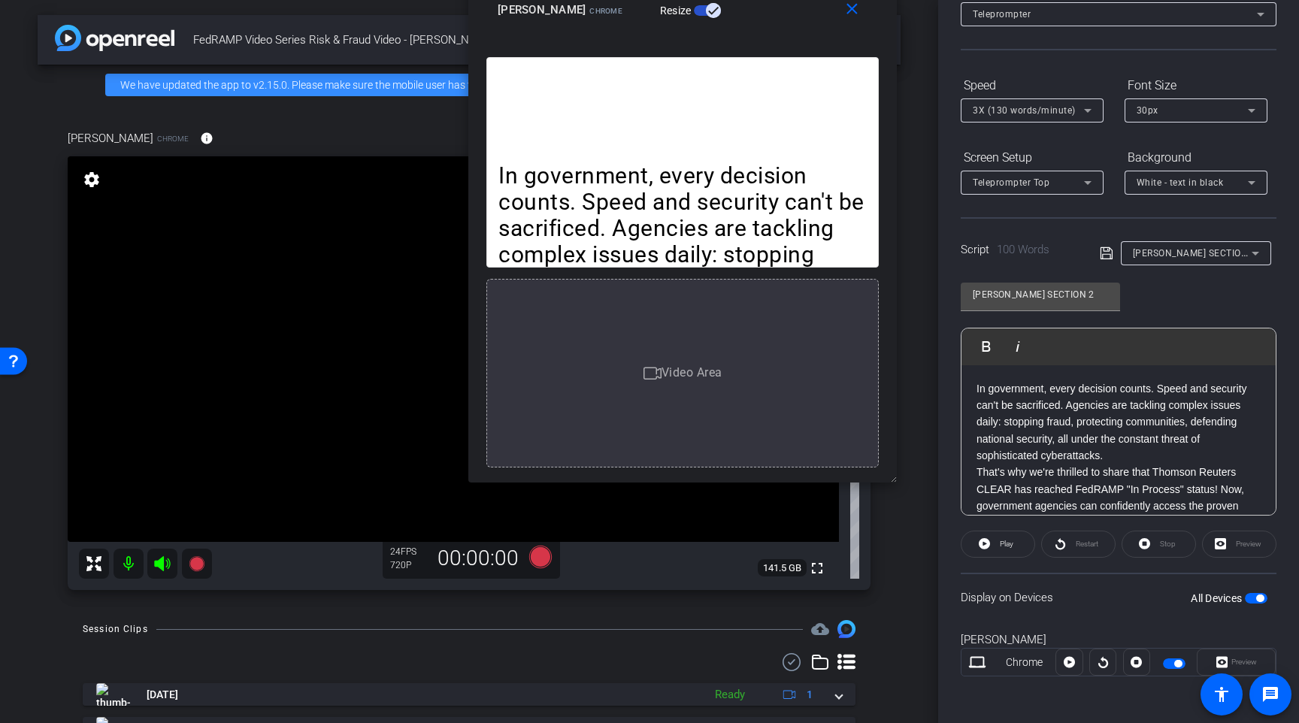
click at [1109, 671] on div at bounding box center [1102, 662] width 27 height 27
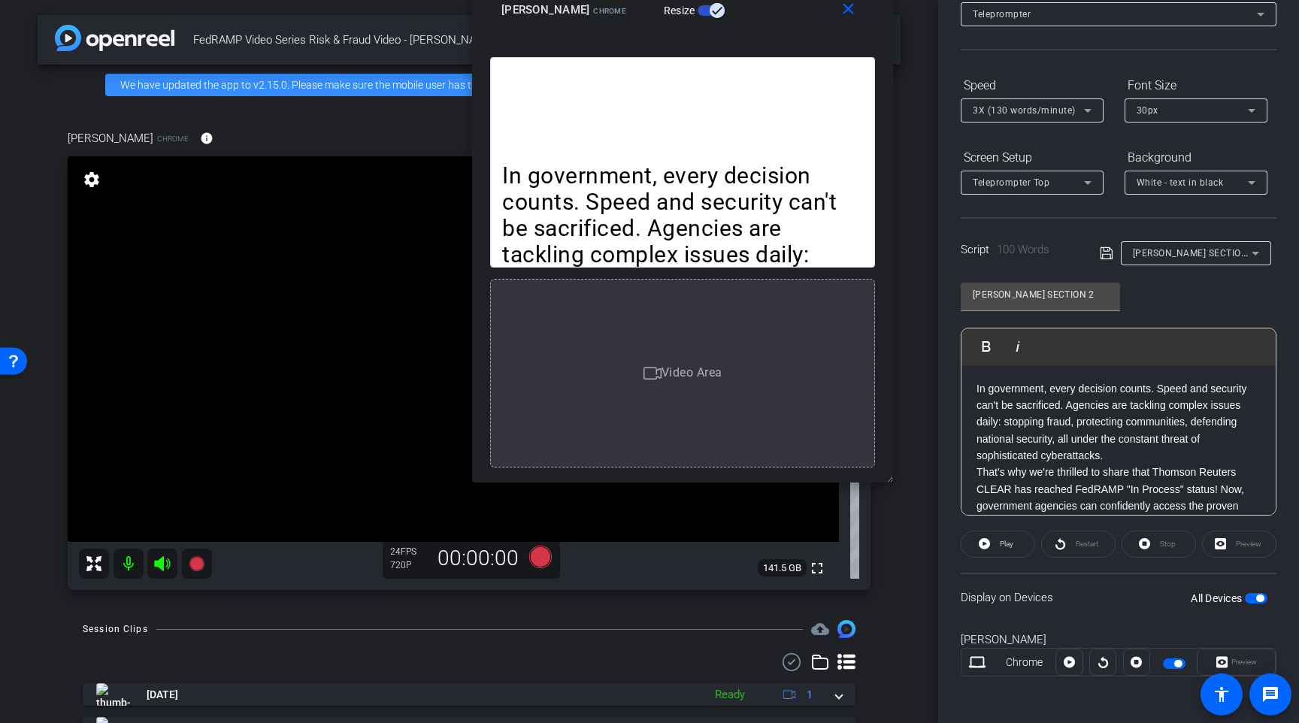
click at [881, 474] on div "close Karen Terrell Chrome Resize In government, every decision counts. Speed a…" at bounding box center [682, 230] width 421 height 504
click at [1170, 661] on span "button" at bounding box center [1174, 663] width 23 height 11
click at [1168, 664] on span "button" at bounding box center [1168, 664] width 8 height 8
click at [1216, 662] on div "Preview" at bounding box center [1236, 662] width 79 height 27
click at [852, 16] on mat-icon "close" at bounding box center [848, 9] width 19 height 19
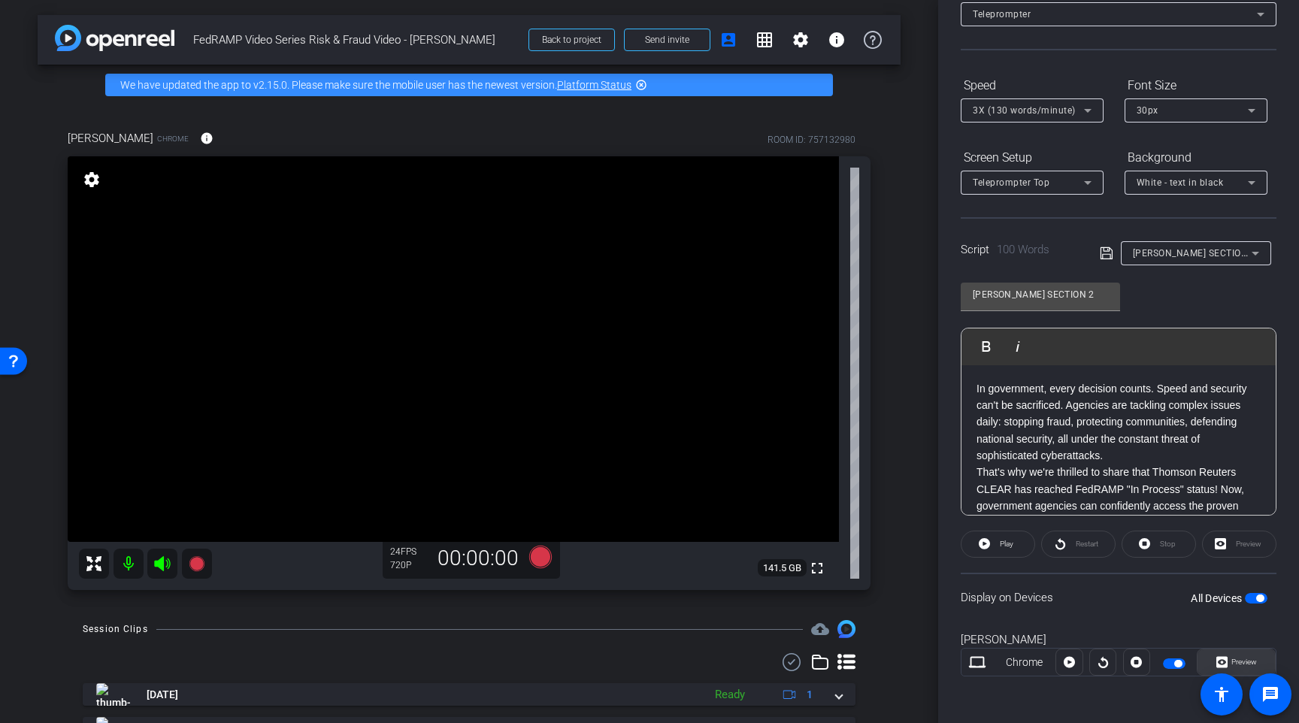
click at [1221, 658] on icon at bounding box center [1221, 662] width 11 height 11
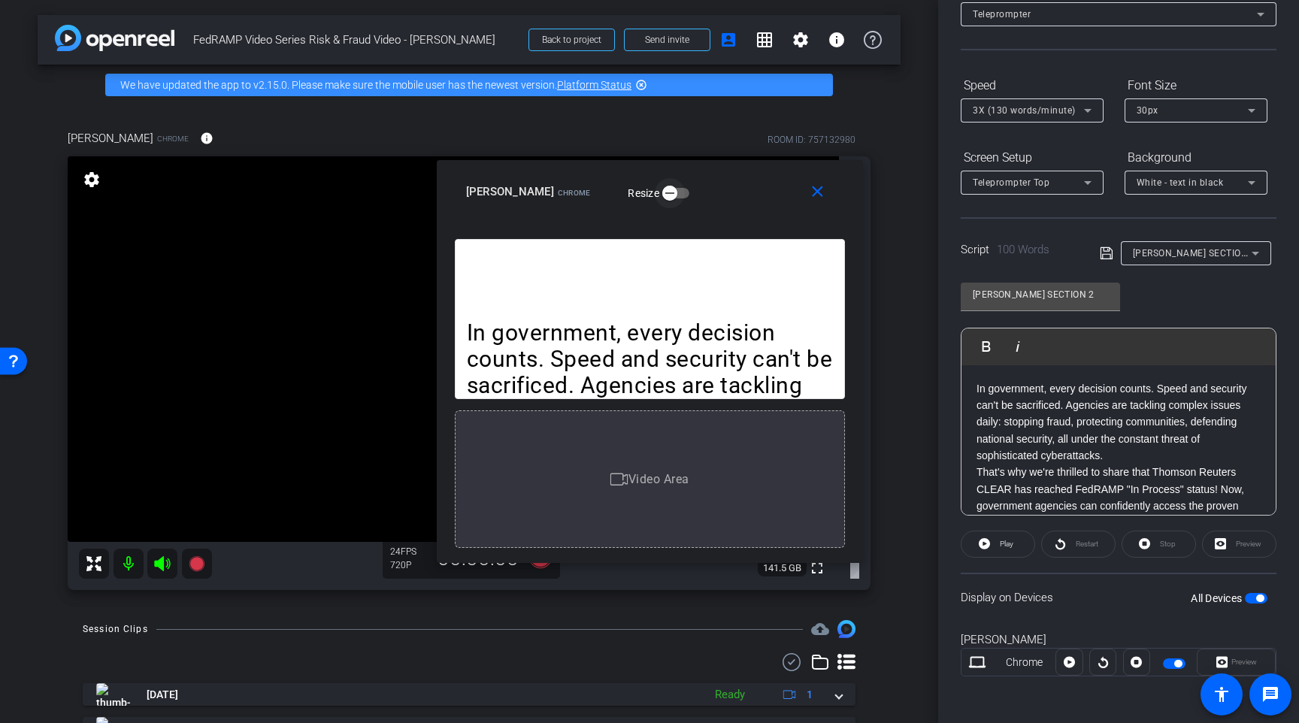
click at [663, 197] on icon "button" at bounding box center [670, 193] width 14 height 14
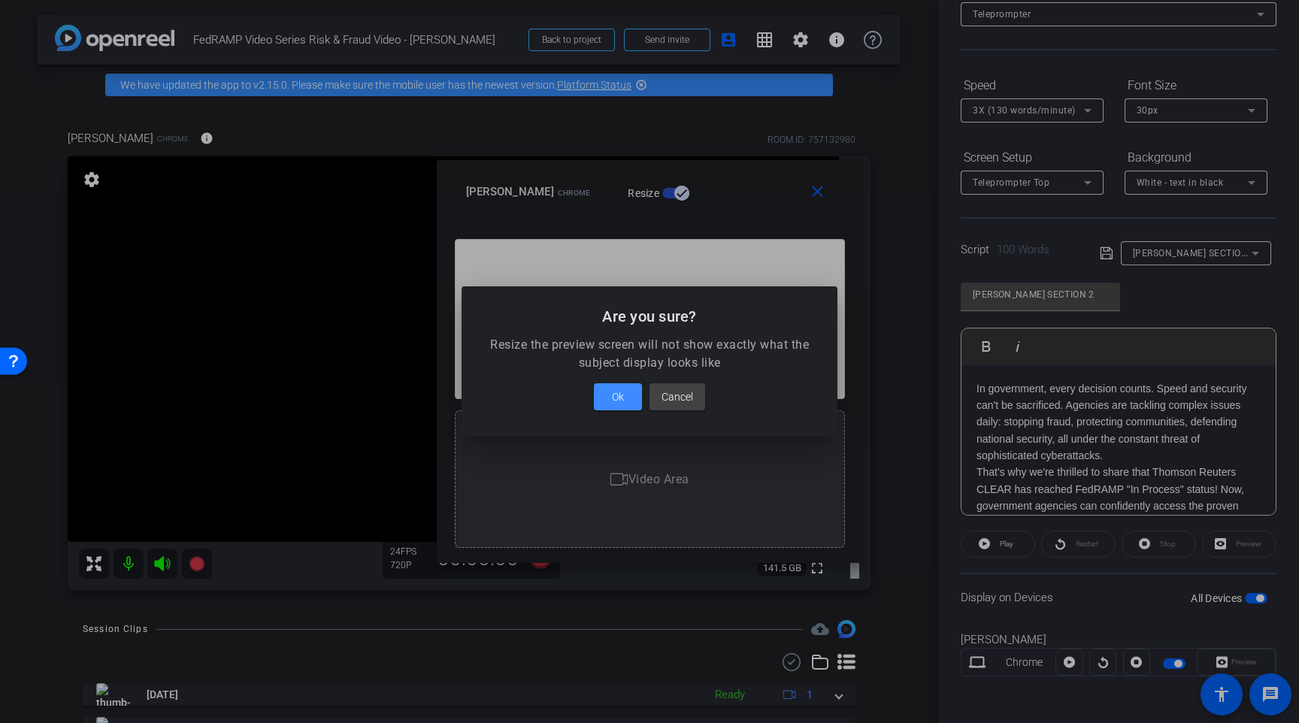
click at [707, 177] on div at bounding box center [649, 361] width 1299 height 723
click at [679, 395] on span "Cancel" at bounding box center [677, 397] width 32 height 18
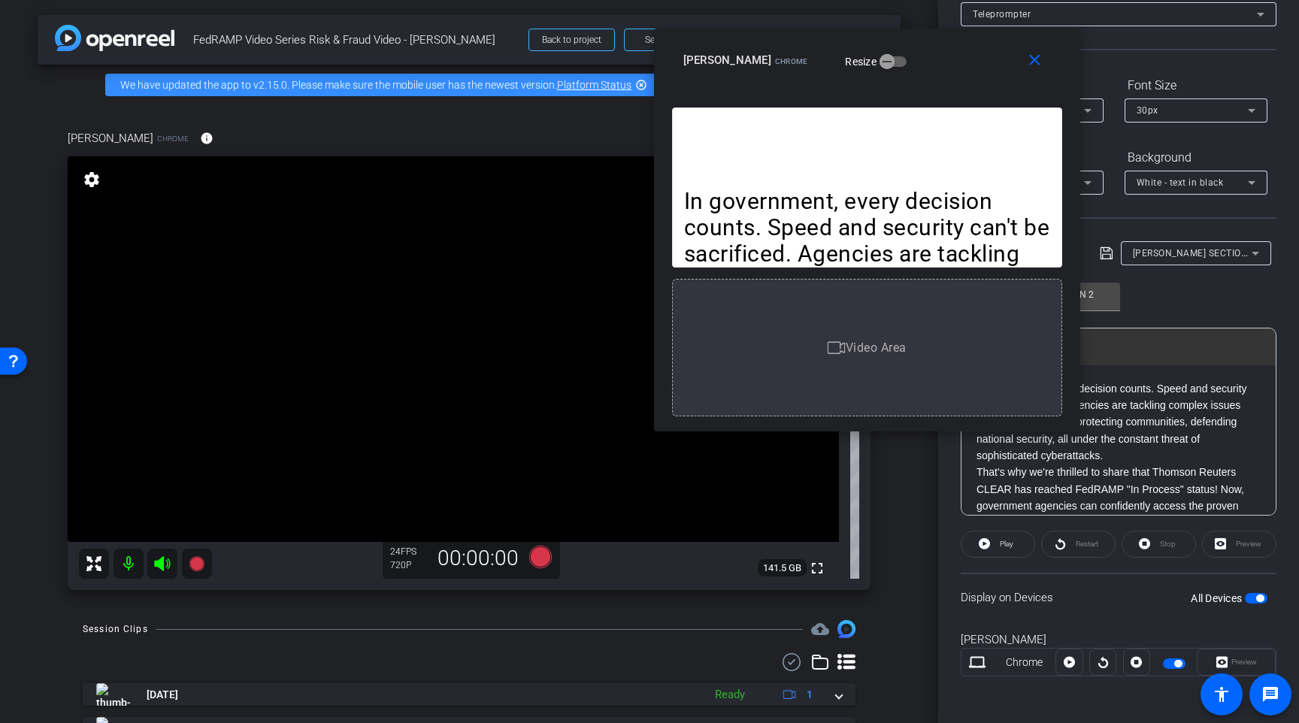
drag, startPoint x: 749, startPoint y: 177, endPoint x: 964, endPoint y: 45, distance: 252.0
click at [964, 45] on div "close Karen Terrell Chrome Resize" at bounding box center [867, 63] width 426 height 68
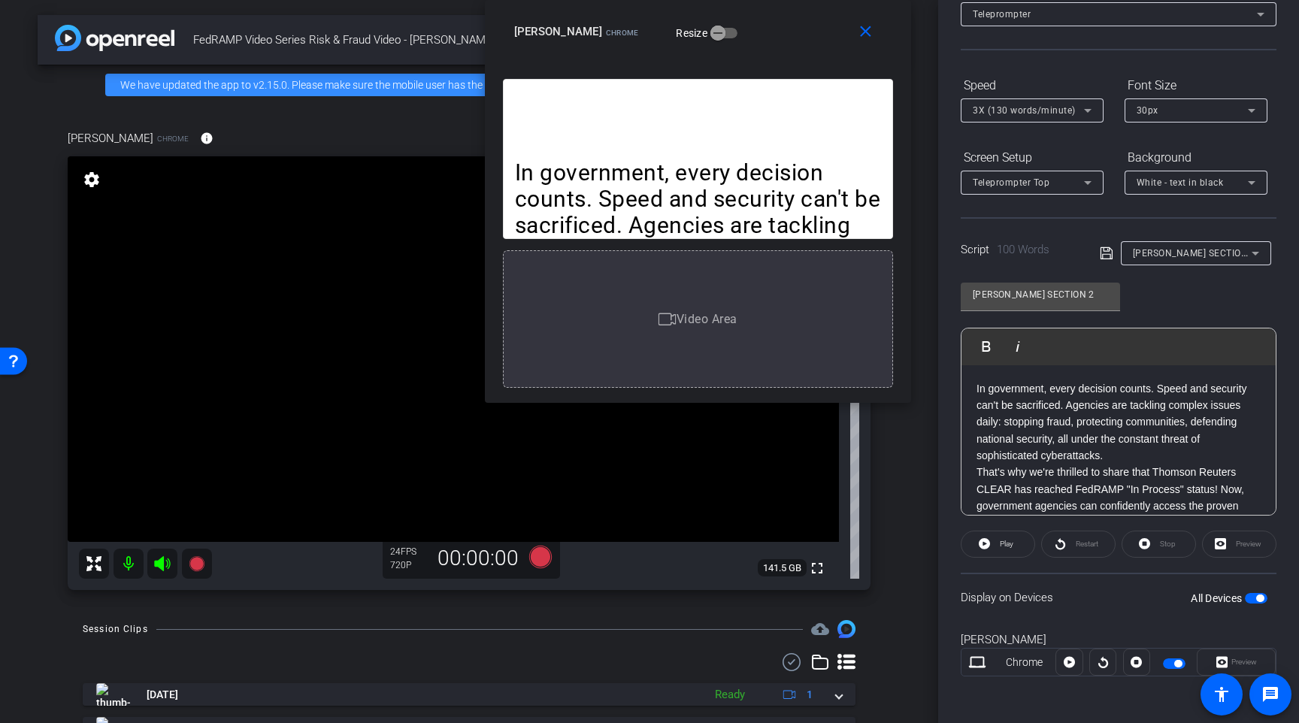
drag, startPoint x: 952, startPoint y: 83, endPoint x: 791, endPoint y: 41, distance: 166.1
click at [791, 41] on div "close Karen Terrell Chrome Resize" at bounding box center [698, 34] width 426 height 68
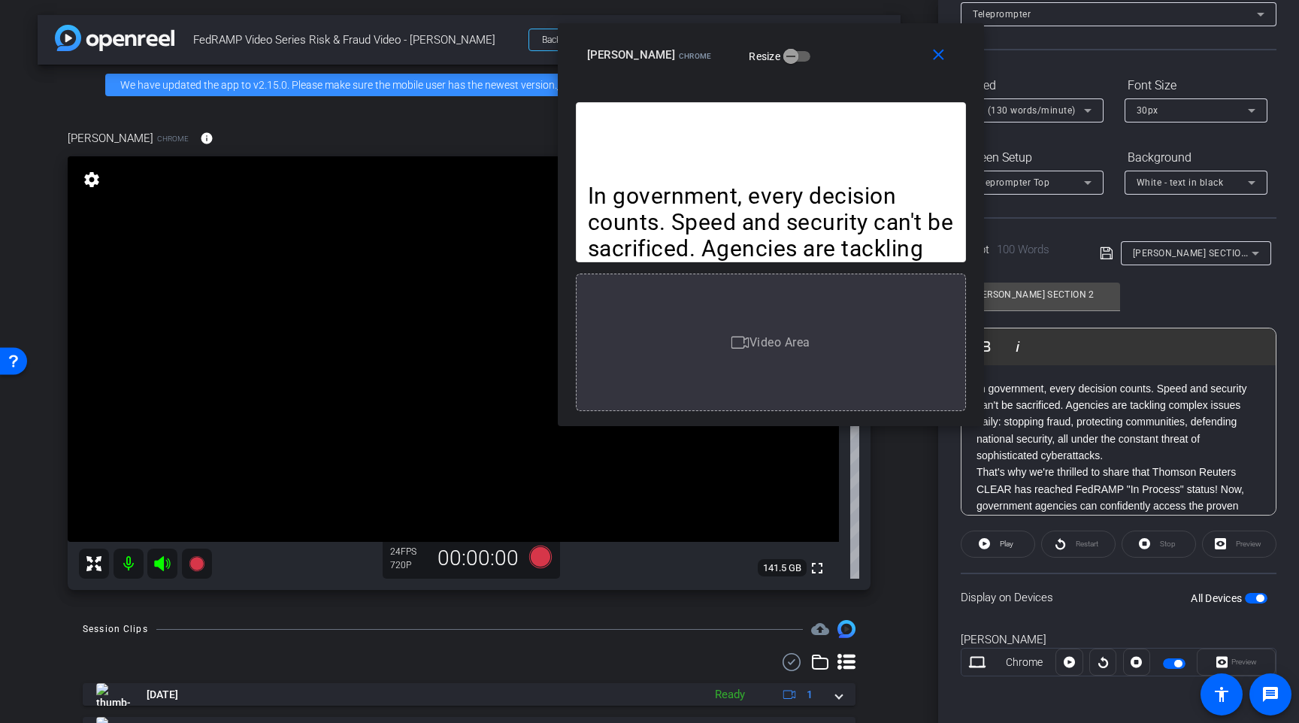
drag, startPoint x: 788, startPoint y: 34, endPoint x: 846, endPoint y: 57, distance: 63.1
click at [846, 57] on div "Karen Terrell Chrome Resize" at bounding box center [776, 54] width 379 height 27
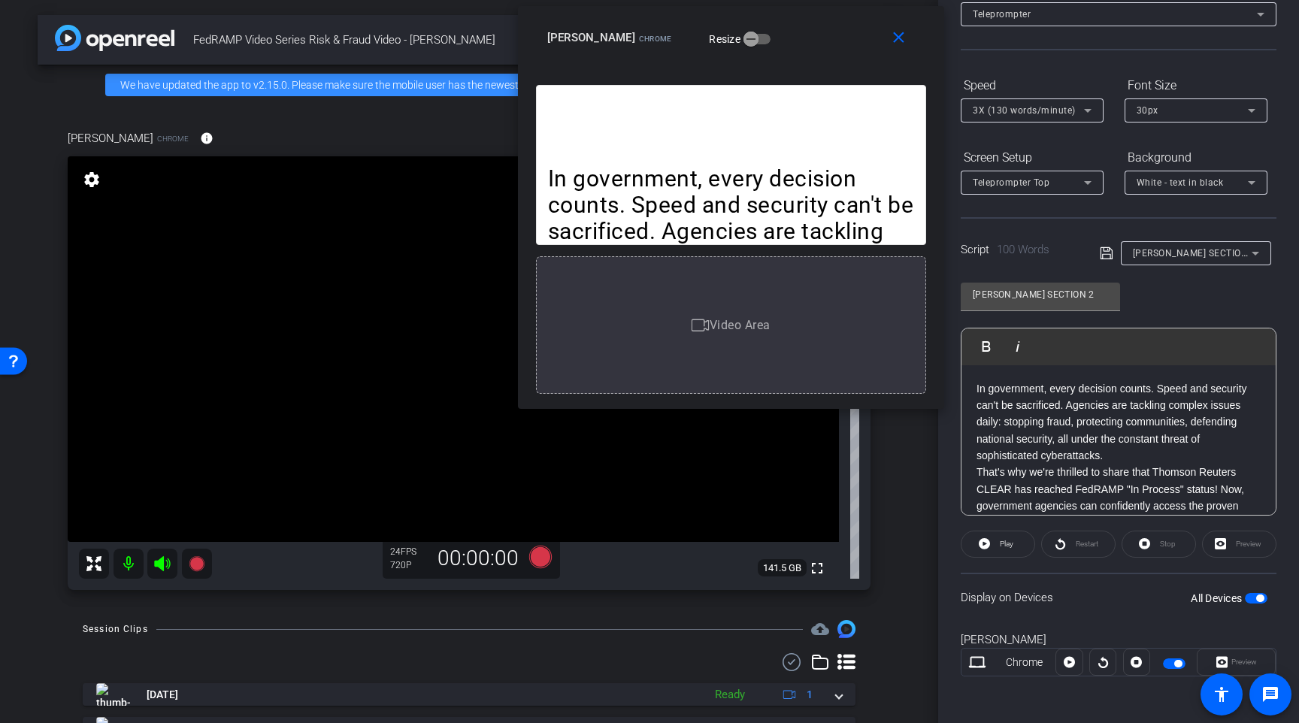
drag, startPoint x: 563, startPoint y: 40, endPoint x: 523, endPoint y: 23, distance: 43.4
click at [523, 23] on div "close Karen Terrell Chrome Resize" at bounding box center [731, 40] width 426 height 68
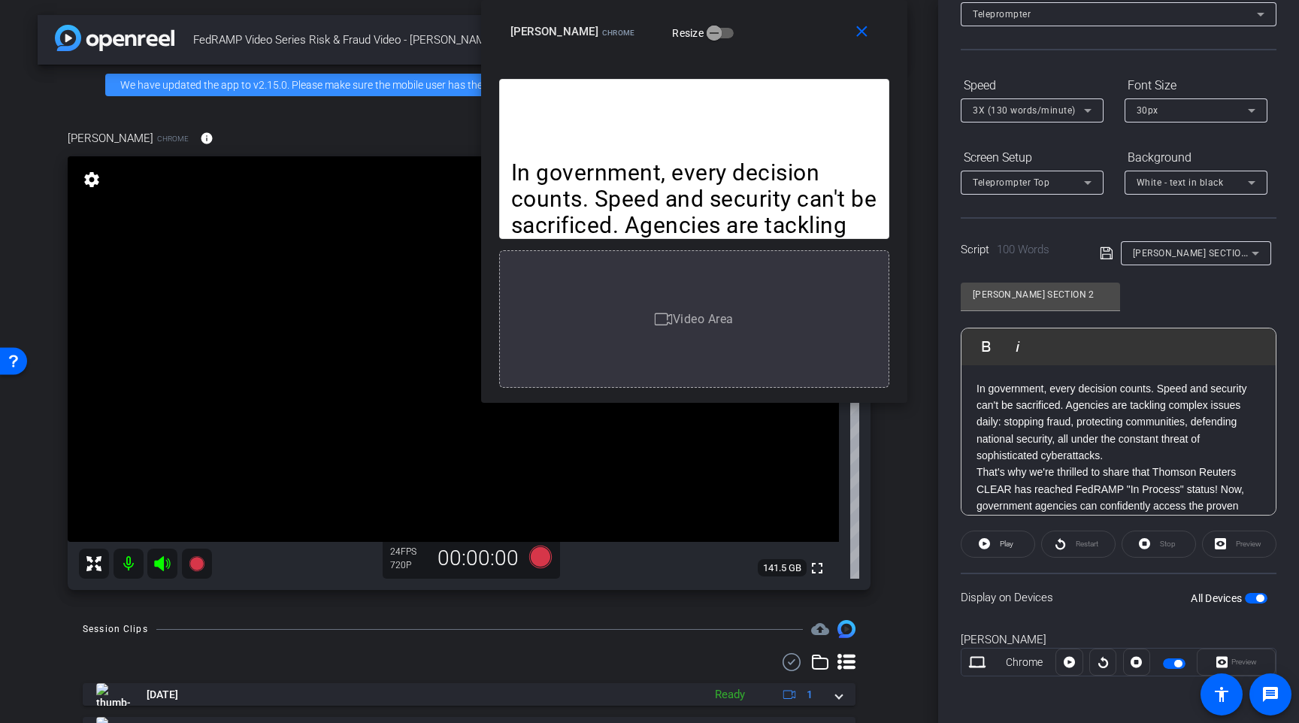
drag, startPoint x: 809, startPoint y: 24, endPoint x: 772, endPoint y: 16, distance: 37.7
click at [772, 16] on div "close Karen Terrell Chrome Resize" at bounding box center [694, 34] width 426 height 68
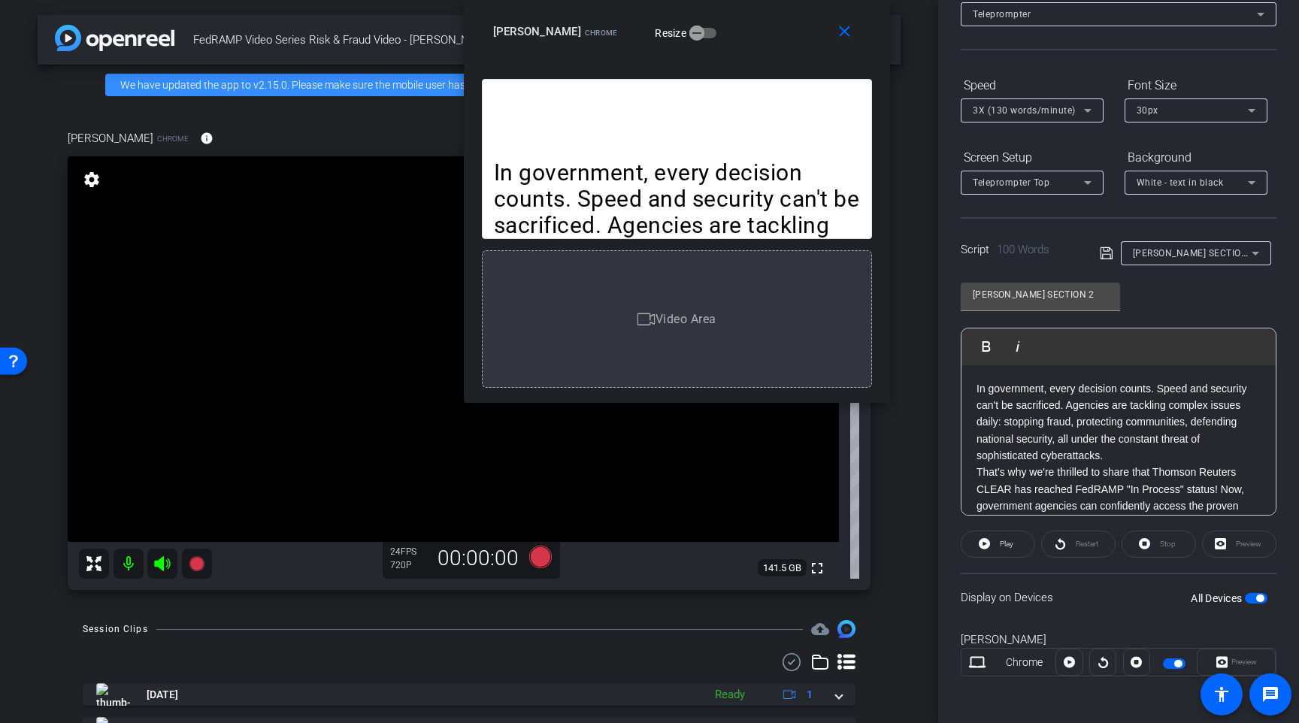
drag, startPoint x: 776, startPoint y: 42, endPoint x: 758, endPoint y: 42, distance: 17.3
click at [758, 42] on div "Karen Terrell Chrome Resize" at bounding box center [682, 31] width 379 height 27
drag, startPoint x: 745, startPoint y: 32, endPoint x: 735, endPoint y: 31, distance: 9.9
click at [735, 31] on div "Karen Terrell Chrome Resize" at bounding box center [681, 31] width 379 height 27
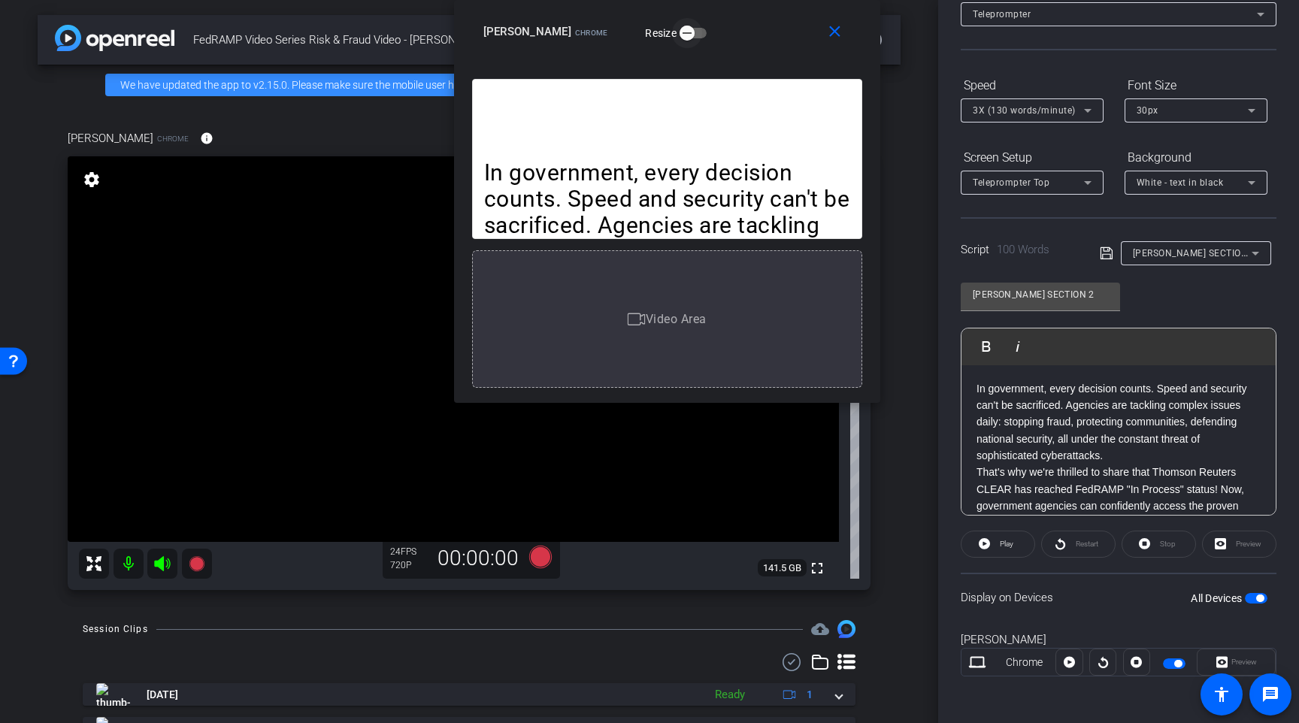
click at [680, 38] on icon "button" at bounding box center [687, 33] width 14 height 14
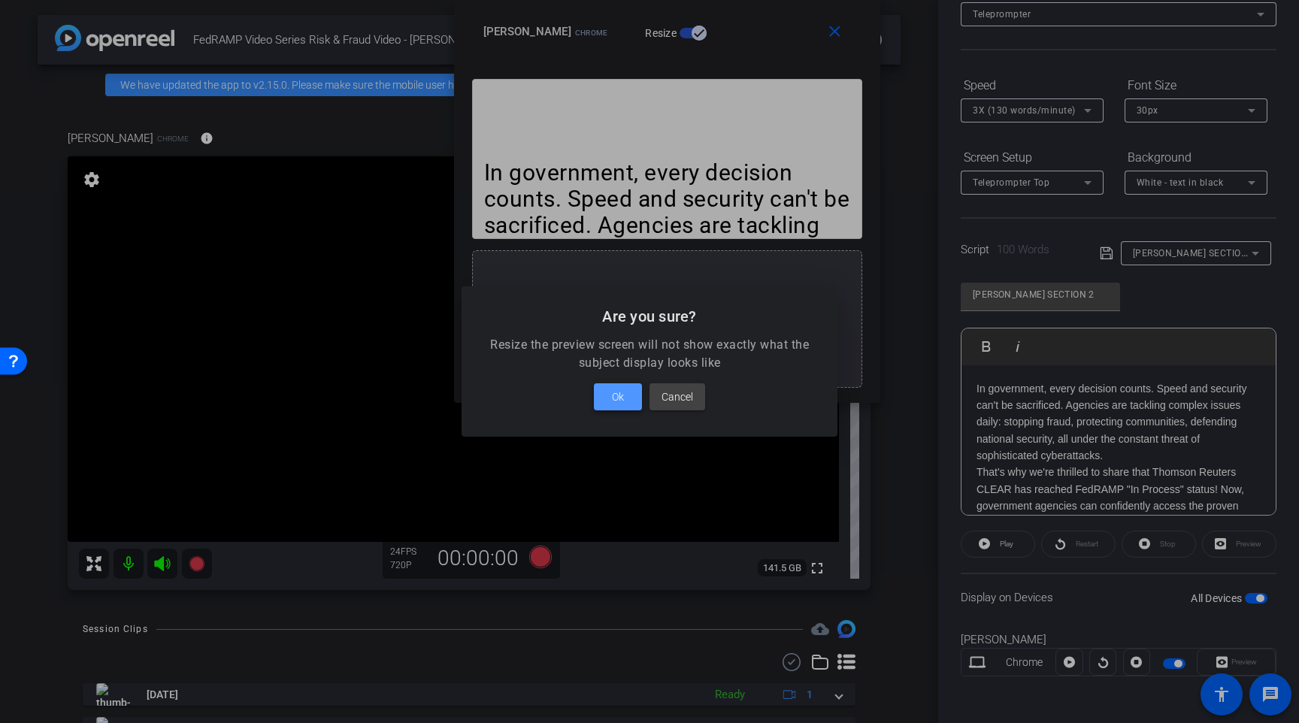
click at [608, 400] on span at bounding box center [618, 397] width 48 height 36
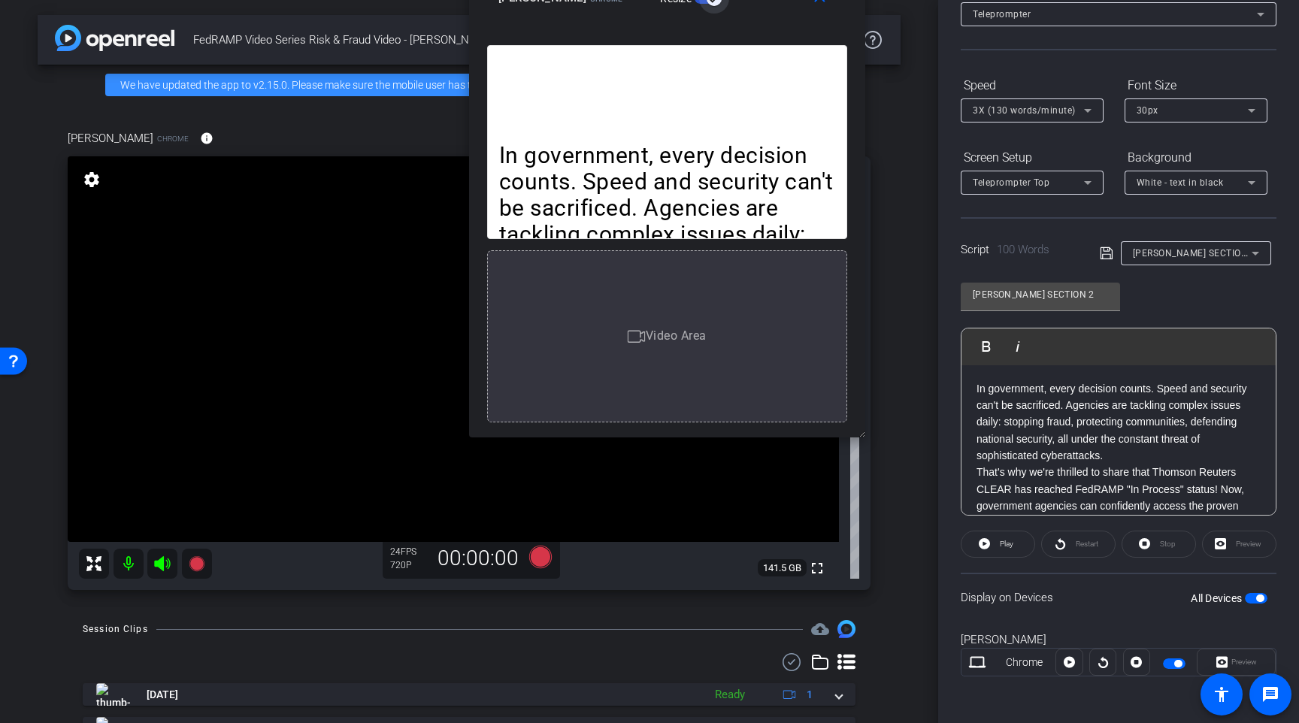
drag, startPoint x: 872, startPoint y: 401, endPoint x: 842, endPoint y: 470, distance: 74.7
click at [842, 470] on body "menu arrow_forward_ios keyboard_return Close forward_to_inbox Send invite accou…" at bounding box center [649, 361] width 1299 height 723
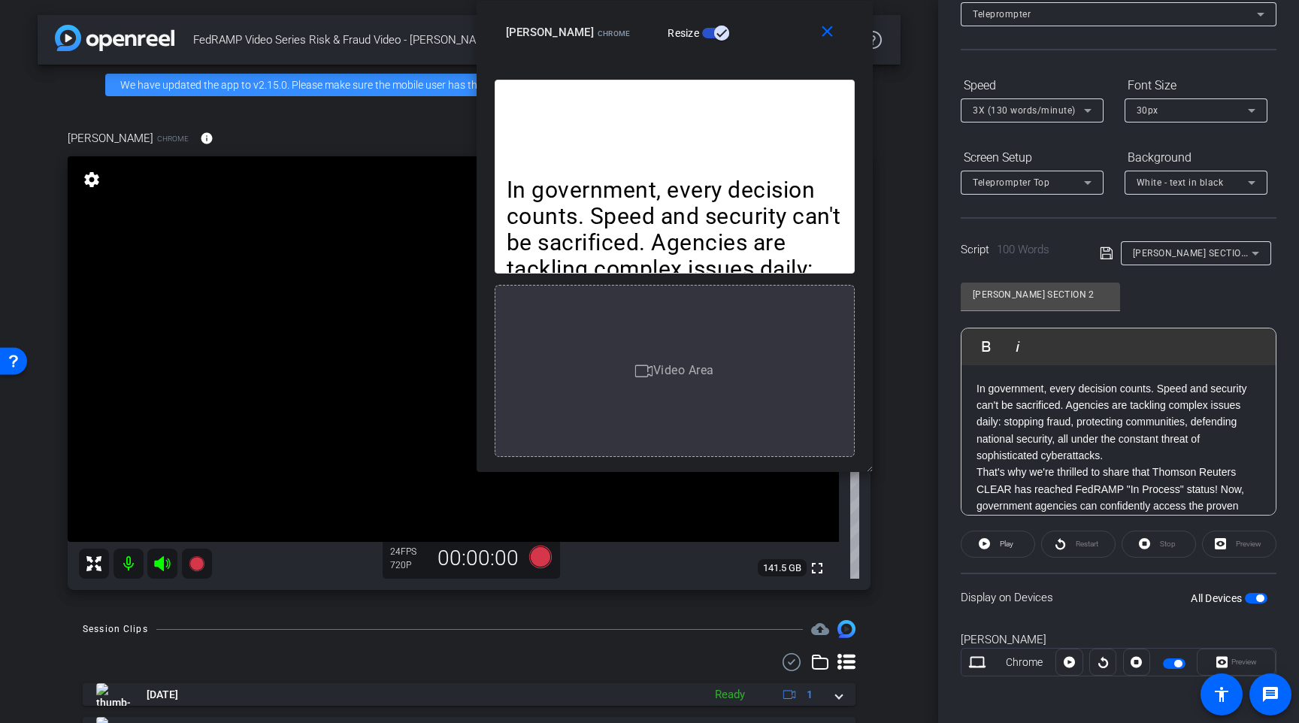
drag, startPoint x: 749, startPoint y: 35, endPoint x: 757, endPoint y: 62, distance: 27.4
click at [757, 62] on div "close Karen Terrell Chrome Resize In government, every decision counts. Speed a…" at bounding box center [675, 236] width 396 height 471
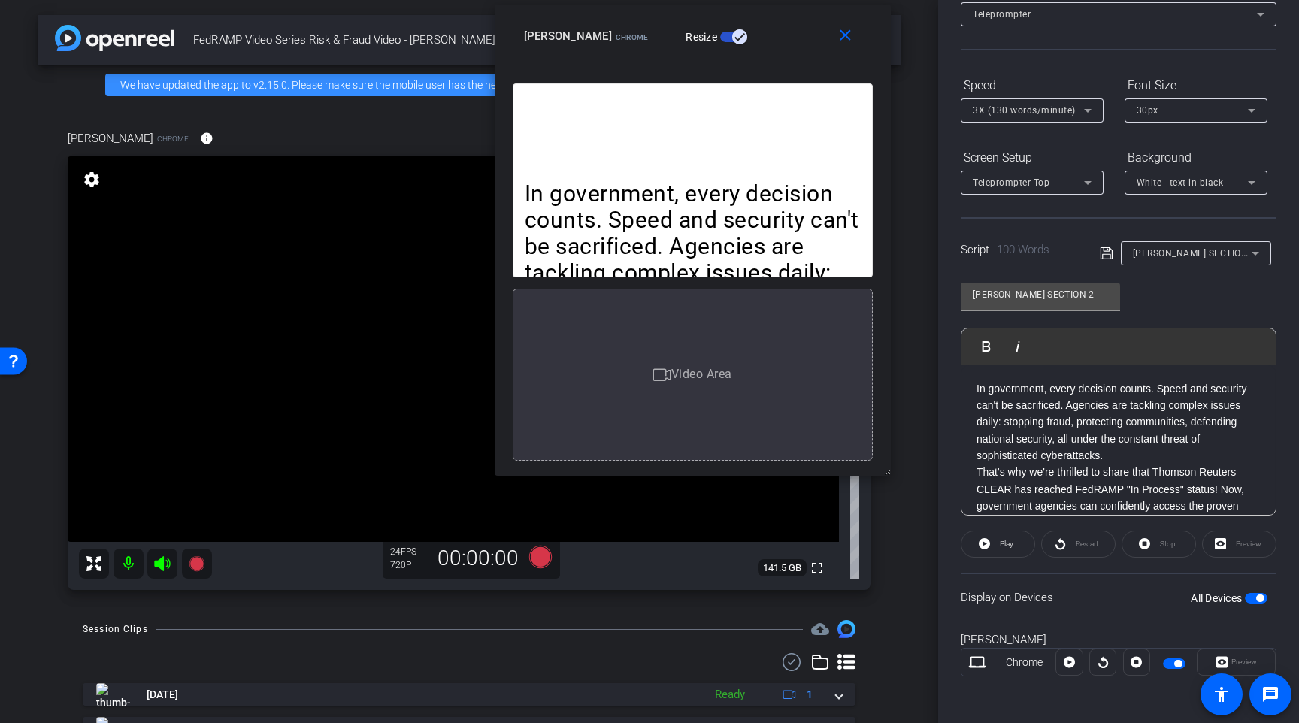
drag, startPoint x: 747, startPoint y: 37, endPoint x: 764, endPoint y: 39, distance: 17.4
click at [764, 39] on div "Karen Terrell Chrome Resize" at bounding box center [698, 36] width 349 height 27
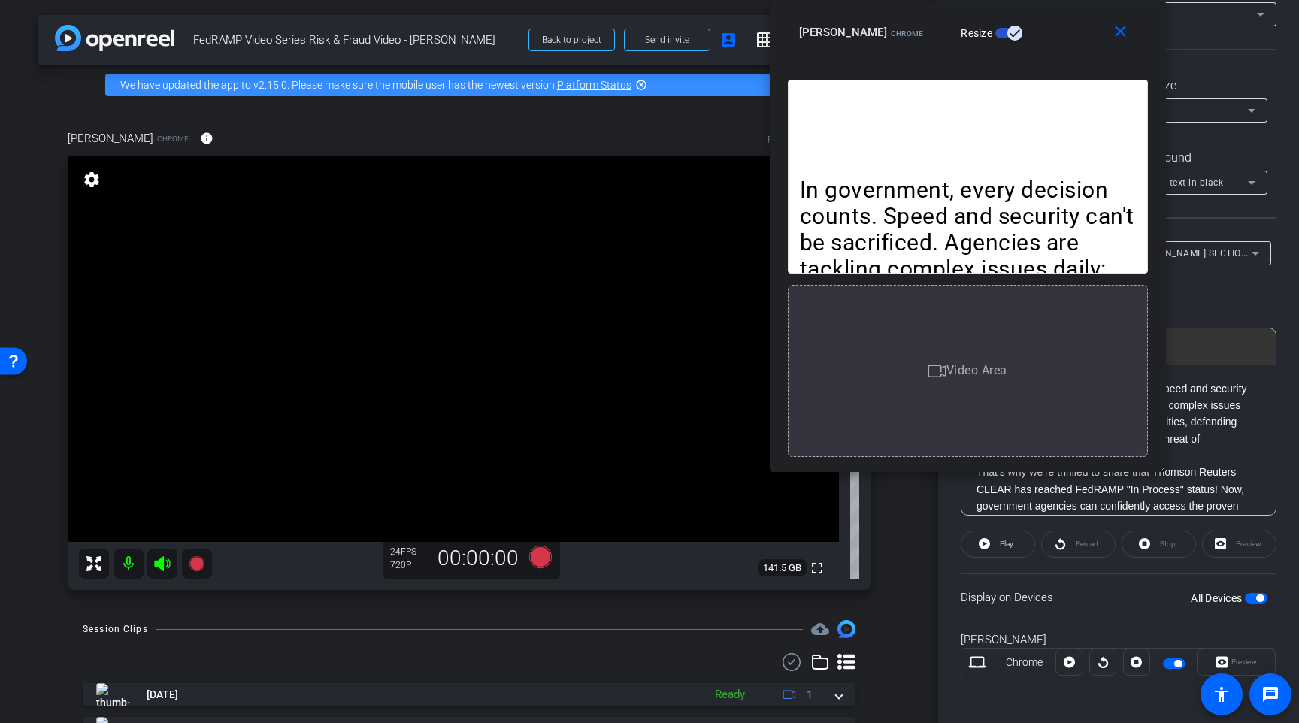
drag, startPoint x: 782, startPoint y: 21, endPoint x: 1056, endPoint y: 0, distance: 275.2
click at [1056, 1] on div "close Karen Terrell Chrome Resize" at bounding box center [968, 35] width 396 height 68
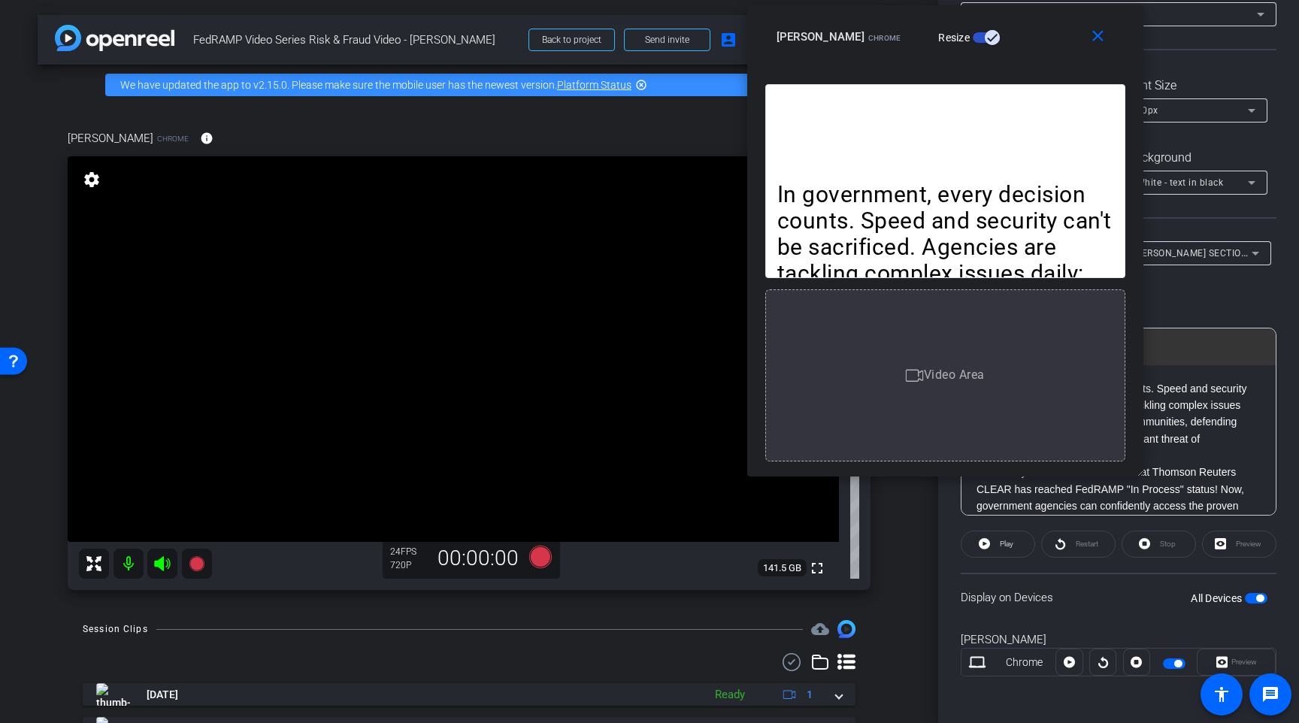
drag, startPoint x: 1039, startPoint y: 28, endPoint x: 1016, endPoint y: 32, distance: 23.0
click at [1016, 32] on div "Karen Terrell Chrome Resize" at bounding box center [950, 36] width 349 height 27
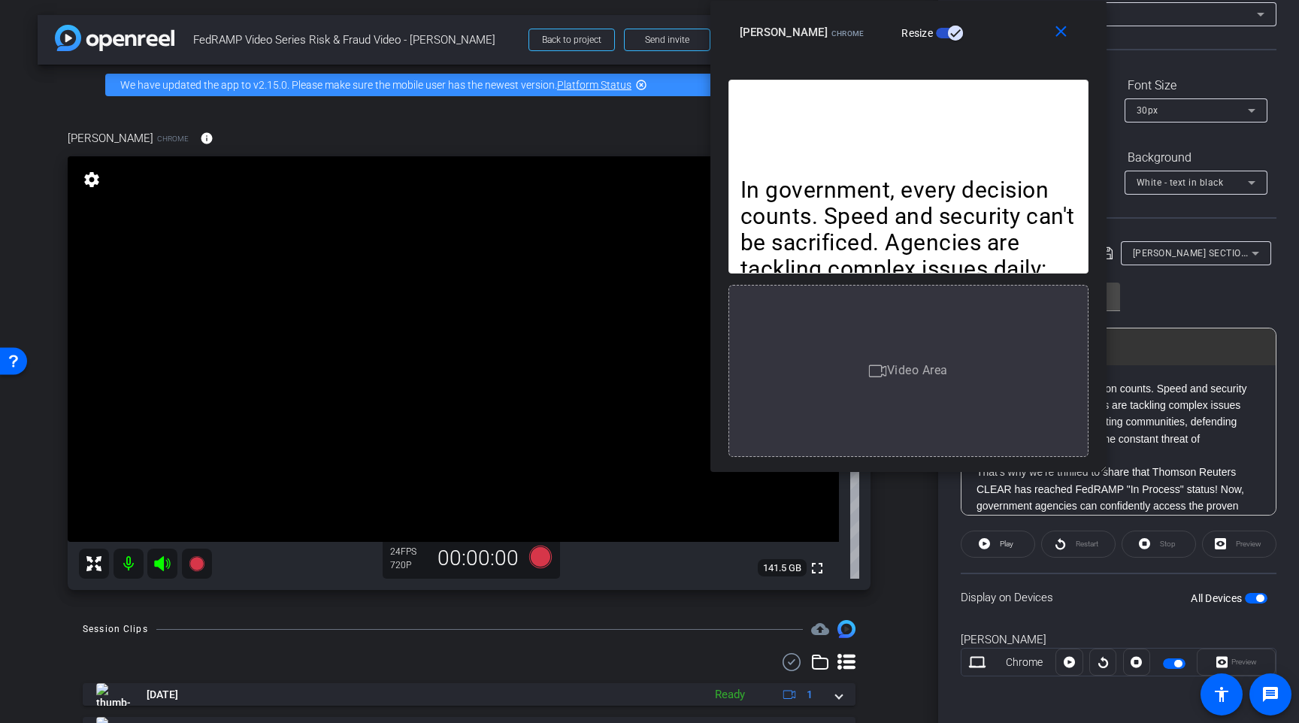
drag, startPoint x: 1055, startPoint y: 66, endPoint x: 1018, endPoint y: 48, distance: 41.0
click at [1018, 48] on div "close Karen Terrell Chrome Resize" at bounding box center [908, 35] width 396 height 68
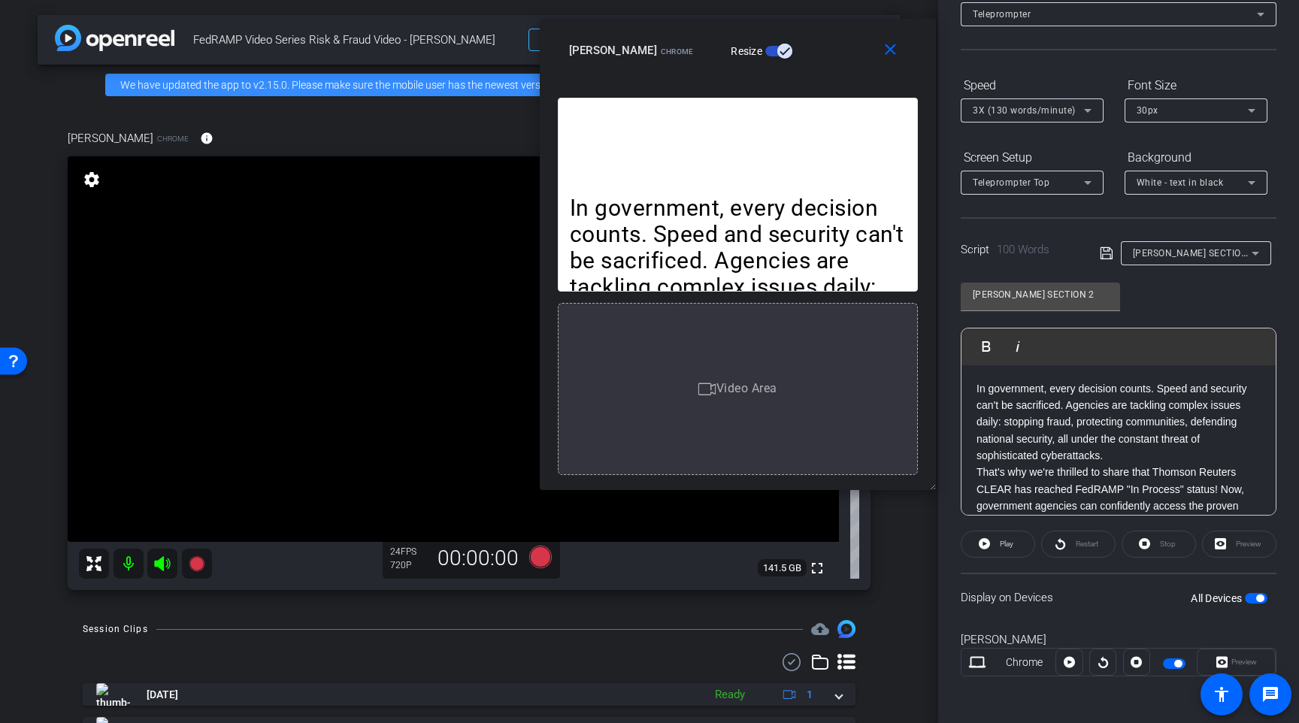
drag, startPoint x: 997, startPoint y: 68, endPoint x: 820, endPoint y: 89, distance: 178.6
click at [820, 89] on div "In government, every decision counts. Speed and security can't be sacrificed. A…" at bounding box center [738, 280] width 360 height 389
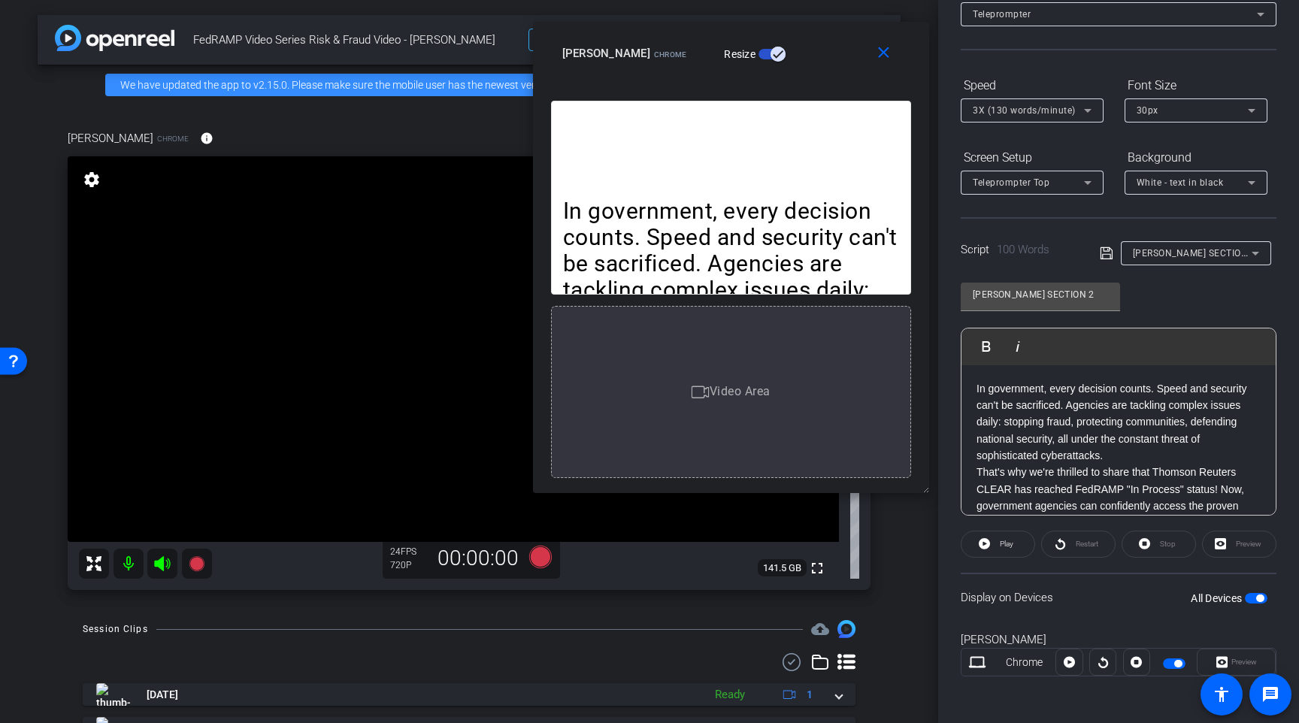
click at [1014, 668] on div "Chrome" at bounding box center [1024, 663] width 63 height 16
click at [1010, 667] on div "Chrome" at bounding box center [1024, 663] width 63 height 16
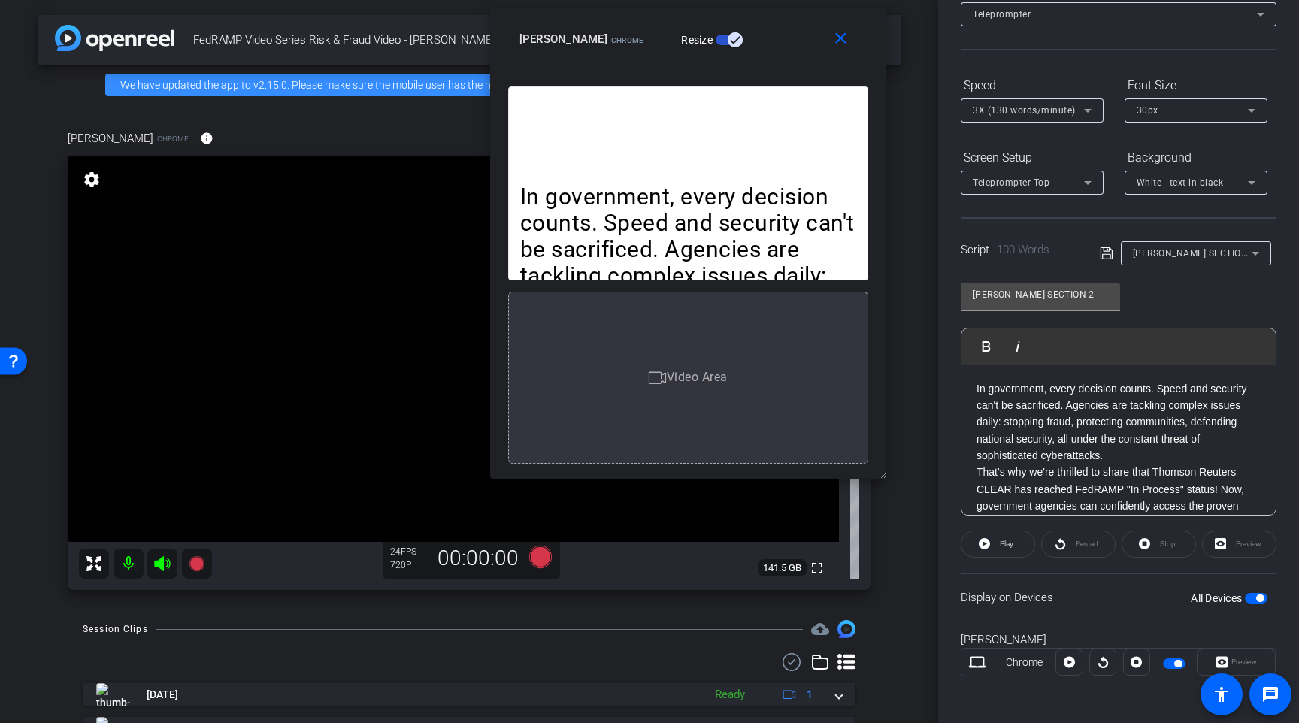
drag, startPoint x: 807, startPoint y: 75, endPoint x: 767, endPoint y: 65, distance: 41.0
click at [767, 65] on div "close Karen Terrell Chrome Resize" at bounding box center [688, 42] width 396 height 68
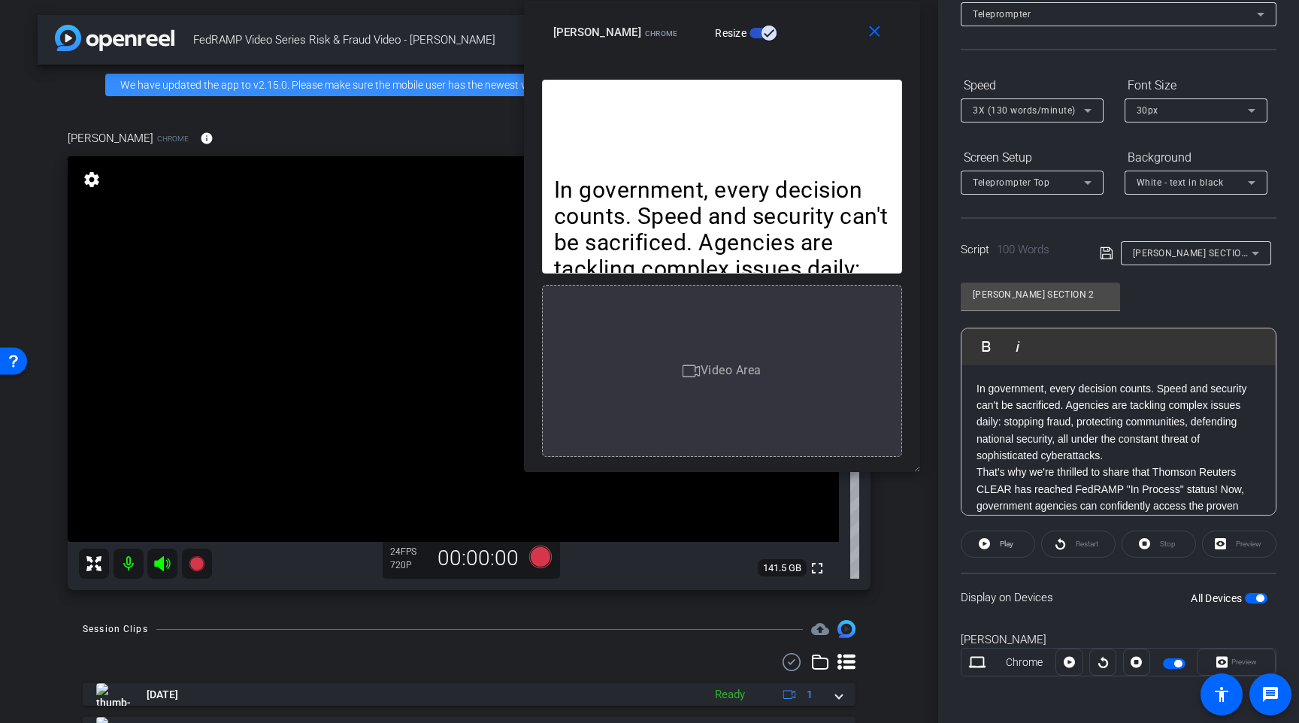
drag, startPoint x: 779, startPoint y: 56, endPoint x: 813, endPoint y: 46, distance: 35.4
click at [813, 46] on div "close Karen Terrell Chrome Resize" at bounding box center [722, 35] width 396 height 68
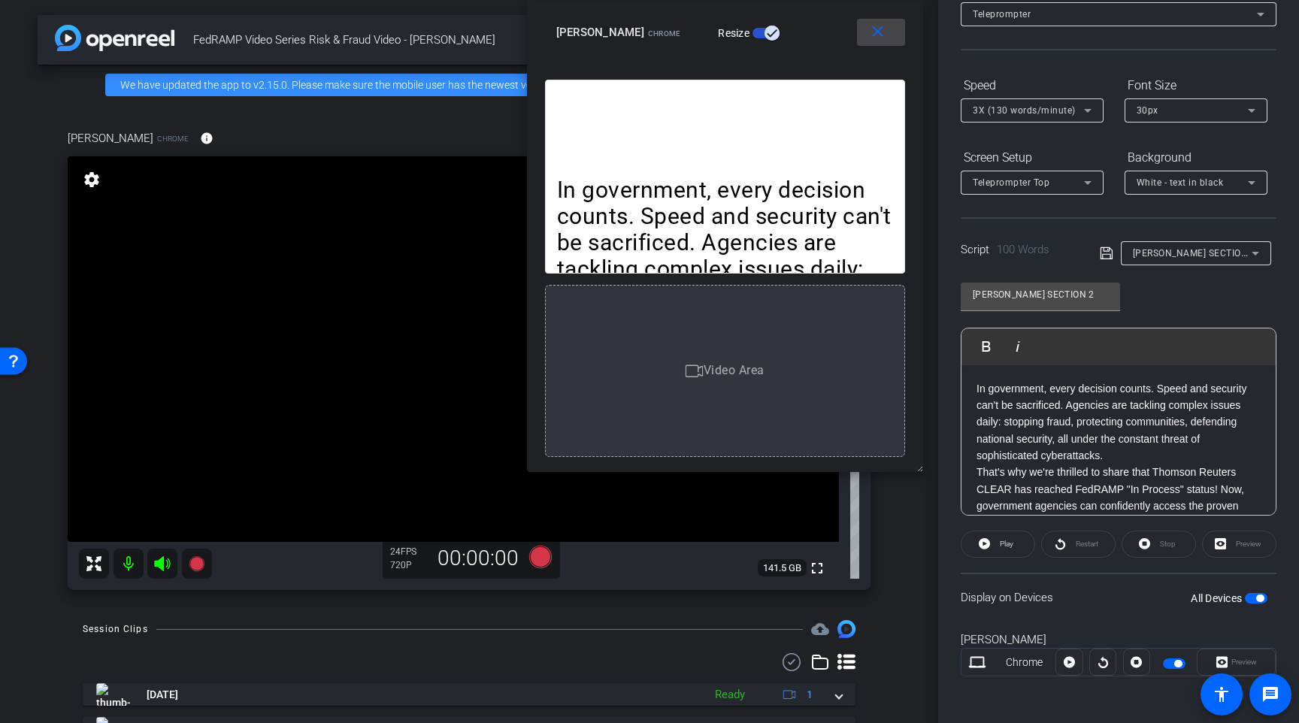
click at [876, 39] on mat-icon "close" at bounding box center [877, 32] width 19 height 19
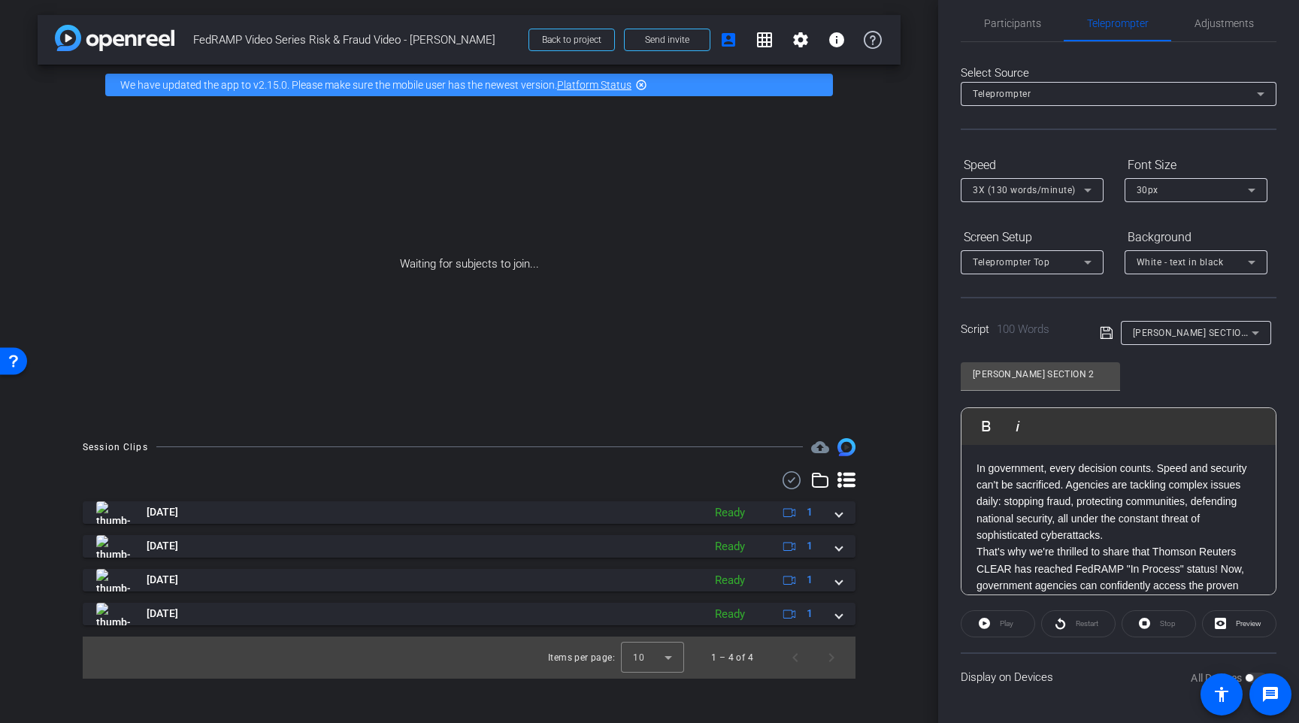
click at [676, 341] on div "Waiting for subjects to join..." at bounding box center [469, 264] width 863 height 318
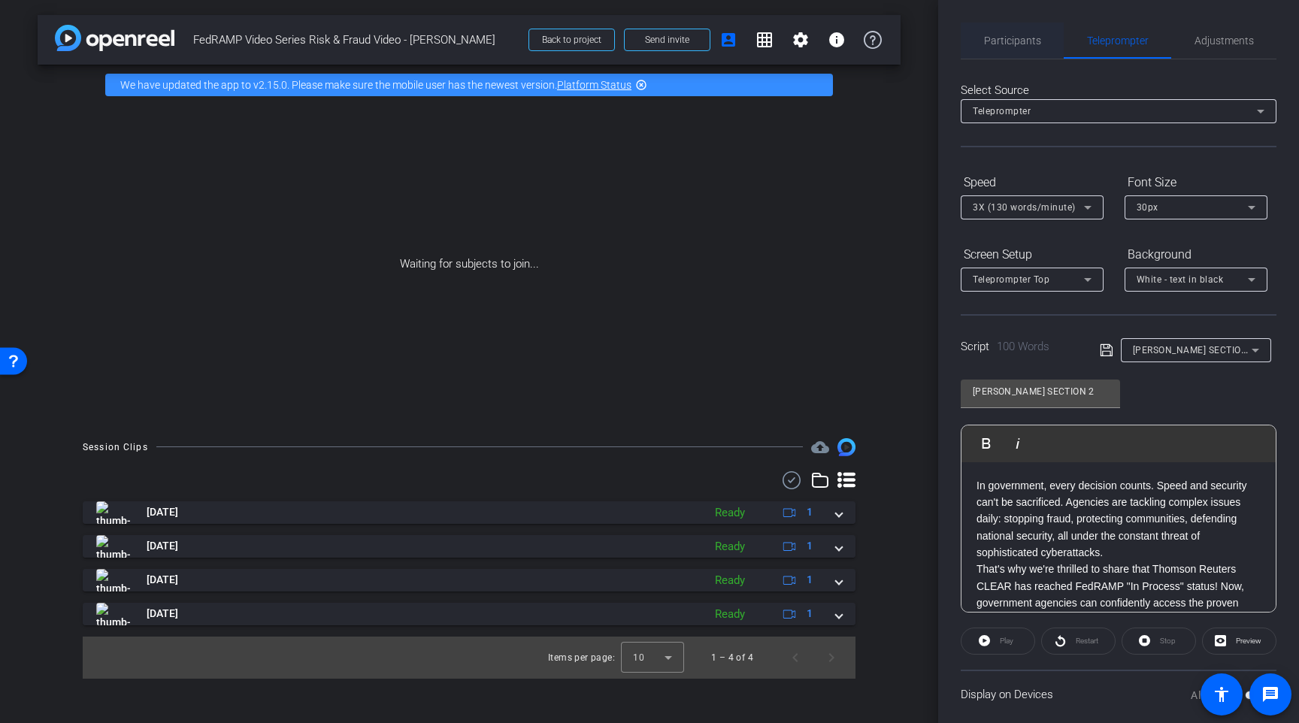
click at [1000, 56] on span "Participants" at bounding box center [1012, 41] width 57 height 36
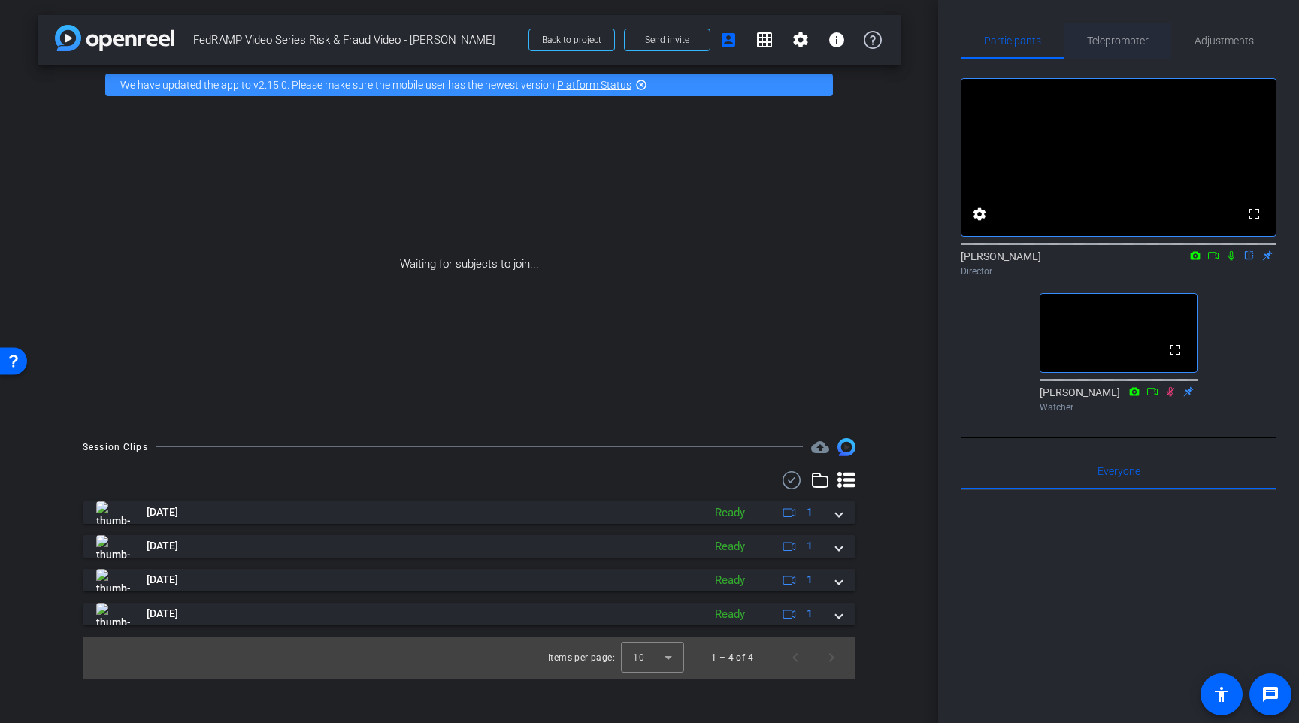
click at [1140, 41] on span "Teleprompter" at bounding box center [1118, 40] width 62 height 11
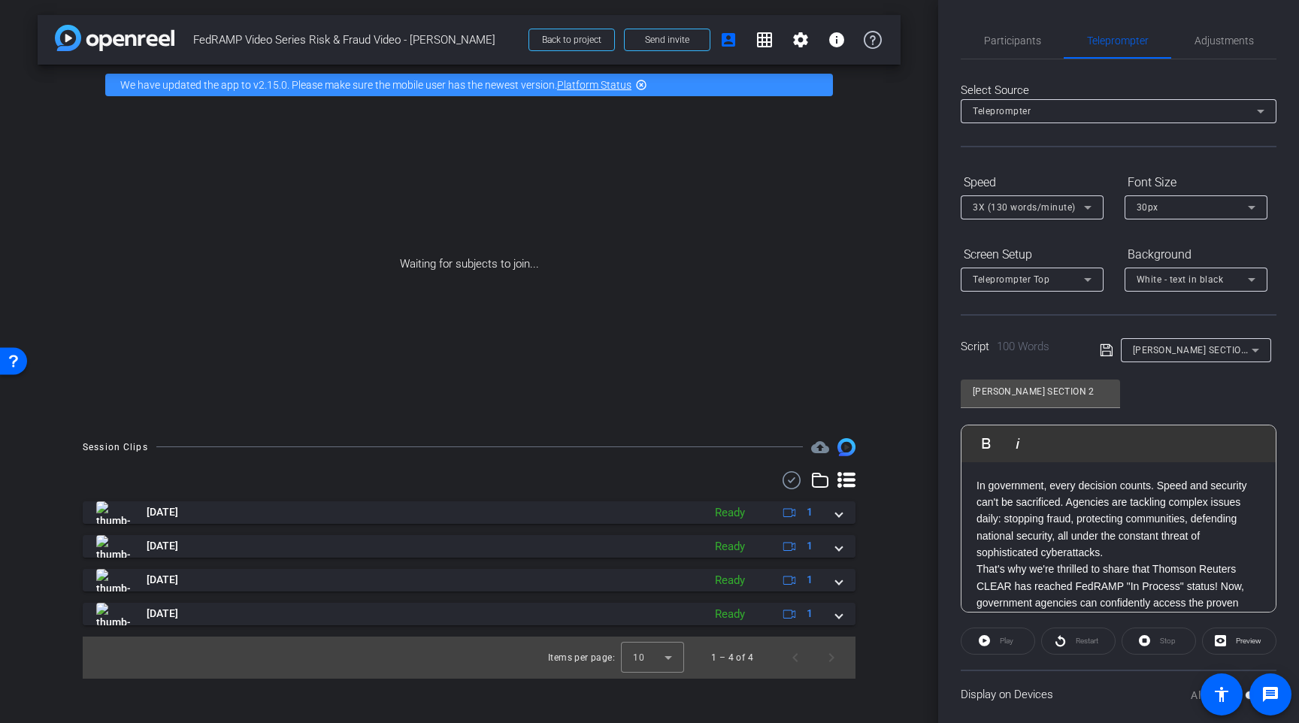
click at [974, 487] on div "In government, every decision counts. Speed and security can't be sacrificed. A…" at bounding box center [1118, 611] width 314 height 299
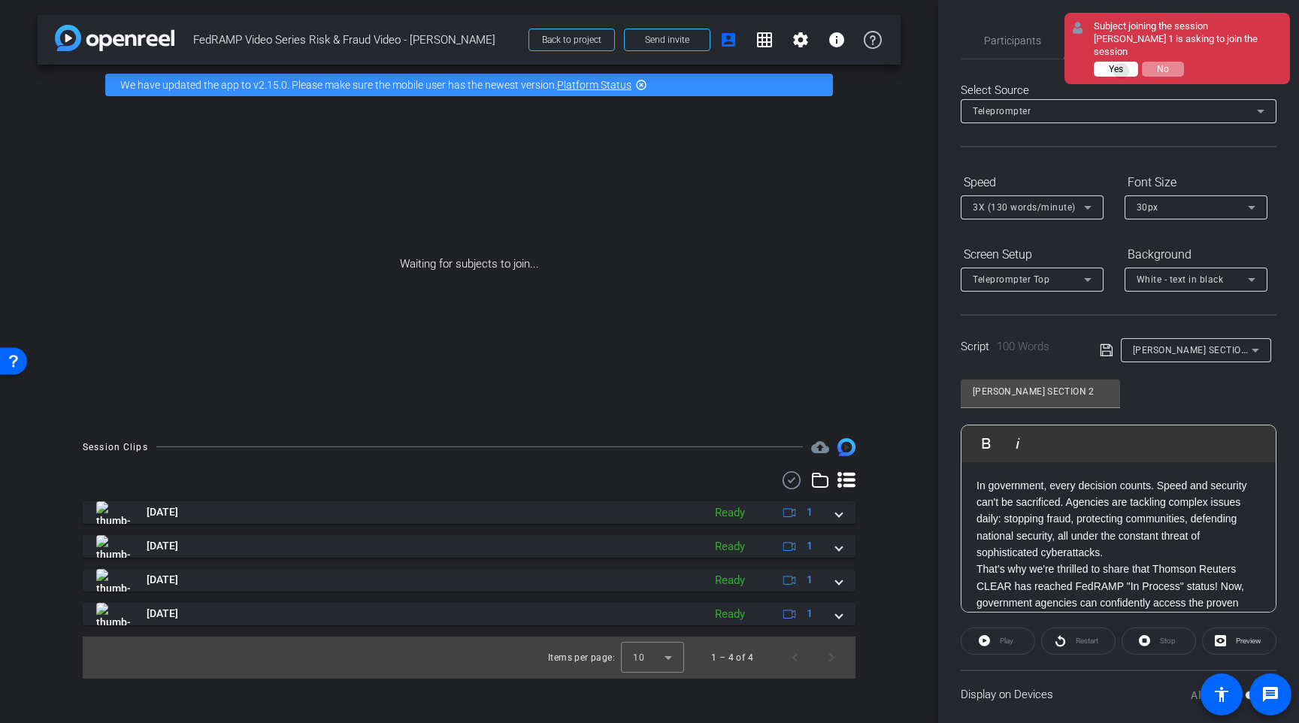
click at [1122, 64] on span "Yes" at bounding box center [1116, 69] width 14 height 11
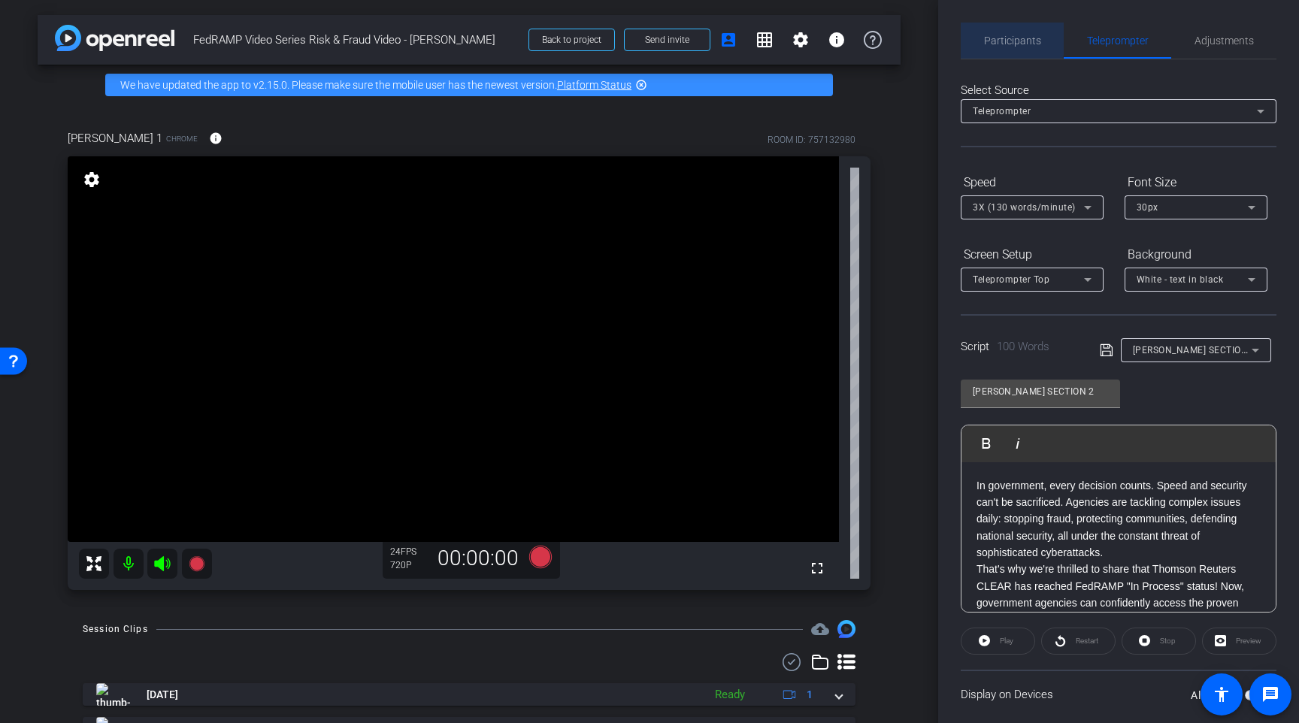
click at [1004, 38] on span "Participants" at bounding box center [1012, 40] width 57 height 11
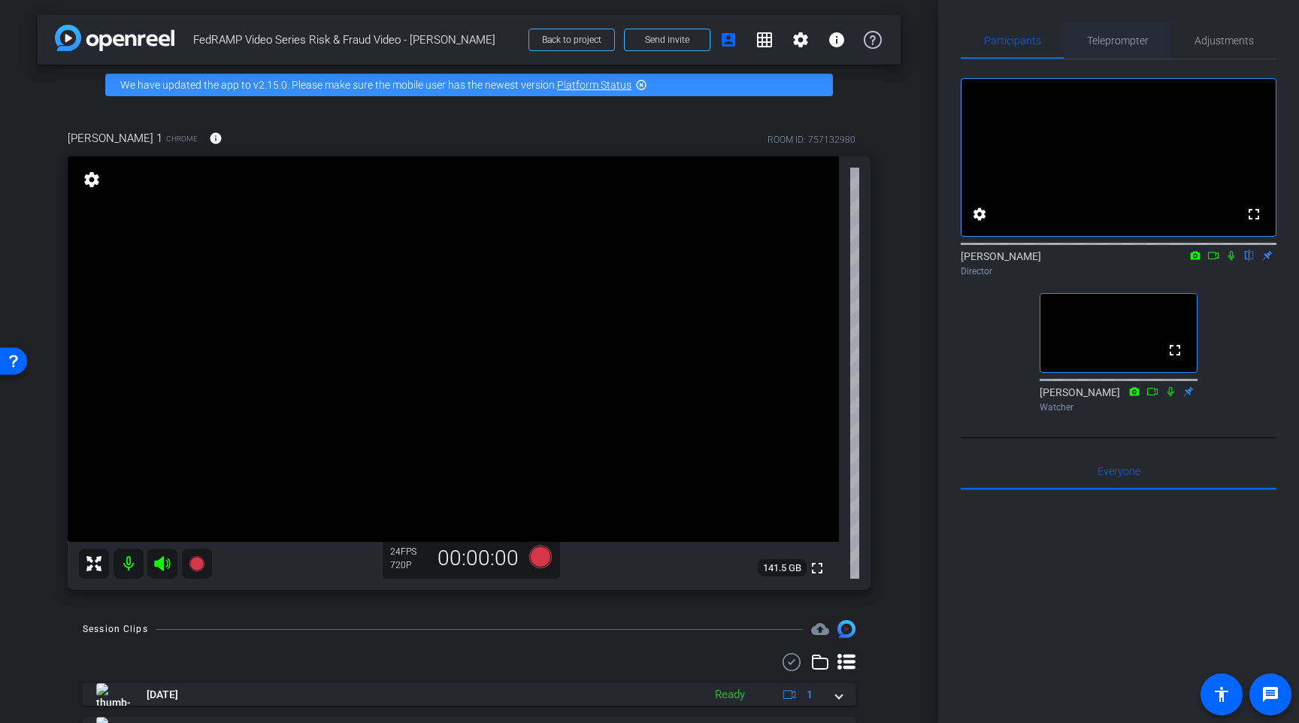
click at [1133, 43] on span "Teleprompter" at bounding box center [1118, 40] width 62 height 11
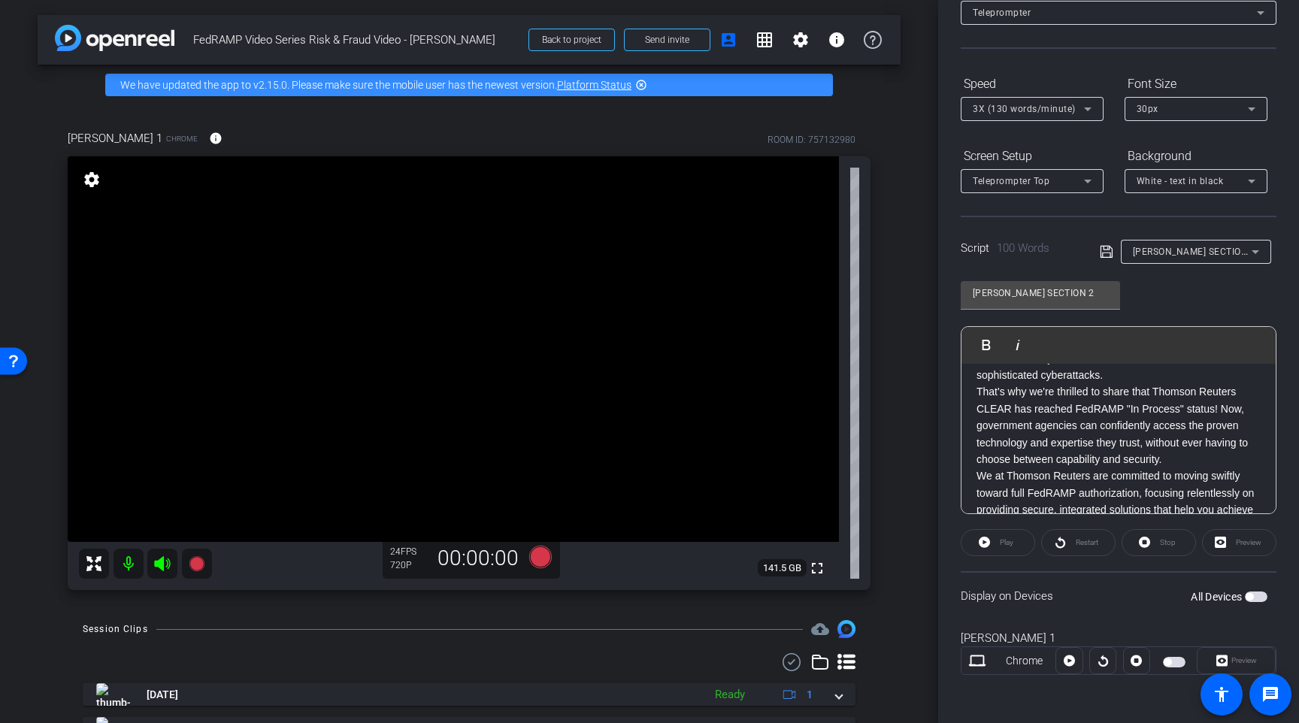
scroll to position [65, 0]
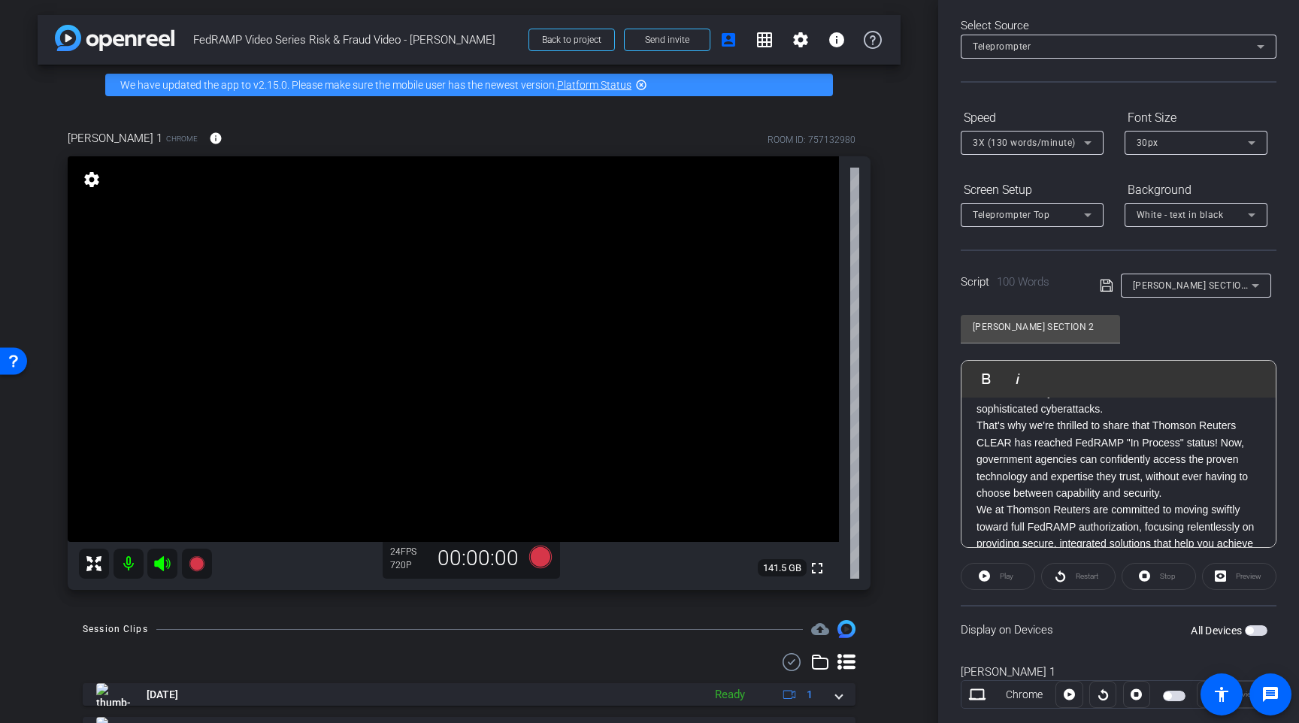
click at [1228, 580] on div "Preview" at bounding box center [1239, 576] width 74 height 27
click at [1225, 580] on div "Preview" at bounding box center [1239, 576] width 74 height 27
click at [1220, 580] on div "Preview" at bounding box center [1239, 576] width 74 height 27
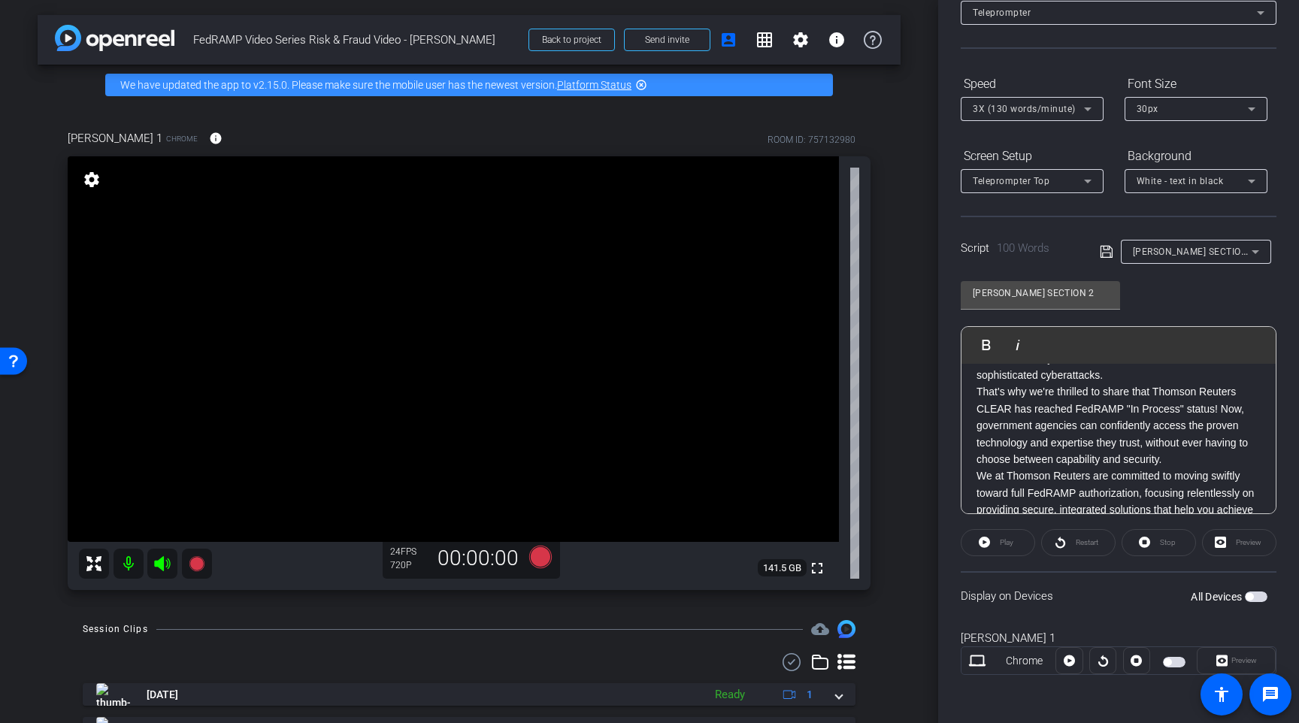
click at [1171, 664] on span "button" at bounding box center [1174, 662] width 23 height 11
click at [1215, 661] on span at bounding box center [1235, 661] width 77 height 36
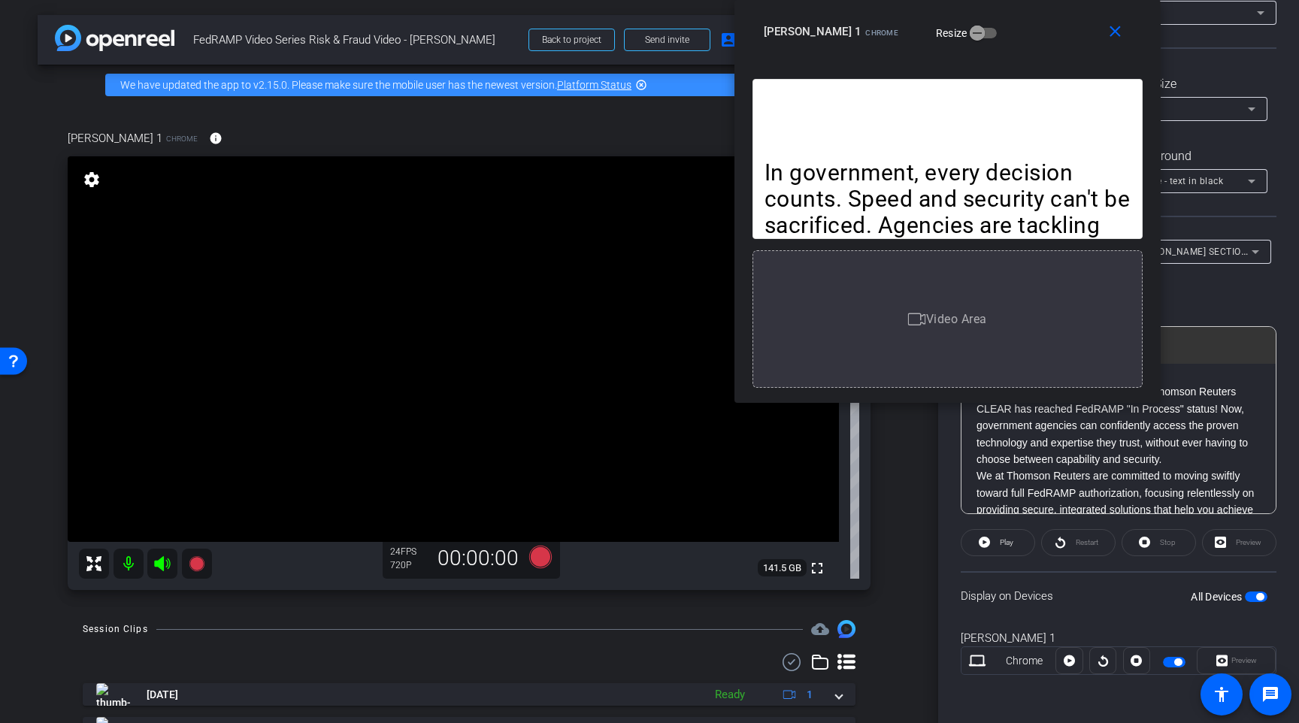
drag, startPoint x: 722, startPoint y: 195, endPoint x: 1020, endPoint y: 29, distance: 340.5
click at [1020, 29] on div "Karen Terrell 1 Chrome Resize" at bounding box center [953, 31] width 379 height 27
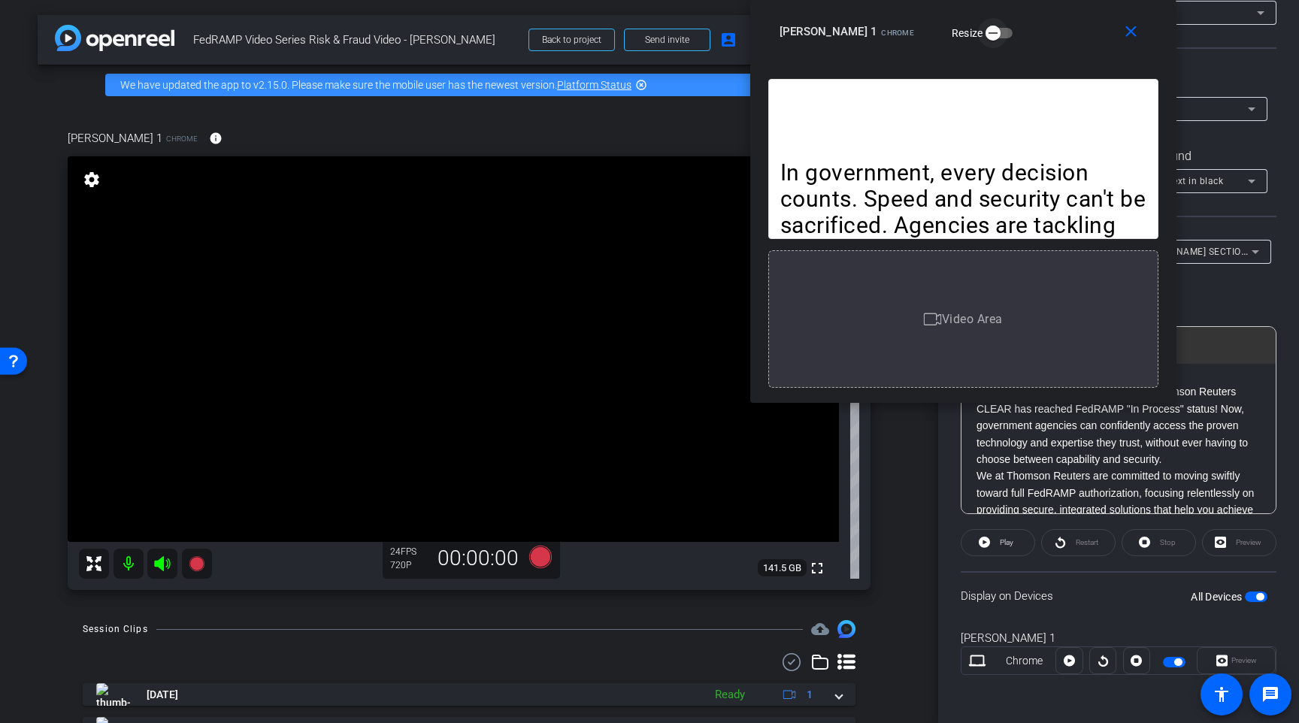
drag, startPoint x: 953, startPoint y: 35, endPoint x: 976, endPoint y: 35, distance: 22.6
click at [986, 35] on icon "button" at bounding box center [993, 33] width 14 height 14
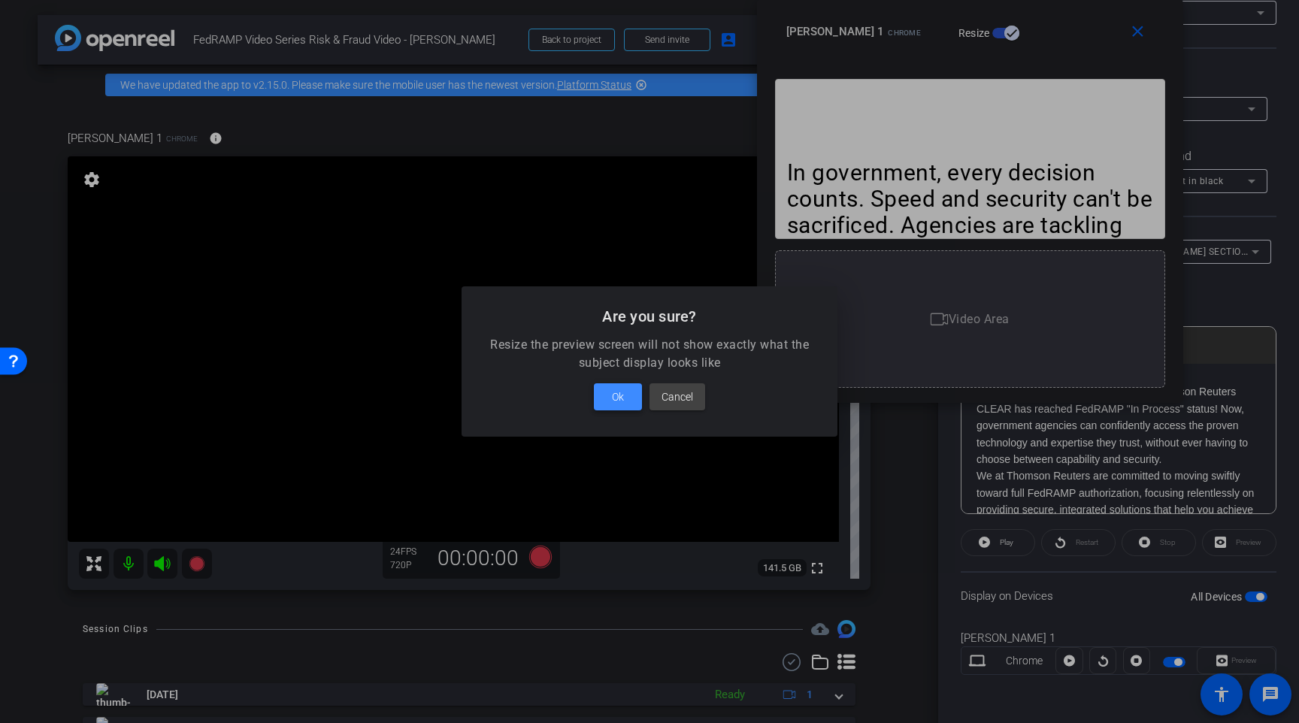
click at [625, 407] on span at bounding box center [618, 397] width 48 height 36
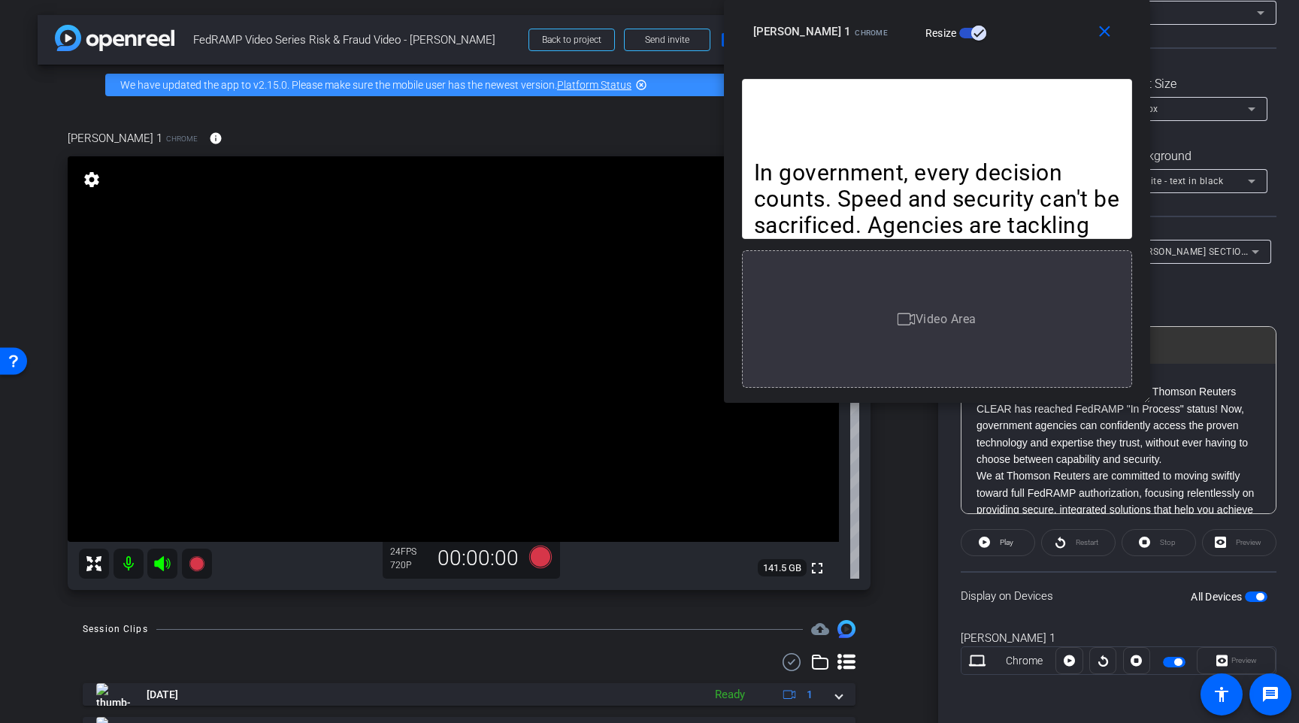
drag, startPoint x: 1058, startPoint y: 68, endPoint x: 1021, endPoint y: 2, distance: 75.4
click at [1021, 2] on div "close Karen Terrell 1 Chrome Resize" at bounding box center [937, 34] width 426 height 68
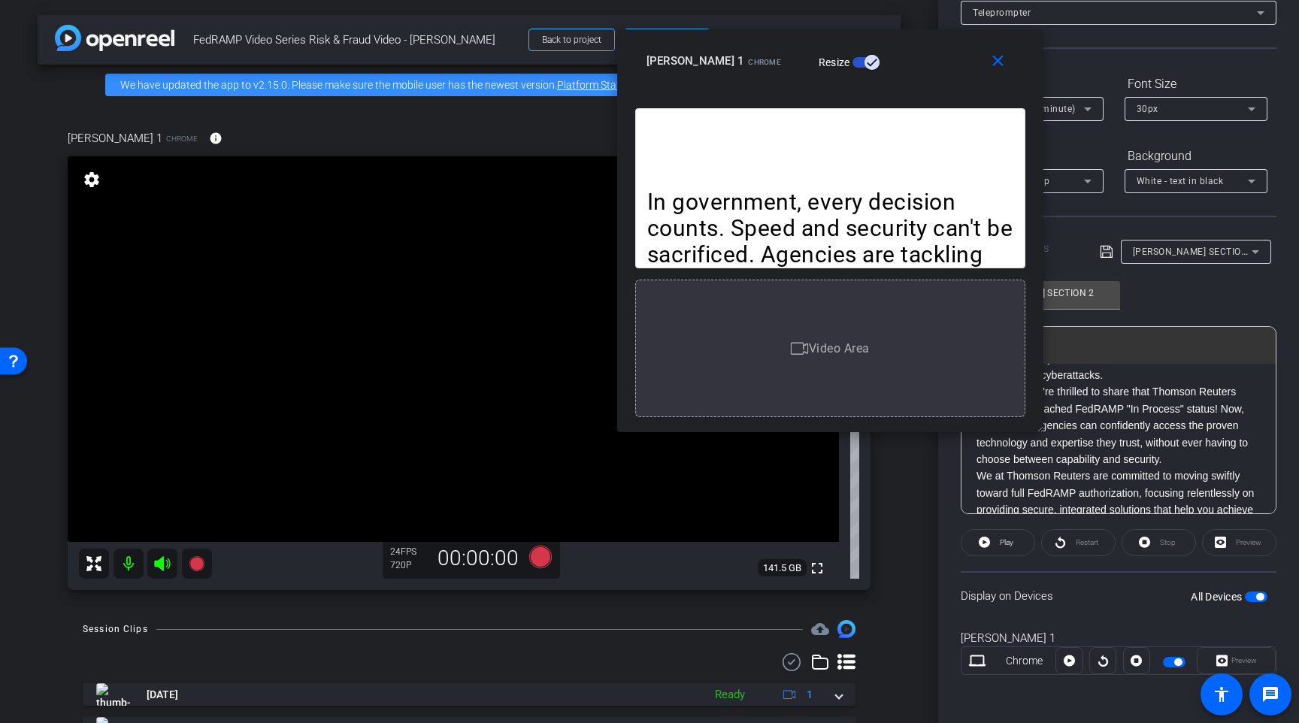
drag, startPoint x: 1031, startPoint y: 34, endPoint x: 922, endPoint y: 63, distance: 112.9
click at [922, 63] on div "Karen Terrell 1 Chrome Resize" at bounding box center [835, 60] width 379 height 27
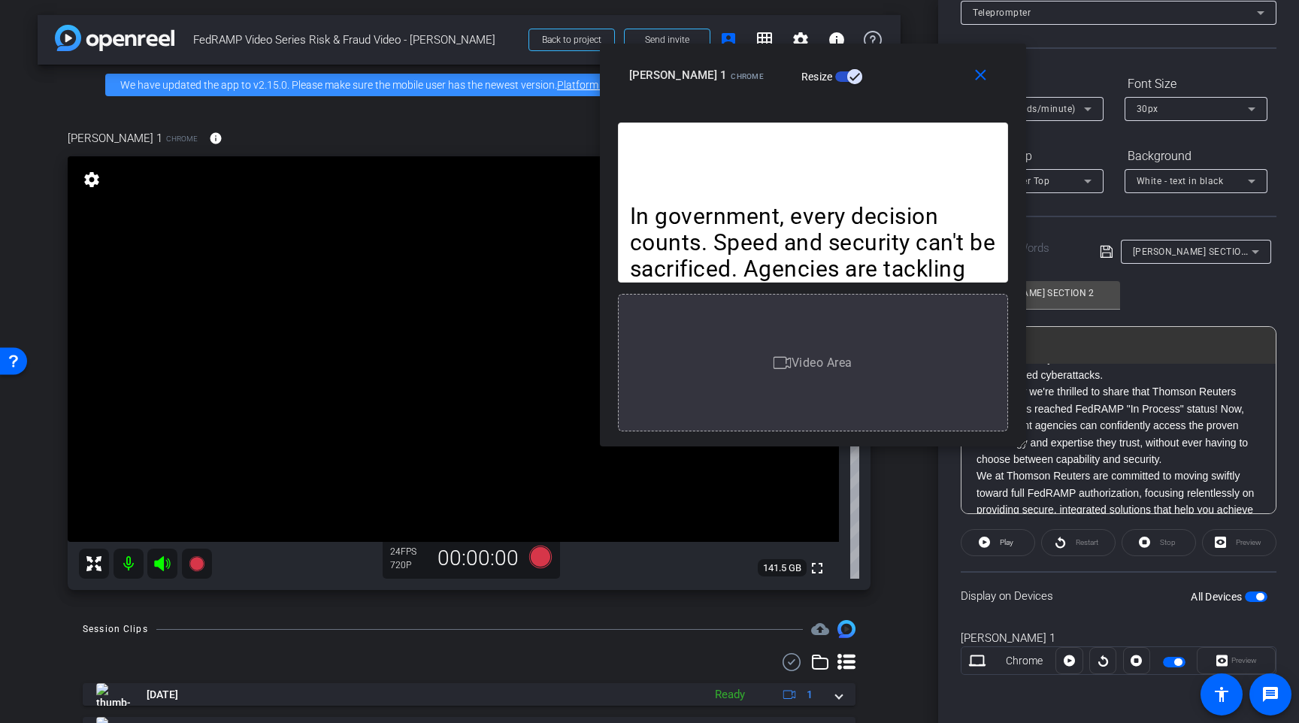
drag, startPoint x: 941, startPoint y: 73, endPoint x: 924, endPoint y: 87, distance: 22.4
click at [924, 87] on div "Karen Terrell 1 Chrome Resize" at bounding box center [818, 75] width 379 height 27
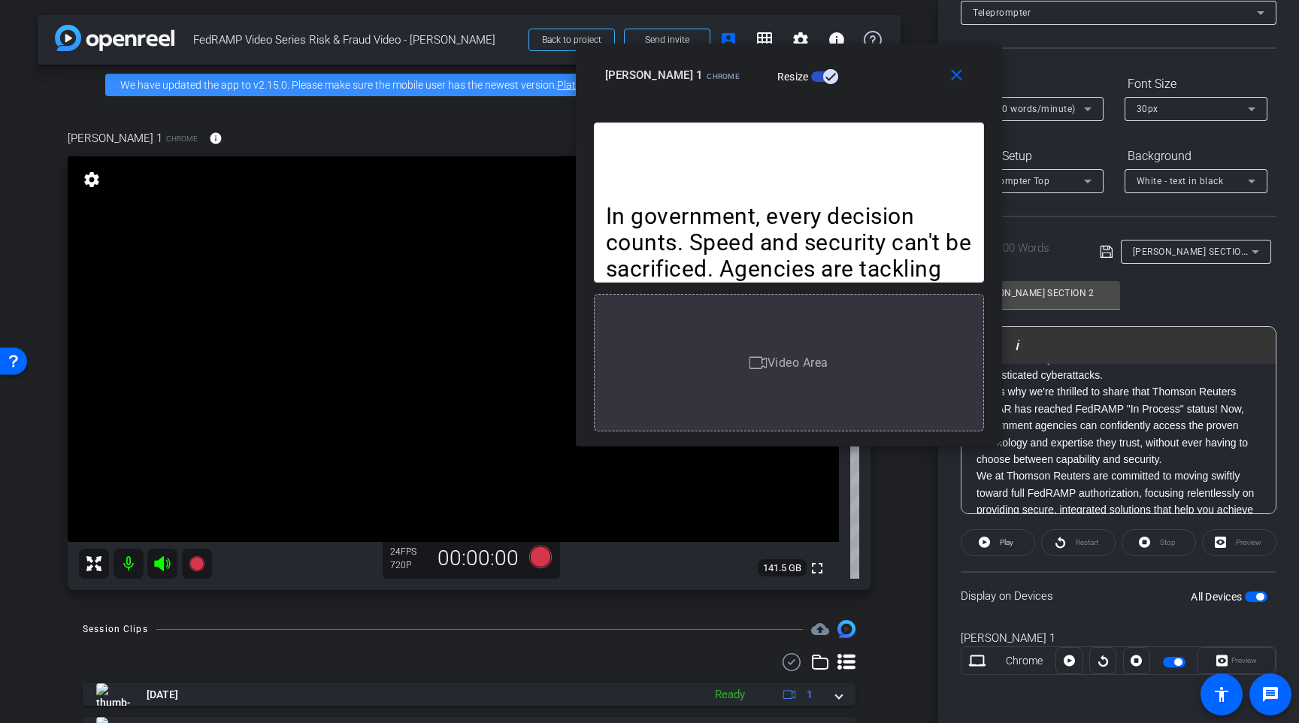
drag, startPoint x: 924, startPoint y: 87, endPoint x: 900, endPoint y: 87, distance: 24.1
click at [900, 87] on div "Karen Terrell 1 Chrome Resize" at bounding box center [794, 75] width 379 height 27
click at [1064, 669] on icon at bounding box center [1069, 660] width 11 height 23
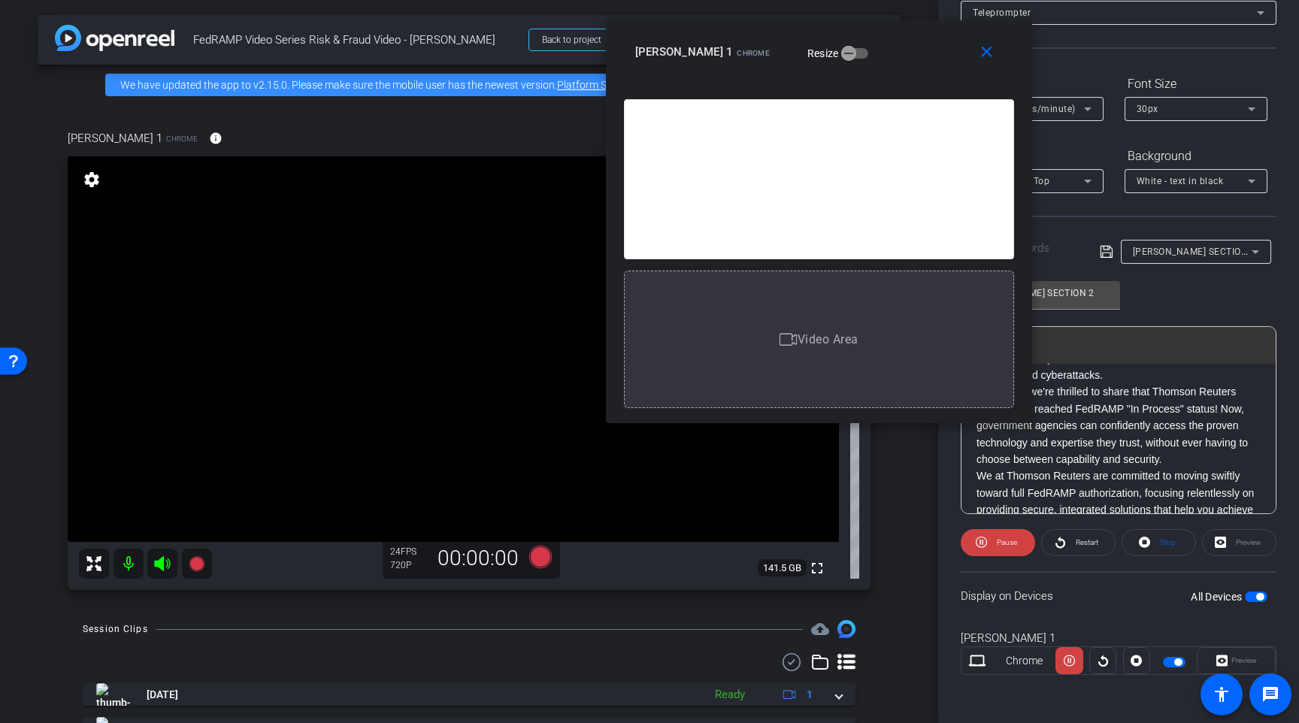
drag, startPoint x: 896, startPoint y: 77, endPoint x: 958, endPoint y: 62, distance: 64.2
click at [958, 62] on div "Karen Terrell 1 Chrome Resize" at bounding box center [824, 51] width 379 height 27
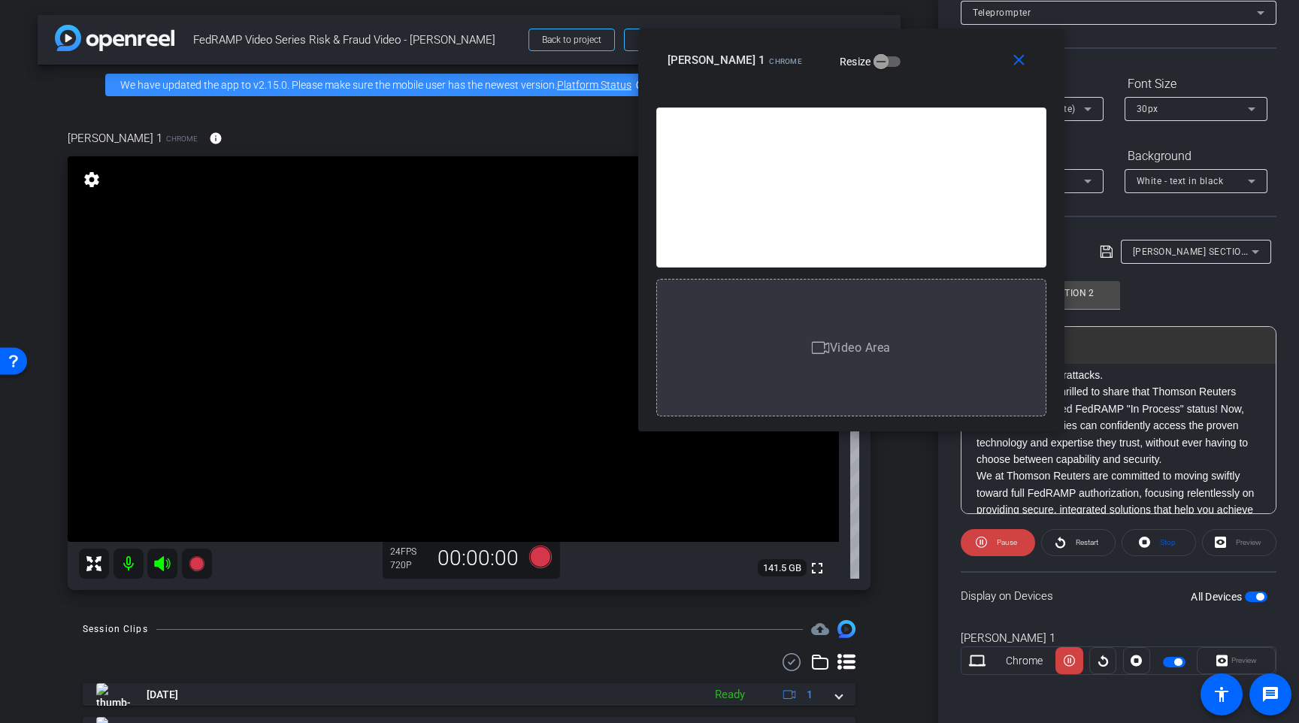
click at [1106, 56] on div "Select Source Teleprompter Speed 3X (130 words/minute) Font Size 30px Screen Se…" at bounding box center [1119, 331] width 316 height 740
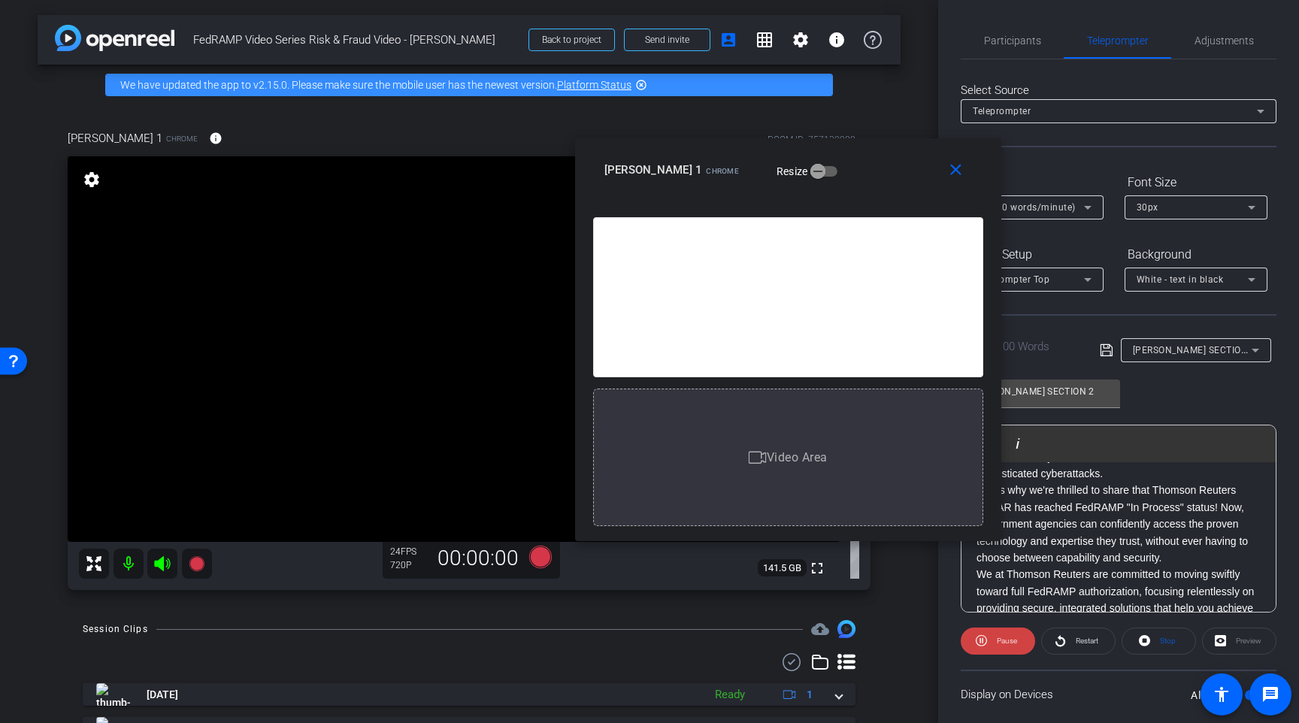
drag, startPoint x: 974, startPoint y: 71, endPoint x: 928, endPoint y: 178, distance: 116.2
click at [928, 178] on div "Karen Terrell 1 Chrome Resize" at bounding box center [793, 169] width 379 height 27
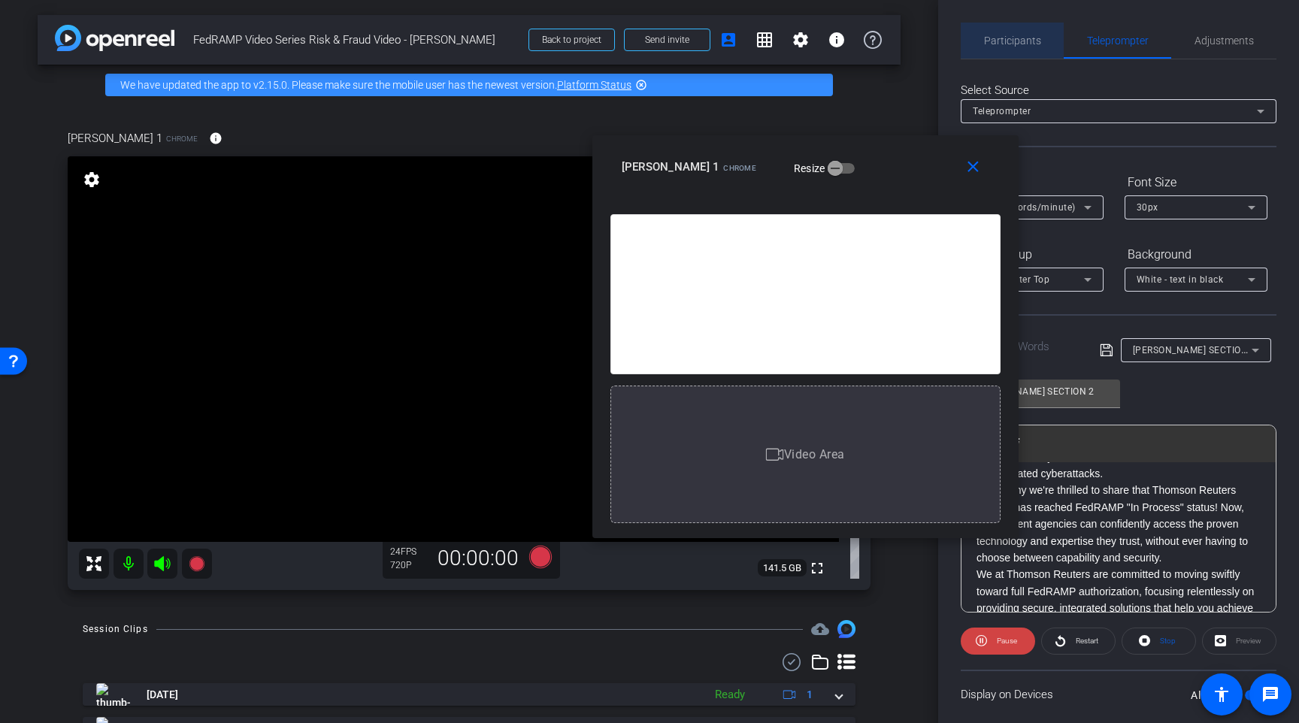
drag, startPoint x: 1003, startPoint y: 32, endPoint x: 1003, endPoint y: 49, distance: 17.3
click at [1003, 33] on span "Participants" at bounding box center [1012, 41] width 57 height 36
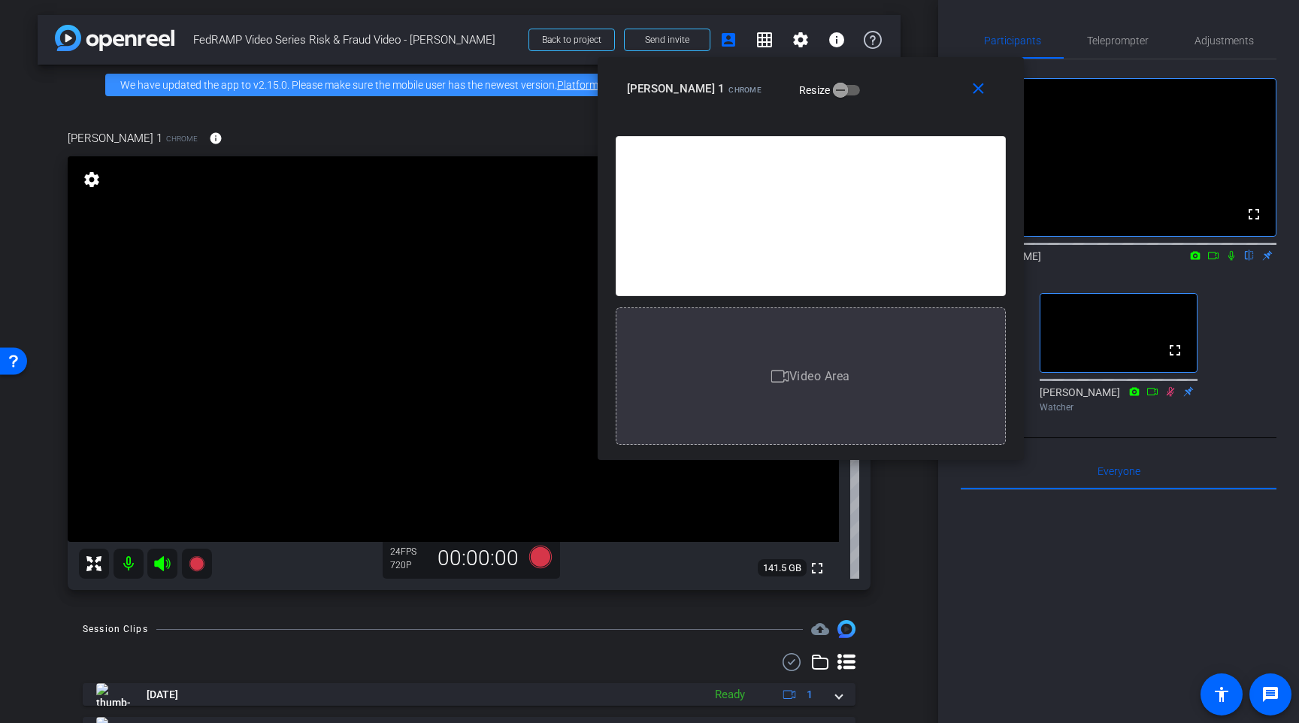
drag, startPoint x: 889, startPoint y: 186, endPoint x: 894, endPoint y: 107, distance: 78.3
click at [894, 107] on div "close Karen Terrell 1 Chrome Resize" at bounding box center [811, 91] width 426 height 68
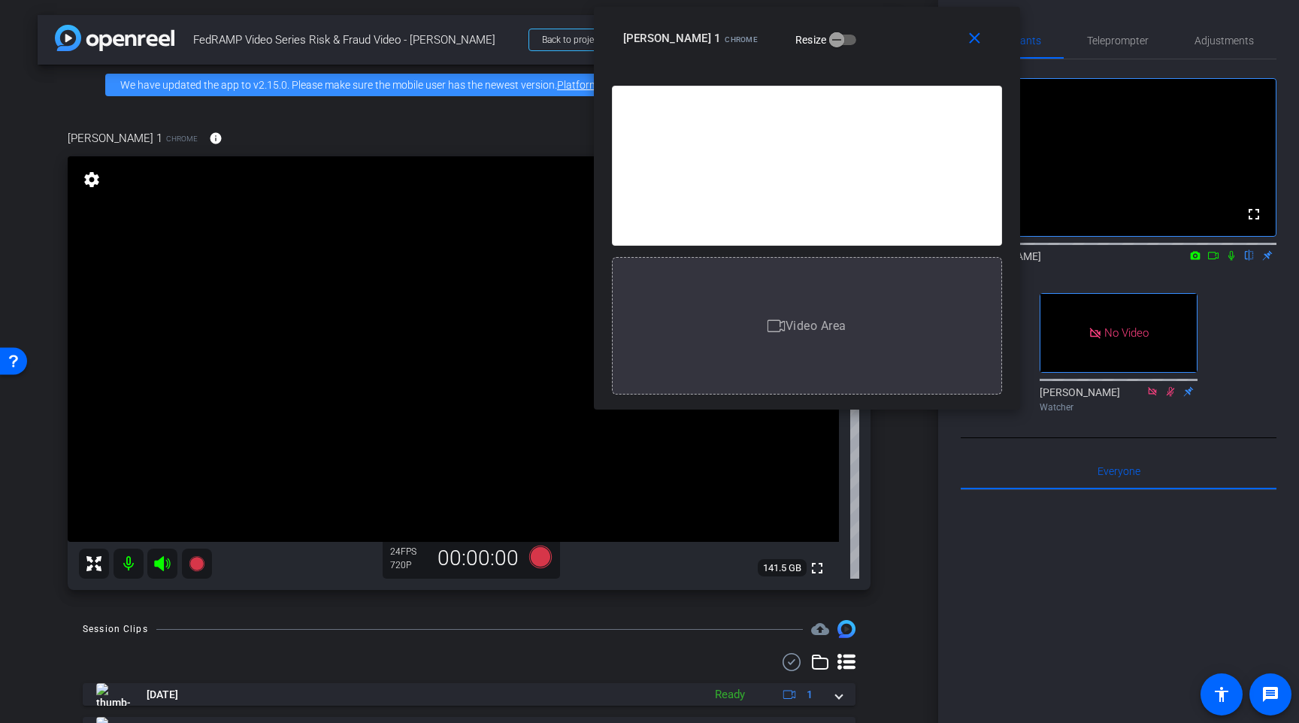
drag, startPoint x: 888, startPoint y: 80, endPoint x: 895, endPoint y: 29, distance: 51.5
click at [895, 29] on div "Karen Terrell 1 Chrome Resize" at bounding box center [812, 38] width 379 height 27
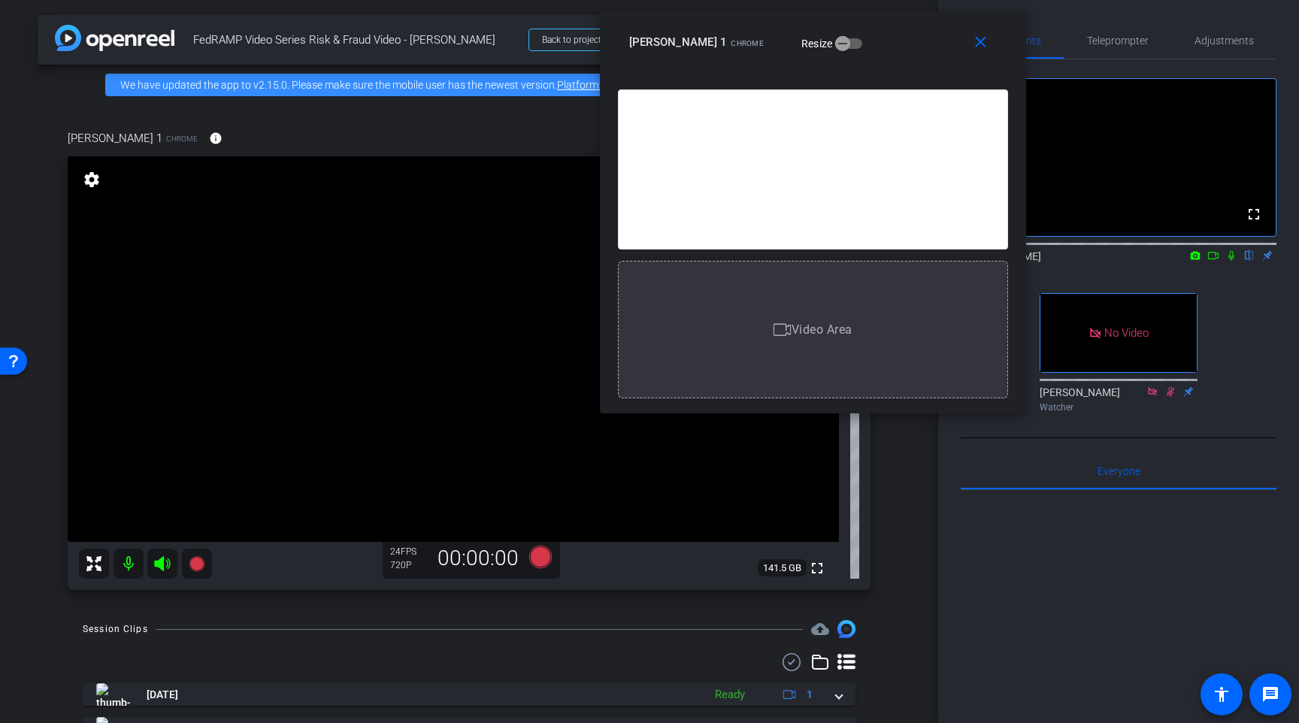
click at [896, 56] on div "close Karen Terrell 1 Chrome Resize" at bounding box center [813, 45] width 426 height 68
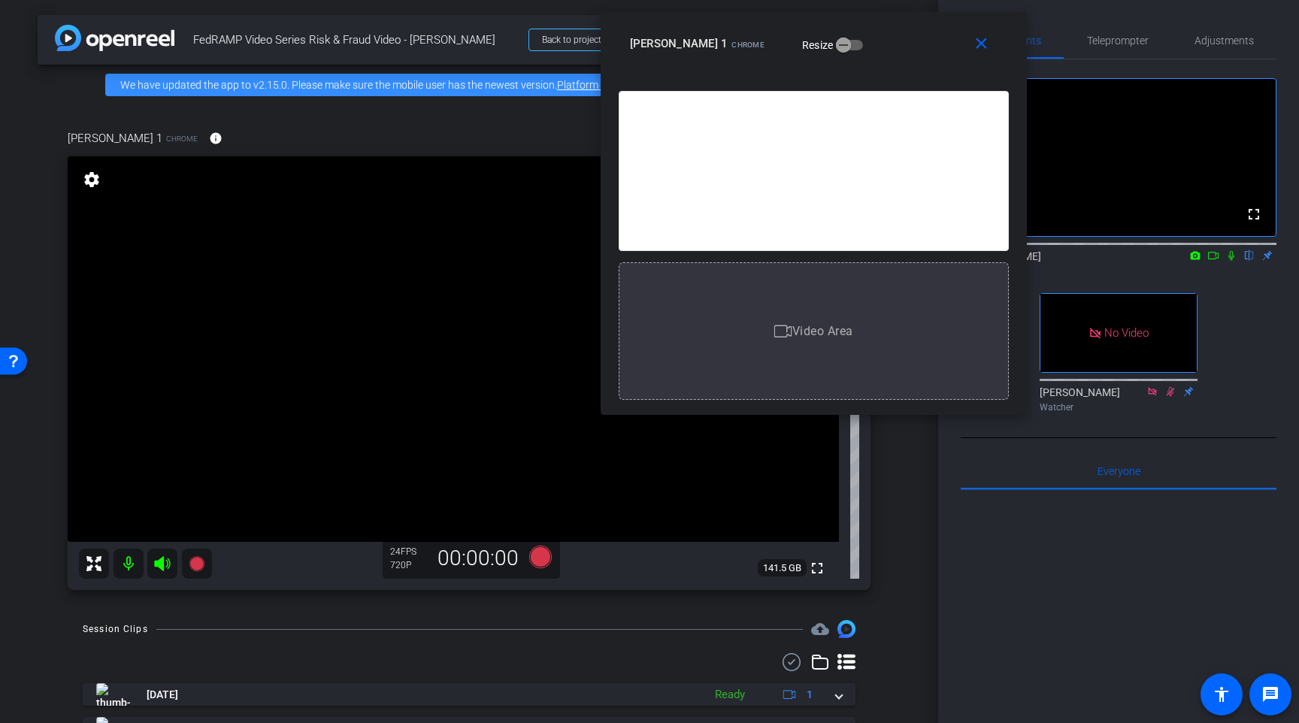
click at [1089, 583] on div at bounding box center [1119, 676] width 316 height 372
click at [1116, 41] on span "Teleprompter" at bounding box center [1118, 40] width 62 height 11
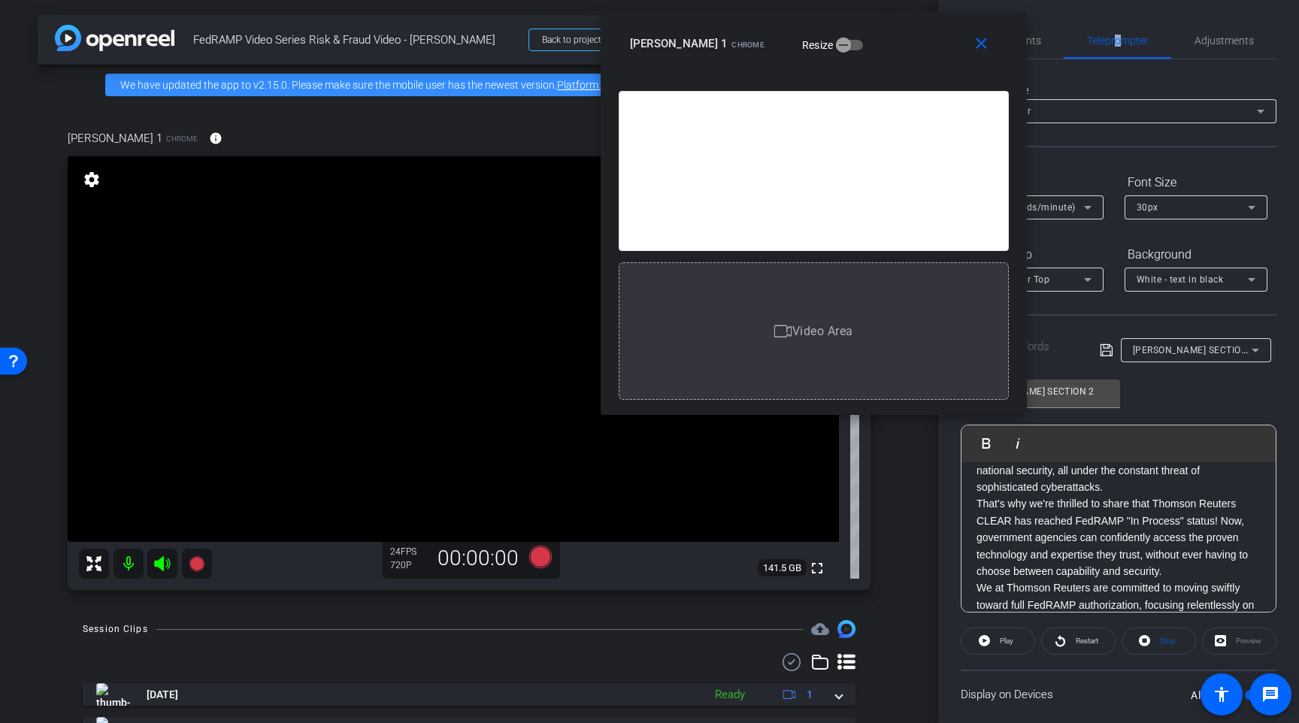
scroll to position [149, 0]
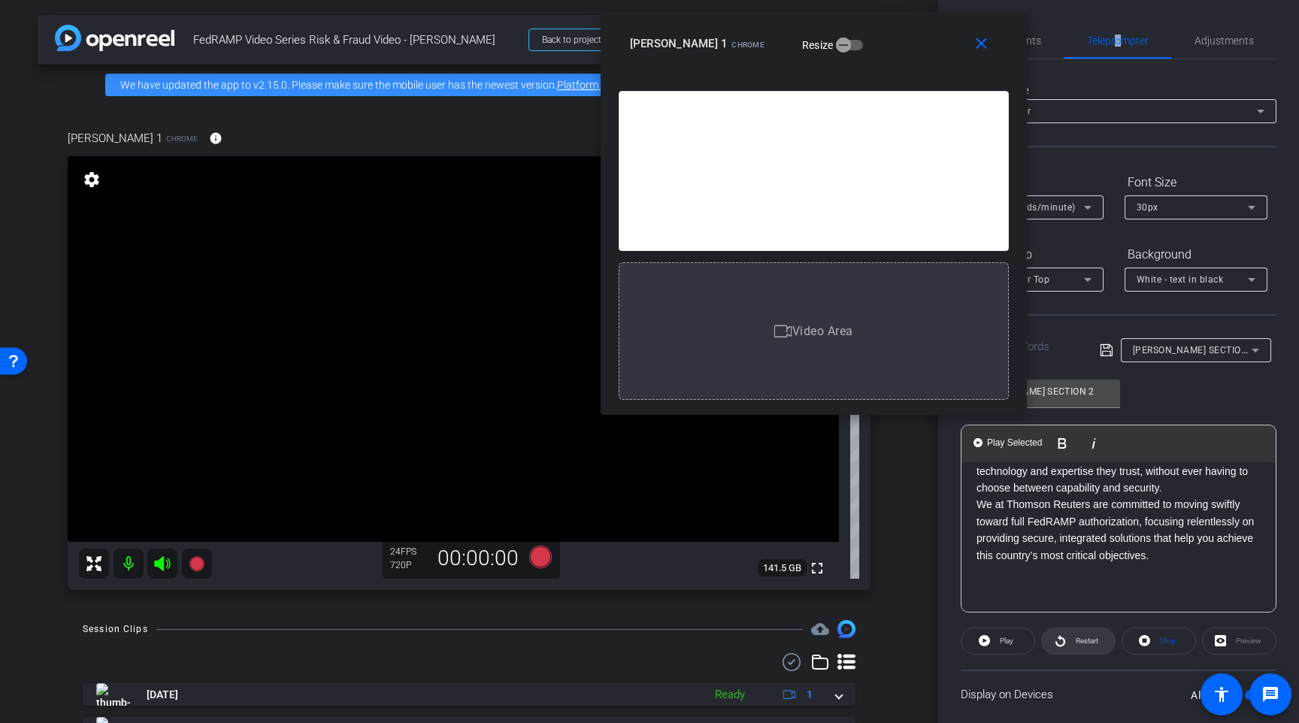
click at [1058, 636] on icon at bounding box center [1060, 640] width 10 height 11
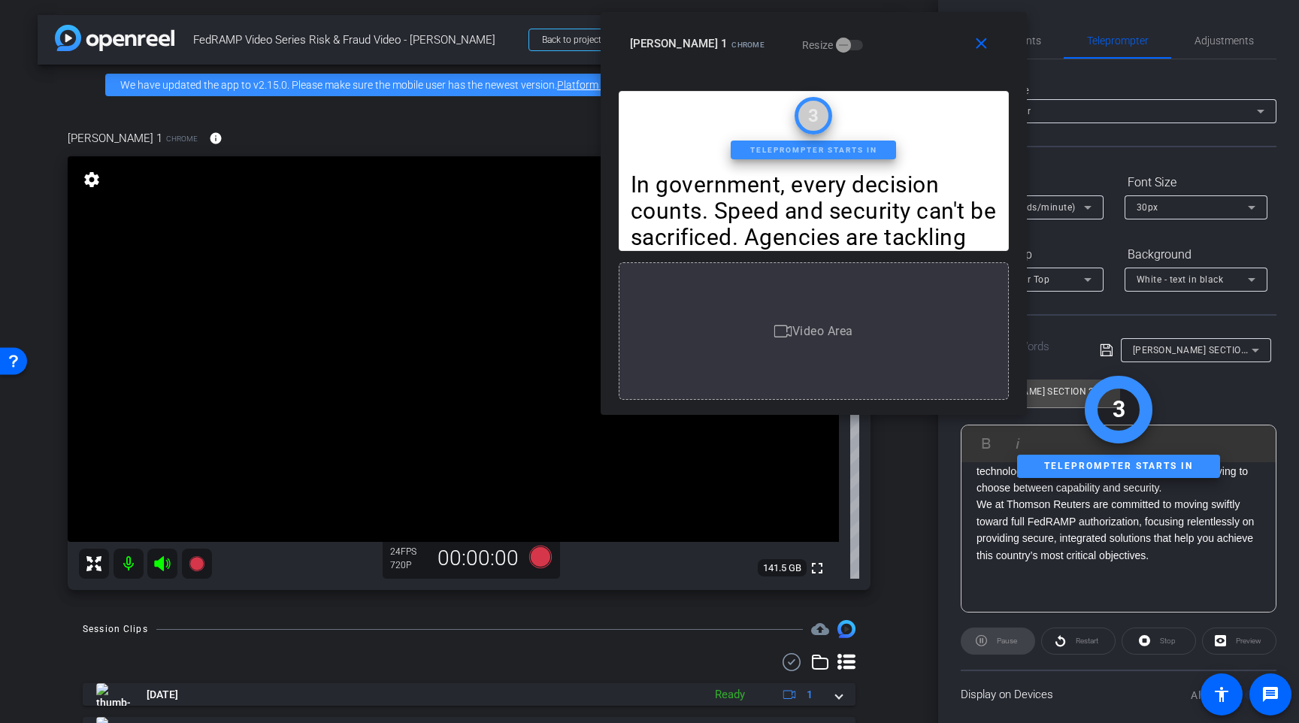
click at [1145, 646] on div "Stop" at bounding box center [1159, 641] width 74 height 27
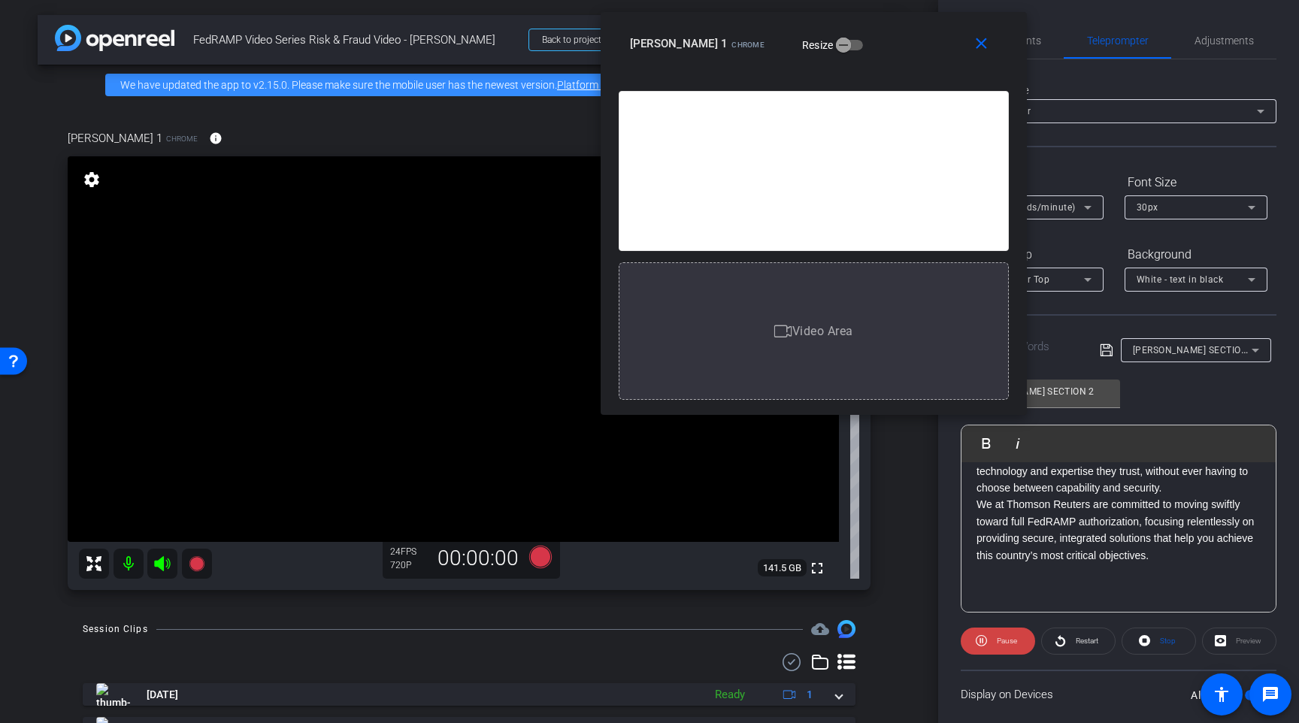
click at [1022, 655] on openreel-capture-teleprompter "Speed 3X (130 words/minute) Font Size 30px Screen Setup Teleprompter Top Backgr…" at bounding box center [1119, 485] width 316 height 630
click at [1088, 639] on span "Restart" at bounding box center [1087, 641] width 23 height 8
click at [1161, 645] on span "Stop" at bounding box center [1168, 641] width 16 height 8
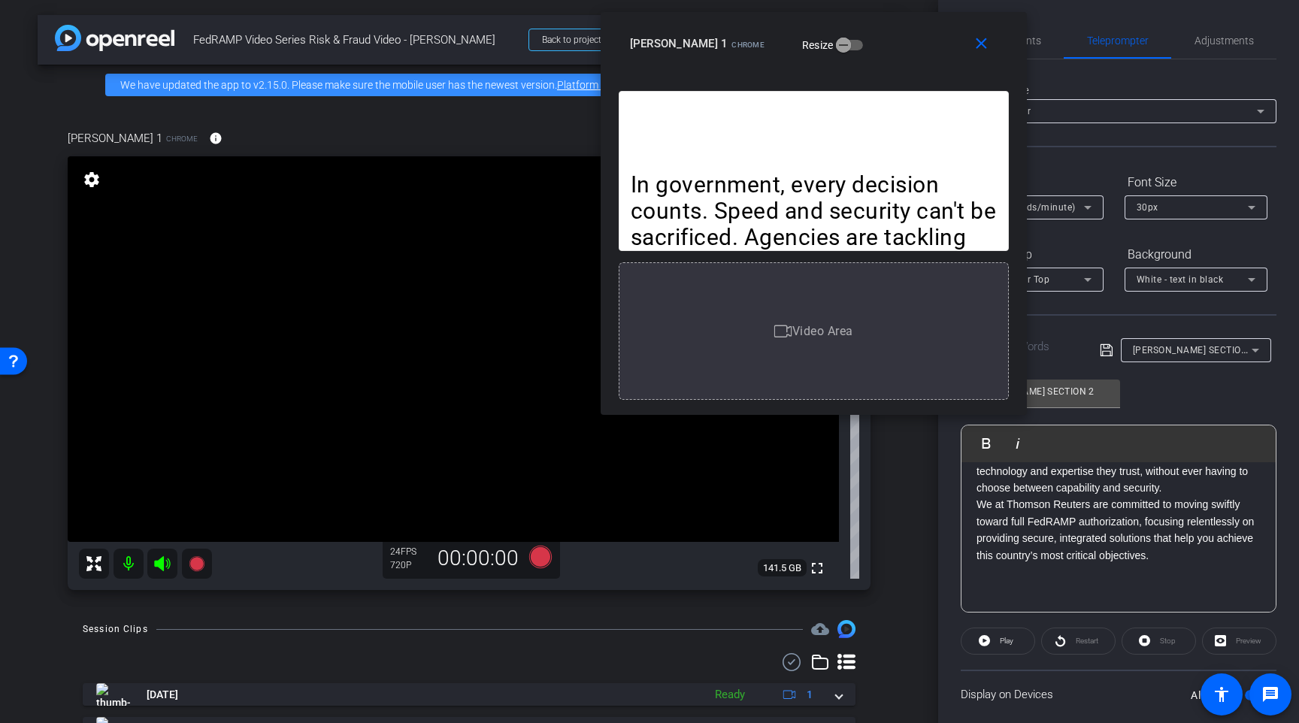
click at [1070, 642] on div "Restart" at bounding box center [1078, 641] width 74 height 27
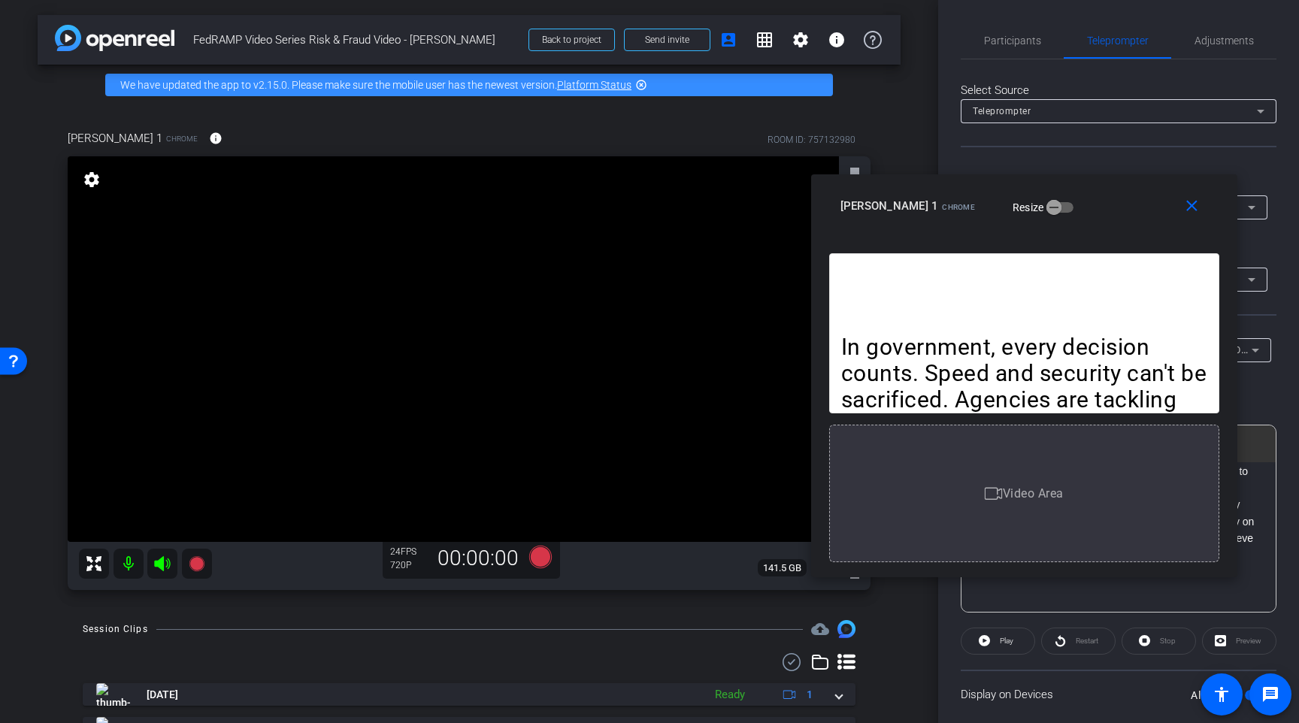
drag, startPoint x: 873, startPoint y: 58, endPoint x: 1083, endPoint y: 220, distance: 265.8
click at [1083, 220] on div "close Karen Terrell 1 Chrome Resize" at bounding box center [1024, 208] width 426 height 68
click at [534, 564] on icon at bounding box center [540, 556] width 36 height 27
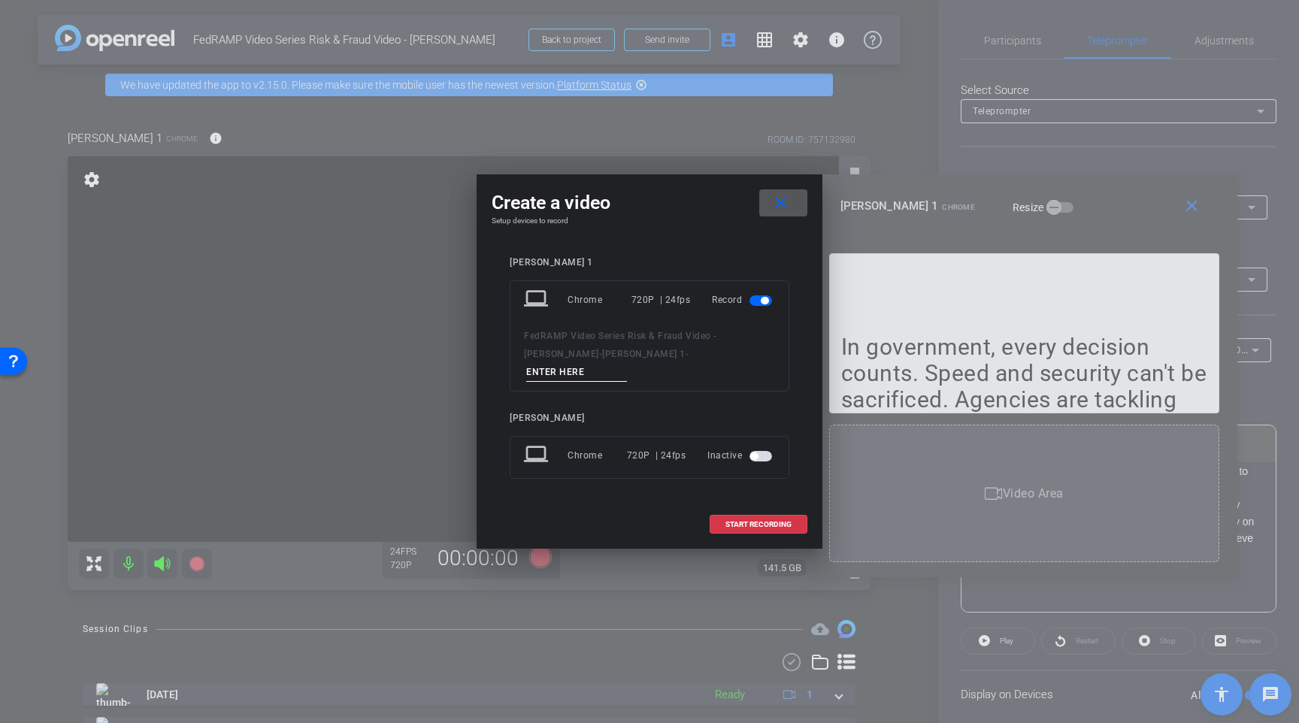
click at [627, 365] on input at bounding box center [576, 372] width 101 height 19
type input "TAKE 04"
click at [755, 521] on span "START RECORDING" at bounding box center [758, 525] width 66 height 8
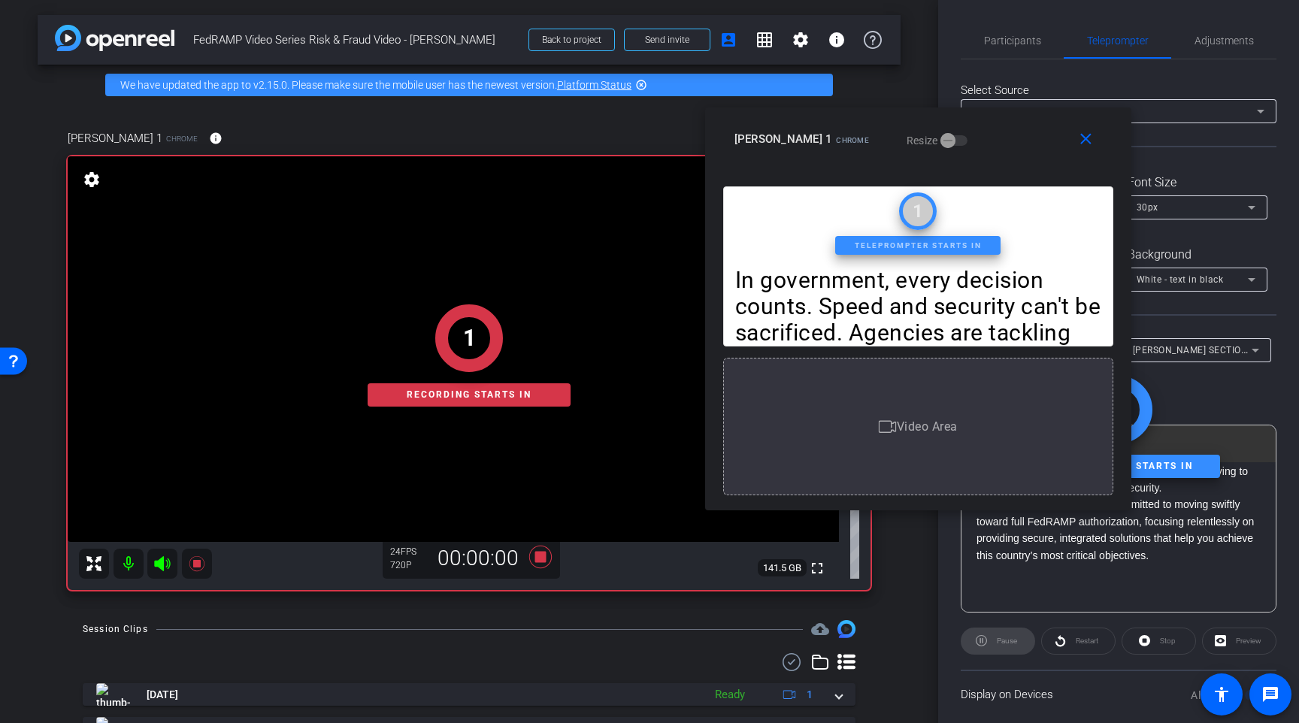
drag, startPoint x: 1150, startPoint y: 213, endPoint x: 1044, endPoint y: 147, distance: 125.3
click at [1044, 147] on div "Karen Terrell 1 Chrome Resize" at bounding box center [923, 139] width 379 height 27
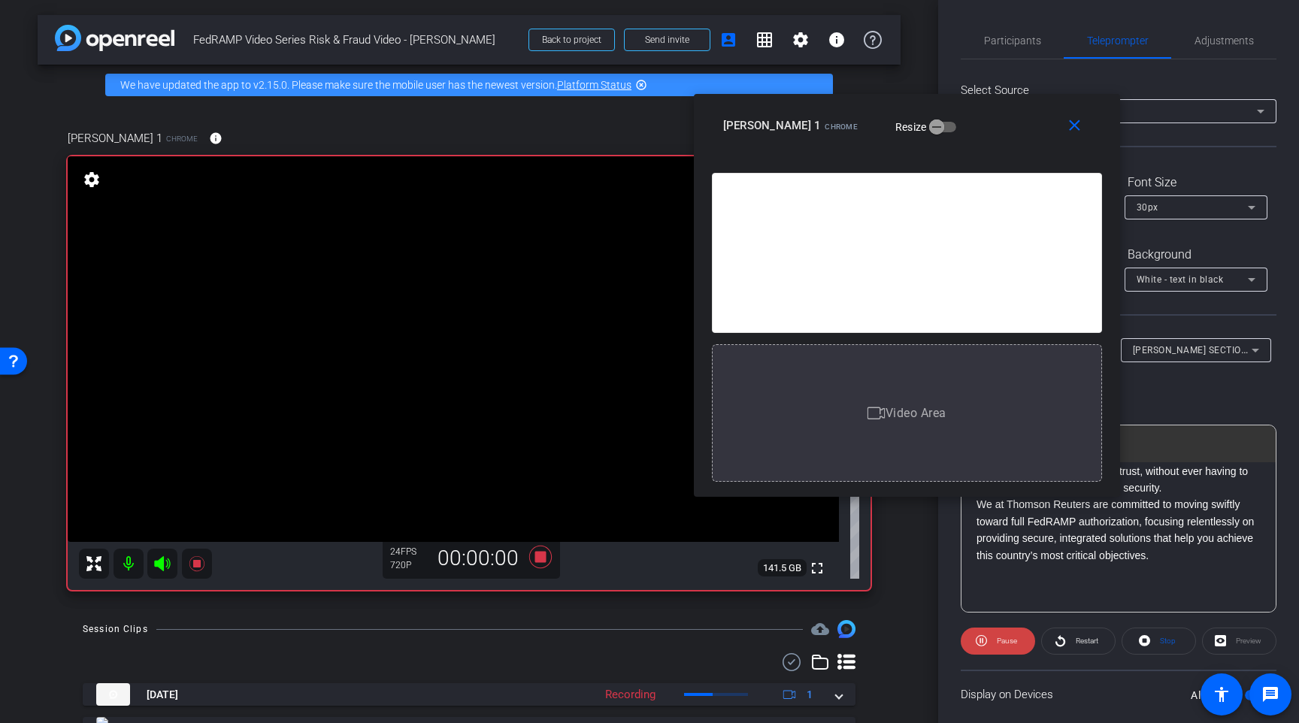
drag, startPoint x: 1045, startPoint y: 153, endPoint x: 1034, endPoint y: 139, distance: 17.6
click at [1034, 139] on div "close Karen Terrell 1 Chrome Resize" at bounding box center [907, 128] width 426 height 68
click at [1026, 38] on span "Participants" at bounding box center [1012, 40] width 57 height 11
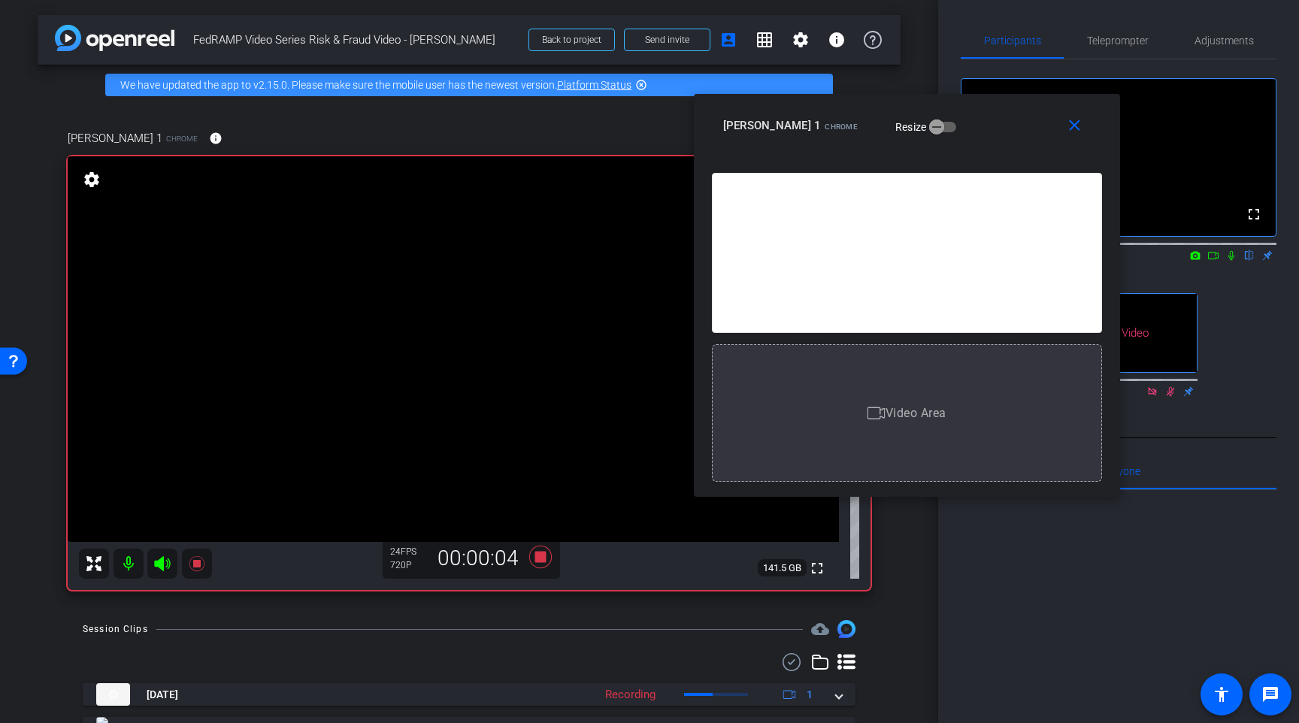
click at [1209, 261] on icon at bounding box center [1213, 255] width 12 height 11
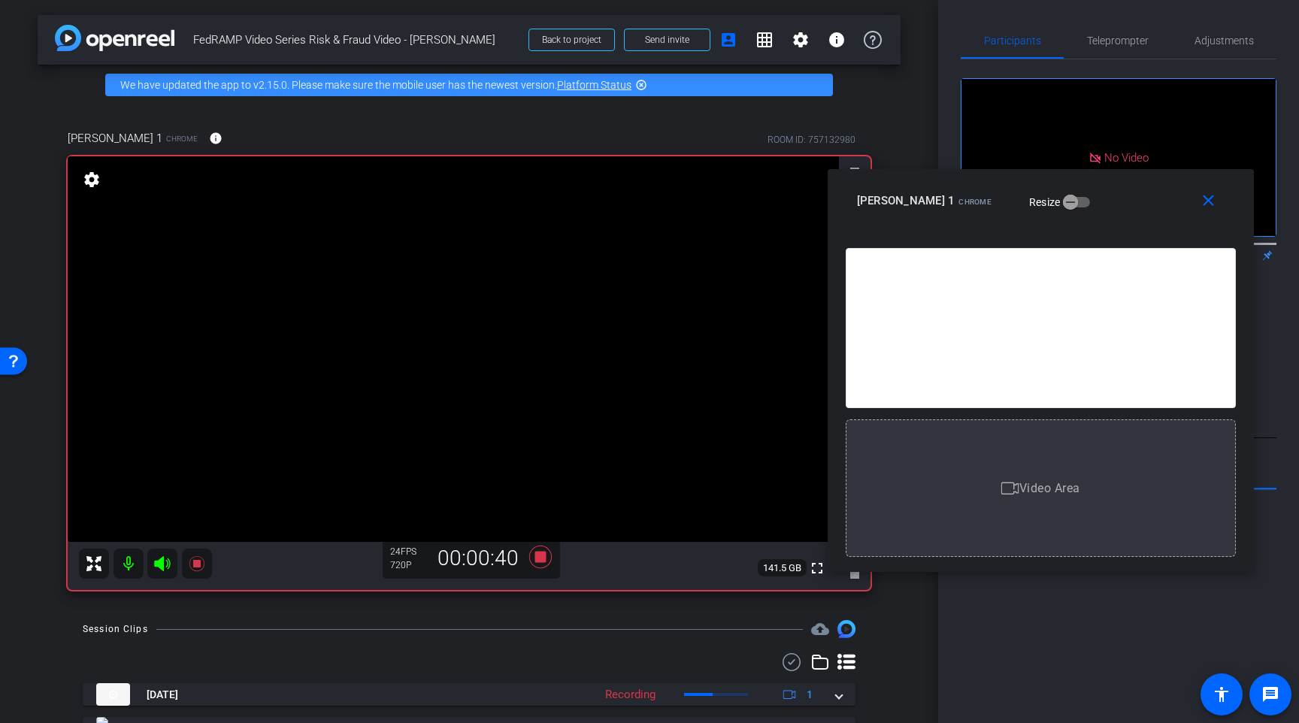
drag, startPoint x: 993, startPoint y: 146, endPoint x: 1127, endPoint y: 221, distance: 153.5
click at [1127, 221] on div "close Karen Terrell 1 Chrome Resize" at bounding box center [1041, 203] width 426 height 68
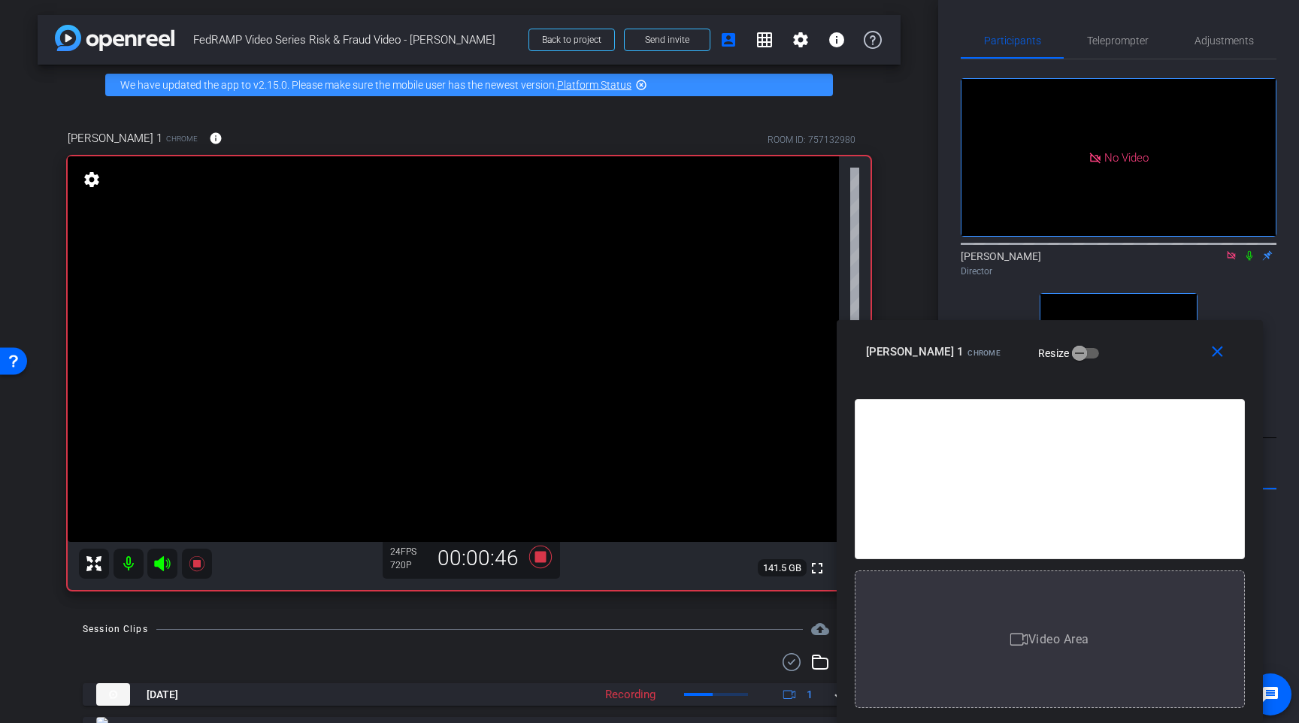
drag, startPoint x: 1129, startPoint y: 228, endPoint x: 1138, endPoint y: 504, distance: 276.0
click at [1138, 504] on div "close Karen Terrell 1 Chrome Resize In government, every decision counts. Speed…" at bounding box center [1050, 521] width 426 height 403
click at [1109, 278] on div "Director" at bounding box center [1119, 272] width 316 height 14
click at [1227, 261] on icon at bounding box center [1231, 255] width 12 height 11
click at [538, 557] on icon at bounding box center [540, 557] width 23 height 23
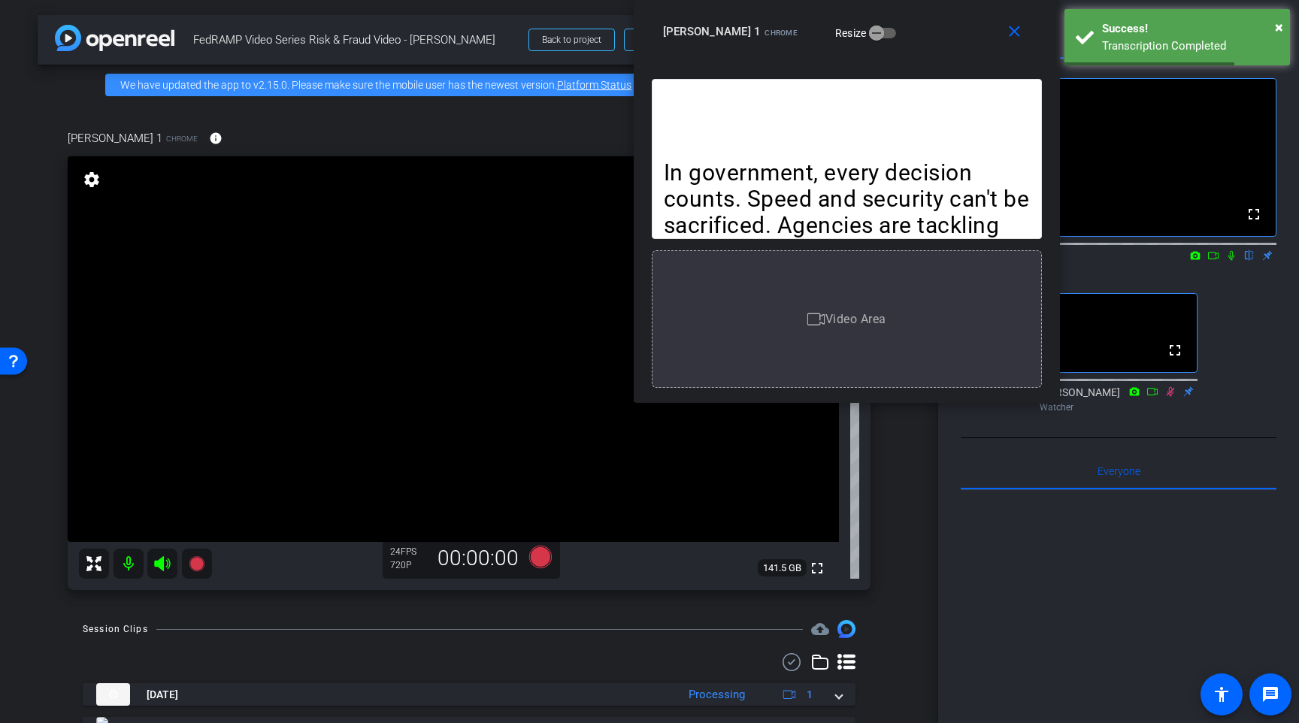
drag, startPoint x: 1091, startPoint y: 378, endPoint x: 888, endPoint y: 8, distance: 422.5
click at [888, 8] on div "close Karen Terrell 1 Chrome Resize" at bounding box center [847, 34] width 426 height 68
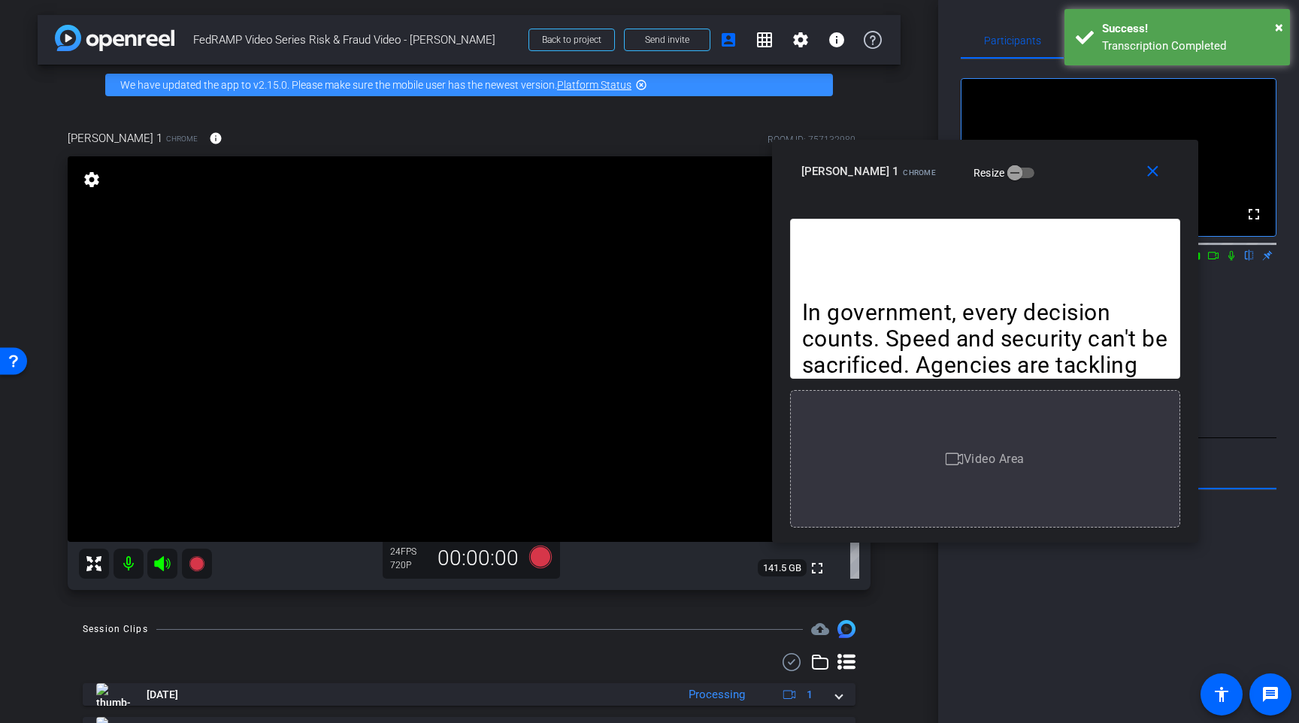
drag, startPoint x: 922, startPoint y: 32, endPoint x: 1067, endPoint y: 171, distance: 200.9
click at [1067, 171] on div "Karen Terrell 1 Chrome Resize" at bounding box center [990, 171] width 379 height 27
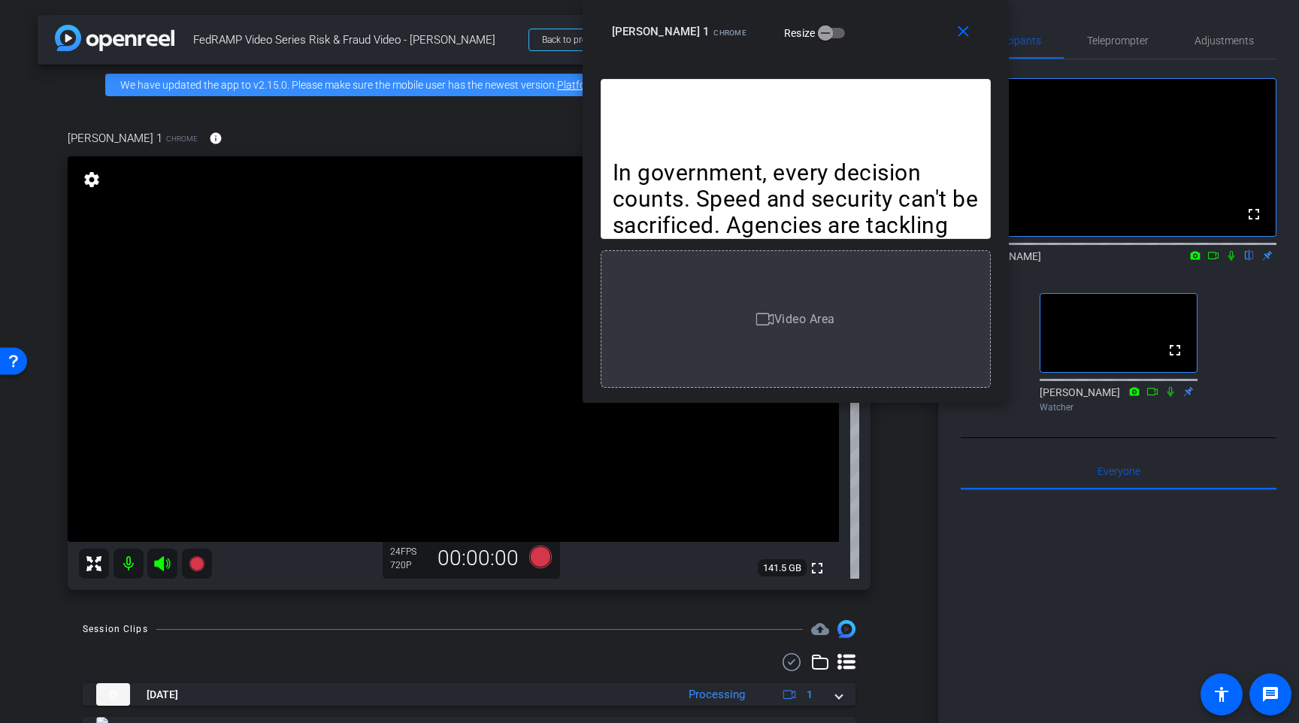
drag, startPoint x: 1091, startPoint y: 170, endPoint x: 895, endPoint y: 8, distance: 254.7
click at [895, 8] on div "close Karen Terrell 1 Chrome Resize" at bounding box center [796, 34] width 426 height 68
click at [538, 557] on icon at bounding box center [540, 557] width 23 height 23
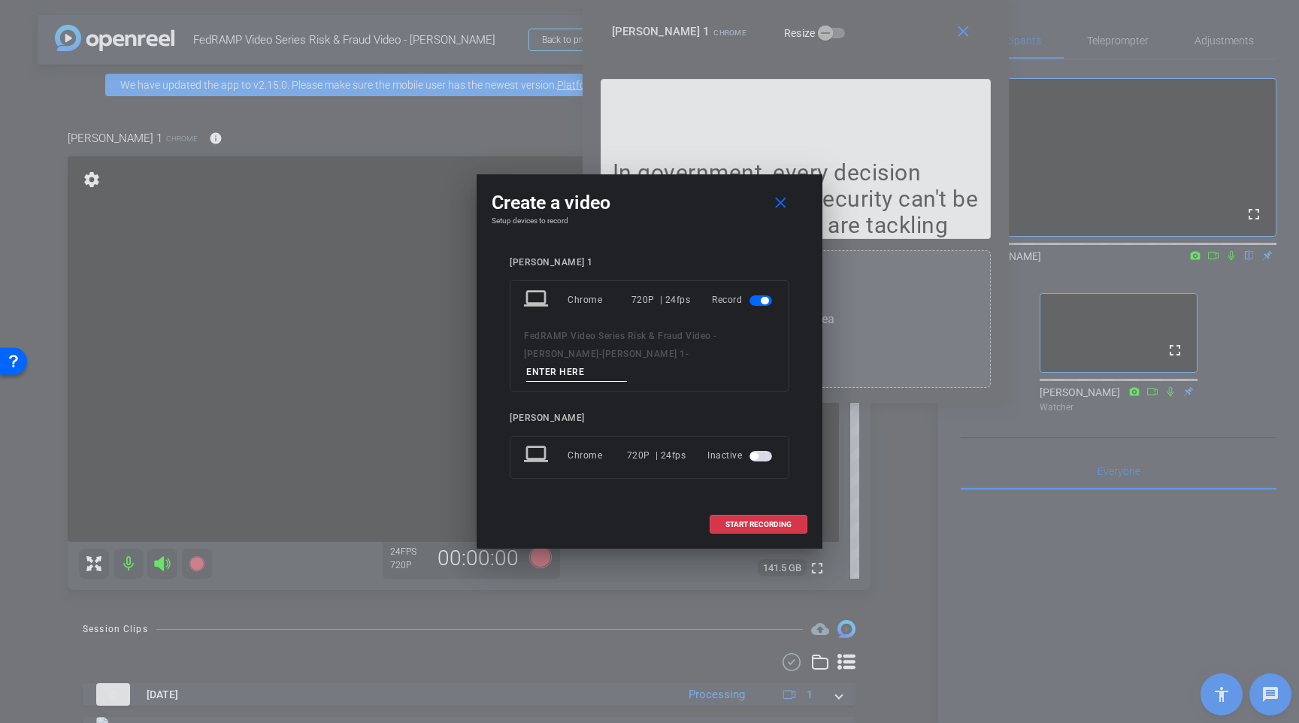
click at [627, 365] on input at bounding box center [576, 372] width 101 height 19
type input "TAKE 05"
click at [766, 521] on span "START RECORDING" at bounding box center [758, 525] width 66 height 8
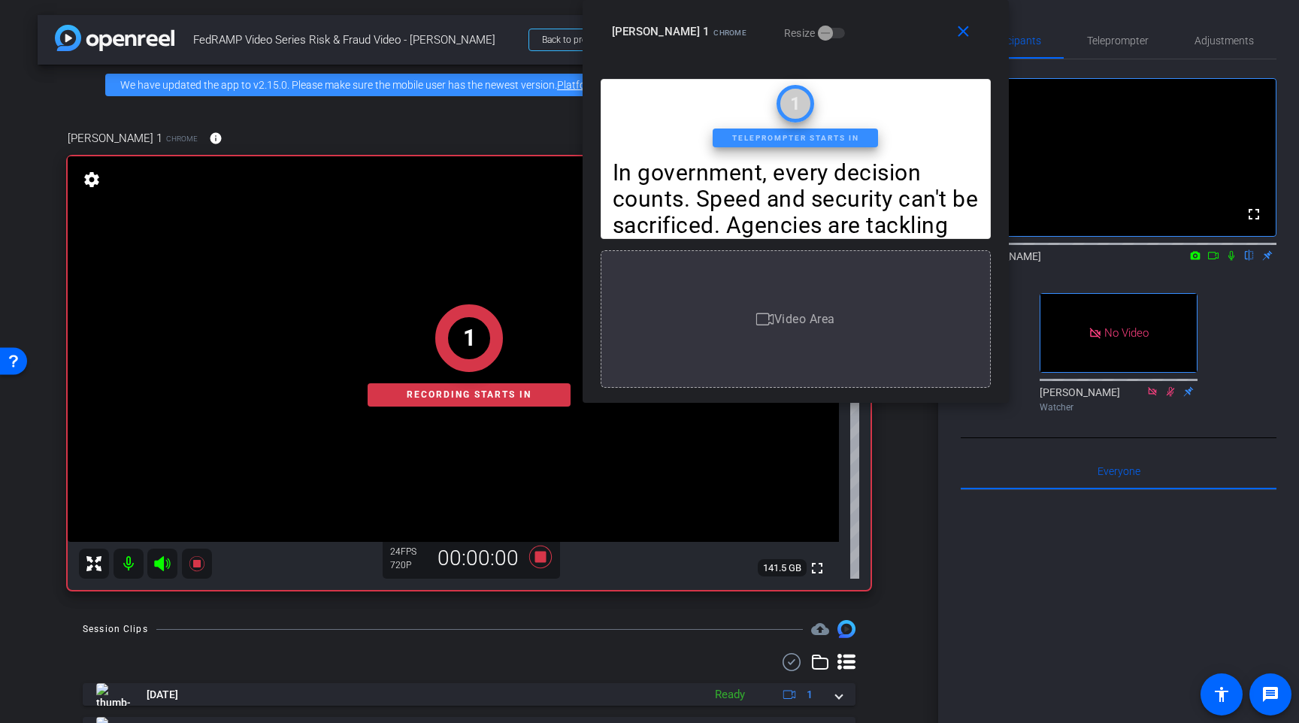
click at [1212, 259] on icon at bounding box center [1213, 256] width 11 height 8
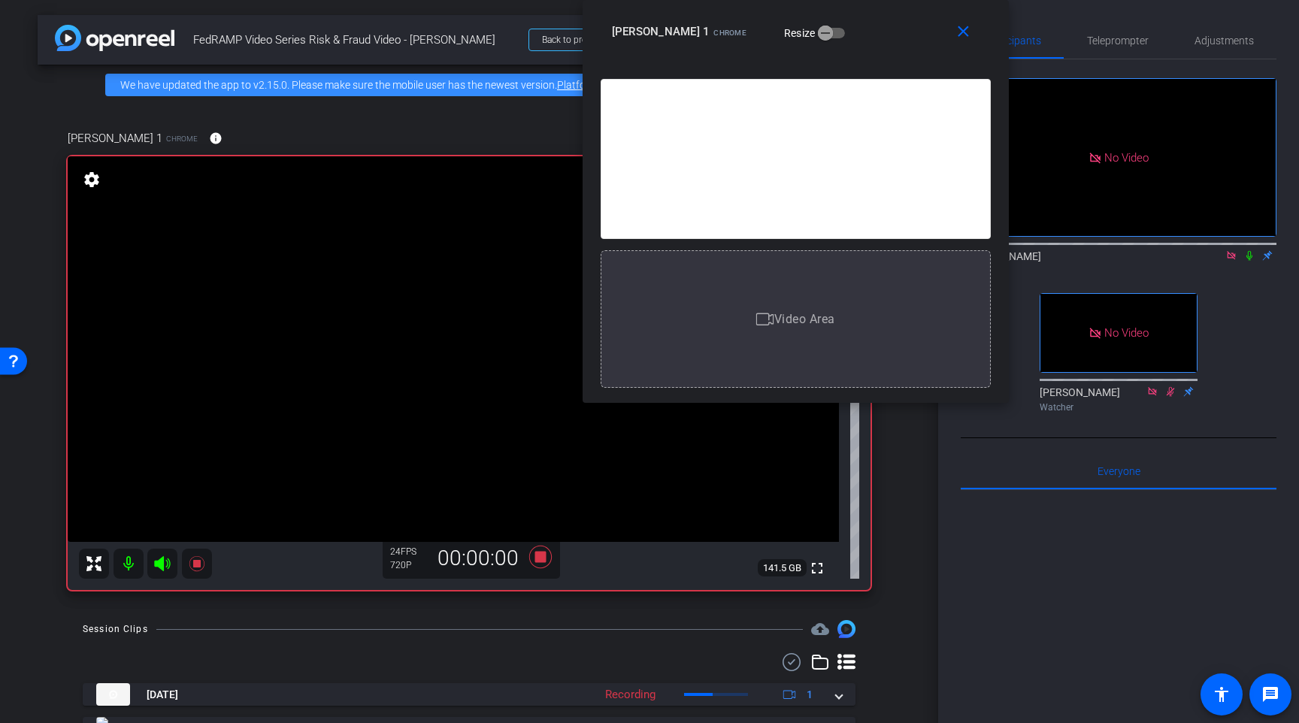
click at [1244, 261] on icon at bounding box center [1249, 255] width 12 height 11
click at [537, 559] on icon at bounding box center [540, 557] width 23 height 23
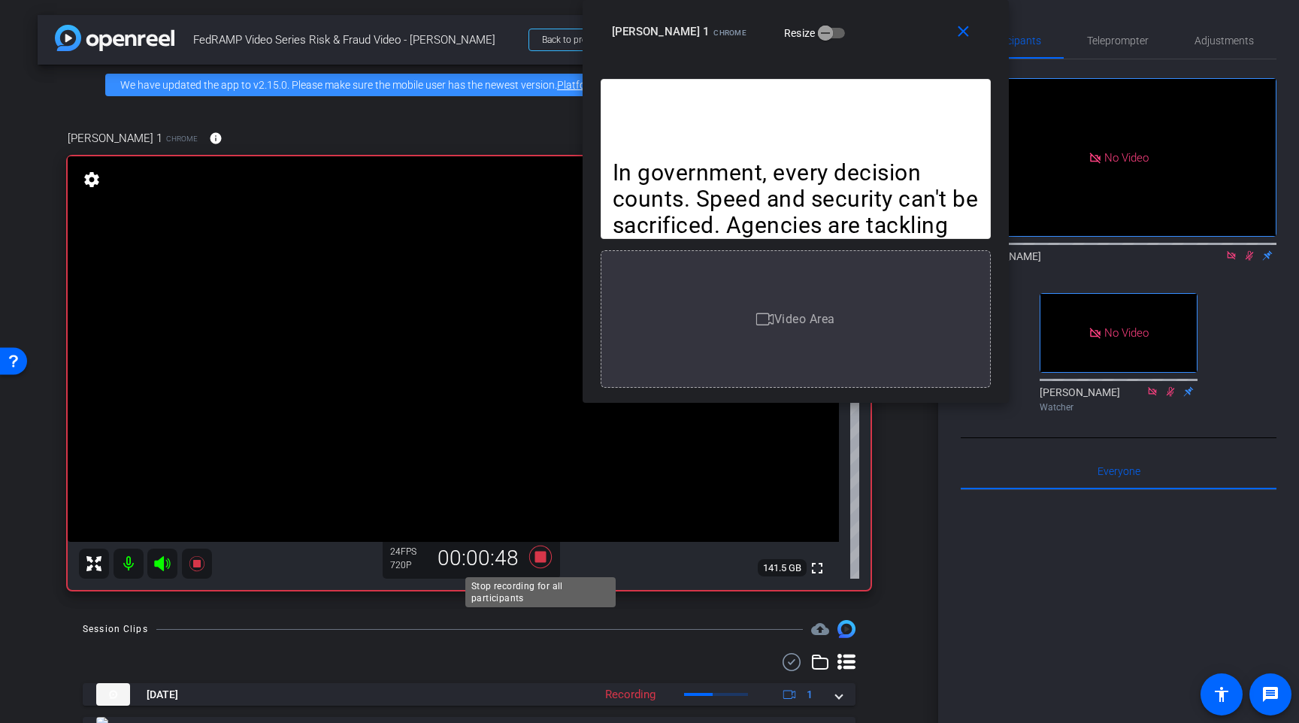
click at [537, 559] on icon at bounding box center [540, 557] width 23 height 23
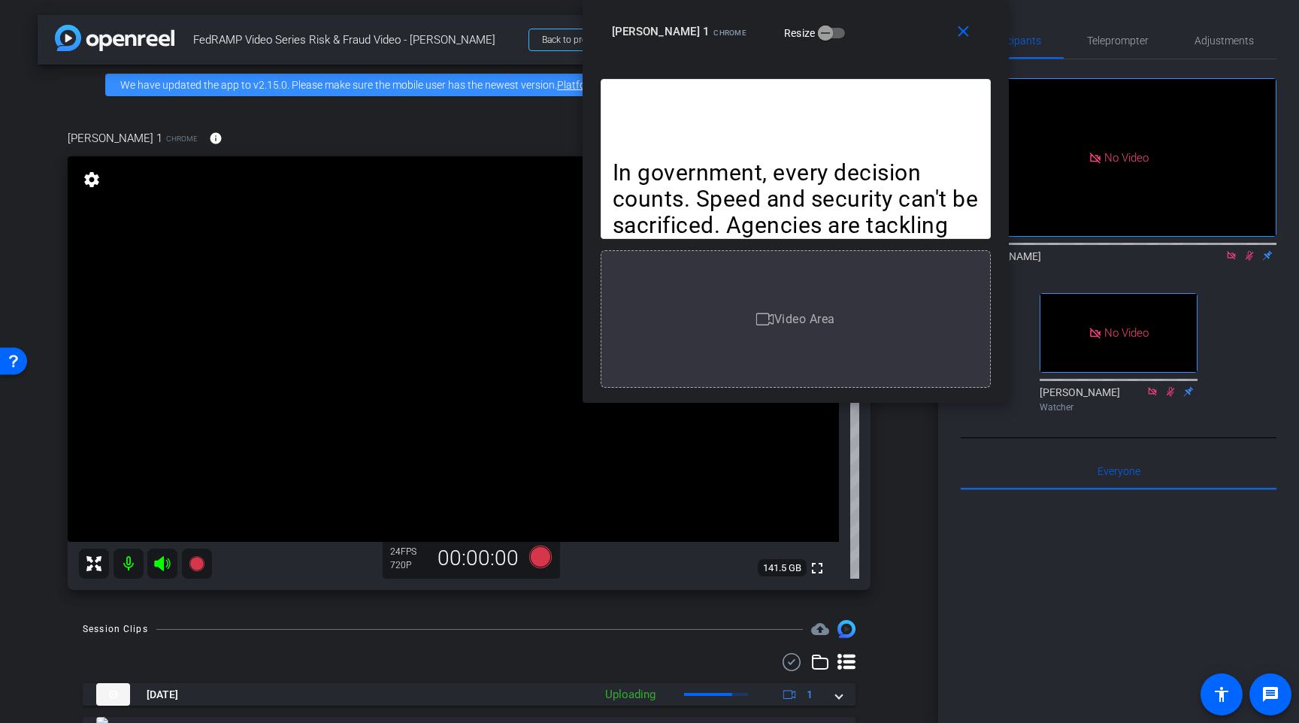
drag, startPoint x: 1216, startPoint y: 292, endPoint x: 1228, endPoint y: 286, distance: 12.8
click at [1225, 278] on div "Director" at bounding box center [1119, 272] width 316 height 14
click at [1229, 262] on mat-icon at bounding box center [1231, 256] width 18 height 14
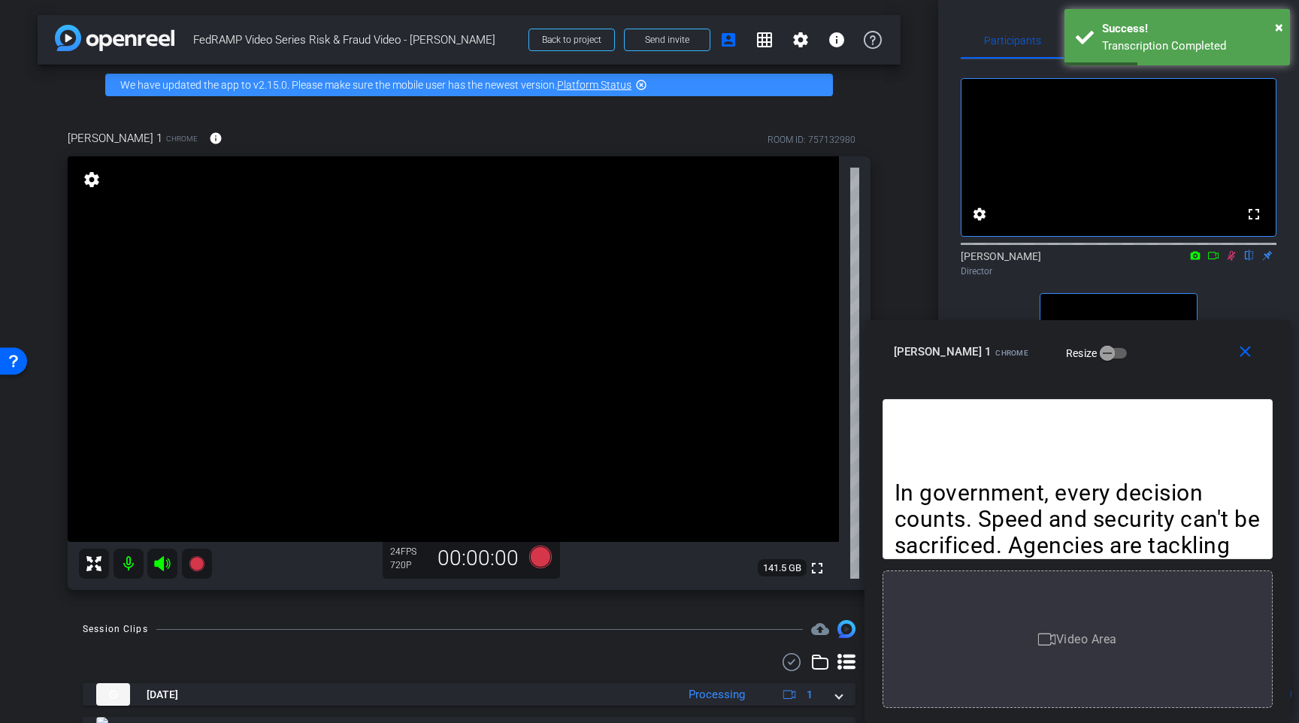
drag, startPoint x: 880, startPoint y: 47, endPoint x: 1162, endPoint y: 368, distance: 426.6
click at [1162, 368] on div "close Karen Terrell 1 Chrome Resize" at bounding box center [1077, 354] width 426 height 68
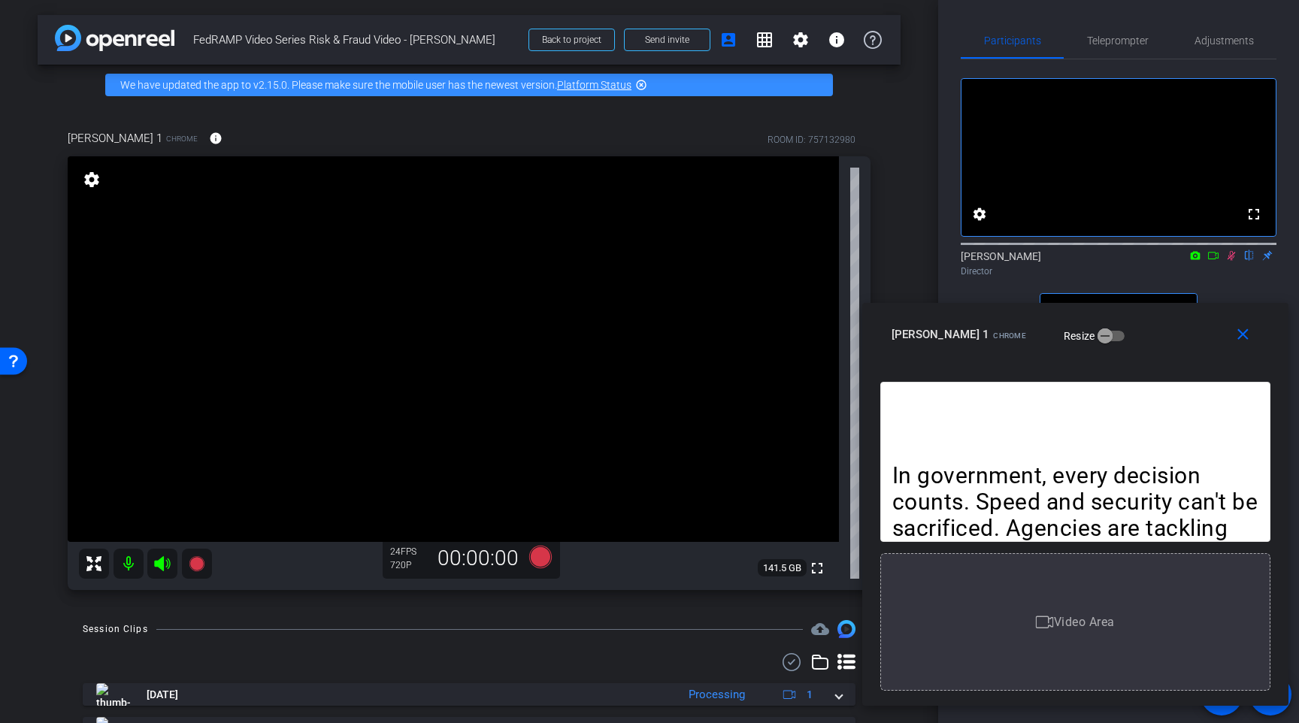
drag, startPoint x: 1159, startPoint y: 357, endPoint x: 1158, endPoint y: 341, distance: 16.6
click at [1158, 341] on div "Karen Terrell 1 Chrome Resize" at bounding box center [1081, 334] width 379 height 27
click at [1230, 262] on mat-icon at bounding box center [1231, 256] width 18 height 14
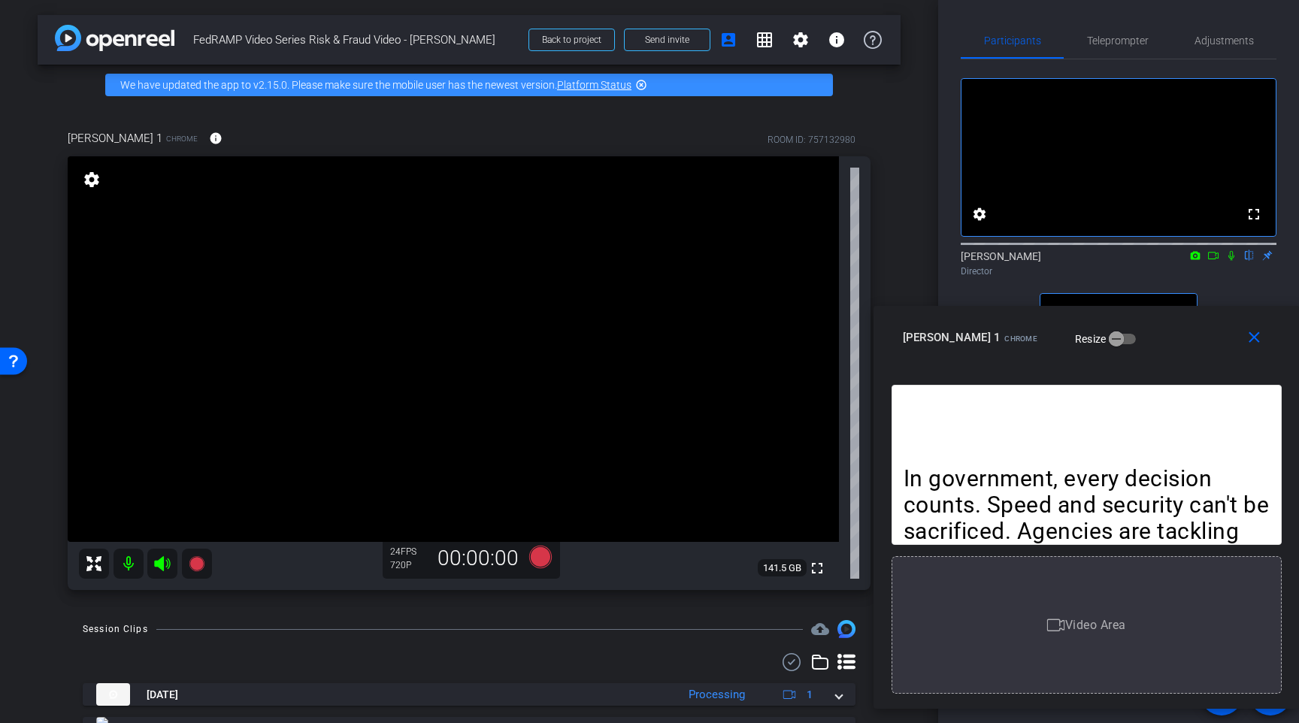
drag, startPoint x: 1176, startPoint y: 358, endPoint x: 1343, endPoint y: 360, distance: 166.1
click at [1298, 360] on html "menu arrow_forward_ios keyboard_return Close forward_to_inbox Send invite accou…" at bounding box center [649, 361] width 1299 height 723
click at [1258, 343] on mat-icon "close" at bounding box center [1254, 337] width 19 height 19
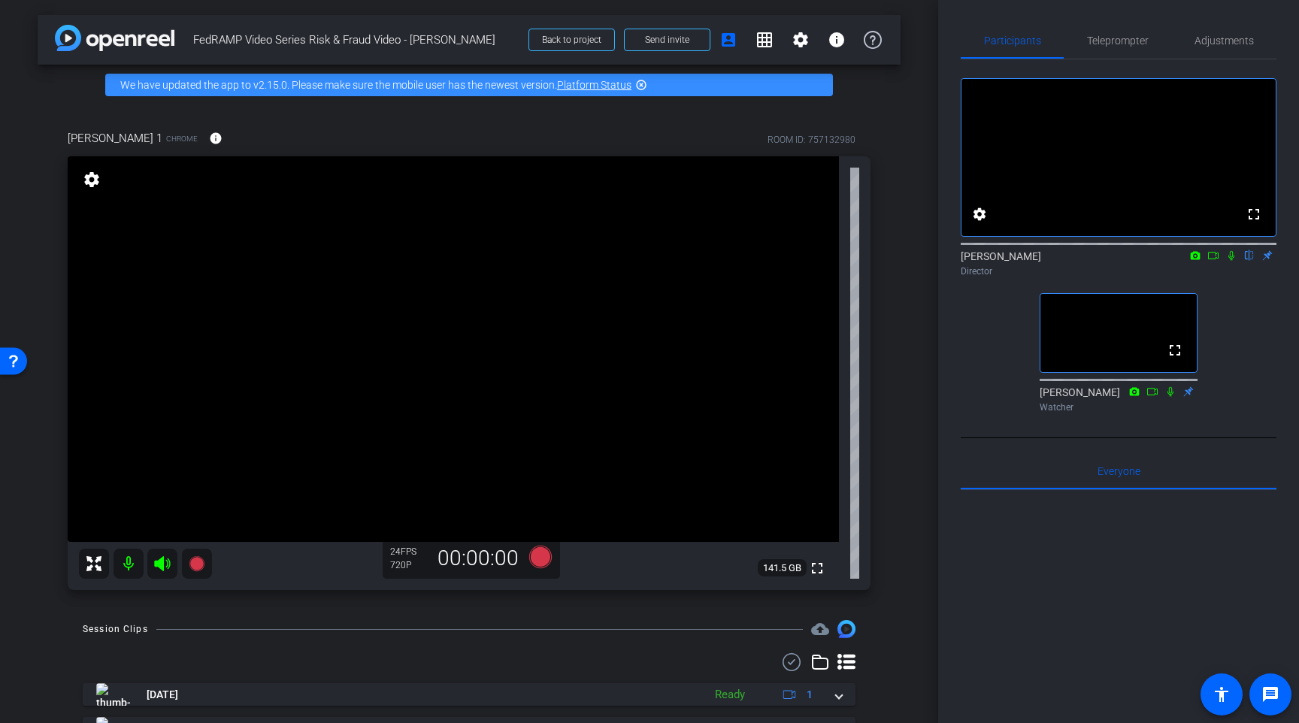
click at [895, 438] on div "Karen Terrell 1 Chrome info ROOM ID: 757132980 fullscreen settings 141.5 GB 24 …" at bounding box center [469, 355] width 863 height 500
click at [892, 478] on div "Karen Terrell 1 Chrome info ROOM ID: 757132980 fullscreen settings 141.5 GB 24 …" at bounding box center [469, 355] width 863 height 500
click at [543, 562] on icon at bounding box center [540, 557] width 23 height 23
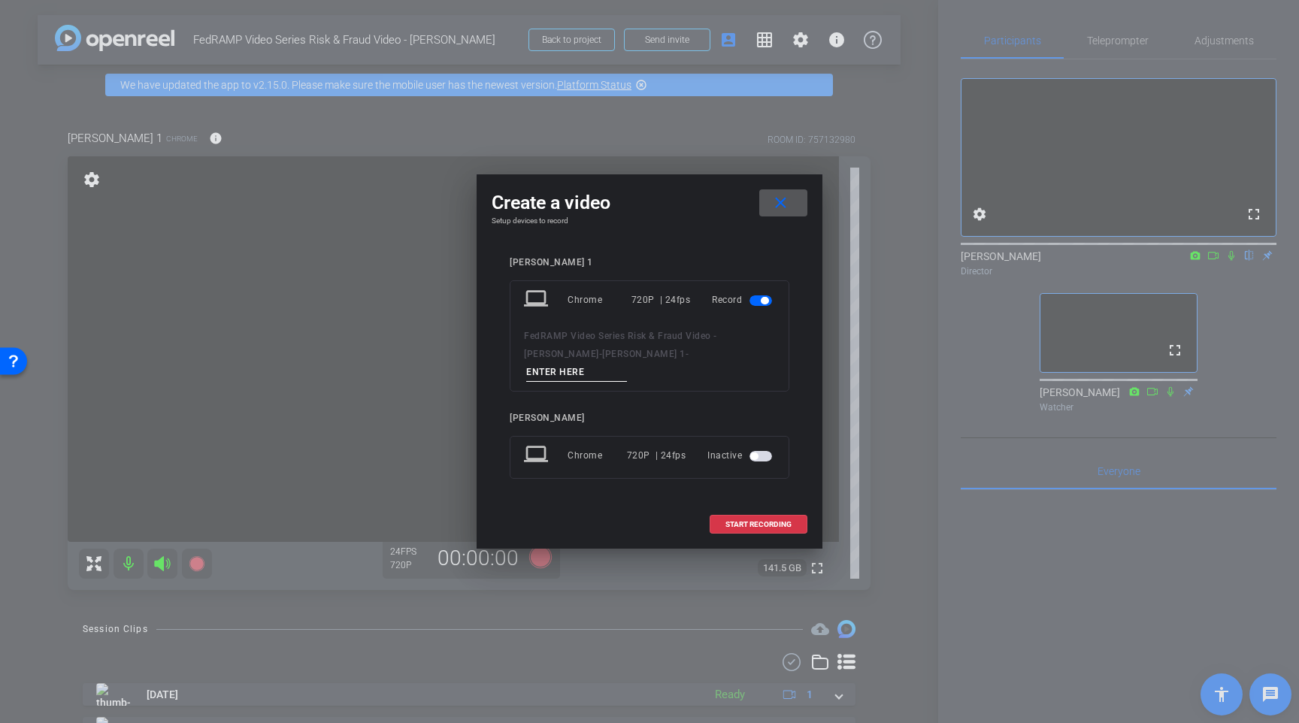
click at [627, 366] on input at bounding box center [576, 372] width 101 height 19
click at [627, 365] on input "PART 1 VO_TAKE 01" at bounding box center [576, 372] width 101 height 19
type input "PART 1 VO_TAKE 01"
click at [773, 522] on span at bounding box center [758, 525] width 96 height 36
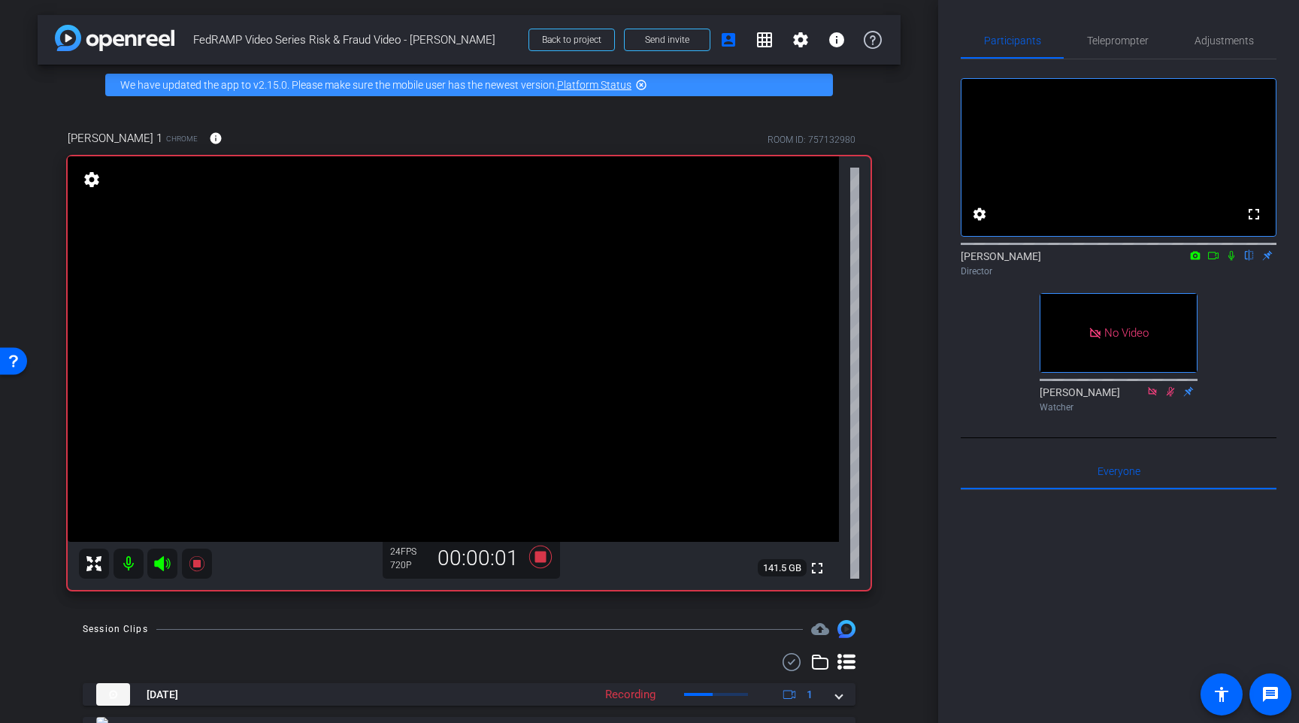
click at [1210, 261] on icon at bounding box center [1213, 255] width 12 height 11
click at [1247, 261] on icon at bounding box center [1249, 255] width 12 height 11
click at [542, 554] on icon at bounding box center [540, 557] width 23 height 23
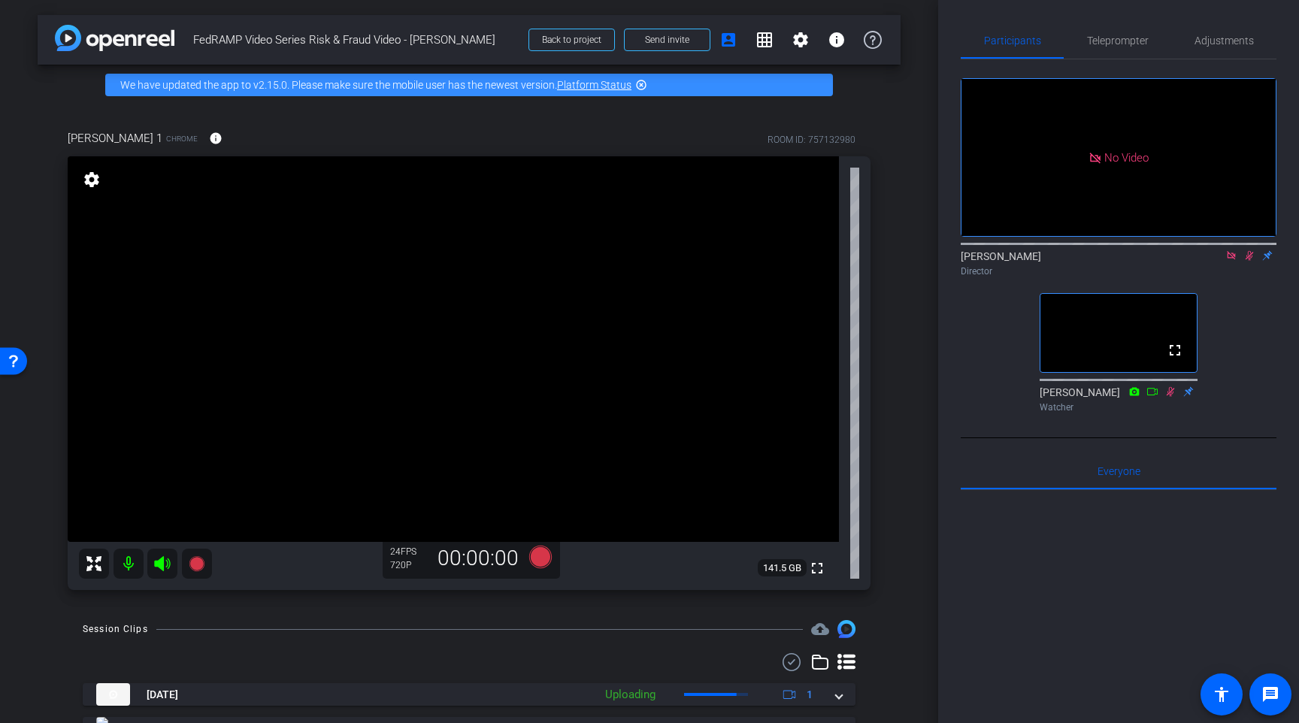
click at [1230, 261] on icon at bounding box center [1231, 255] width 12 height 11
click at [1227, 261] on icon at bounding box center [1231, 255] width 12 height 11
click at [905, 438] on div "arrow_back FedRAMP Video Series Risk & Fraud Video - Karen Terrell Back to proj…" at bounding box center [469, 361] width 938 height 723
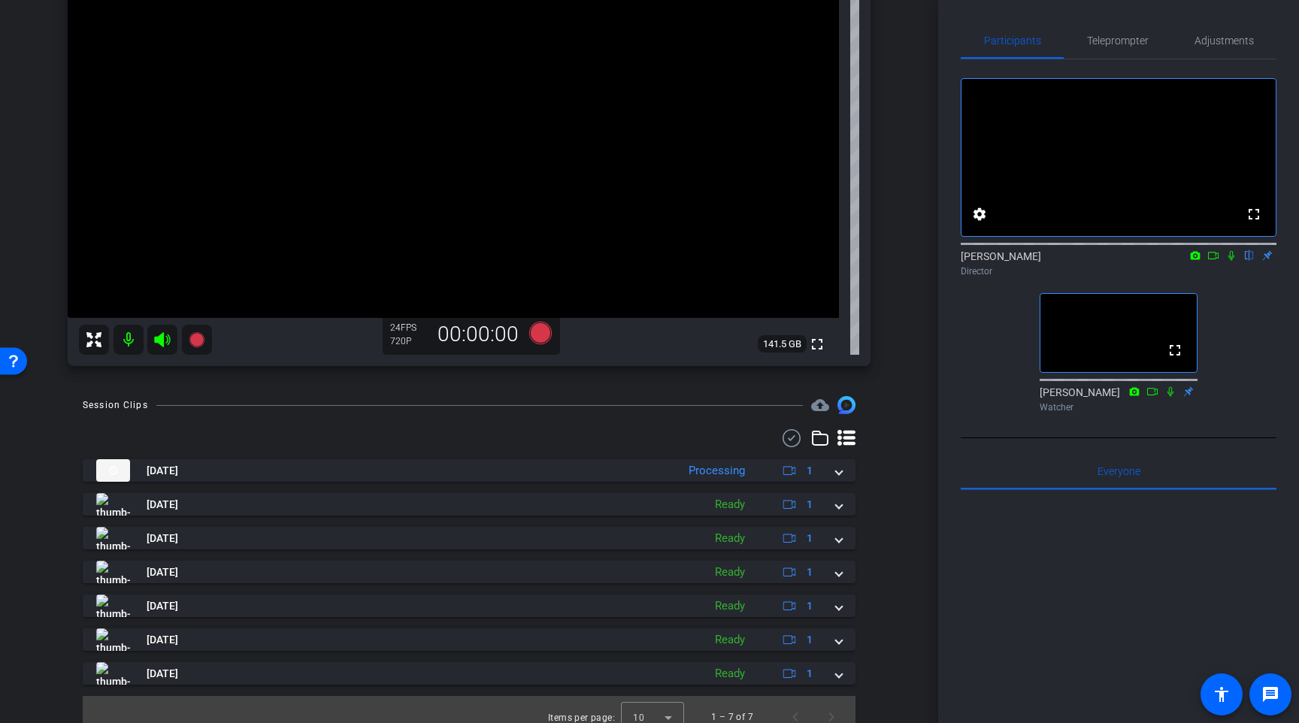
scroll to position [239, 0]
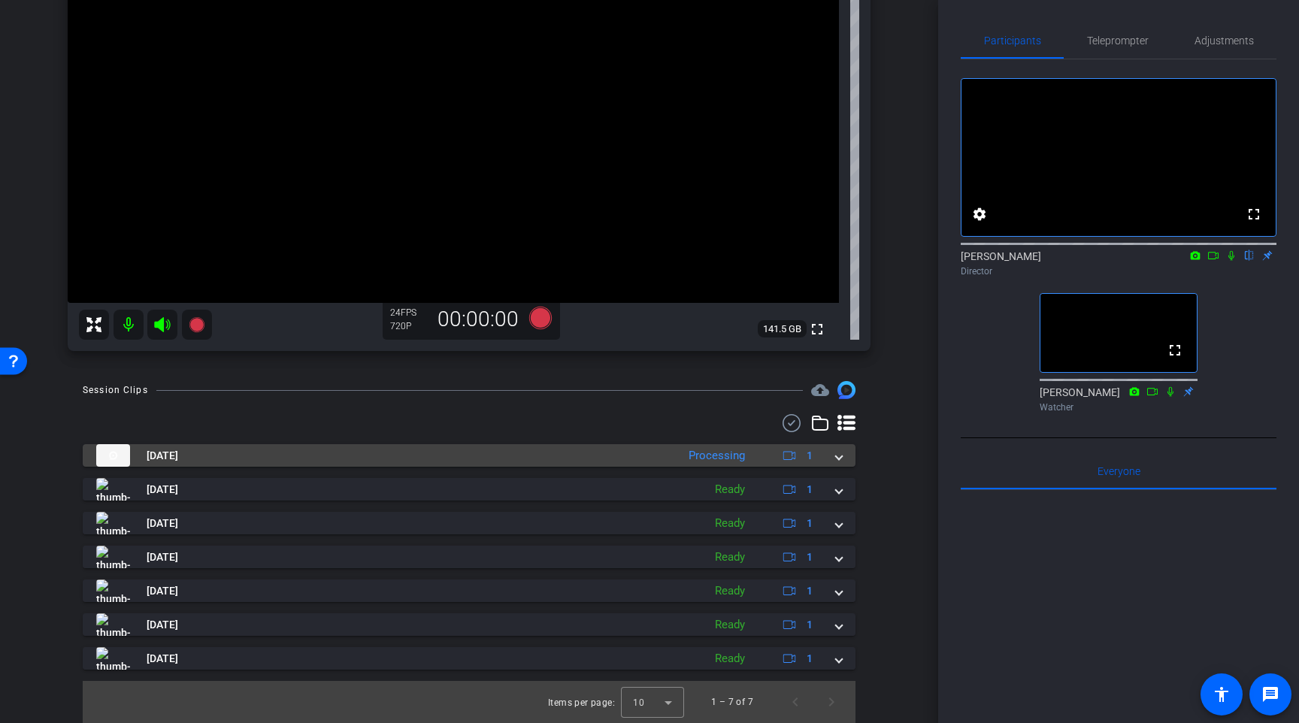
click at [834, 458] on div "Oct 6, 2025 Processing 1" at bounding box center [466, 455] width 740 height 23
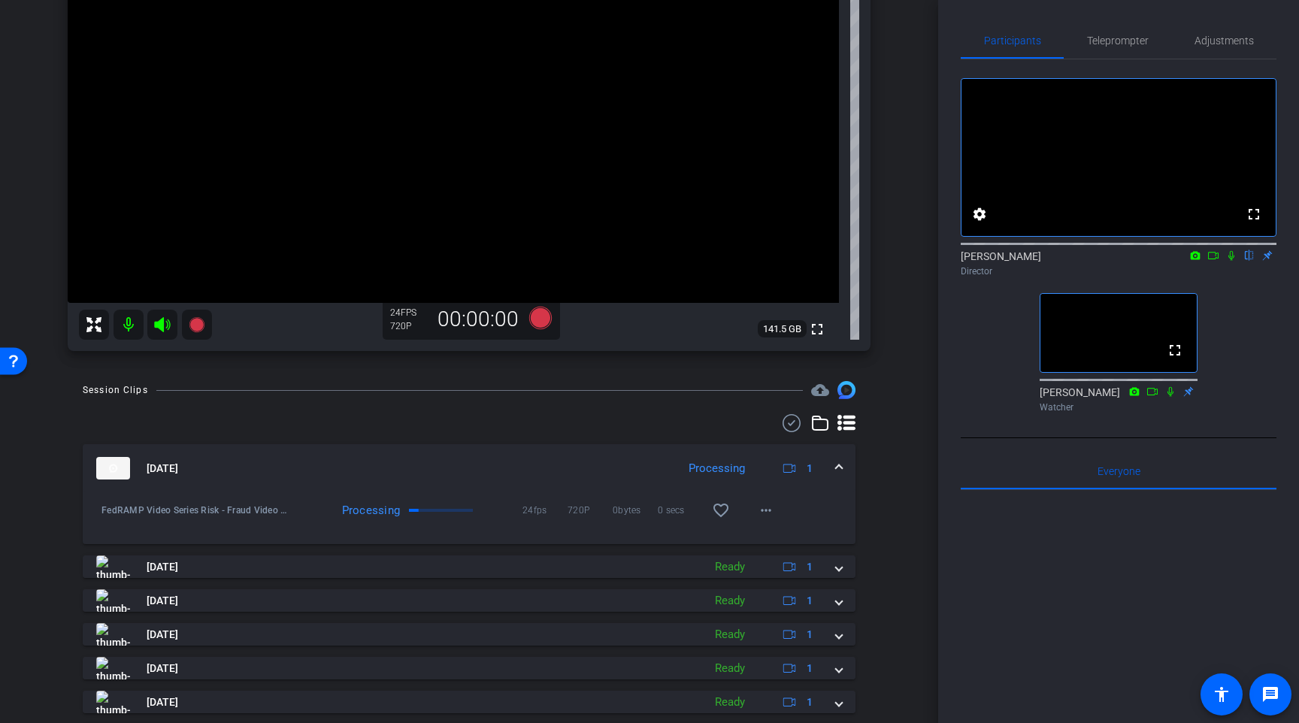
click at [888, 535] on div "Session Clips cloud_upload Oct 6, 2025 Processing 1 FedRAMP Video Series Risk -…" at bounding box center [469, 590] width 863 height 419
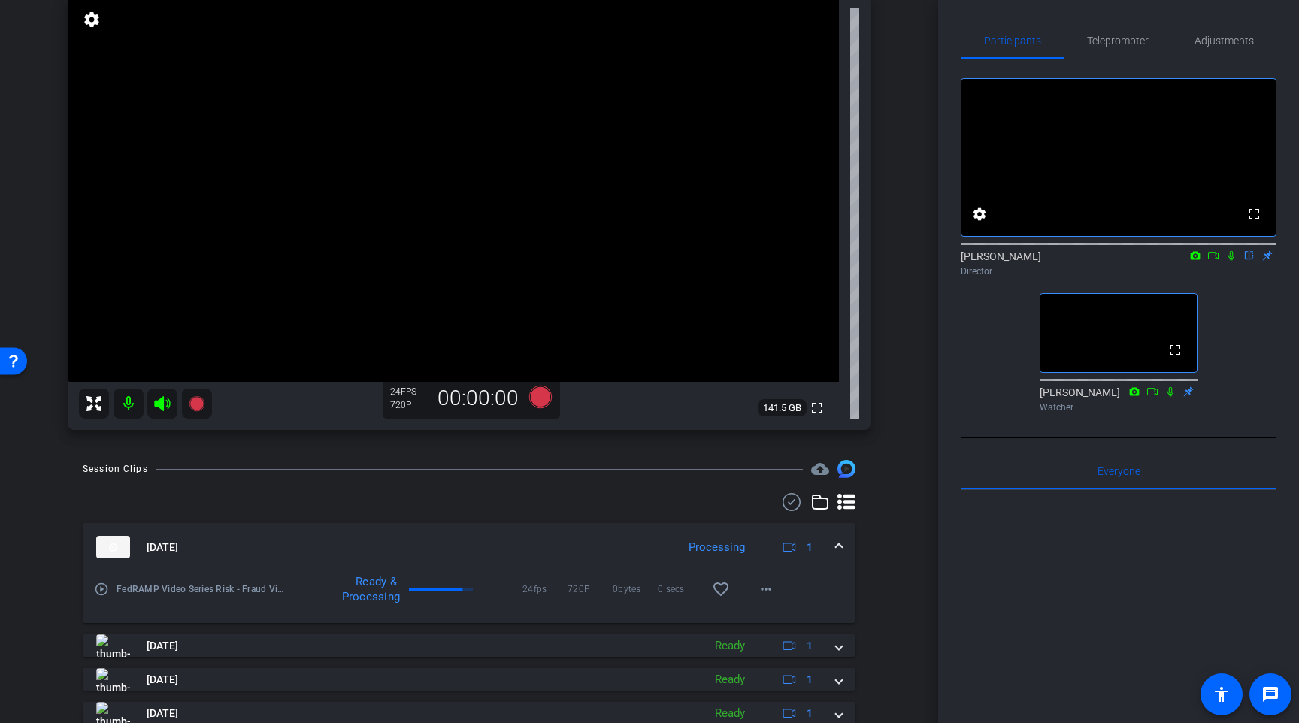
scroll to position [159, 0]
click at [96, 595] on mat-icon "play_circle_outline" at bounding box center [101, 590] width 15 height 15
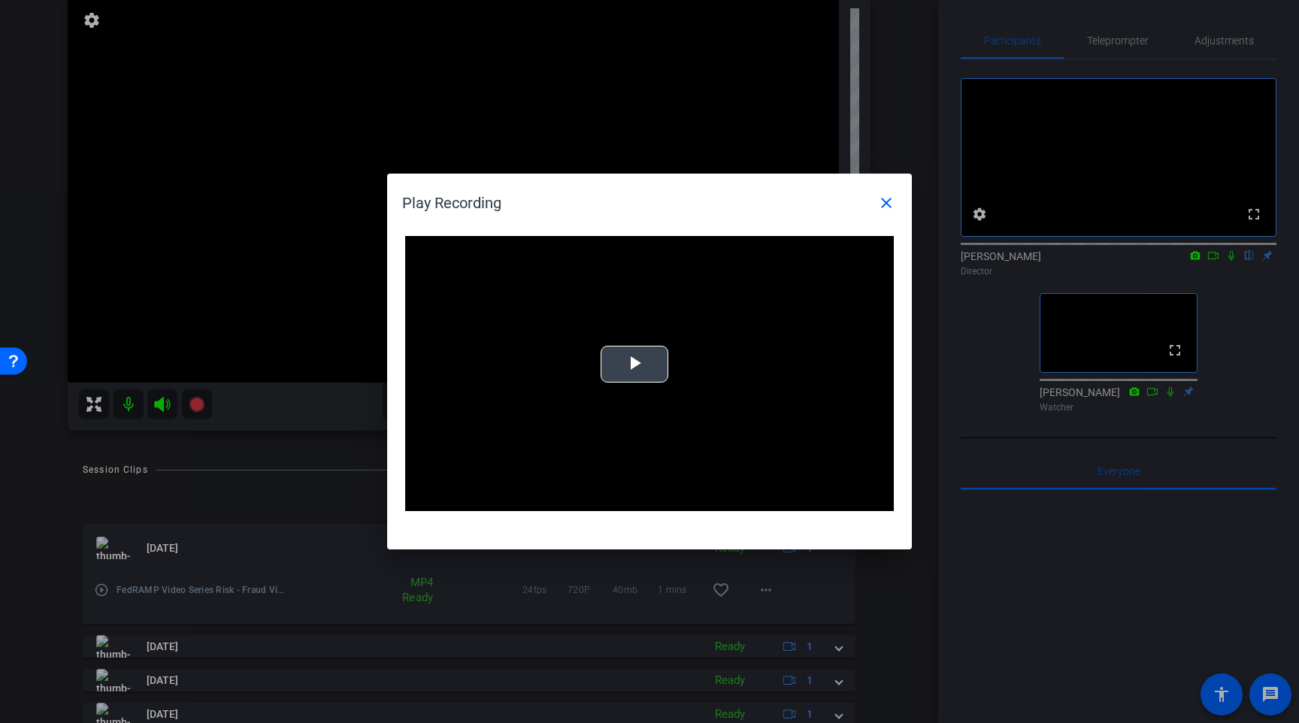
click at [634, 365] on span "Video Player" at bounding box center [634, 365] width 0 height 0
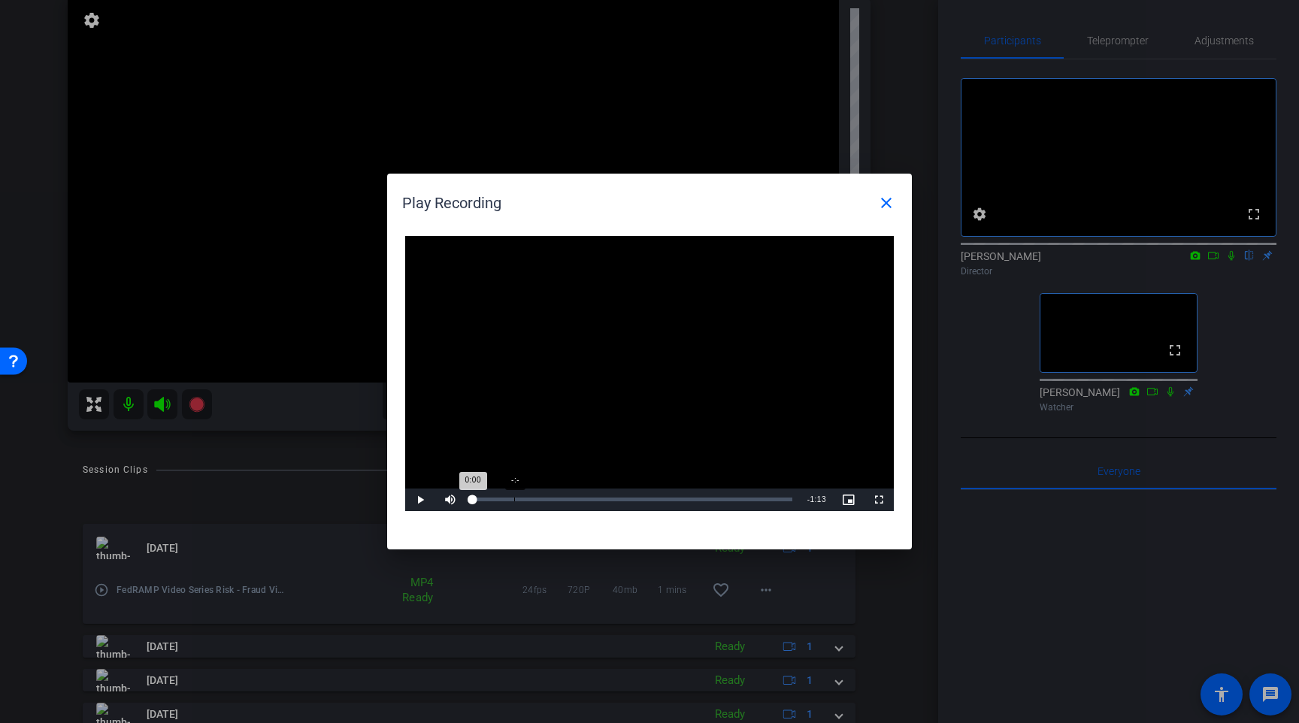
click at [514, 495] on div "Loaded : 0% -:- 0:00" at bounding box center [632, 500] width 335 height 23
click at [552, 498] on div "Loaded : 0% 0:18 0:01" at bounding box center [632, 500] width 319 height 4
click at [887, 201] on mat-icon "close" at bounding box center [886, 203] width 18 height 18
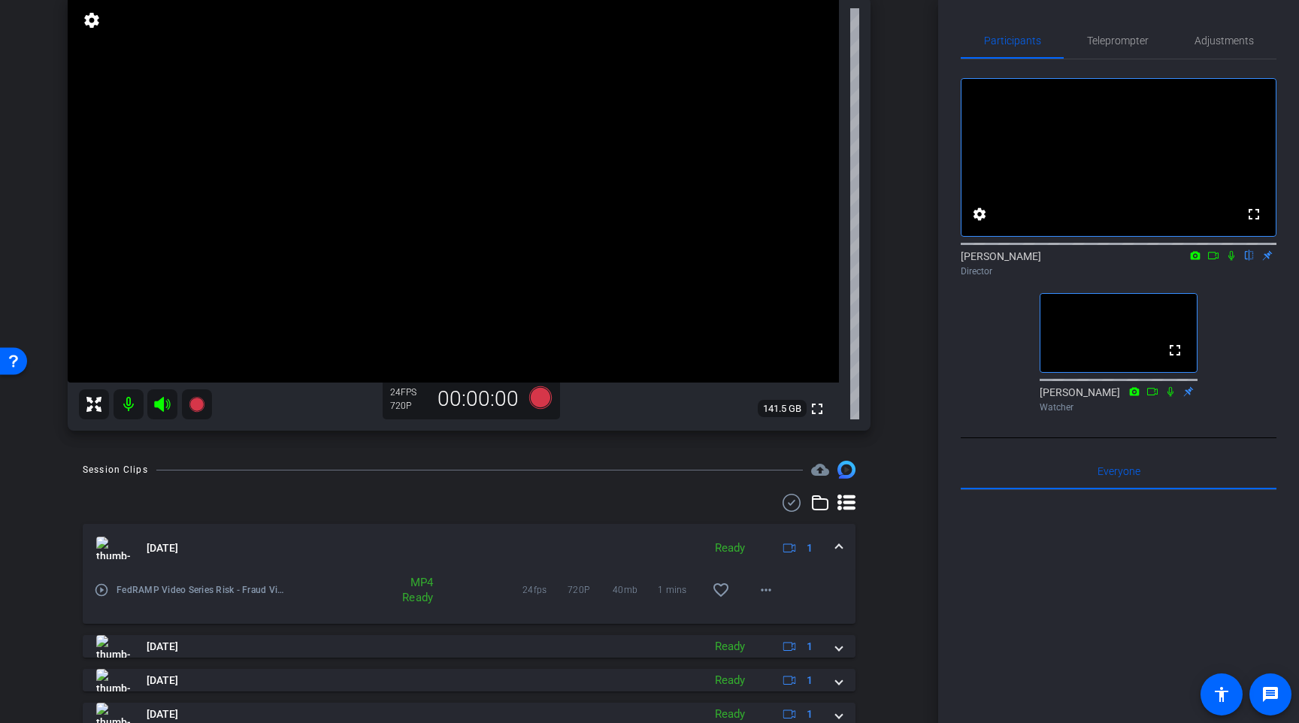
click at [892, 457] on div "arrow_back FedRAMP Video Series Risk & Fraud Video - Karen Terrell Back to proj…" at bounding box center [469, 202] width 938 height 723
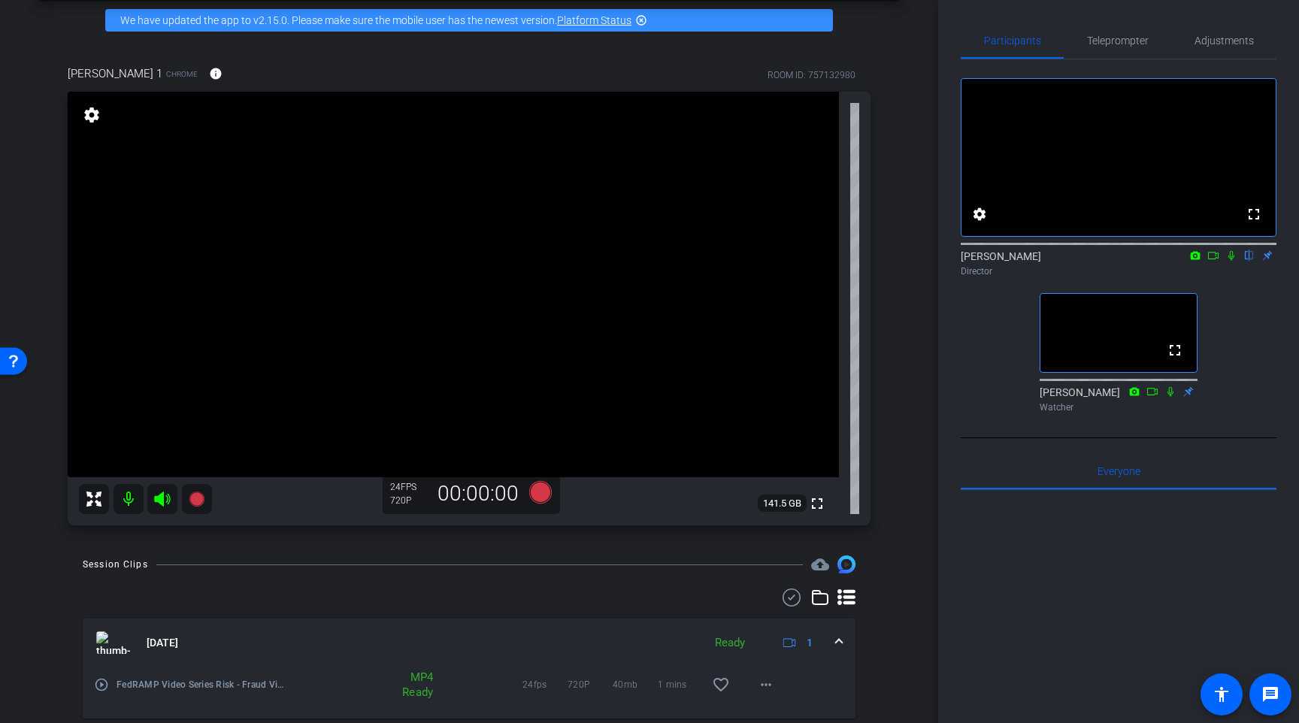
scroll to position [62, 0]
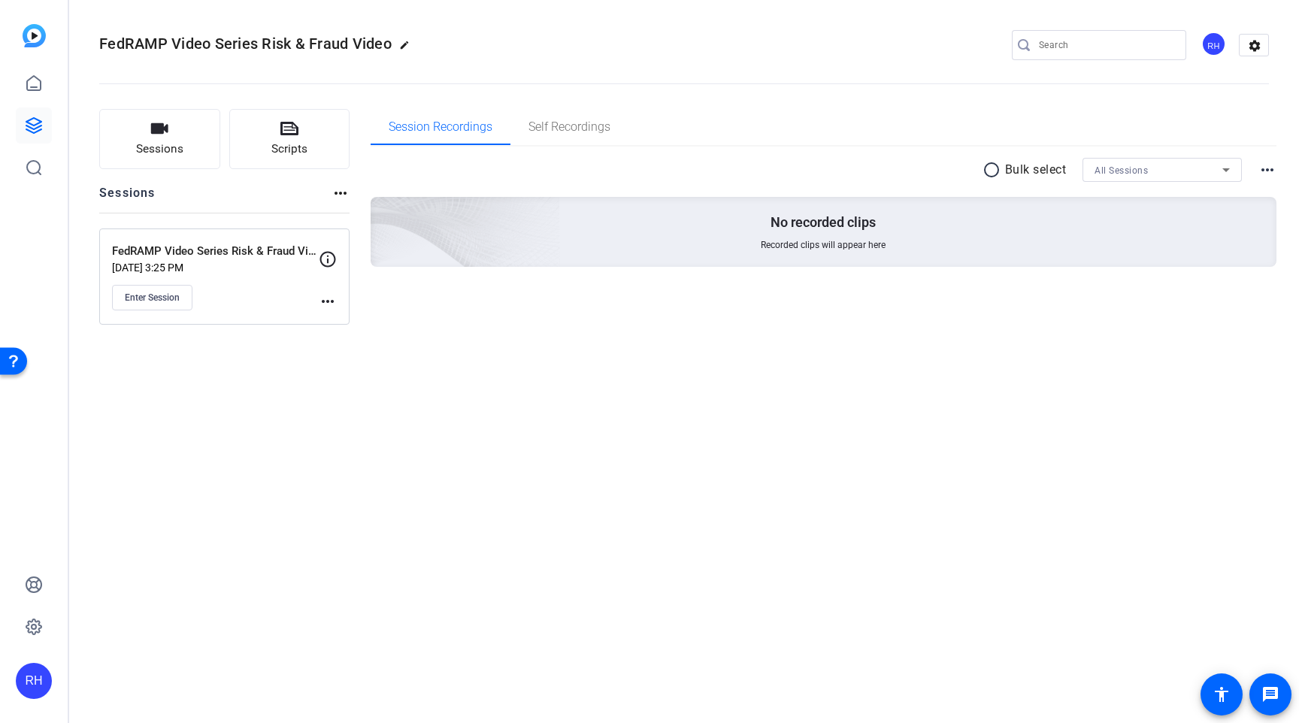
click at [448, 283] on div "radio_button_unchecked Bulk select All Sessions more_horiz No recorded clips Re…" at bounding box center [824, 231] width 907 height 168
click at [20, 126] on link at bounding box center [34, 125] width 36 height 36
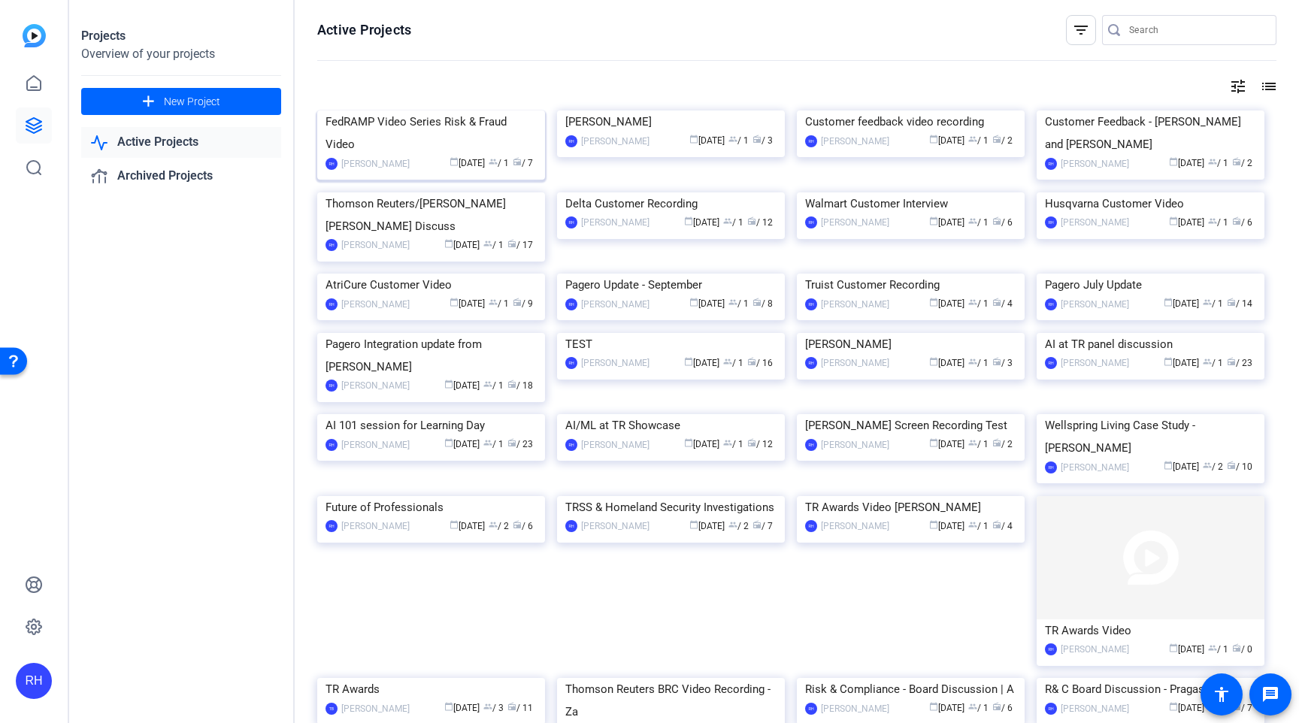
click at [402, 110] on img at bounding box center [431, 110] width 228 height 0
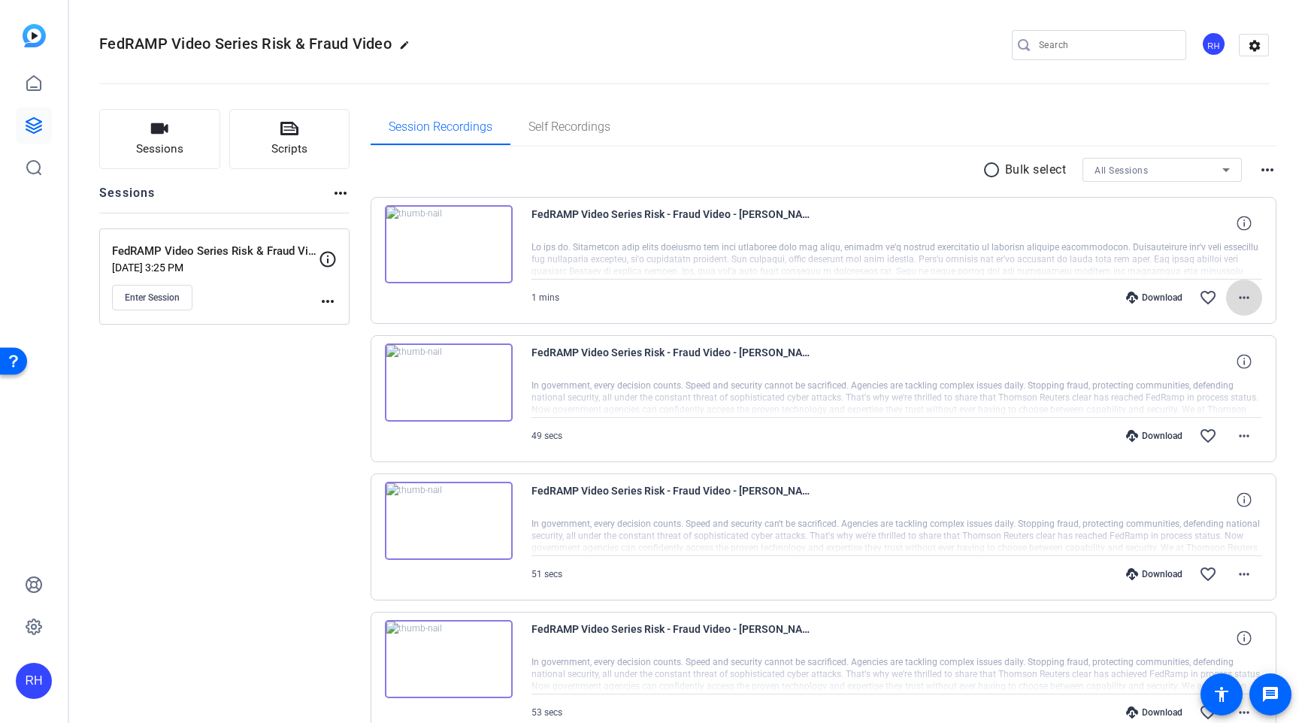
click at [1245, 300] on mat-icon "more_horiz" at bounding box center [1244, 298] width 18 height 18
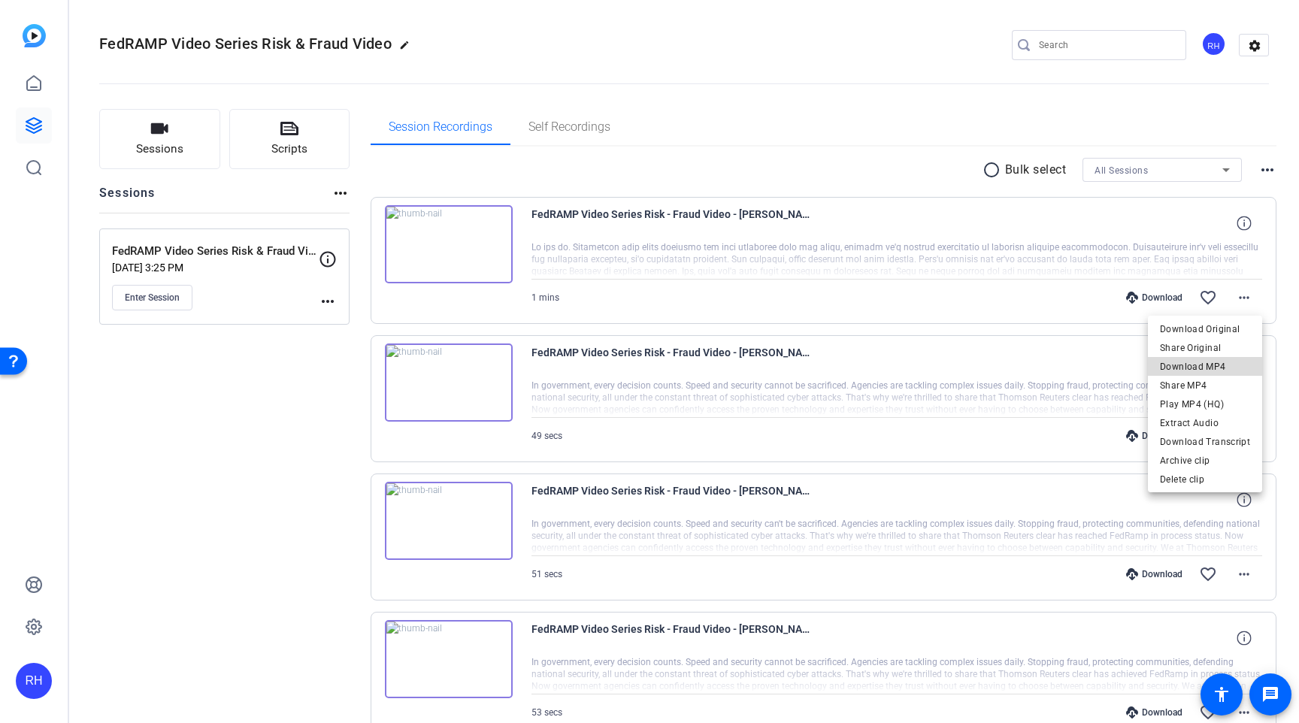
click at [1218, 370] on span "Download MP4" at bounding box center [1205, 367] width 90 height 18
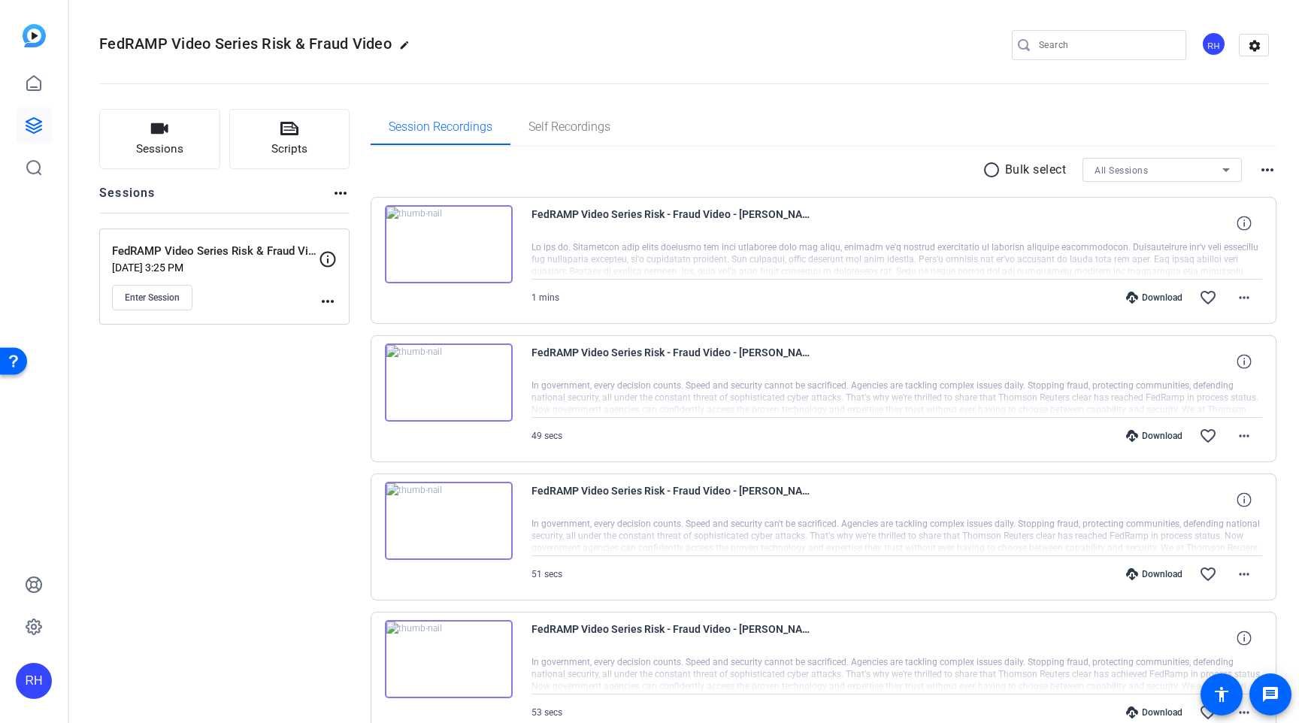
click at [907, 361] on div "FedRAMP Video Series Risk - Fraud Video - [PERSON_NAME]-[PERSON_NAME] 1-TAKE 05…" at bounding box center [896, 362] width 731 height 36
click at [1242, 438] on mat-icon "more_horiz" at bounding box center [1244, 436] width 18 height 18
click at [1191, 504] on span "Download MP4" at bounding box center [1205, 505] width 90 height 18
